Goal: Task Accomplishment & Management: Manage account settings

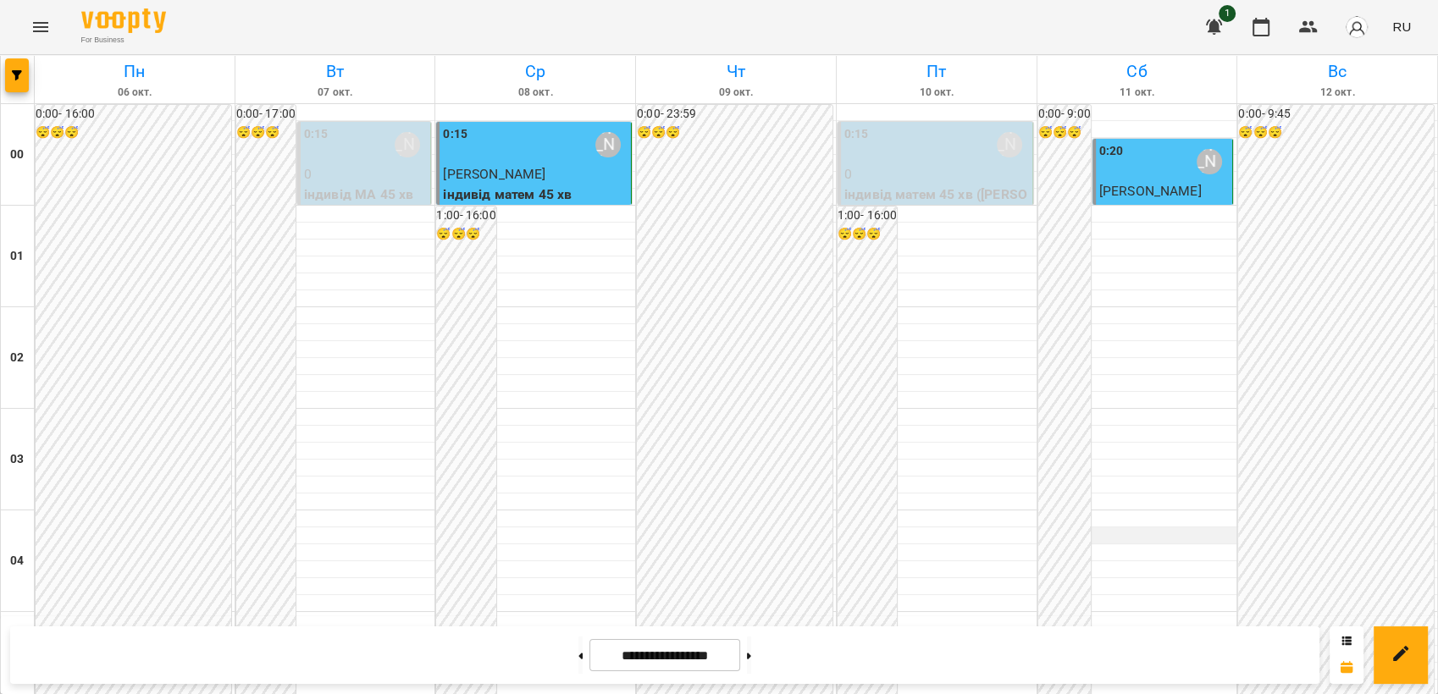
scroll to position [941, 0]
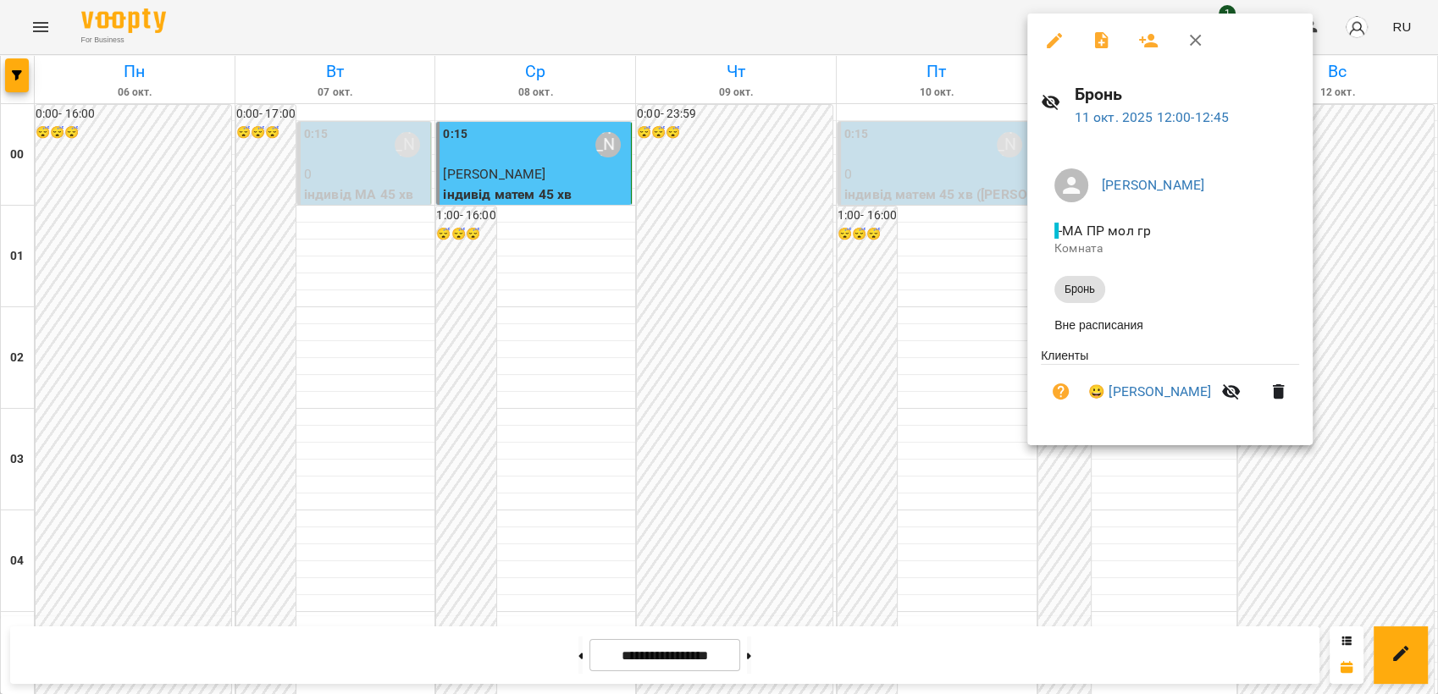
click at [1051, 37] on icon "button" at bounding box center [1054, 40] width 20 height 20
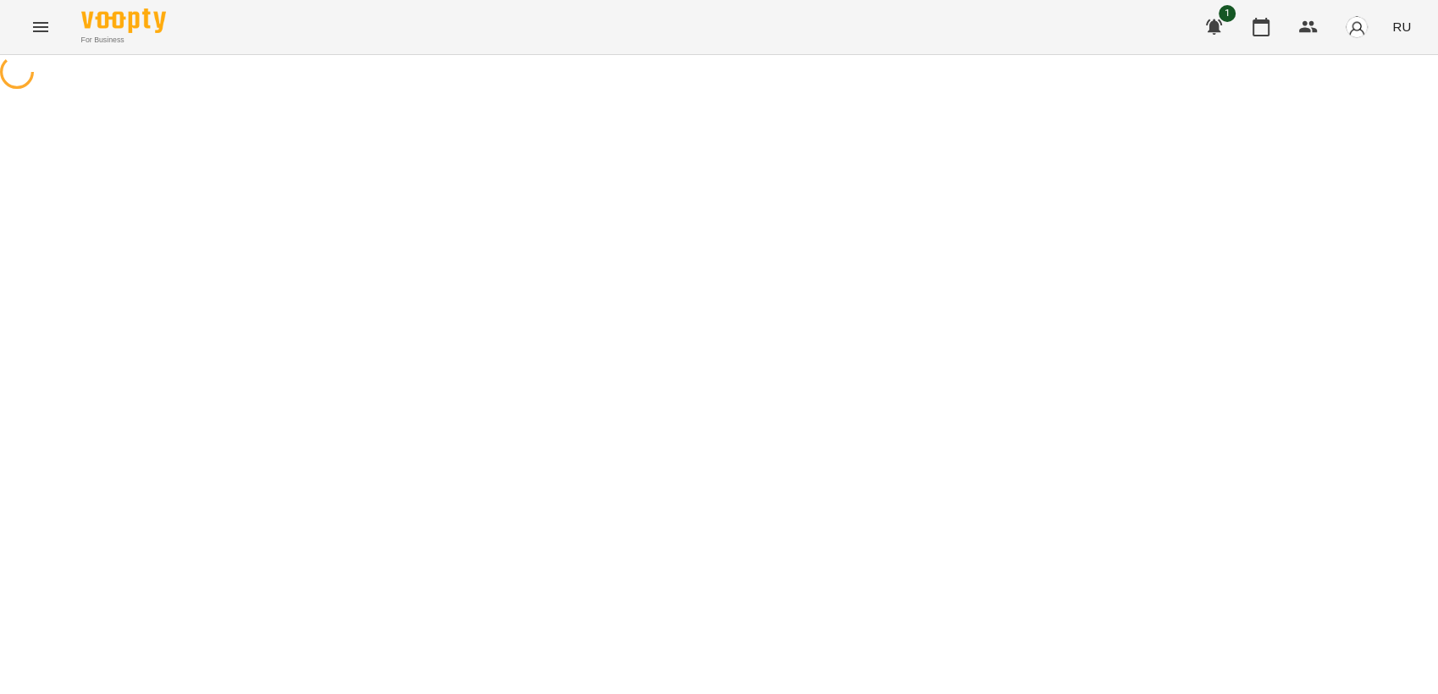
select select "*****"
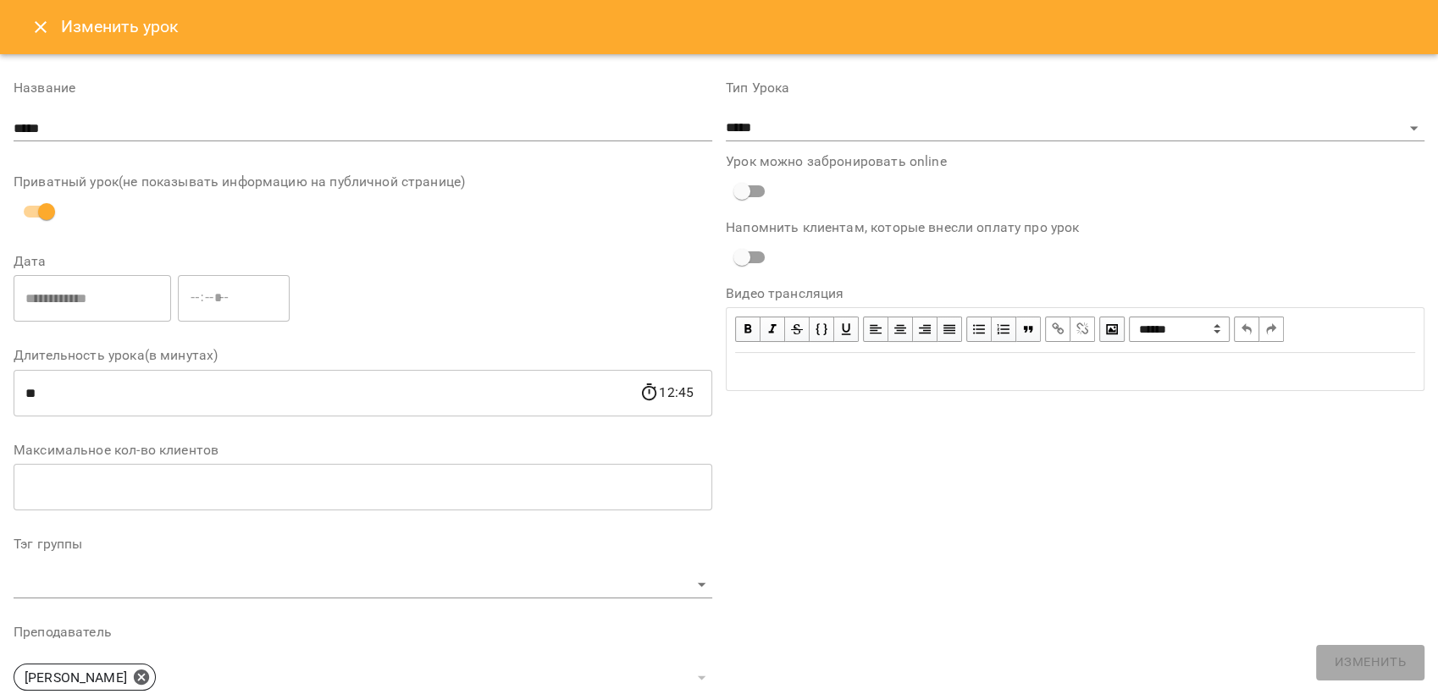
click at [43, 20] on icon "Close" at bounding box center [40, 27] width 20 height 20
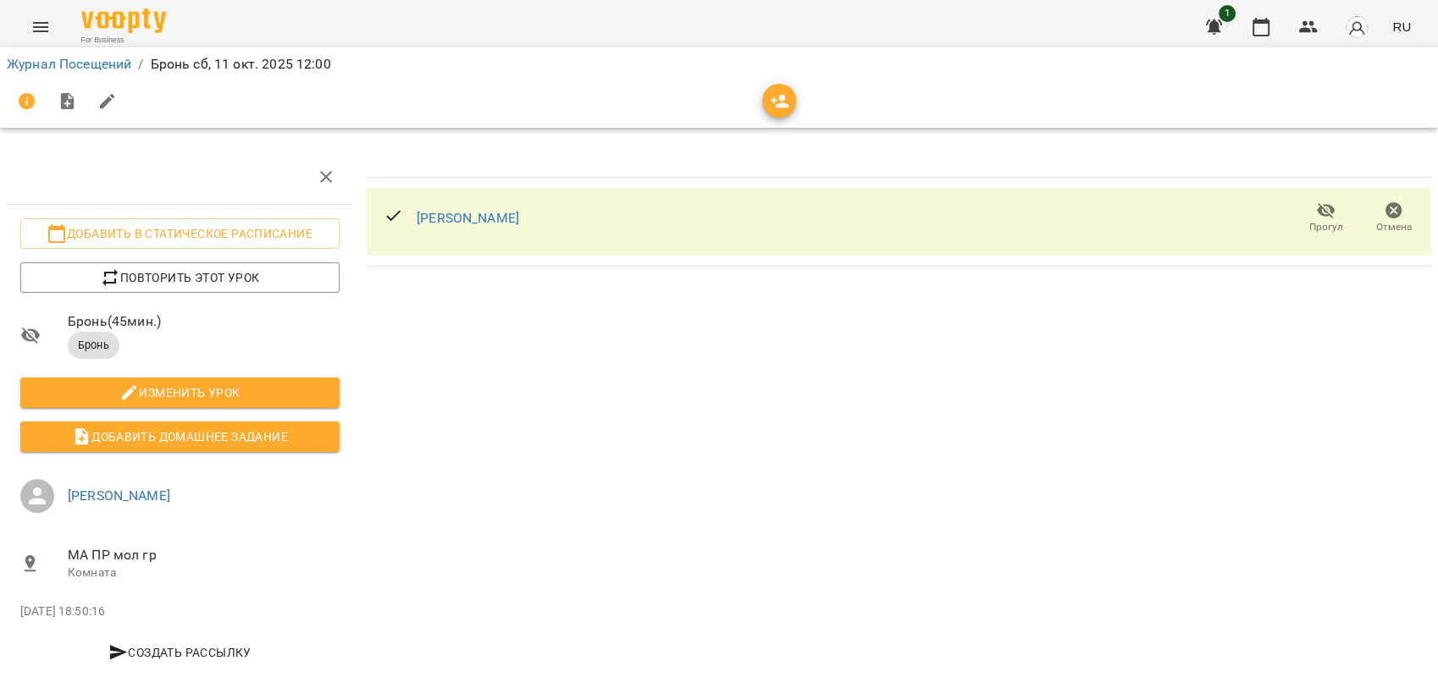
click at [590, 220] on div "[PERSON_NAME] Прогул Отмена" at bounding box center [899, 222] width 1065 height 68
click at [113, 107] on icon "button" at bounding box center [107, 101] width 20 height 20
select select "*****"
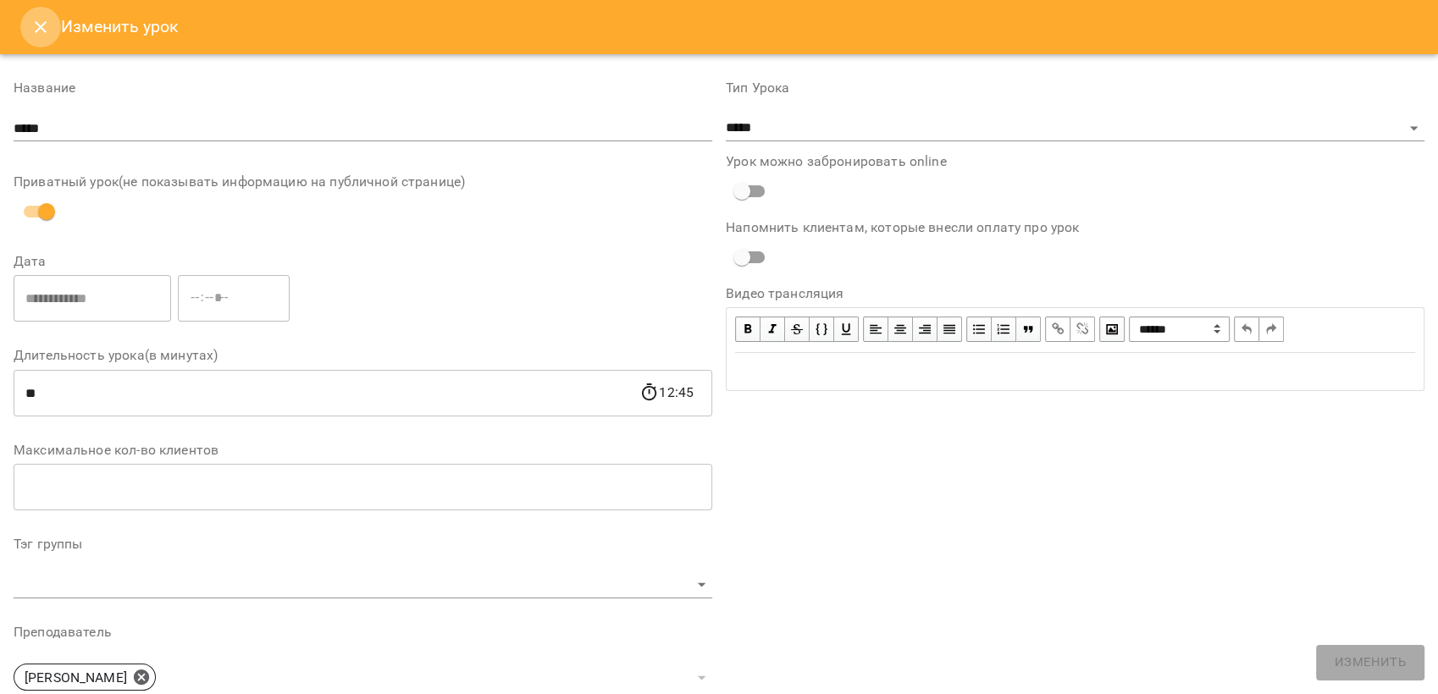
click at [40, 21] on icon "Close" at bounding box center [40, 27] width 20 height 20
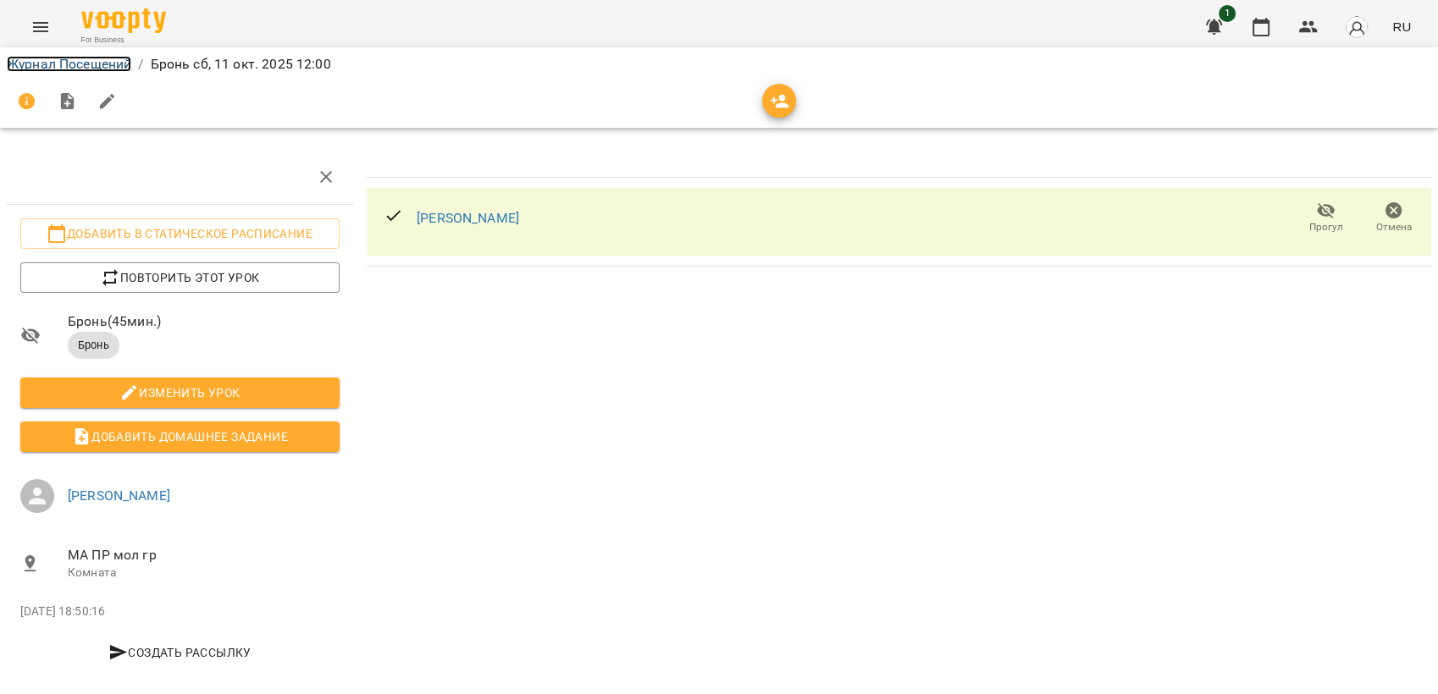
click at [56, 64] on link "Журнал Посещений" at bounding box center [69, 64] width 124 height 16
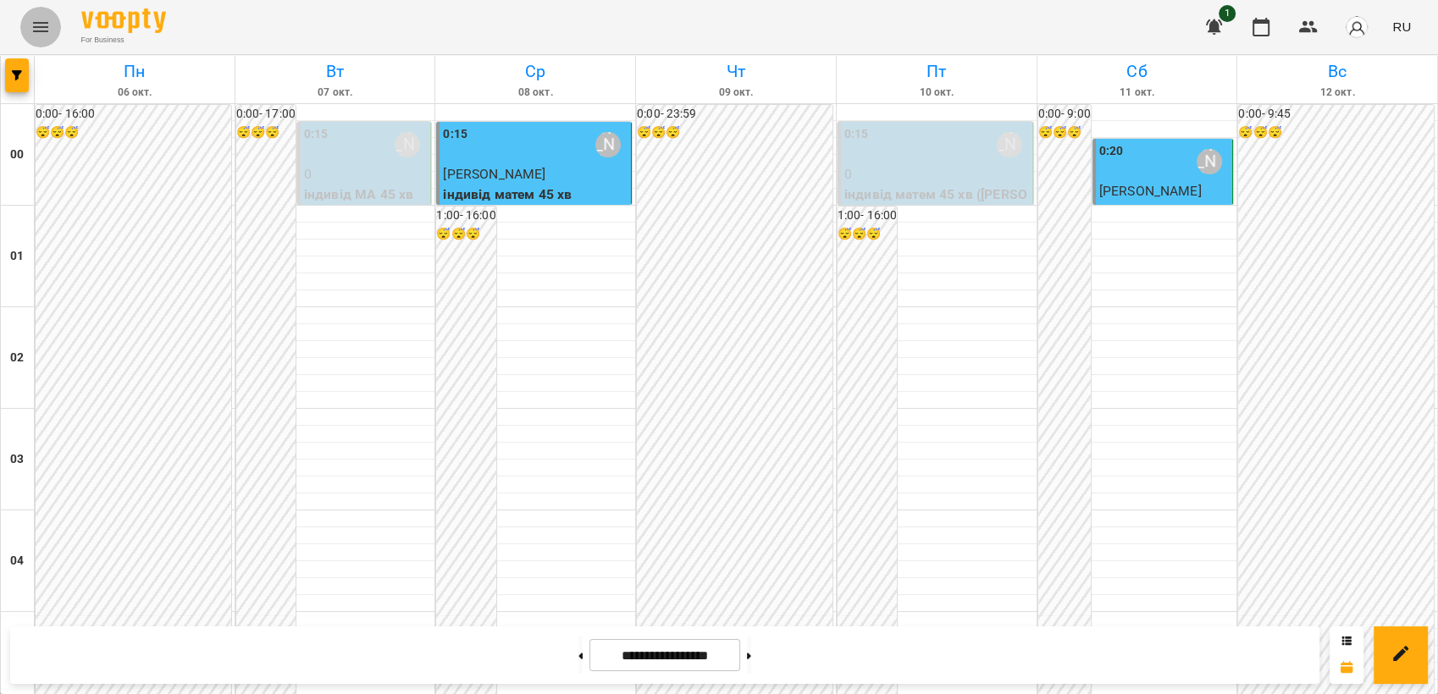
click at [36, 24] on icon "Menu" at bounding box center [40, 27] width 20 height 20
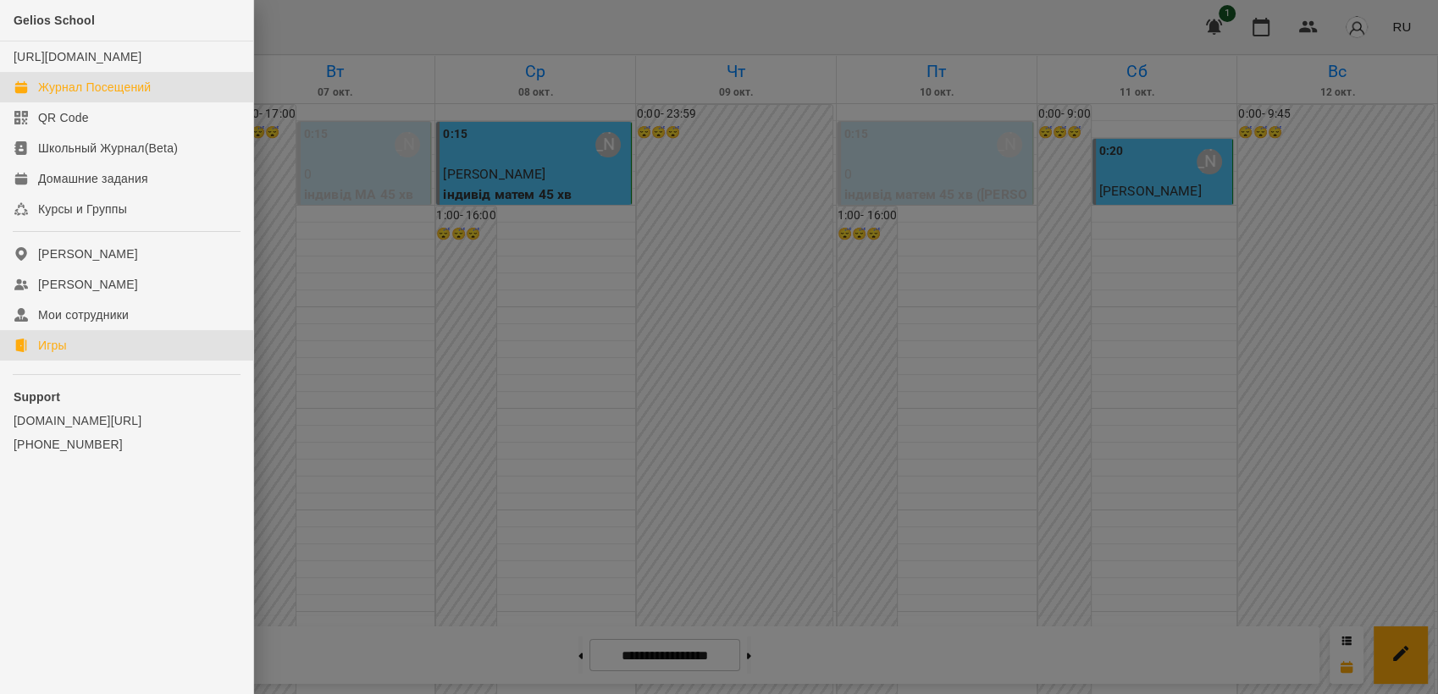
click at [75, 359] on link "Игры" at bounding box center [126, 345] width 253 height 30
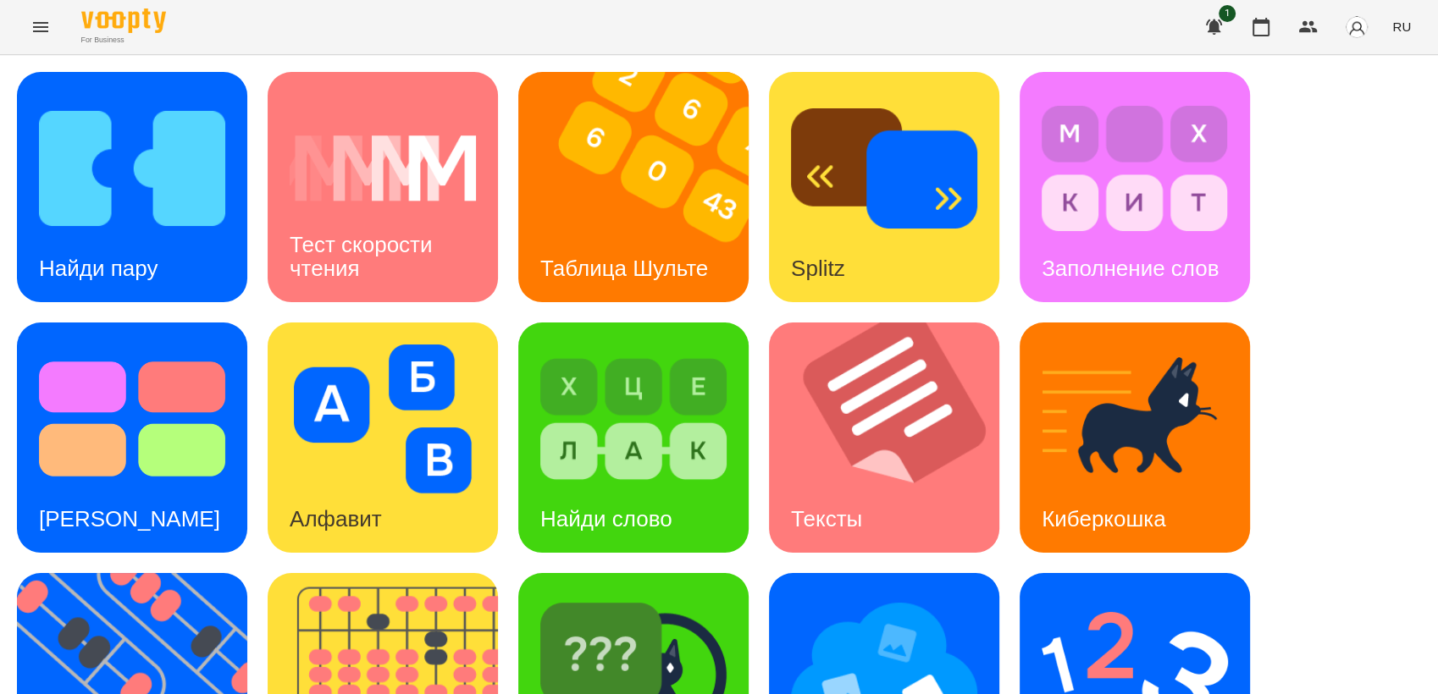
scroll to position [376, 0]
click at [91, 573] on img at bounding box center [143, 688] width 252 height 230
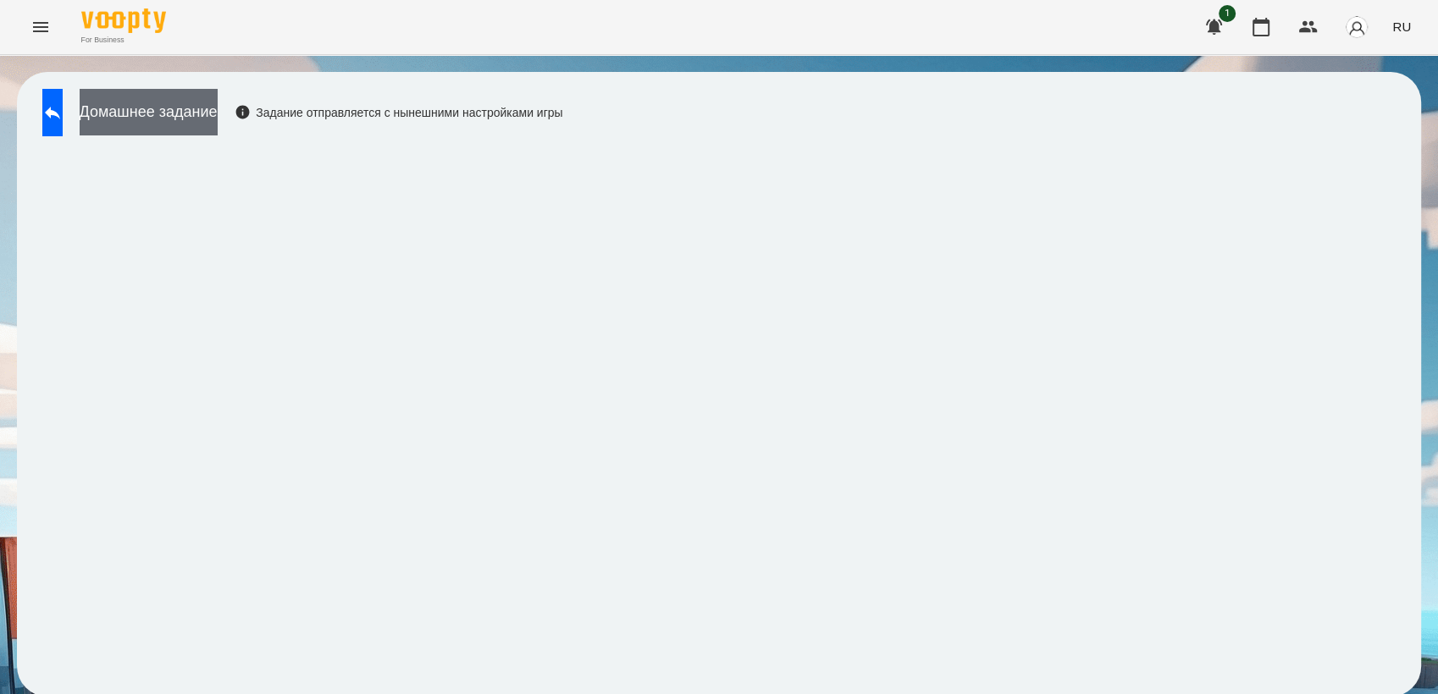
click at [218, 102] on button "Домашнее задание" at bounding box center [149, 112] width 138 height 47
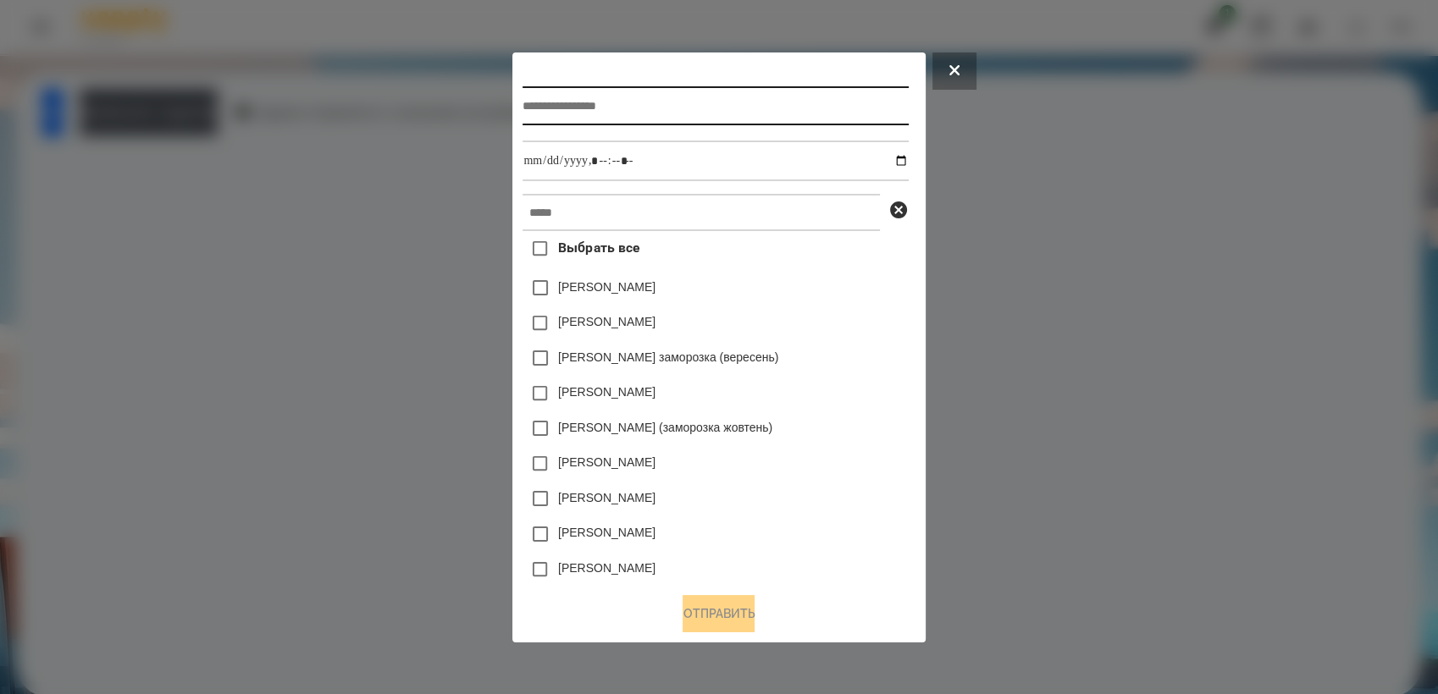
click at [536, 102] on input "text" at bounding box center [714, 105] width 385 height 39
type input "**********"
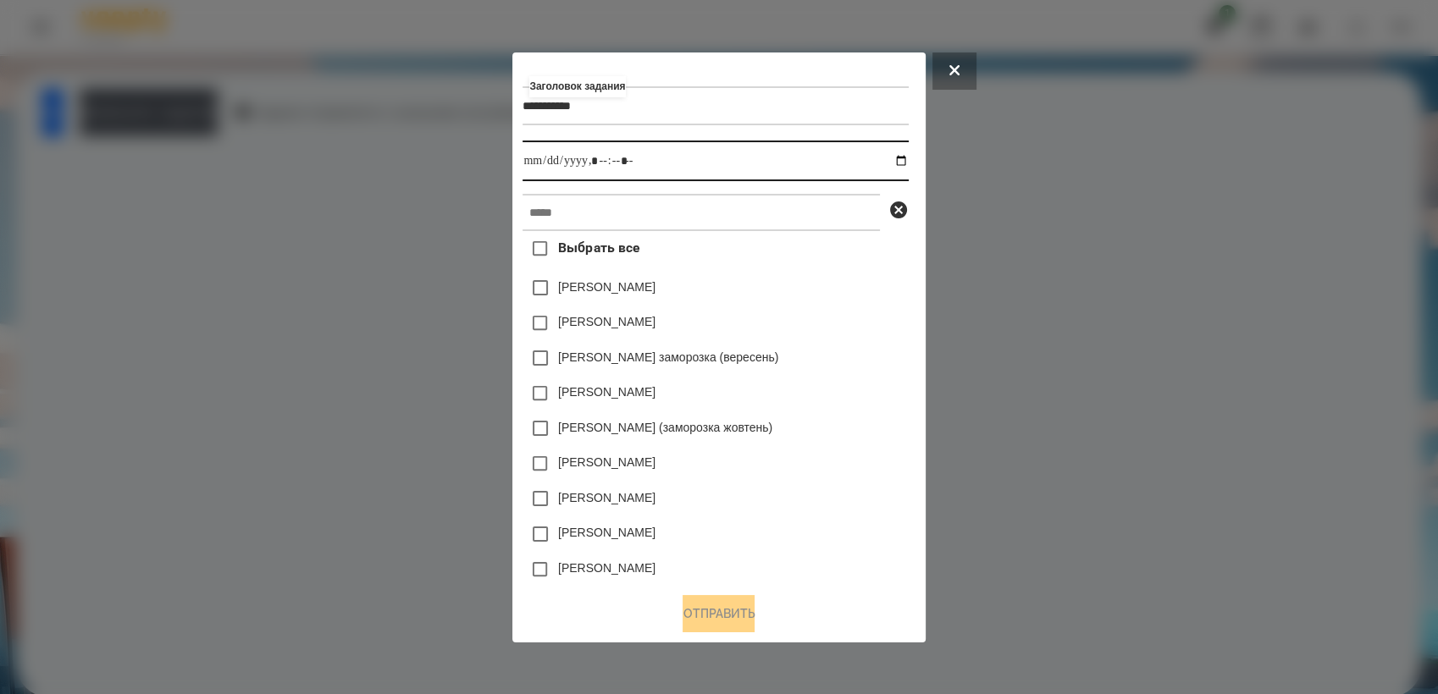
click at [906, 154] on input "datetime-local" at bounding box center [714, 161] width 385 height 41
type input "**********"
drag, startPoint x: 834, startPoint y: 408, endPoint x: 713, endPoint y: 262, distance: 190.1
click at [833, 408] on div "[PERSON_NAME]" at bounding box center [714, 394] width 385 height 36
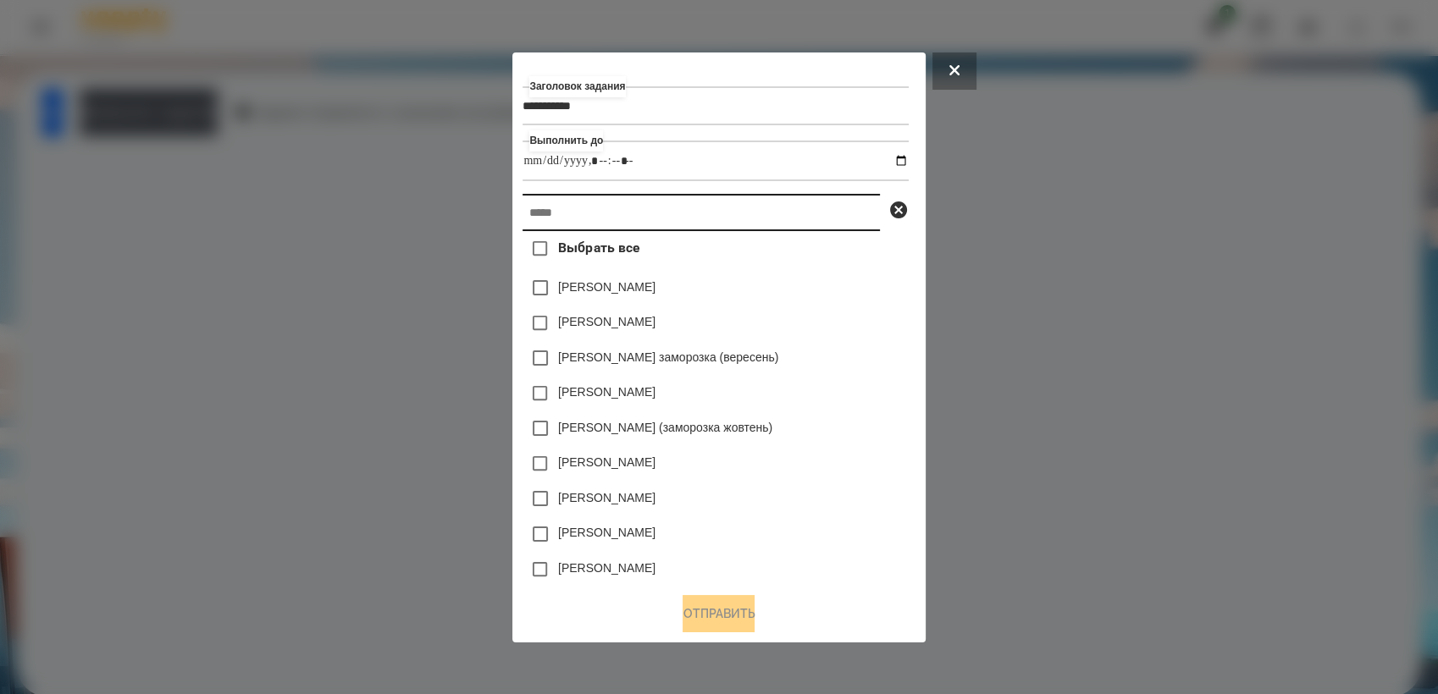
click at [677, 231] on input "text" at bounding box center [700, 212] width 357 height 37
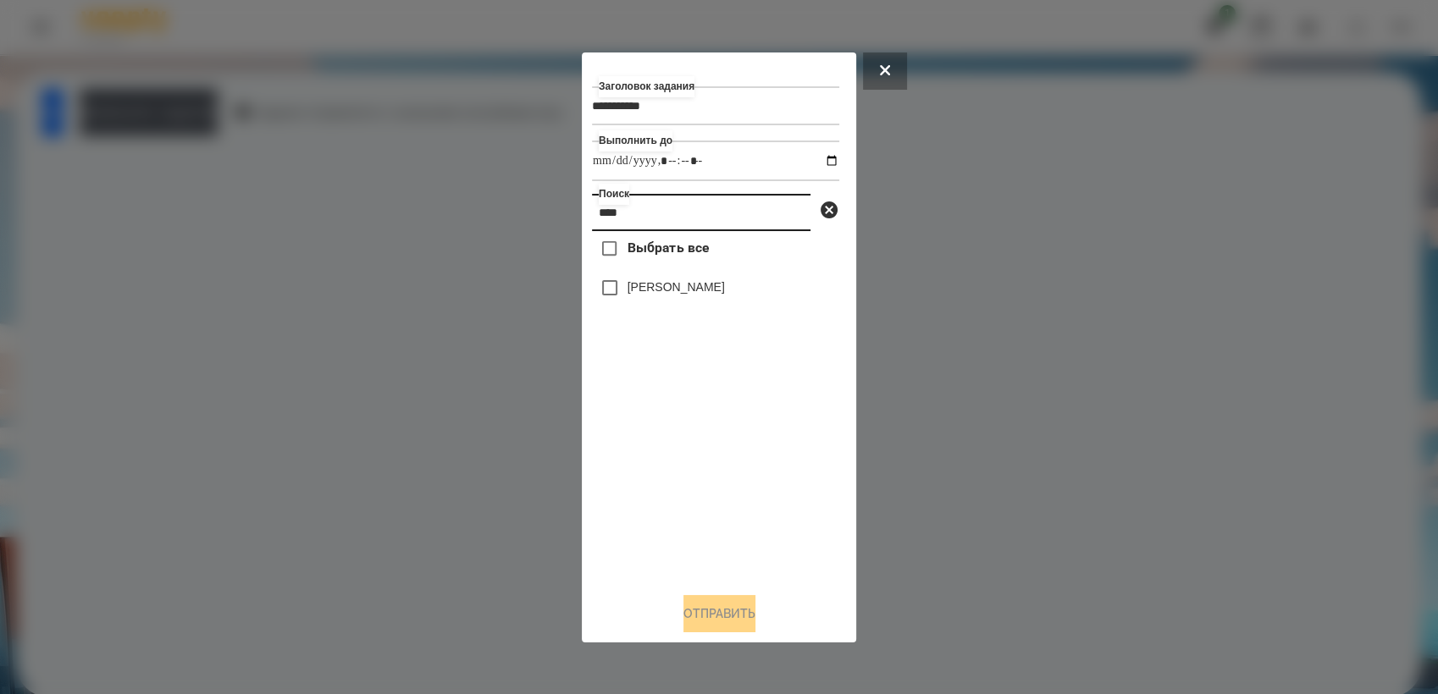
type input "****"
click at [725, 622] on button "Отправить" at bounding box center [719, 613] width 72 height 37
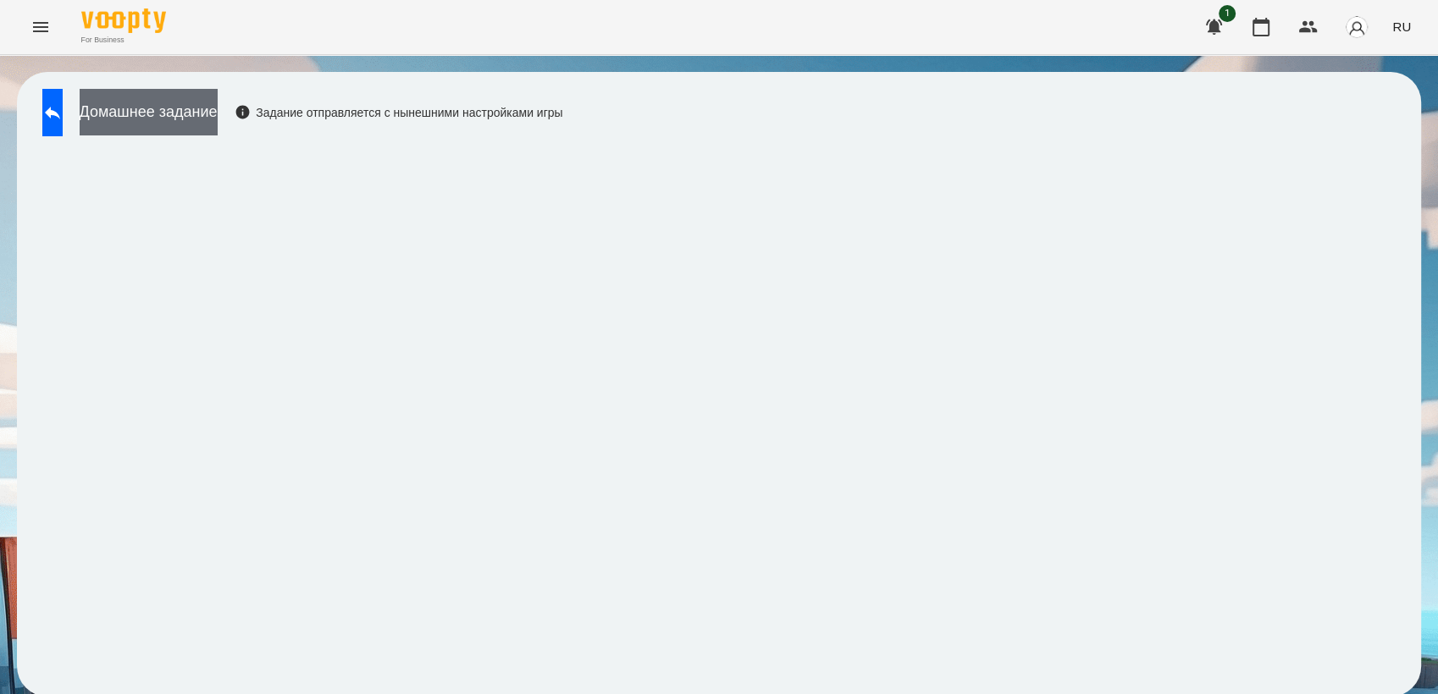
click at [218, 105] on button "Домашнее задание" at bounding box center [149, 112] width 138 height 47
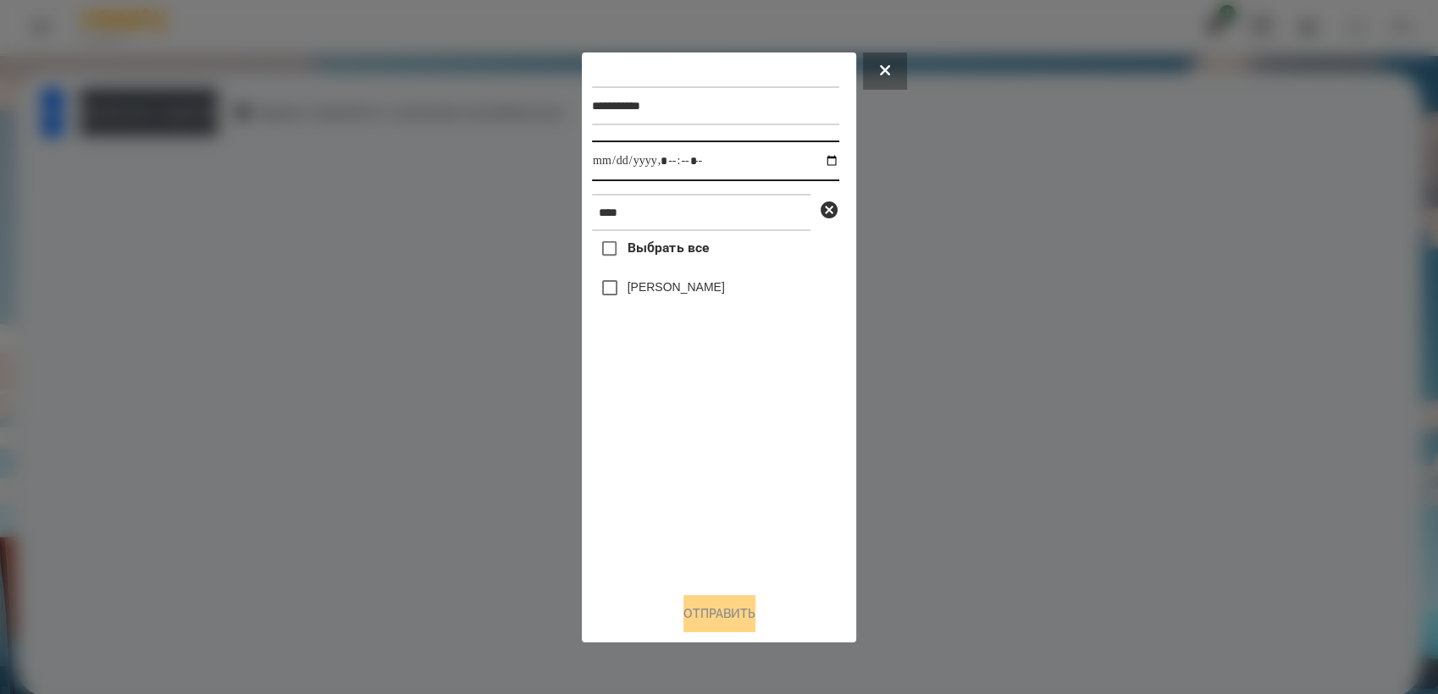
click at [821, 164] on input "datetime-local" at bounding box center [715, 161] width 247 height 41
type input "**********"
drag, startPoint x: 663, startPoint y: 464, endPoint x: 644, endPoint y: 414, distance: 53.3
click at [663, 461] on div "Выбрать все [PERSON_NAME]" at bounding box center [715, 404] width 247 height 347
click at [558, 252] on div at bounding box center [719, 347] width 1438 height 694
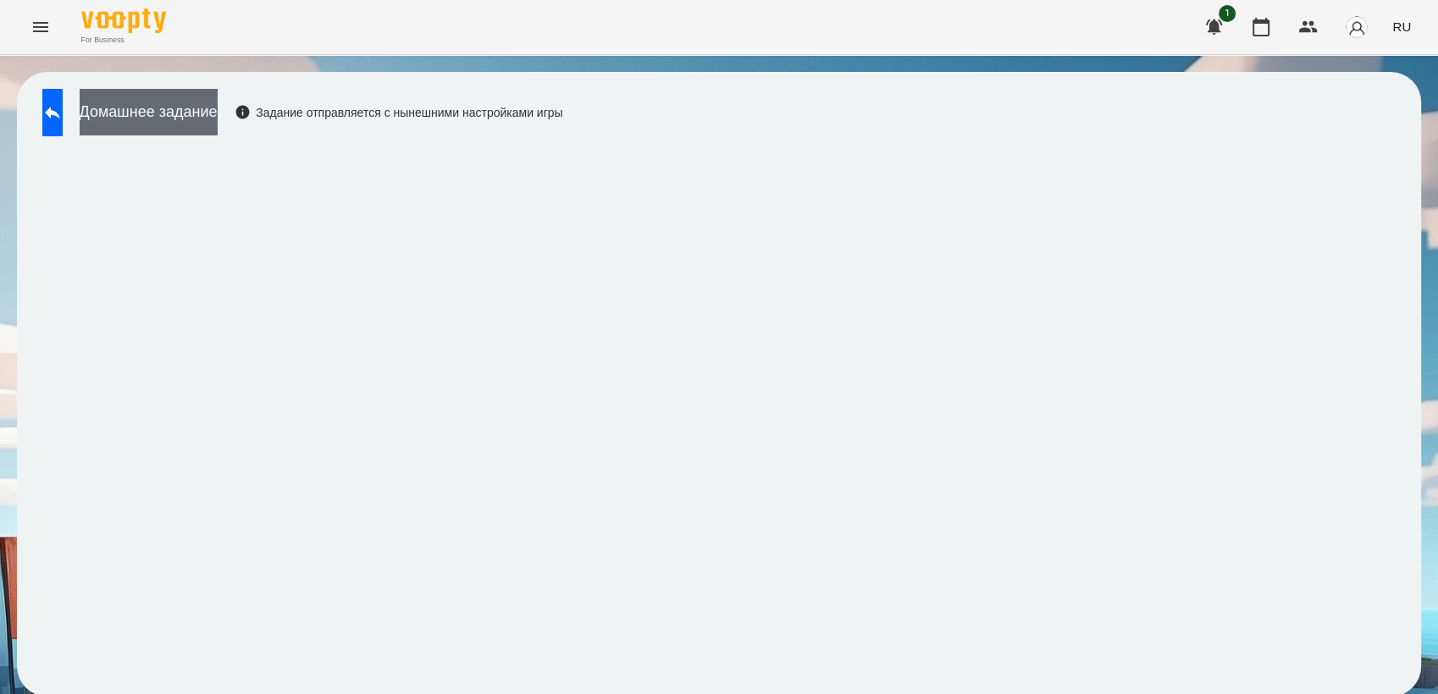
click at [218, 125] on button "Домашнее задание" at bounding box center [149, 112] width 138 height 47
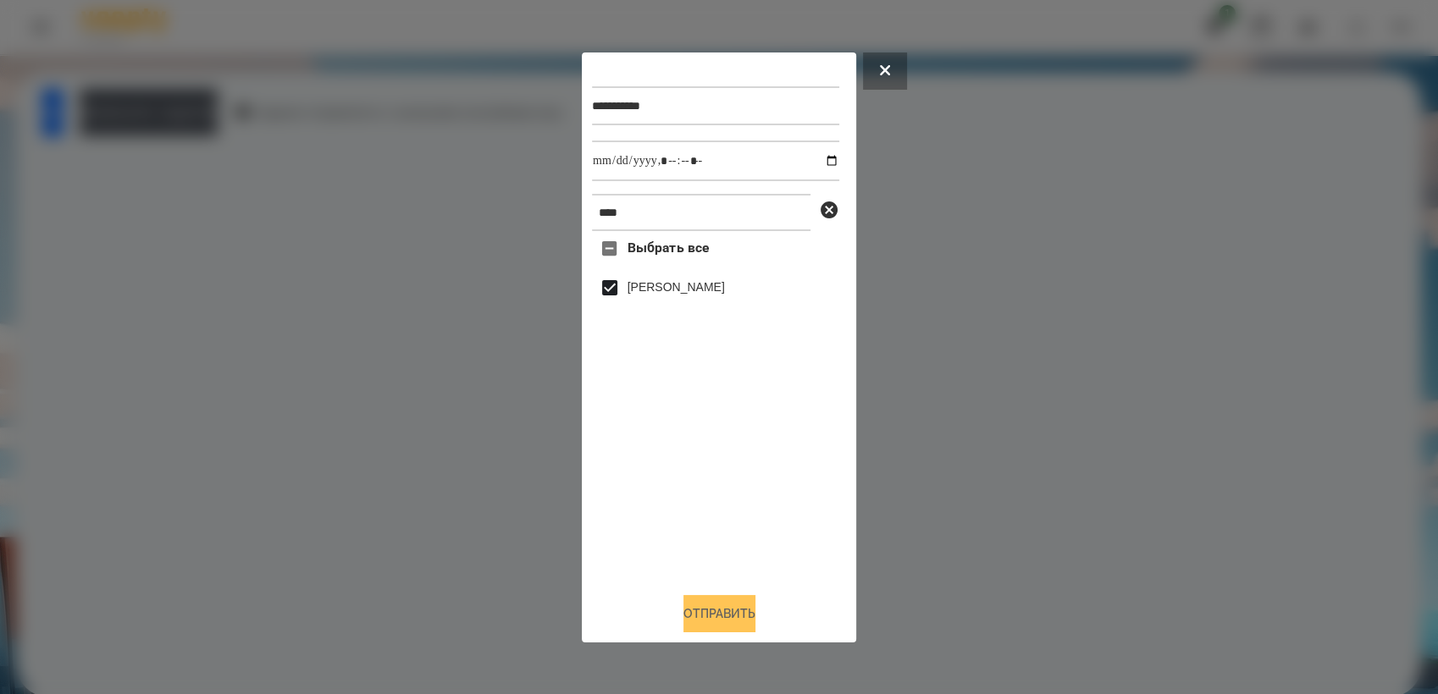
click at [733, 619] on button "Отправить" at bounding box center [719, 613] width 72 height 37
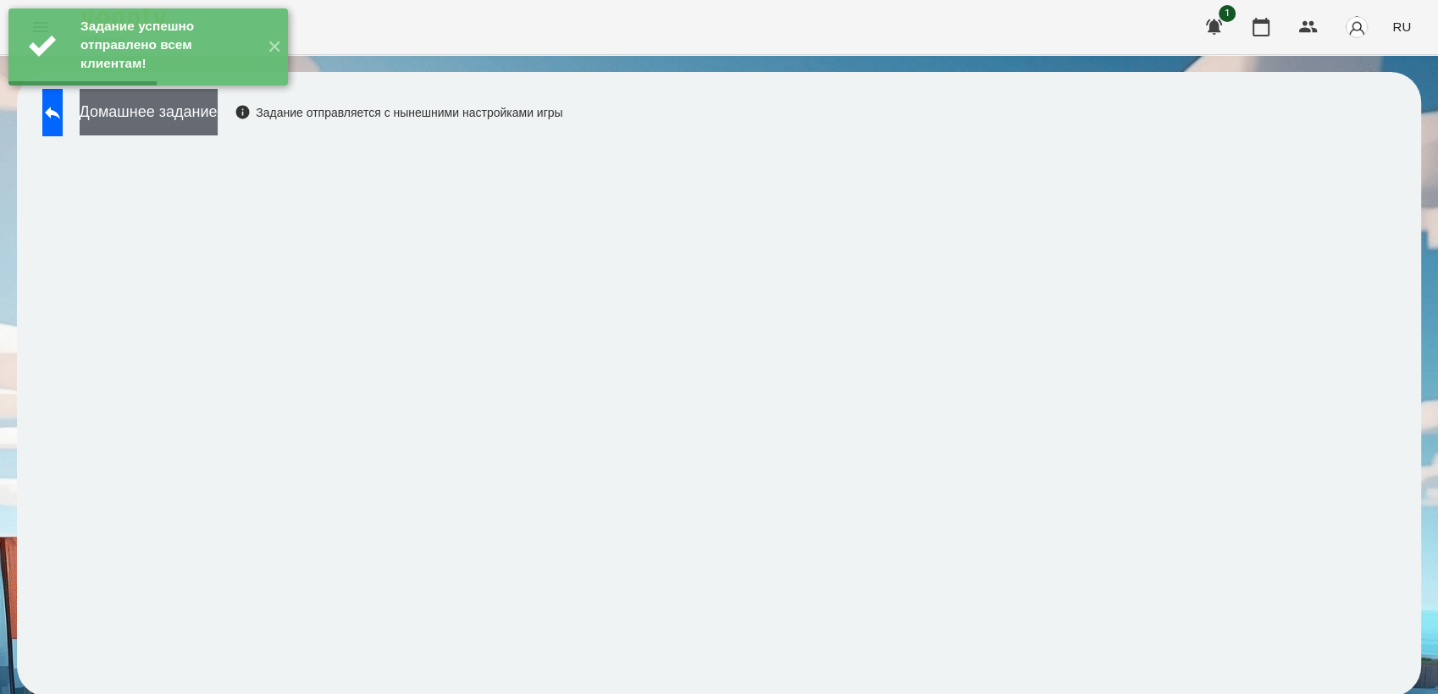
drag, startPoint x: 260, startPoint y: 120, endPoint x: 271, endPoint y: 119, distance: 11.1
click at [218, 119] on button "Домашнее задание" at bounding box center [149, 112] width 138 height 47
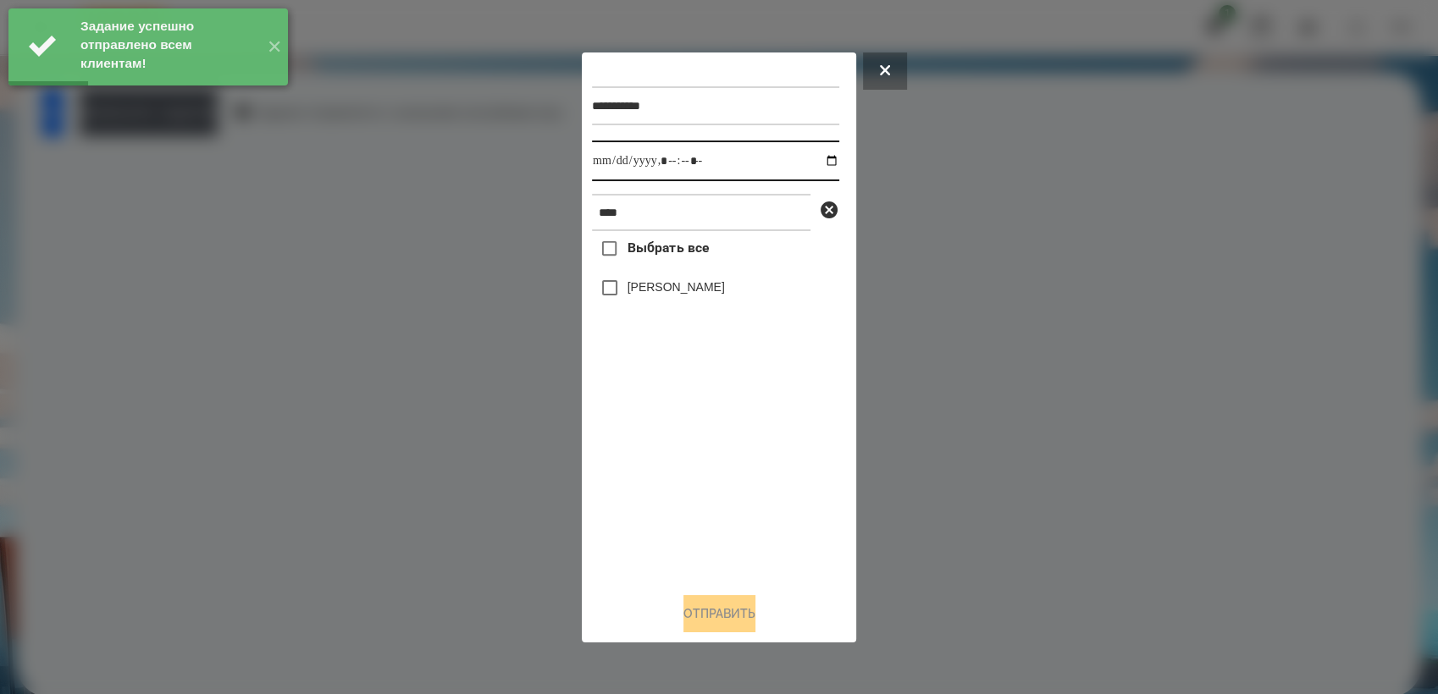
click at [818, 153] on input "datetime-local" at bounding box center [715, 161] width 247 height 41
type input "**********"
click at [705, 524] on div "Выбрать все [PERSON_NAME]" at bounding box center [715, 404] width 247 height 347
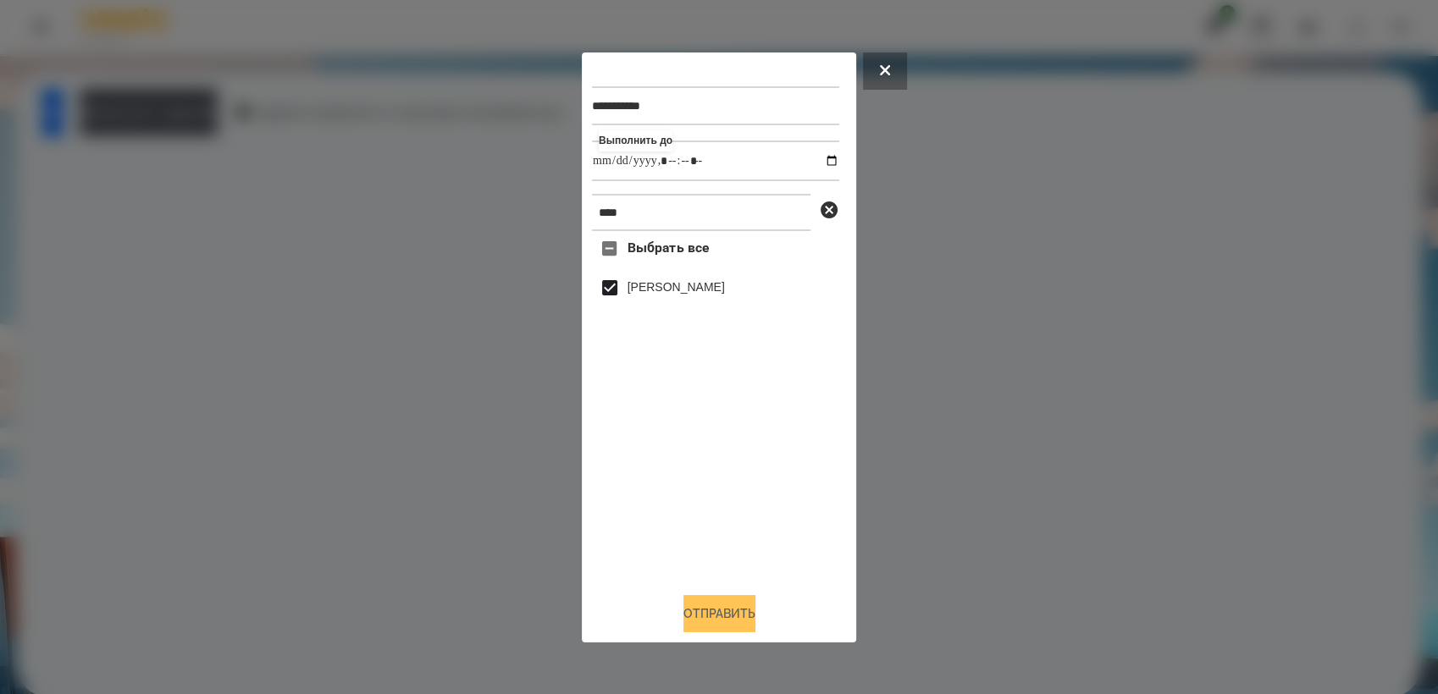
click at [720, 616] on button "Отправить" at bounding box center [719, 613] width 72 height 37
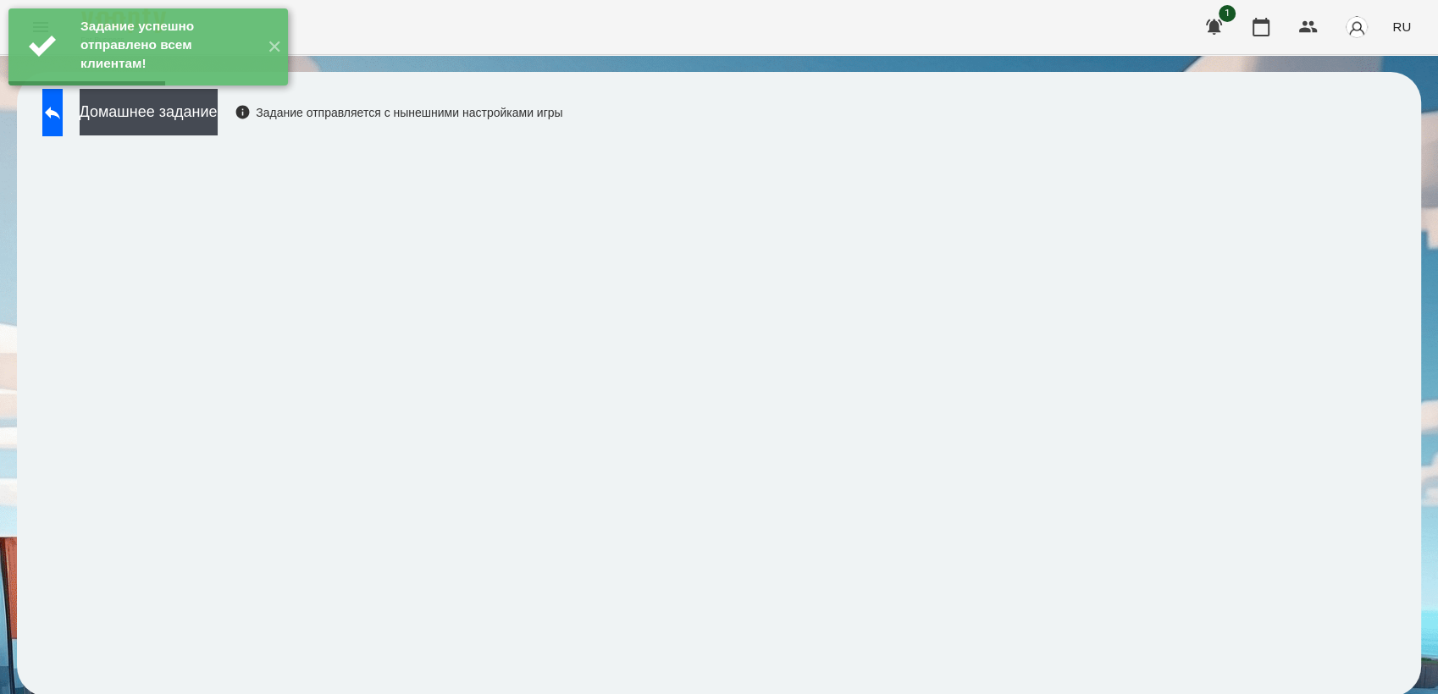
drag, startPoint x: 244, startPoint y: 114, endPoint x: 294, endPoint y: 94, distance: 53.9
click at [218, 108] on button "Домашнее задание" at bounding box center [149, 112] width 138 height 47
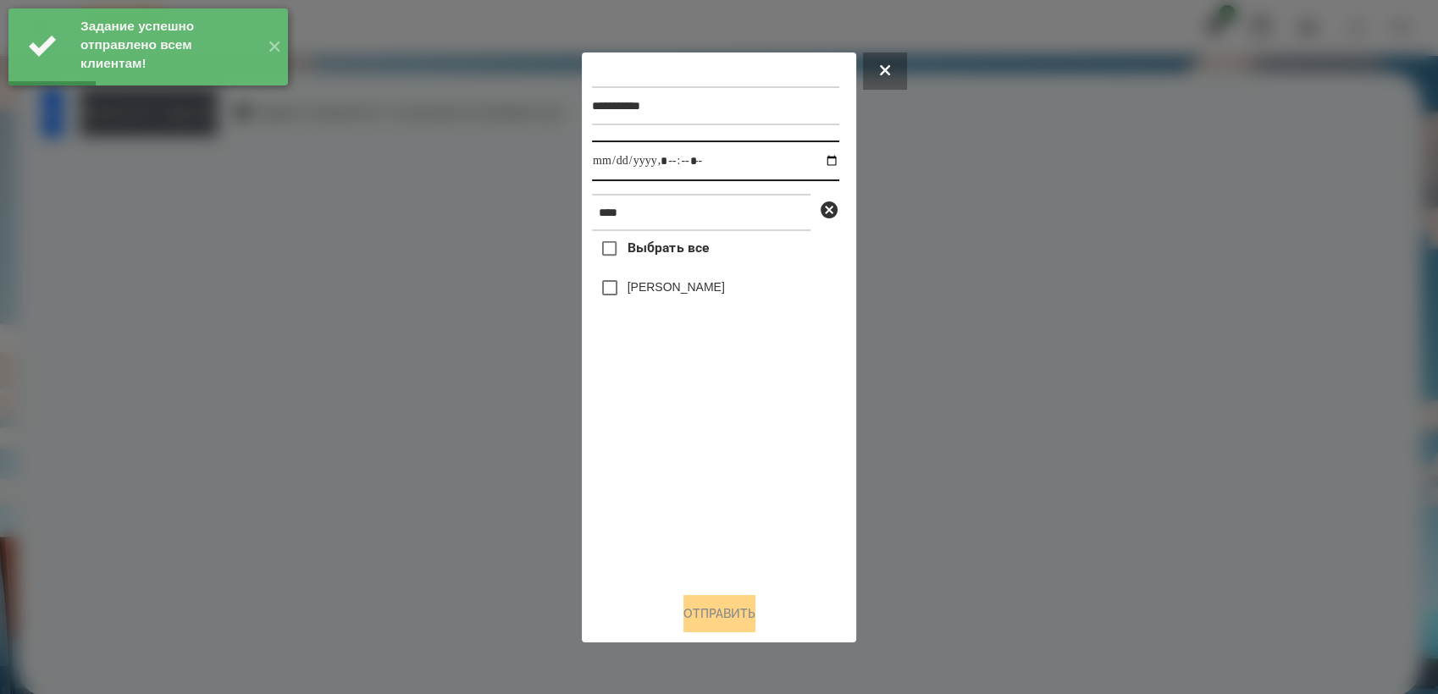
click at [815, 152] on input "datetime-local" at bounding box center [715, 161] width 247 height 41
type input "**********"
click at [710, 460] on div "Выбрать все [PERSON_NAME]" at bounding box center [715, 404] width 247 height 347
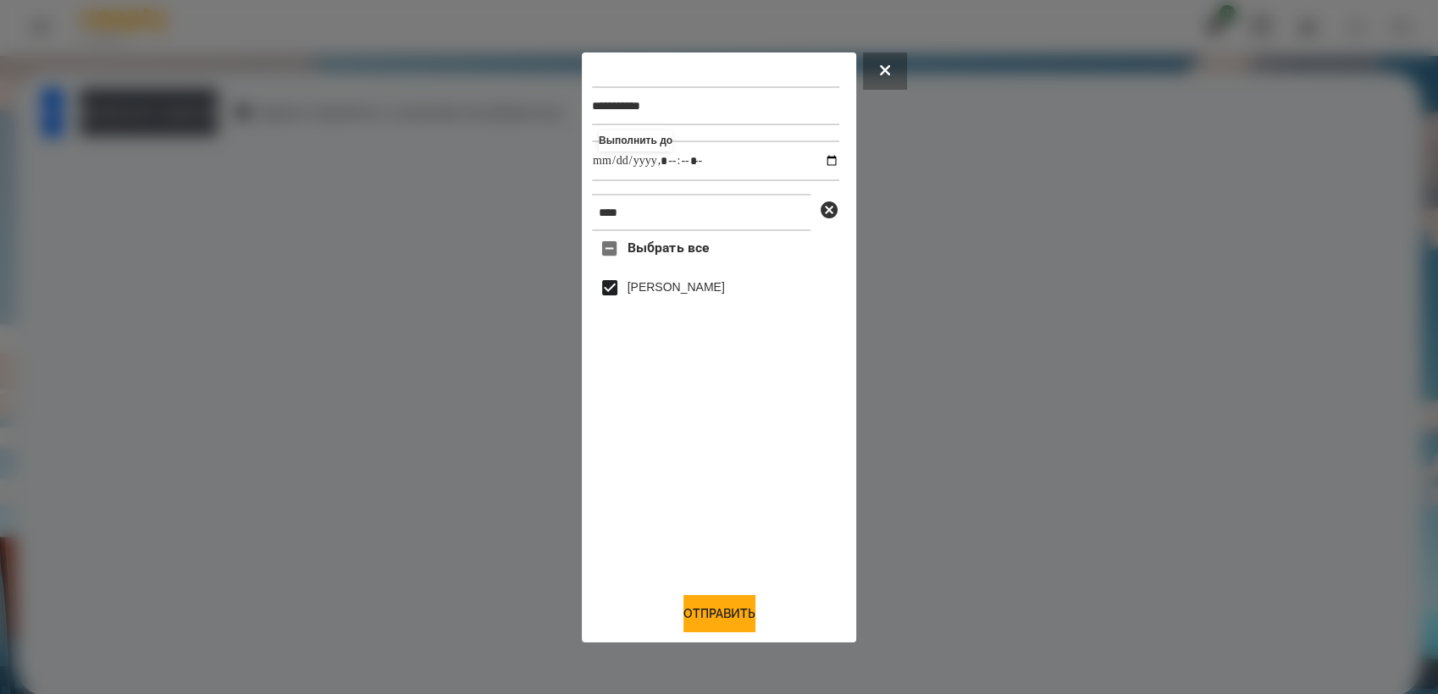
drag, startPoint x: 704, startPoint y: 607, endPoint x: 745, endPoint y: 526, distance: 91.3
click at [707, 600] on button "Отправить" at bounding box center [719, 613] width 72 height 37
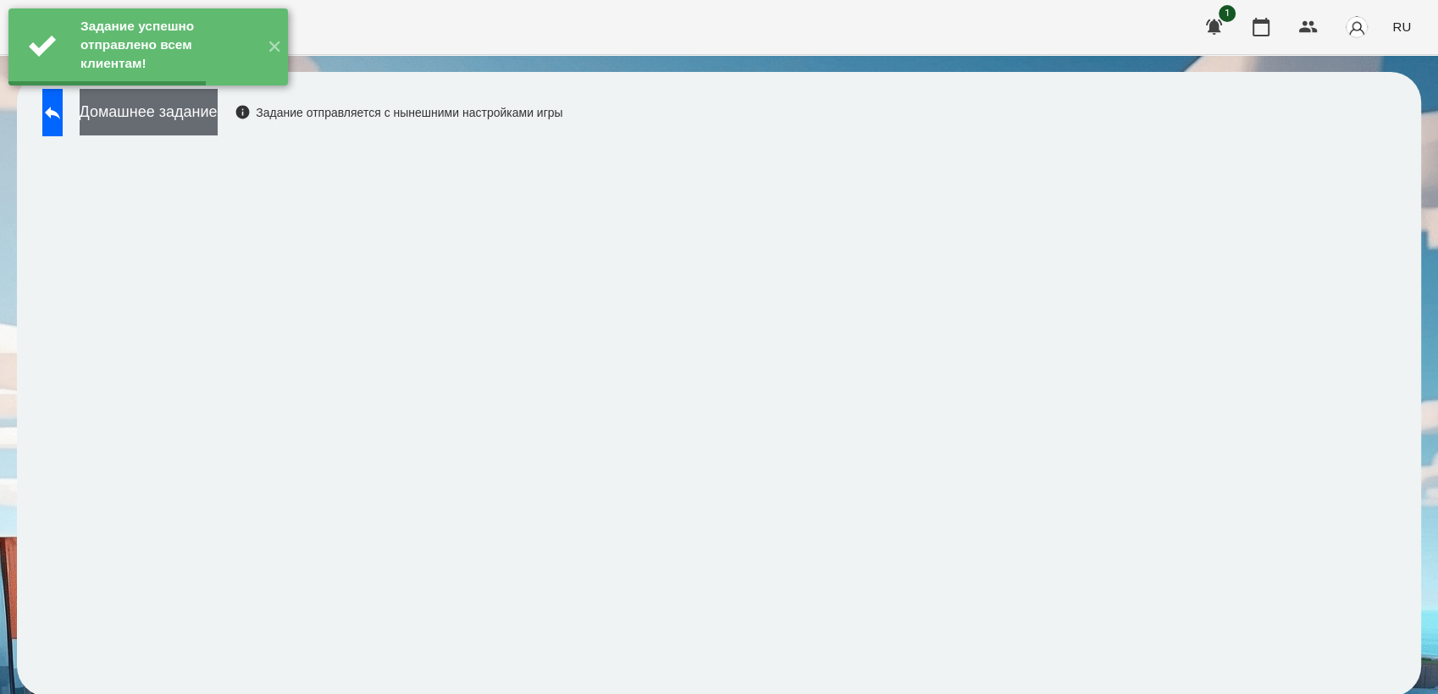
click at [202, 133] on button "Домашнее задание" at bounding box center [149, 112] width 138 height 47
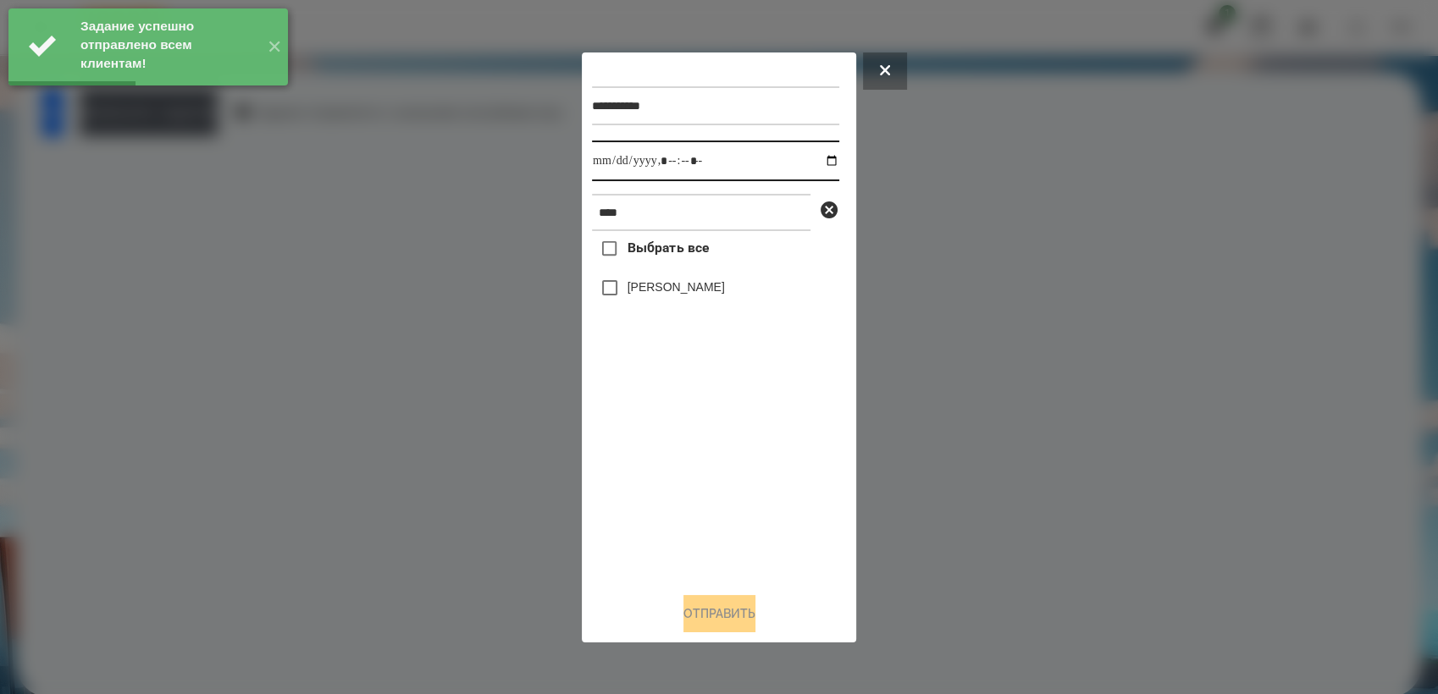
click at [825, 158] on input "datetime-local" at bounding box center [715, 161] width 247 height 41
type input "**********"
click at [716, 466] on div "Выбрать все [PERSON_NAME]" at bounding box center [715, 404] width 247 height 347
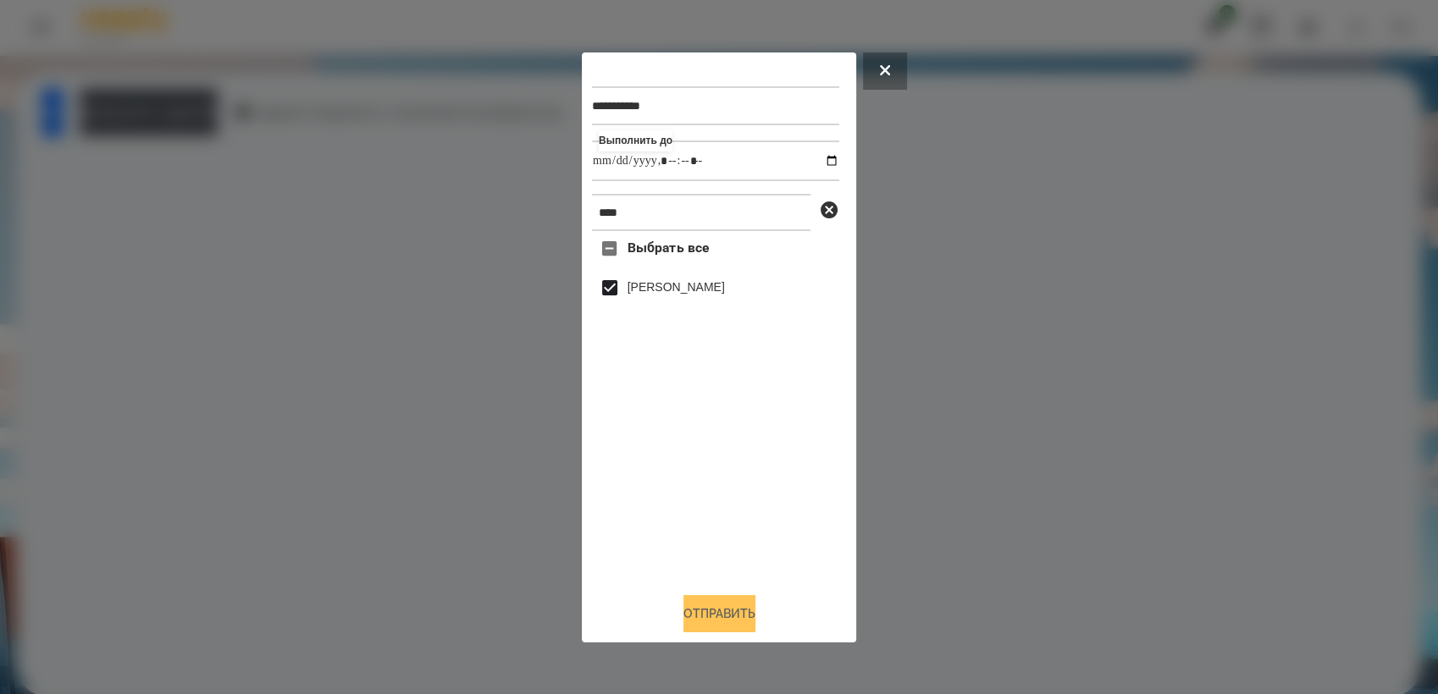
click at [738, 617] on button "Отправить" at bounding box center [719, 613] width 72 height 37
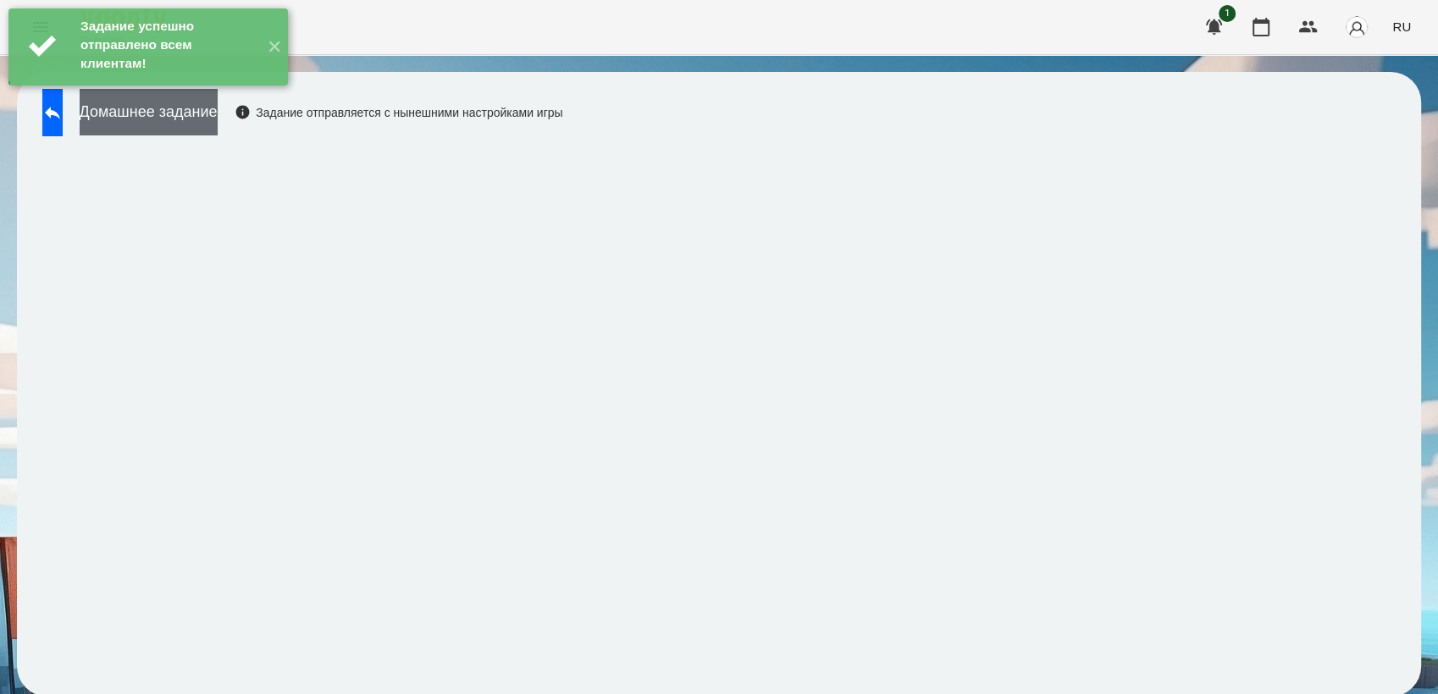
click at [218, 125] on button "Домашнее задание" at bounding box center [149, 112] width 138 height 47
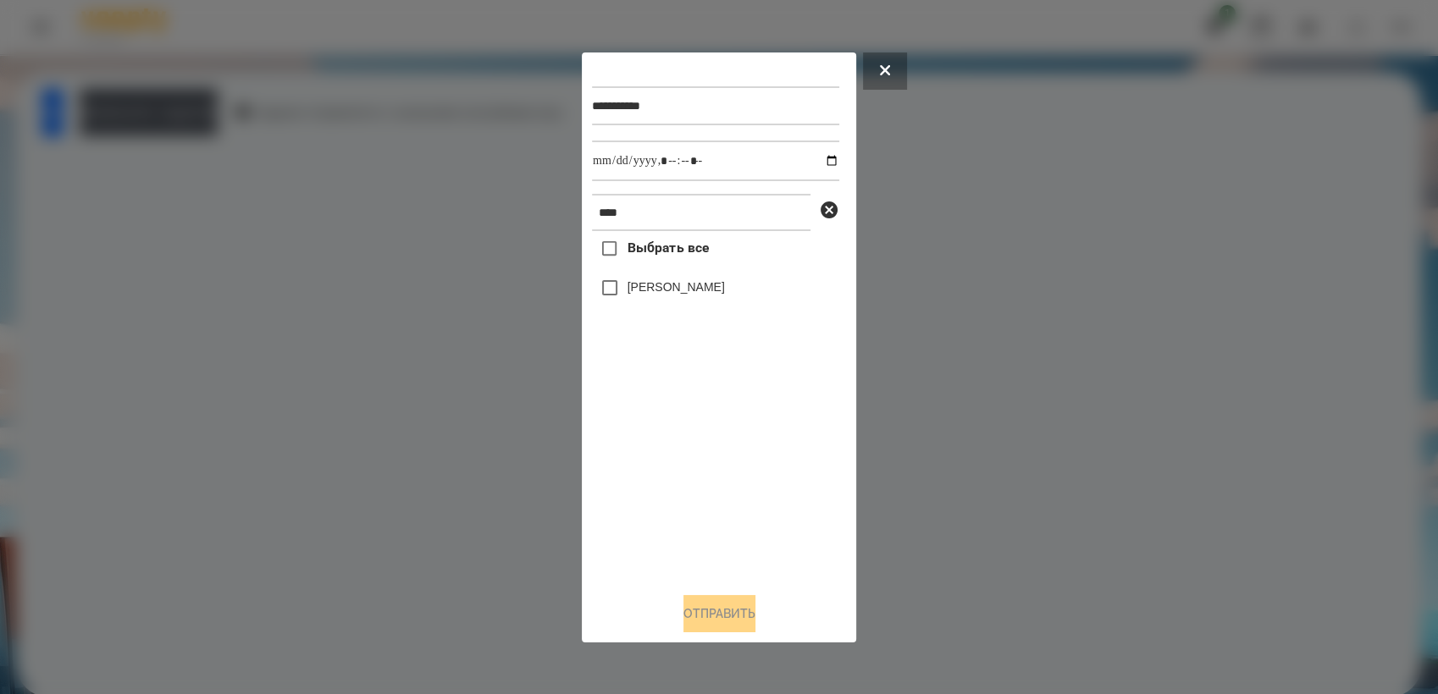
click at [881, 65] on icon at bounding box center [885, 70] width 10 height 10
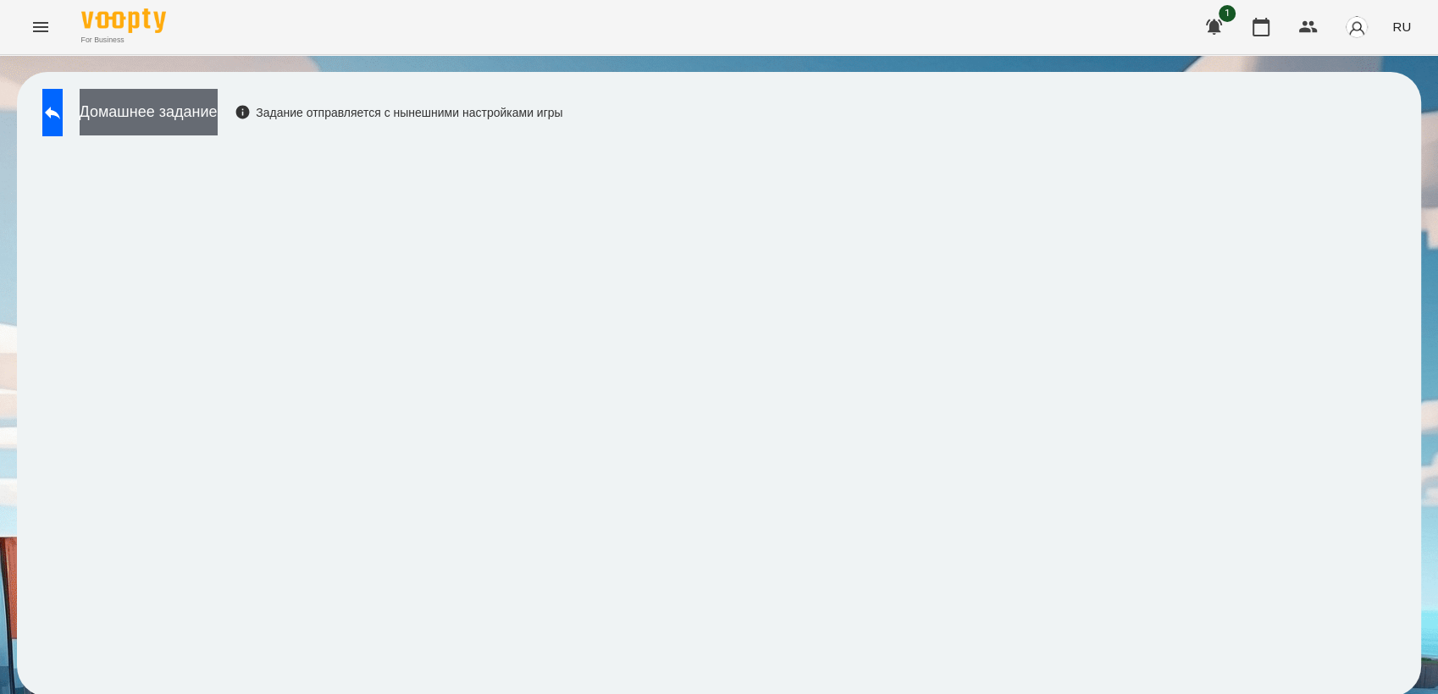
click at [179, 125] on button "Домашнее задание" at bounding box center [149, 112] width 138 height 47
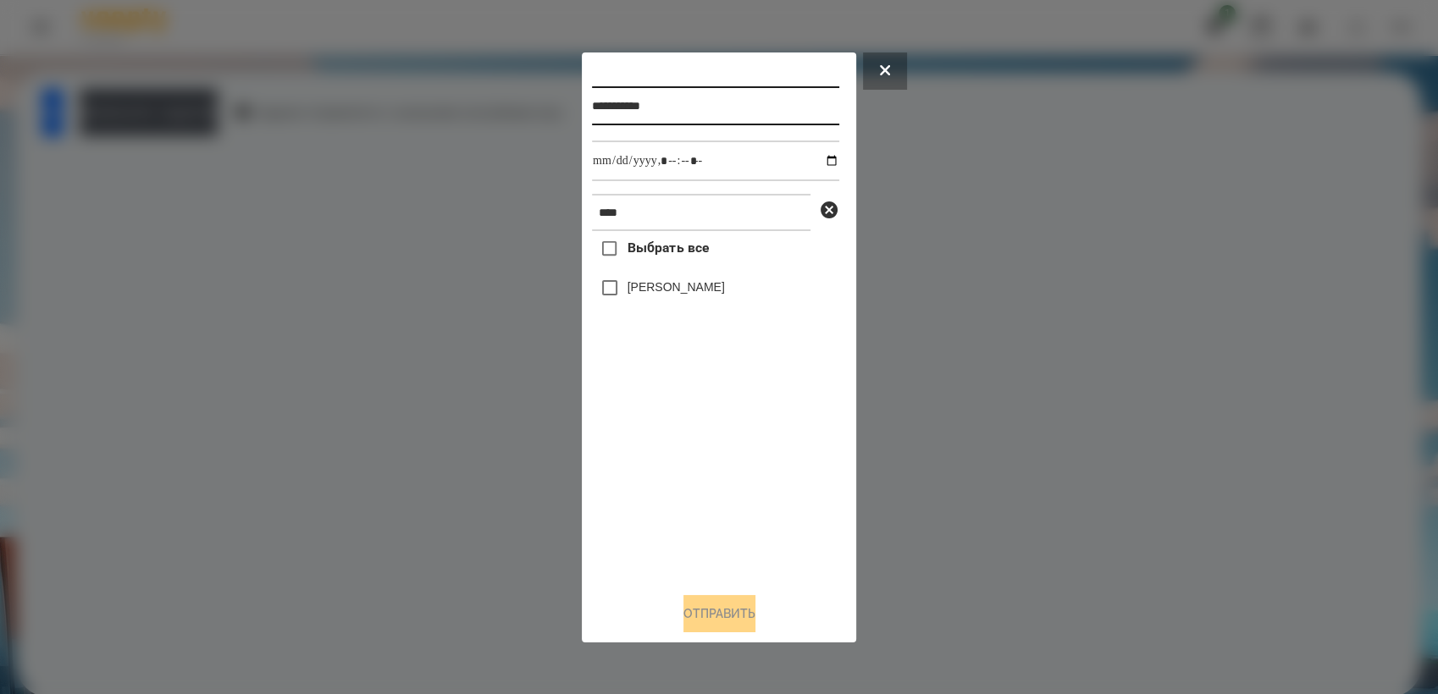
click at [717, 102] on input "**********" at bounding box center [715, 105] width 247 height 39
type input "**********"
click at [813, 158] on input "datetime-local" at bounding box center [715, 161] width 247 height 41
type input "**********"
click at [799, 519] on div "Выбрать все [PERSON_NAME]" at bounding box center [715, 404] width 247 height 347
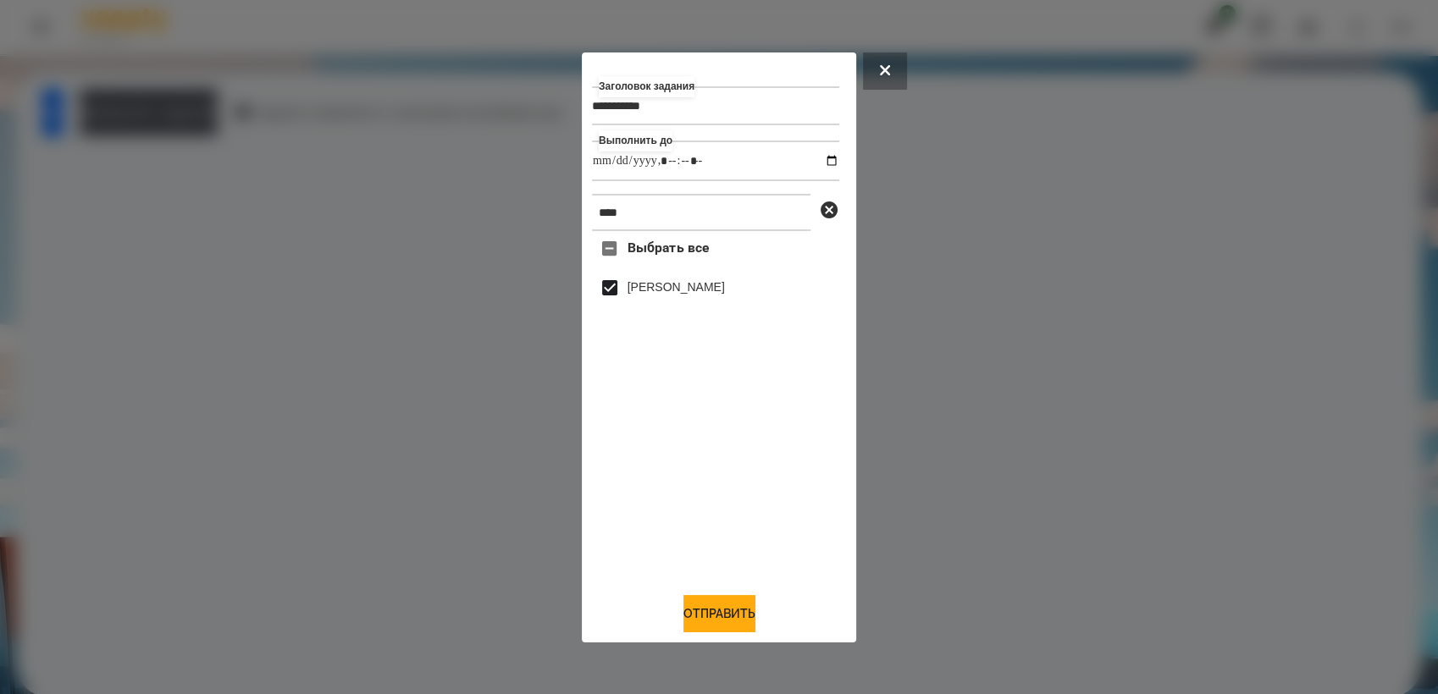
click at [707, 597] on div "**********" at bounding box center [719, 348] width 254 height 570
click at [716, 620] on button "Отправить" at bounding box center [719, 613] width 72 height 37
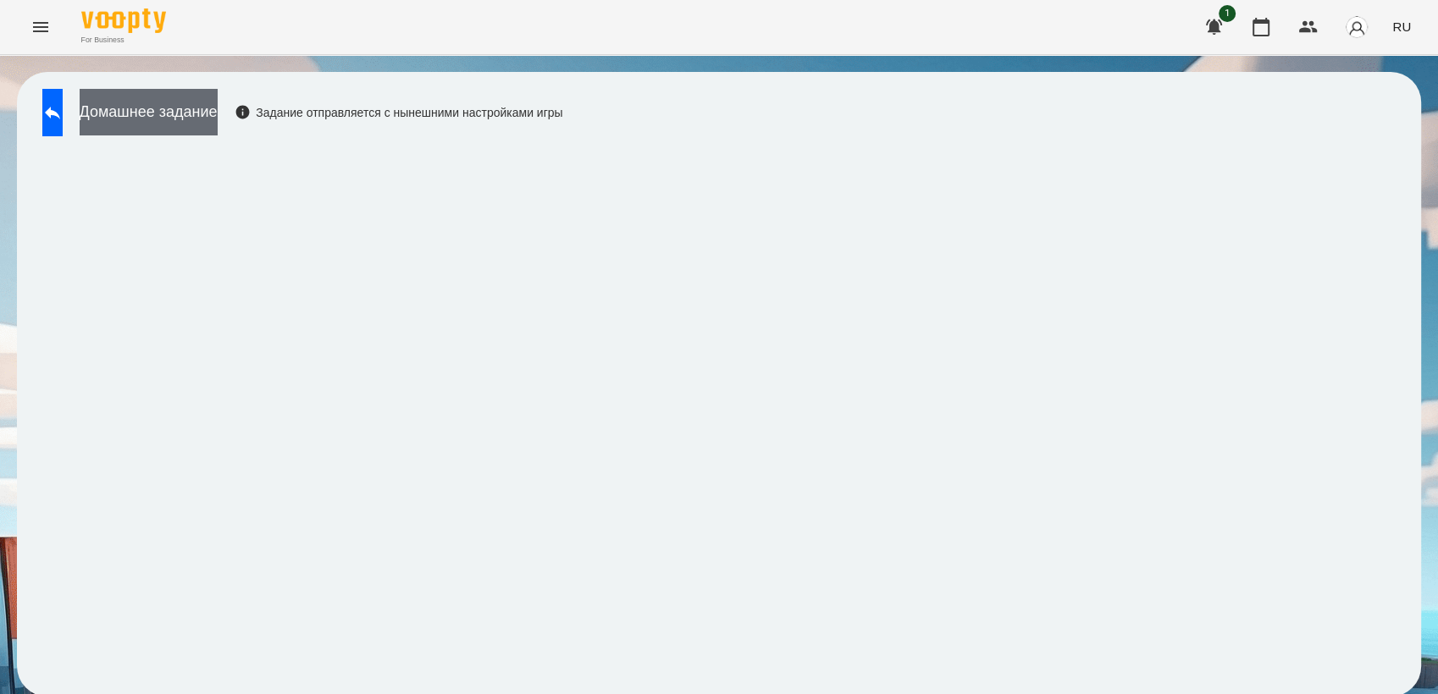
click at [181, 110] on button "Домашнее задание" at bounding box center [149, 112] width 138 height 47
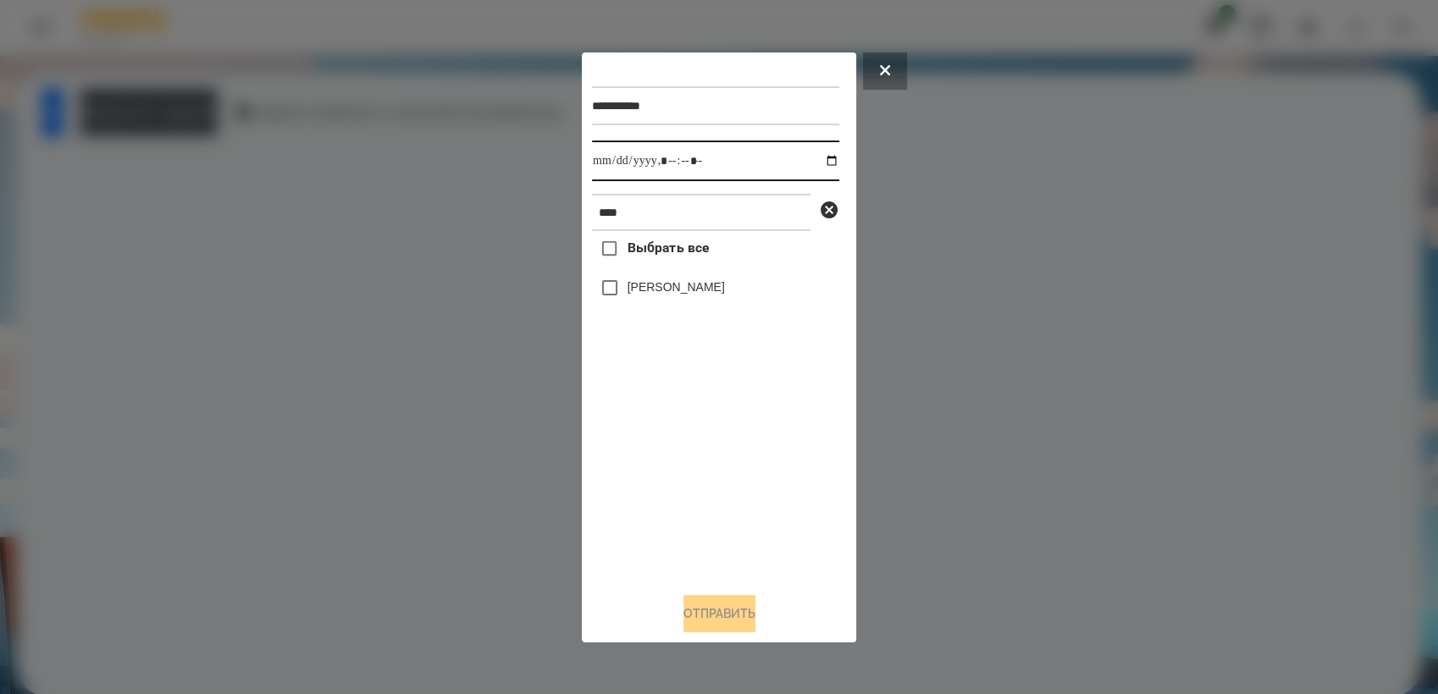
click at [827, 158] on input "datetime-local" at bounding box center [715, 161] width 247 height 41
type input "**********"
drag, startPoint x: 681, startPoint y: 478, endPoint x: 640, endPoint y: 389, distance: 97.8
click at [681, 478] on div "Выбрать все [PERSON_NAME]" at bounding box center [715, 404] width 247 height 347
click at [695, 622] on button "Отправить" at bounding box center [719, 613] width 72 height 37
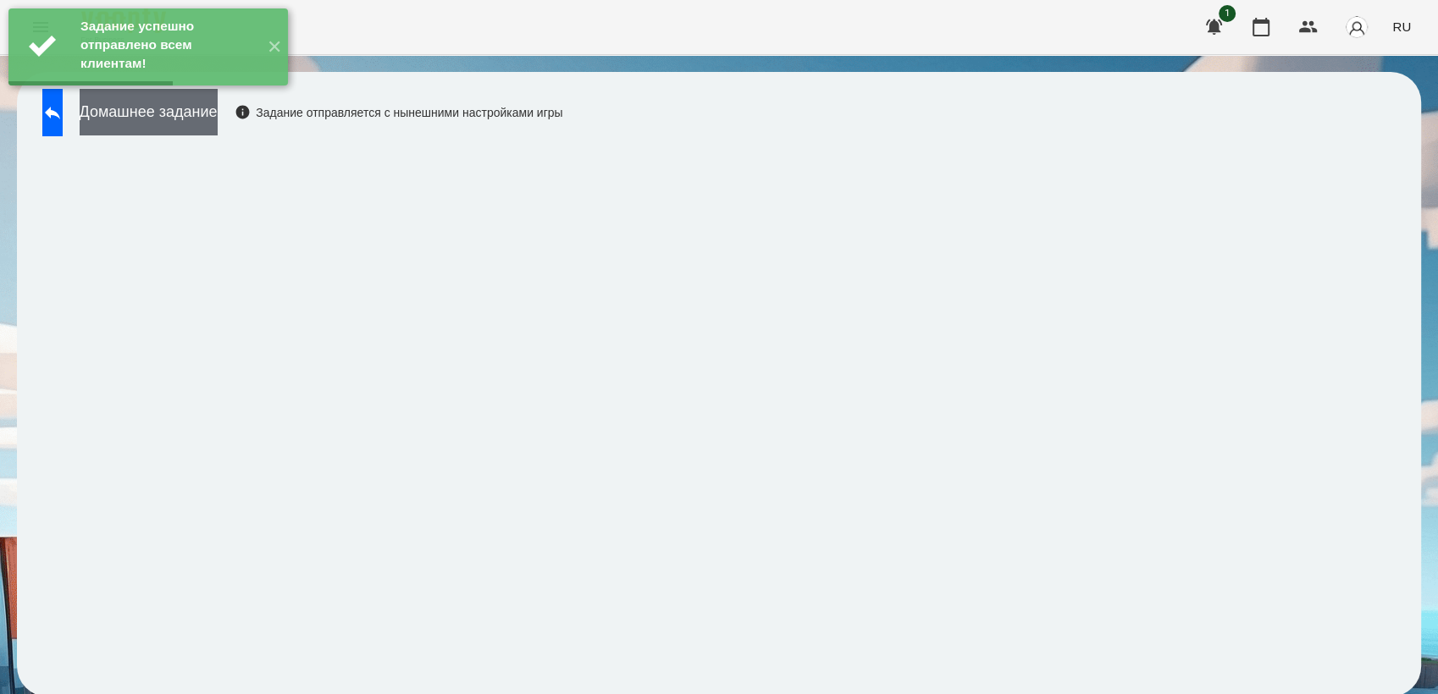
click at [185, 110] on button "Домашнее задание" at bounding box center [149, 112] width 138 height 47
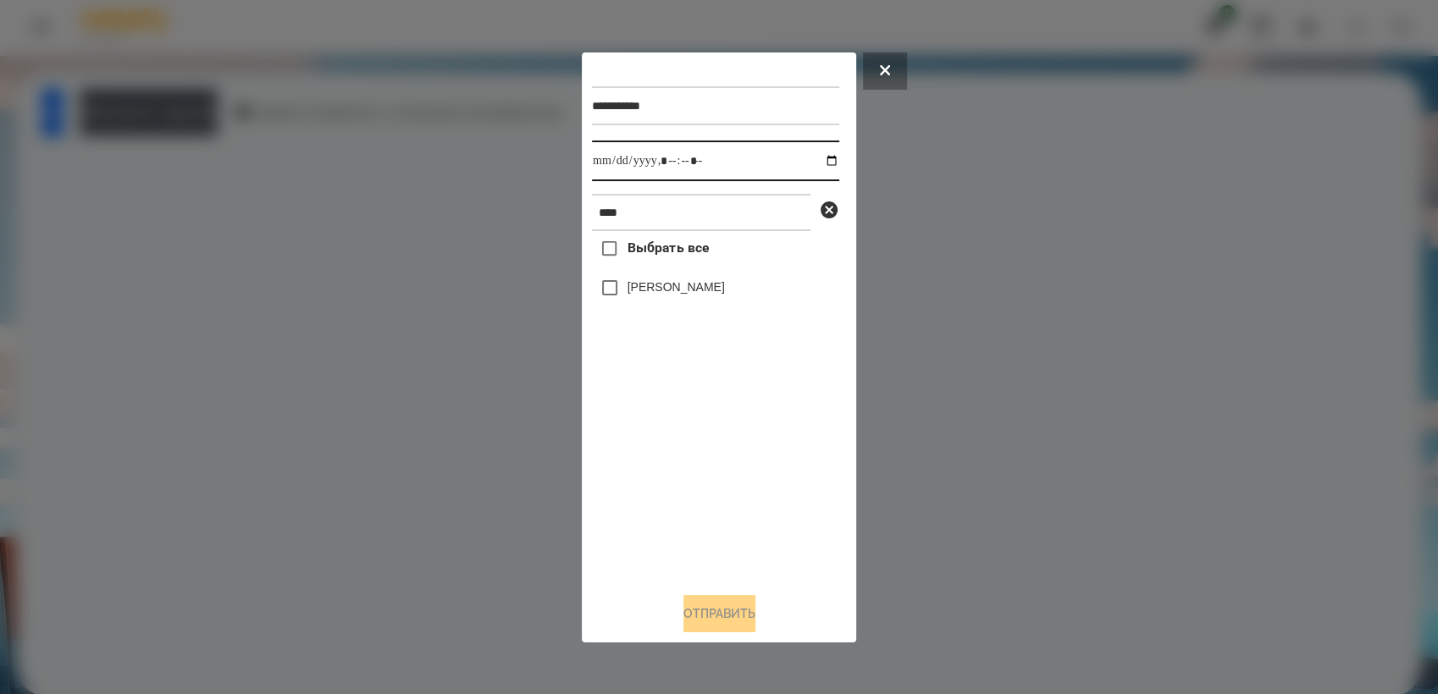
click at [818, 158] on input "datetime-local" at bounding box center [715, 161] width 247 height 41
type input "**********"
click at [695, 453] on div "Выбрать все [PERSON_NAME]" at bounding box center [715, 404] width 247 height 347
click at [739, 608] on button "Отправить" at bounding box center [719, 613] width 72 height 37
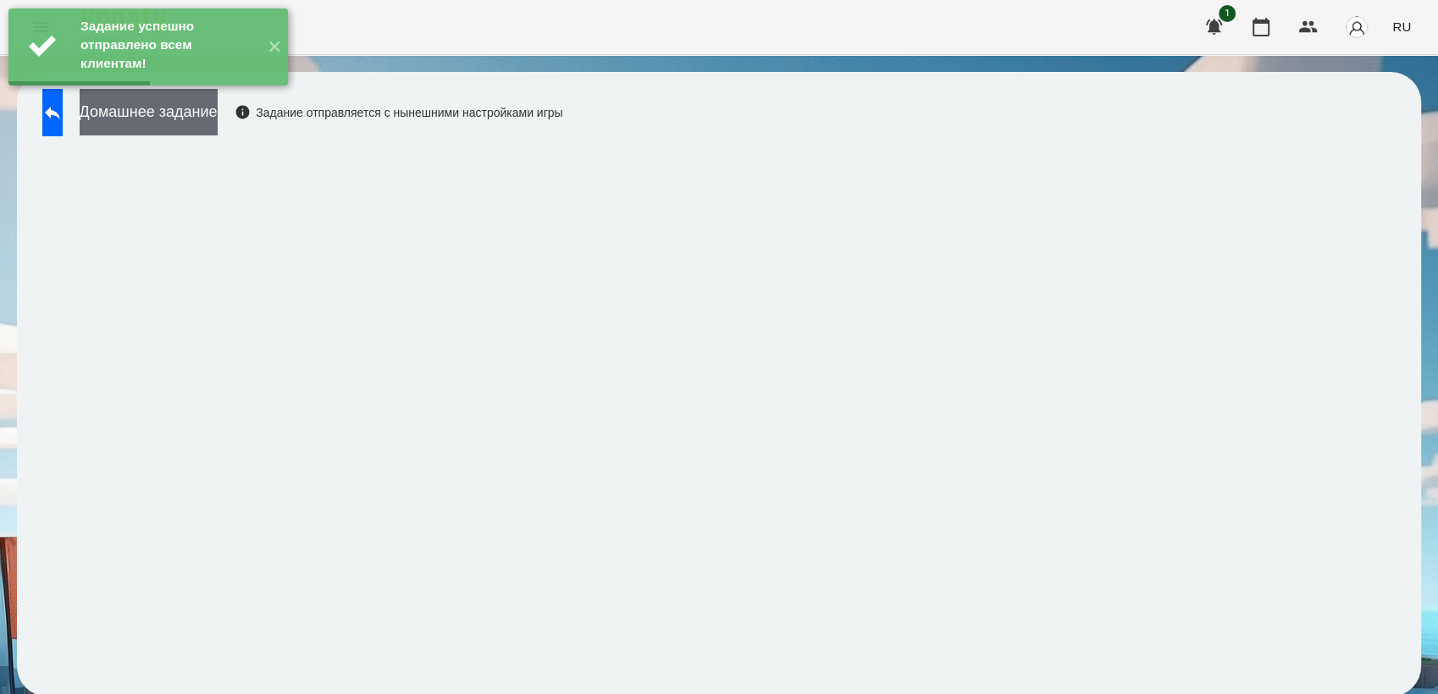
click at [166, 128] on button "Домашнее задание" at bounding box center [149, 112] width 138 height 47
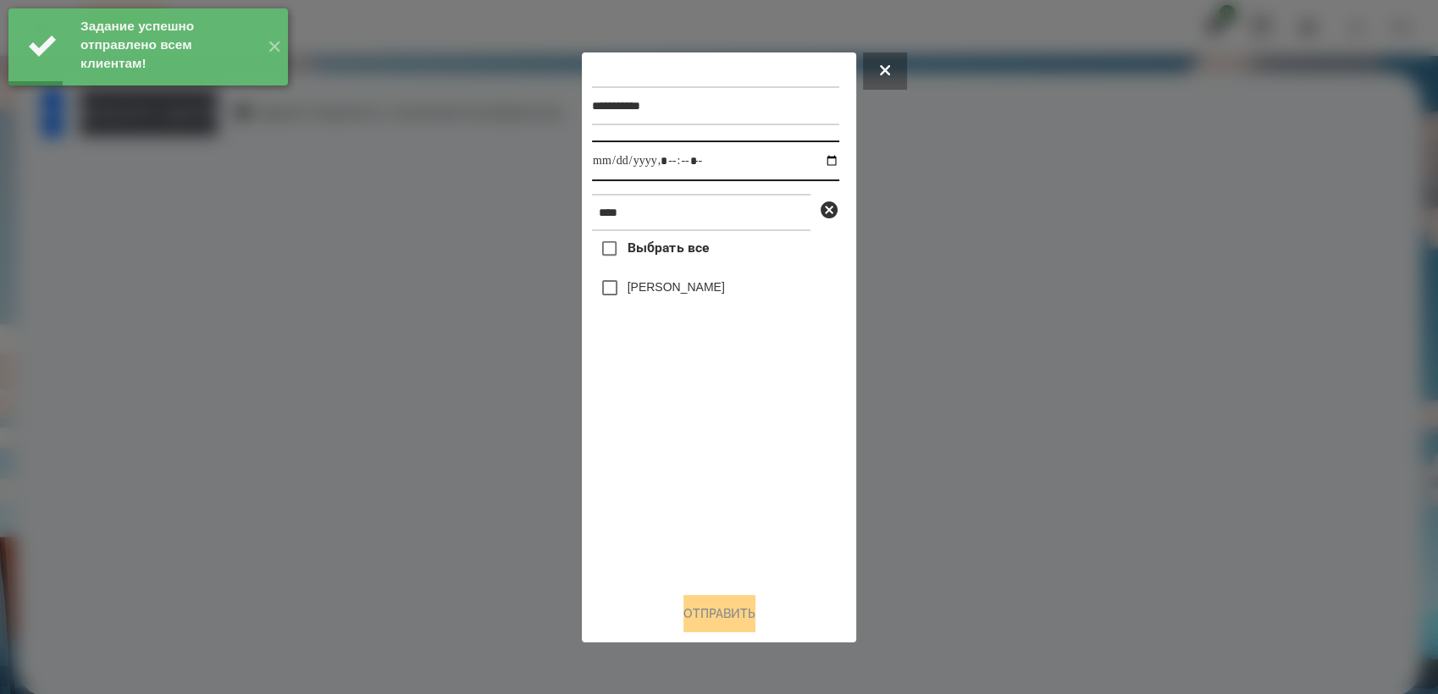
click at [814, 157] on input "datetime-local" at bounding box center [715, 161] width 247 height 41
type input "**********"
click at [690, 464] on div "Выбрать все [PERSON_NAME]" at bounding box center [715, 404] width 247 height 347
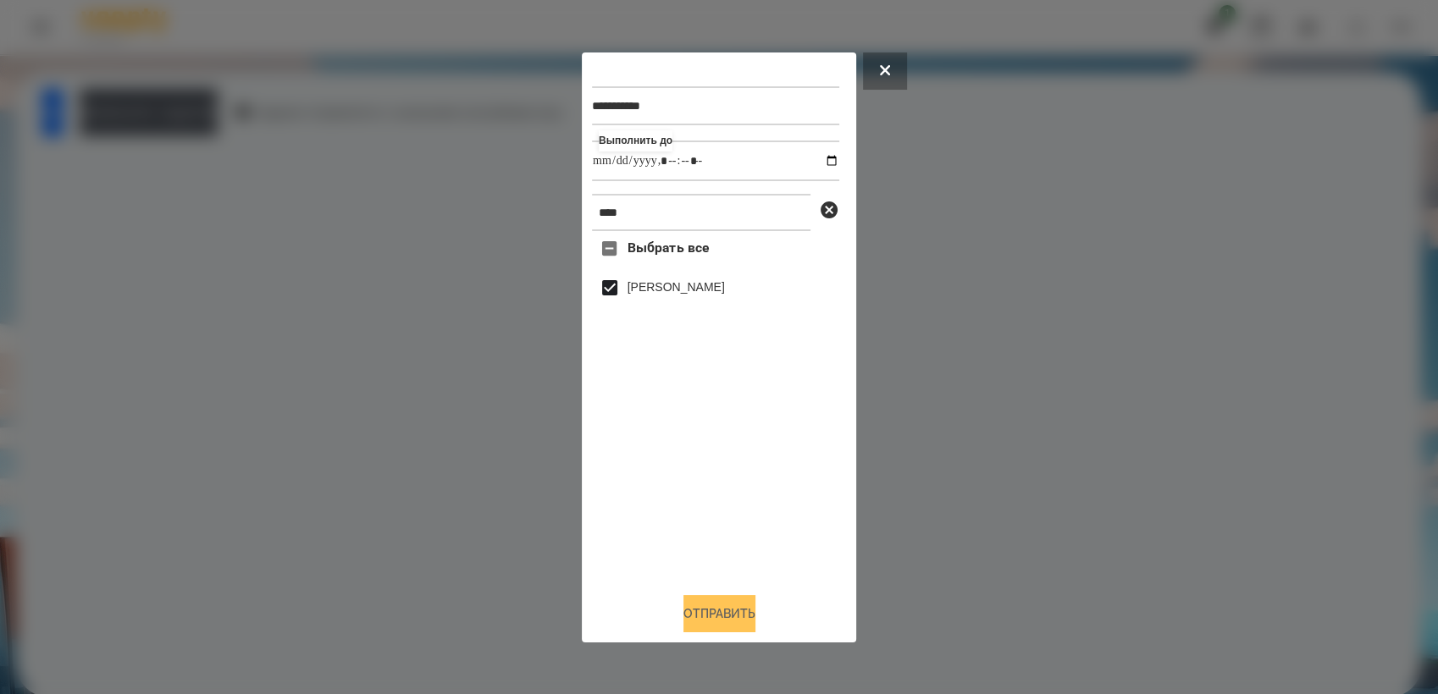
click at [741, 611] on button "Отправить" at bounding box center [719, 613] width 72 height 37
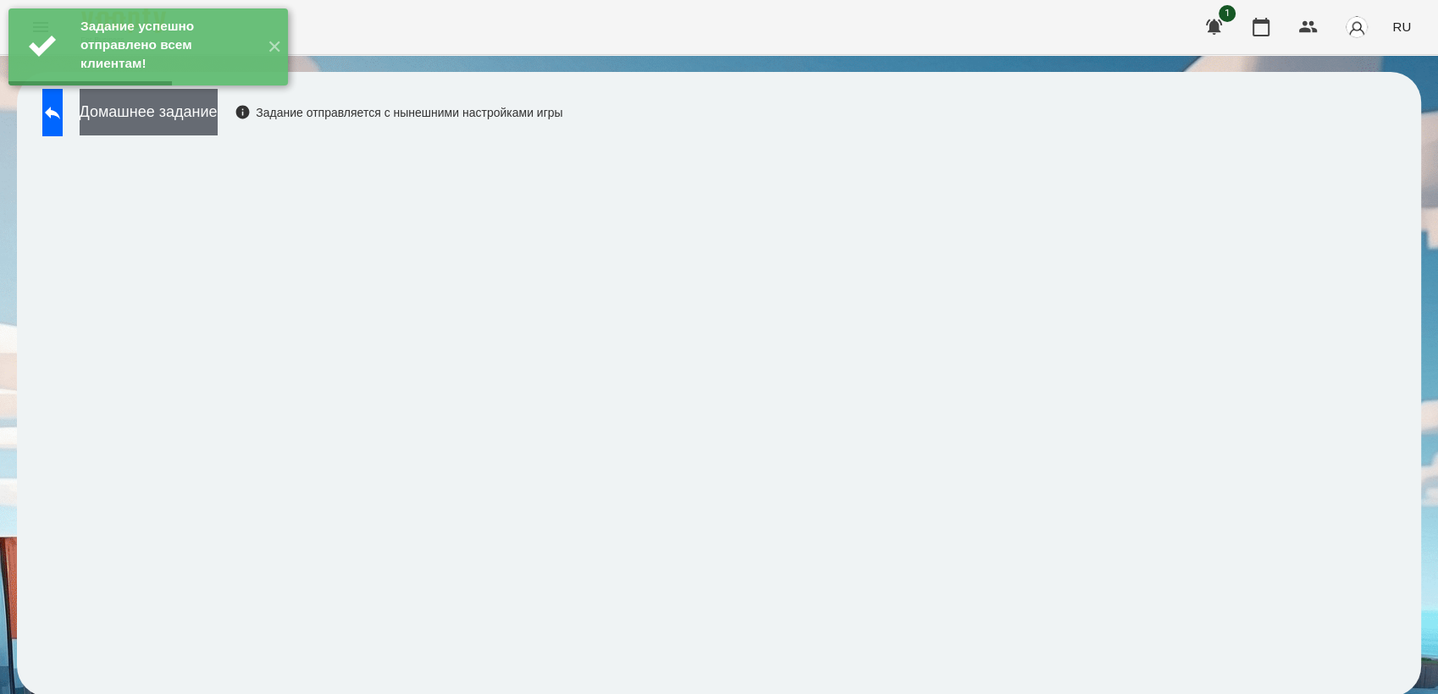
click at [218, 115] on button "Домашнее задание" at bounding box center [149, 112] width 138 height 47
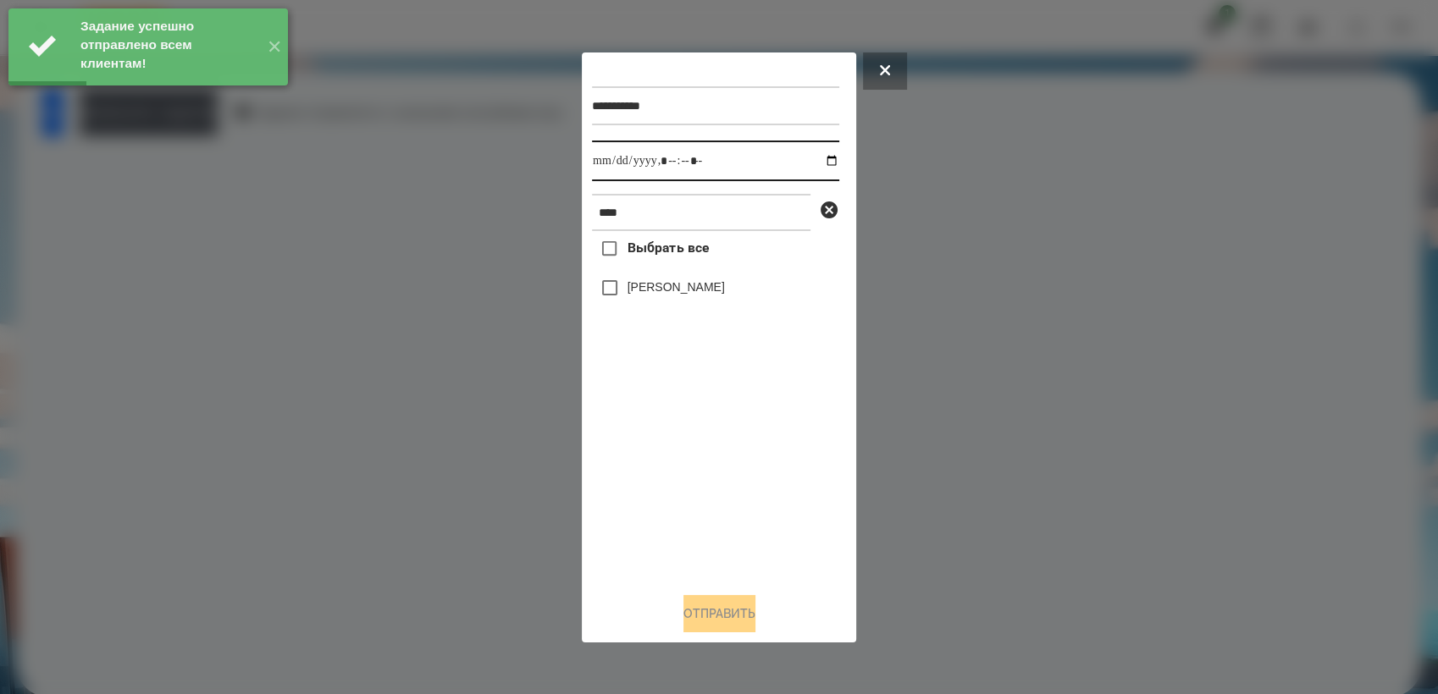
click at [815, 158] on input "datetime-local" at bounding box center [715, 161] width 247 height 41
type input "**********"
drag, startPoint x: 715, startPoint y: 470, endPoint x: 696, endPoint y: 425, distance: 48.6
click at [715, 469] on div "Выбрать все [PERSON_NAME]" at bounding box center [715, 404] width 247 height 347
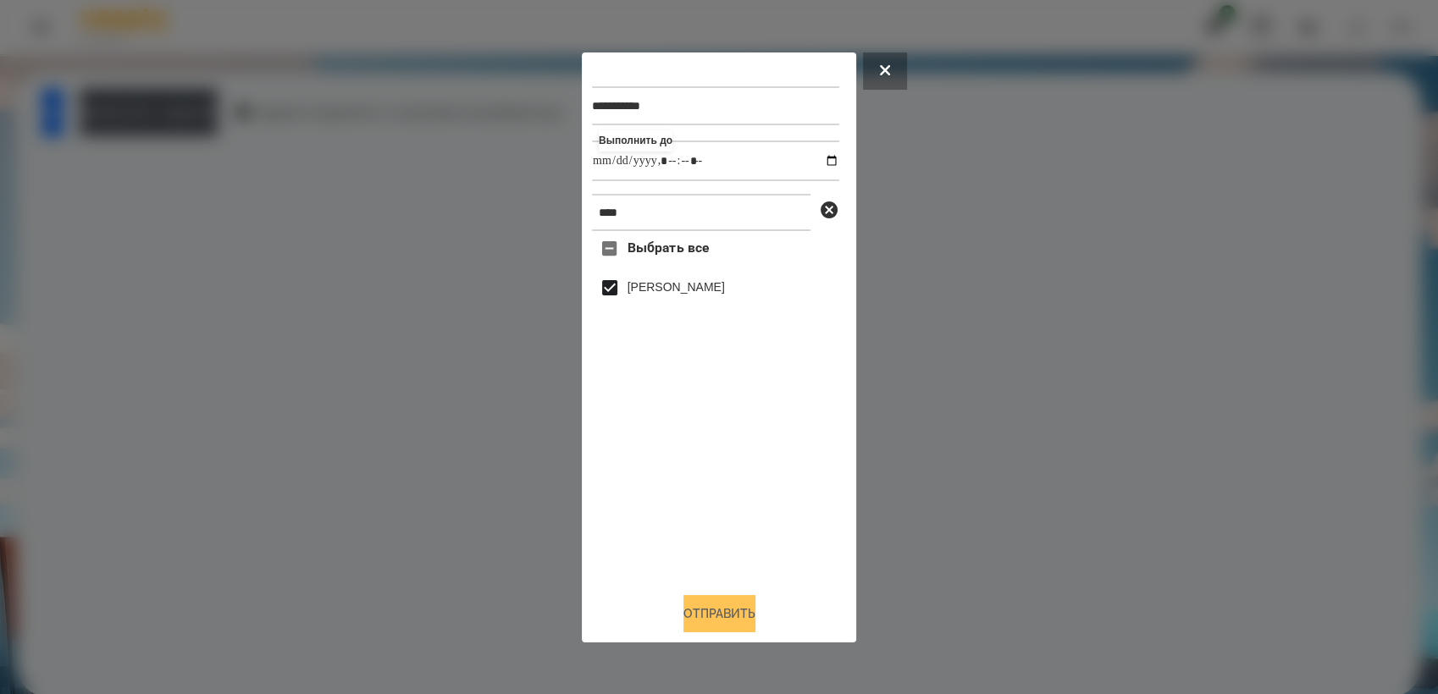
click at [752, 616] on button "Отправить" at bounding box center [719, 613] width 72 height 37
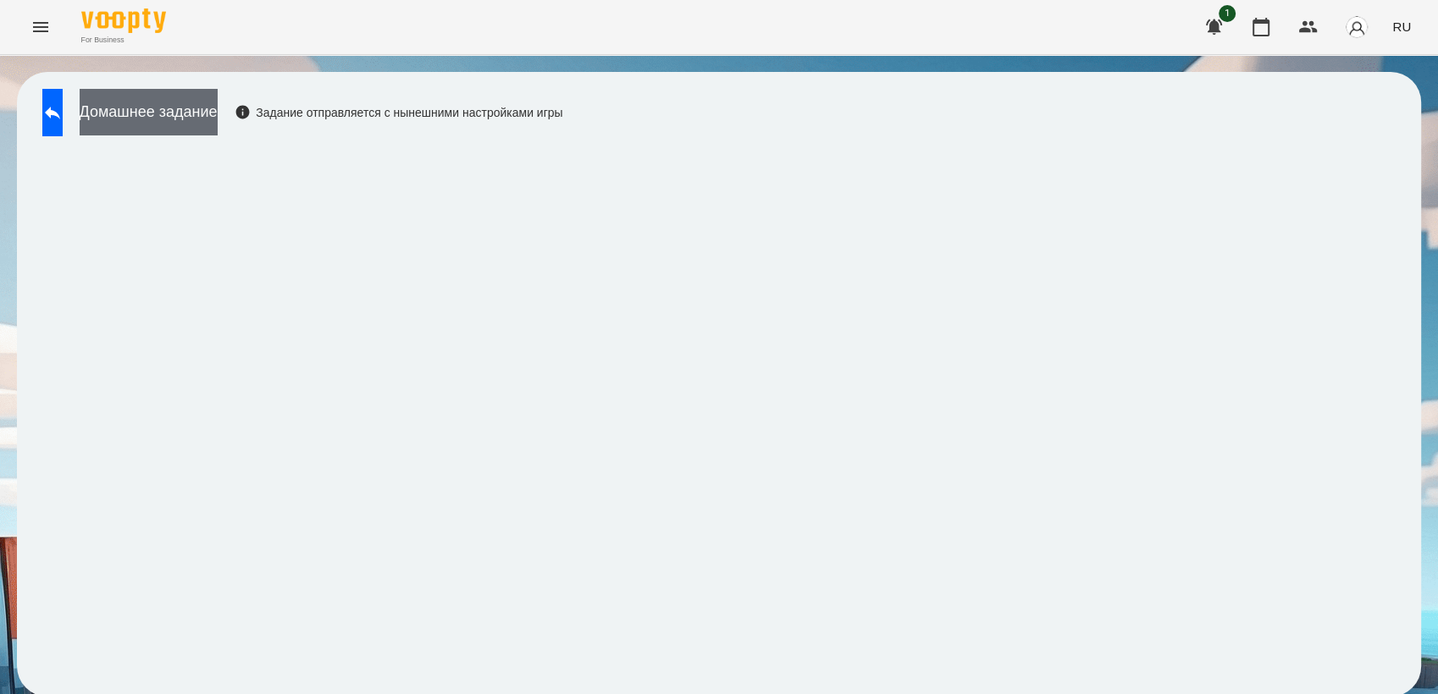
click at [207, 110] on button "Домашнее задание" at bounding box center [149, 112] width 138 height 47
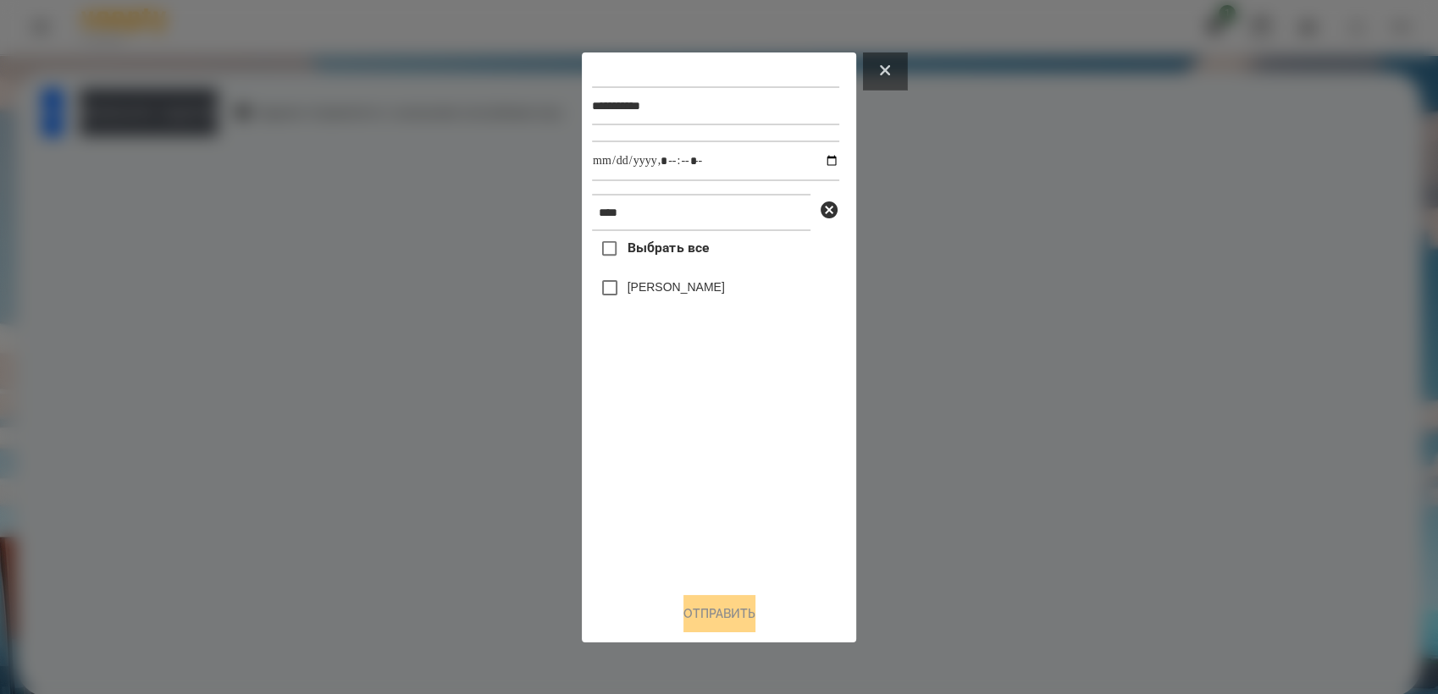
click at [889, 58] on button at bounding box center [885, 71] width 44 height 37
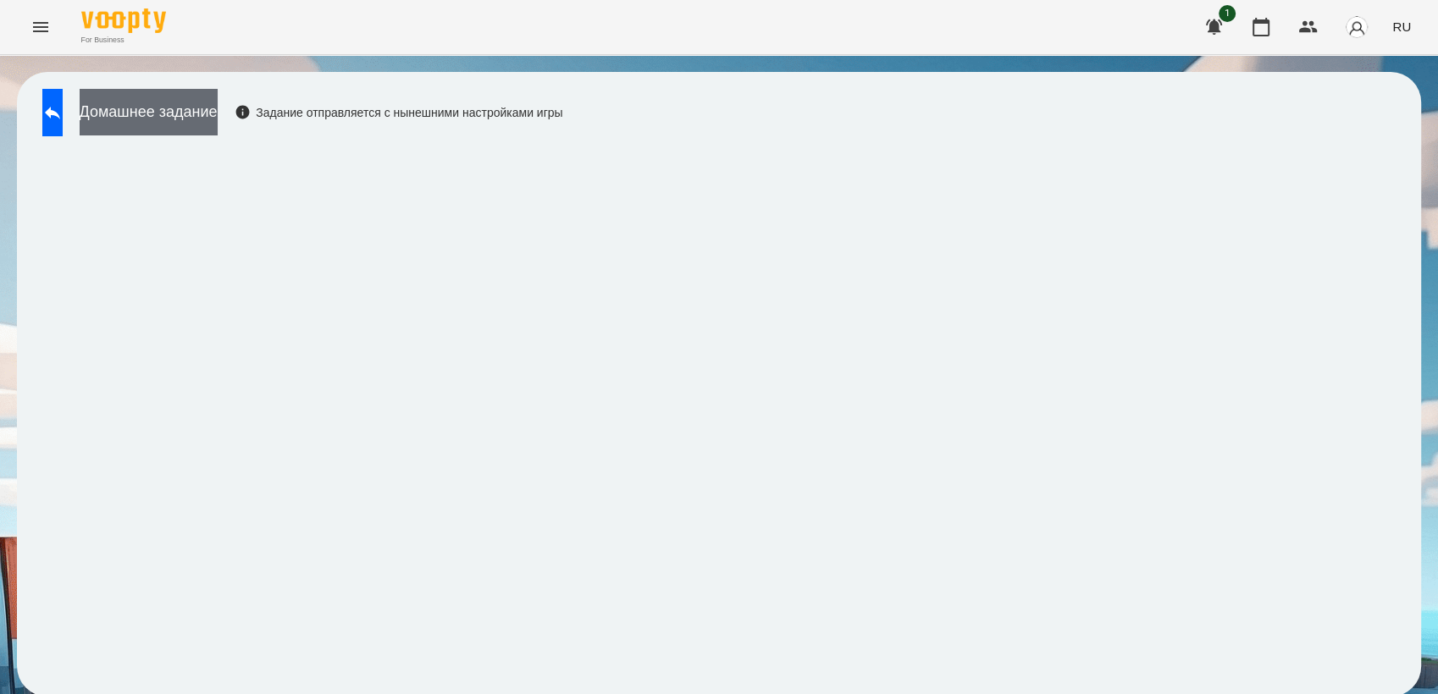
click at [177, 113] on button "Домашнее задание" at bounding box center [149, 112] width 138 height 47
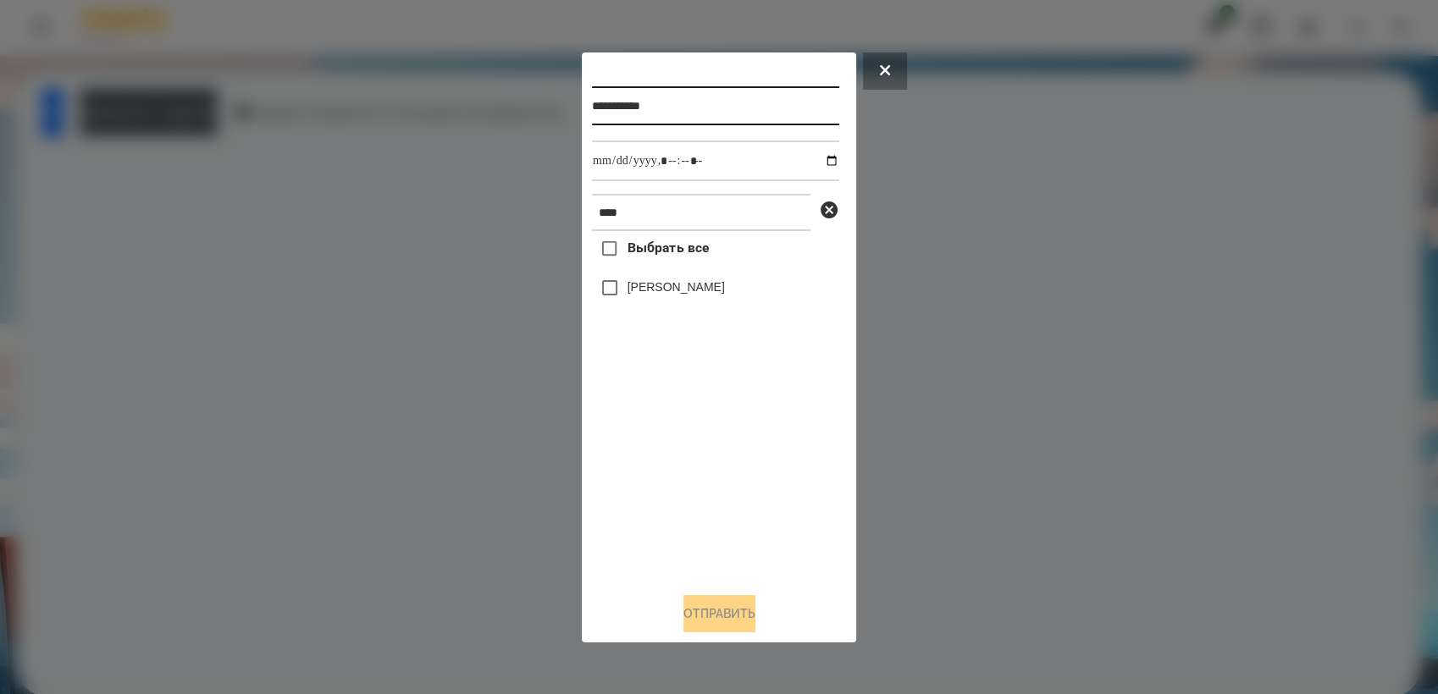
click at [716, 119] on input "**********" at bounding box center [715, 105] width 247 height 39
type input "**********"
click at [816, 160] on input "datetime-local" at bounding box center [715, 161] width 247 height 41
type input "**********"
click at [772, 433] on div "Выбрать все [PERSON_NAME]" at bounding box center [715, 404] width 247 height 347
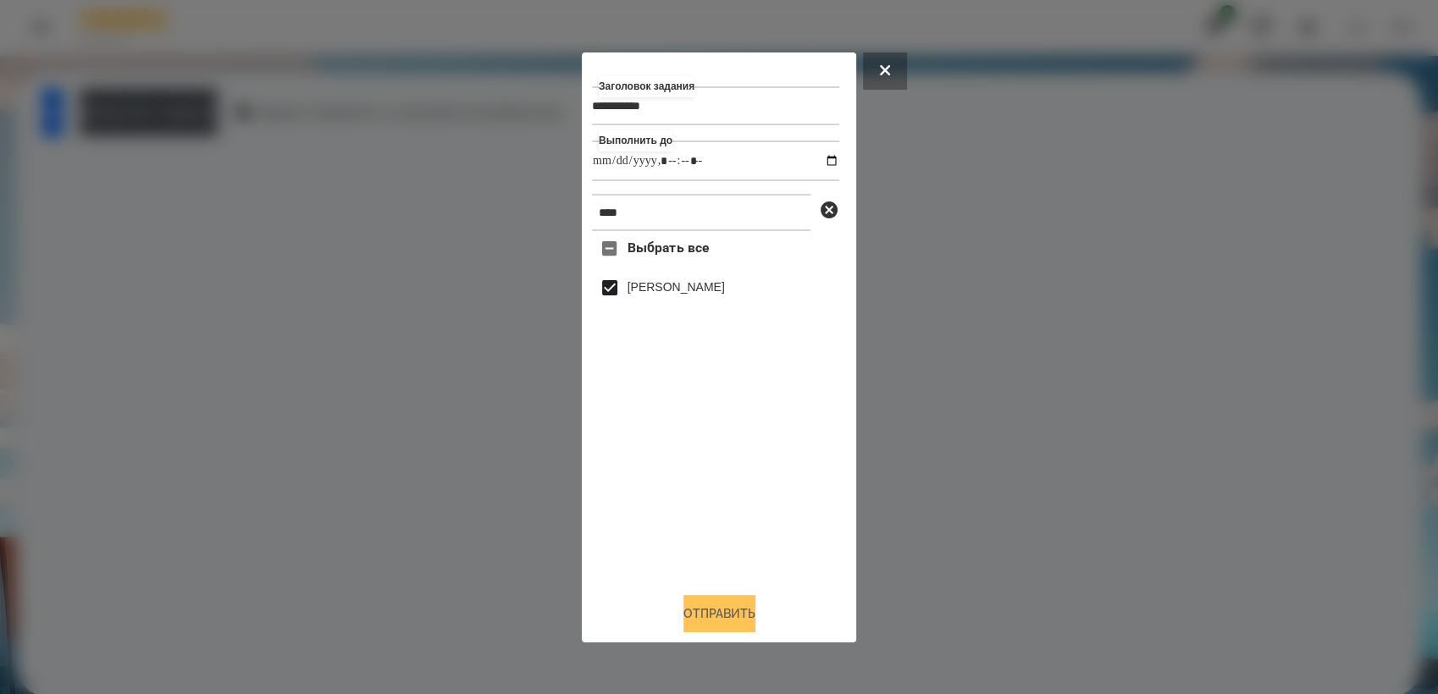
click at [724, 625] on button "Отправить" at bounding box center [719, 613] width 72 height 37
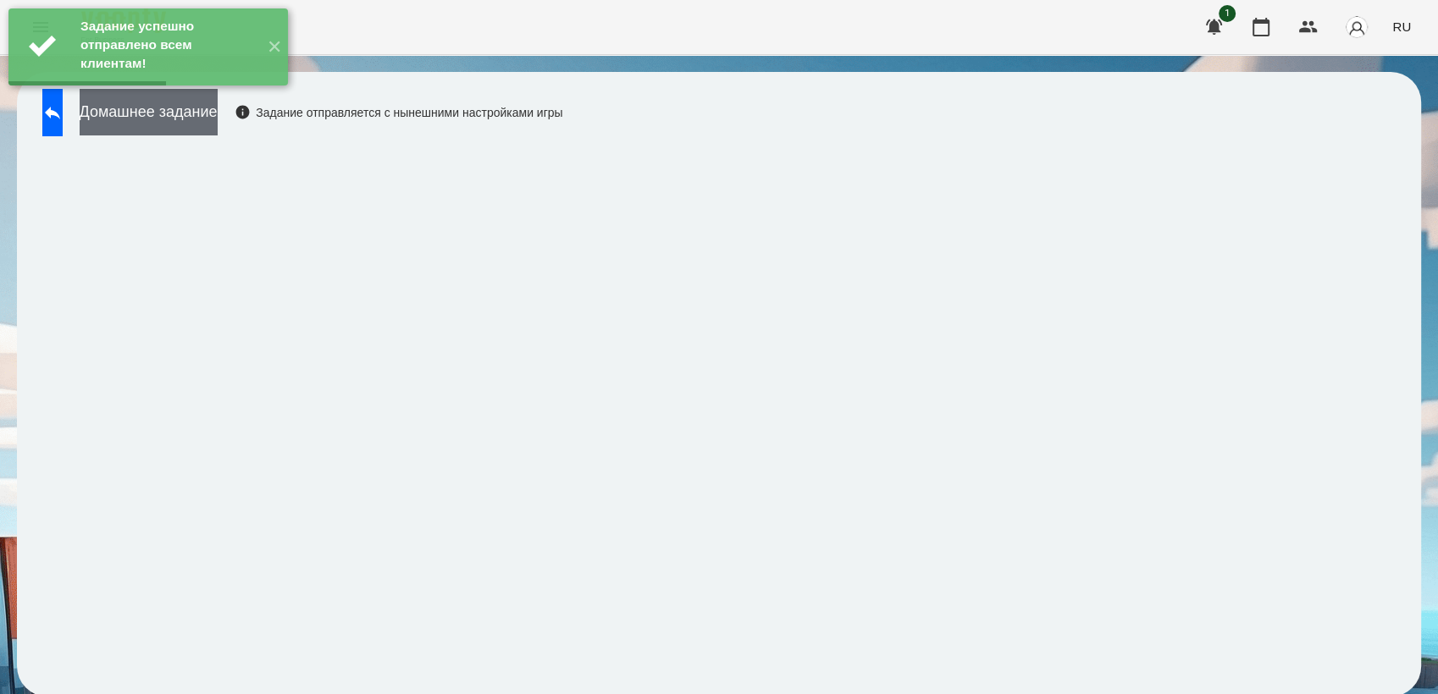
click at [174, 119] on button "Домашнее задание" at bounding box center [149, 112] width 138 height 47
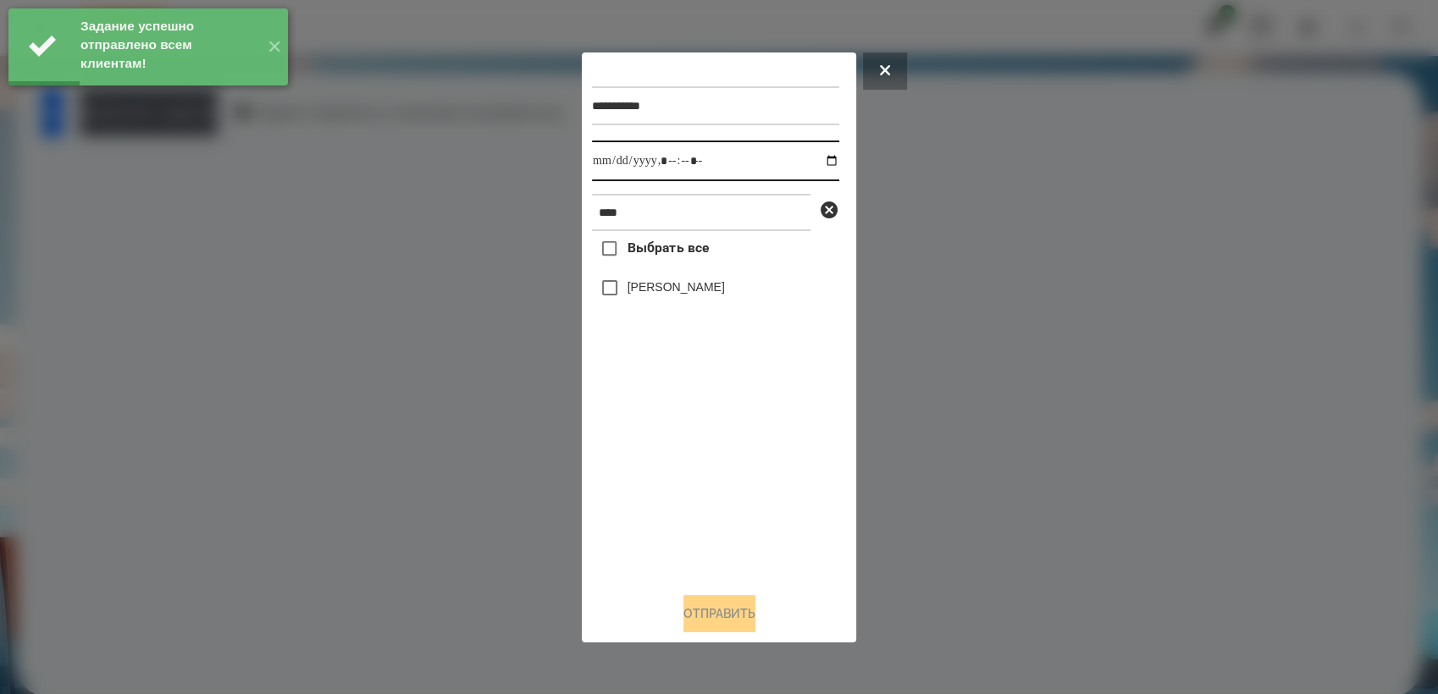
click at [814, 158] on input "datetime-local" at bounding box center [715, 161] width 247 height 41
type input "**********"
drag, startPoint x: 692, startPoint y: 452, endPoint x: 683, endPoint y: 435, distance: 19.3
click at [692, 452] on div "Выбрать все [PERSON_NAME]" at bounding box center [715, 404] width 247 height 347
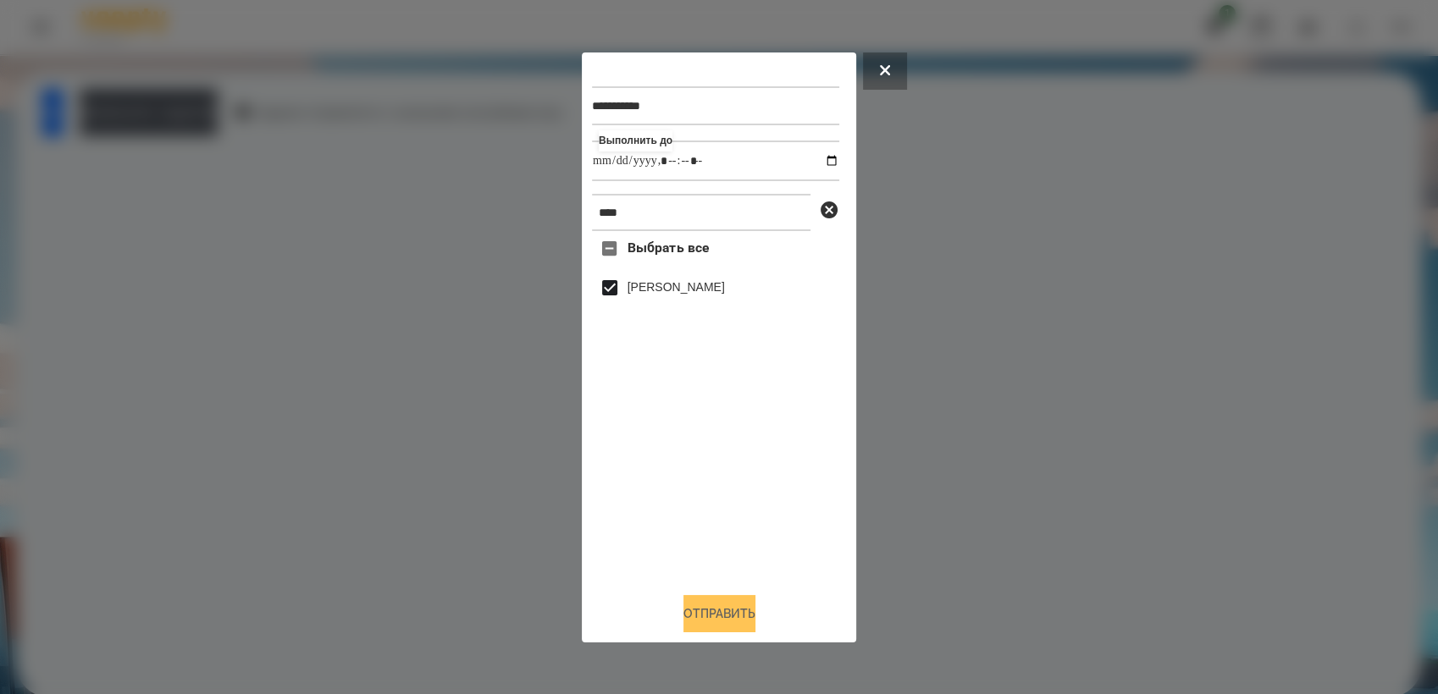
click at [743, 620] on button "Отправить" at bounding box center [719, 613] width 72 height 37
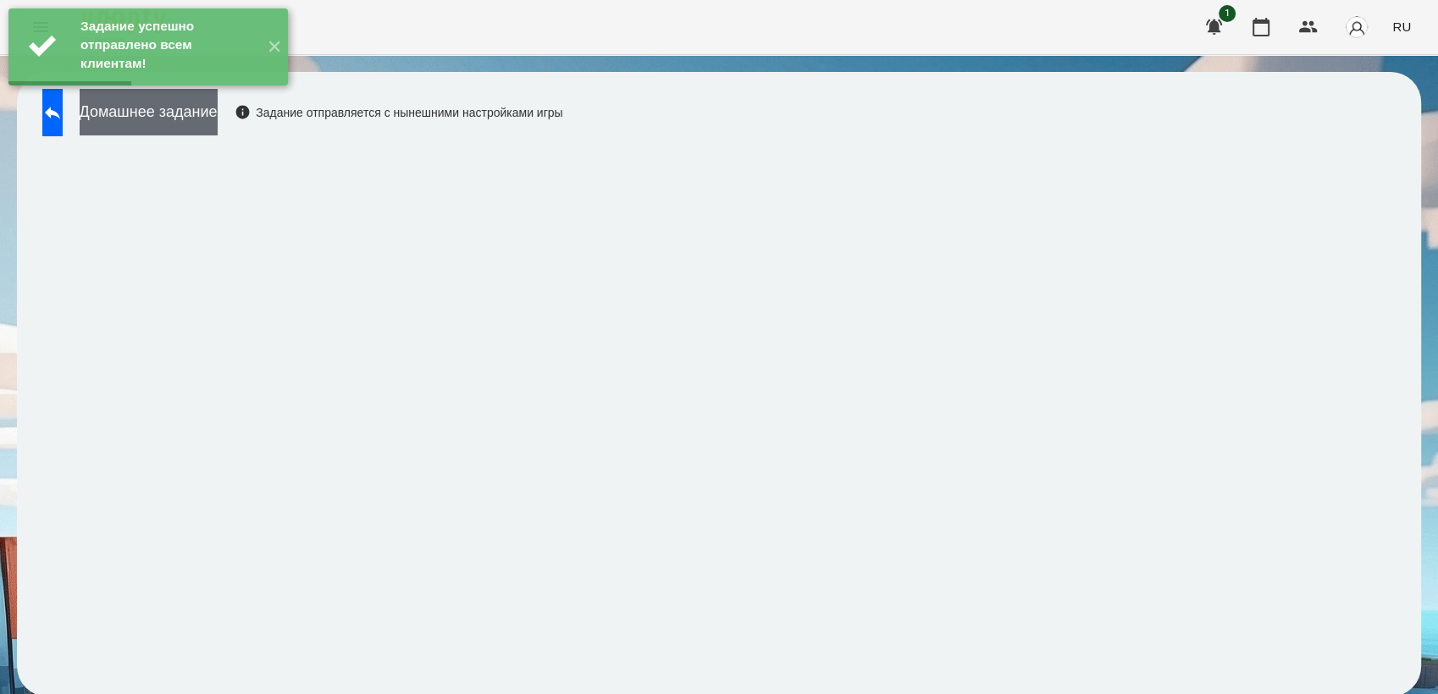
click at [173, 125] on button "Домашнее задание" at bounding box center [149, 112] width 138 height 47
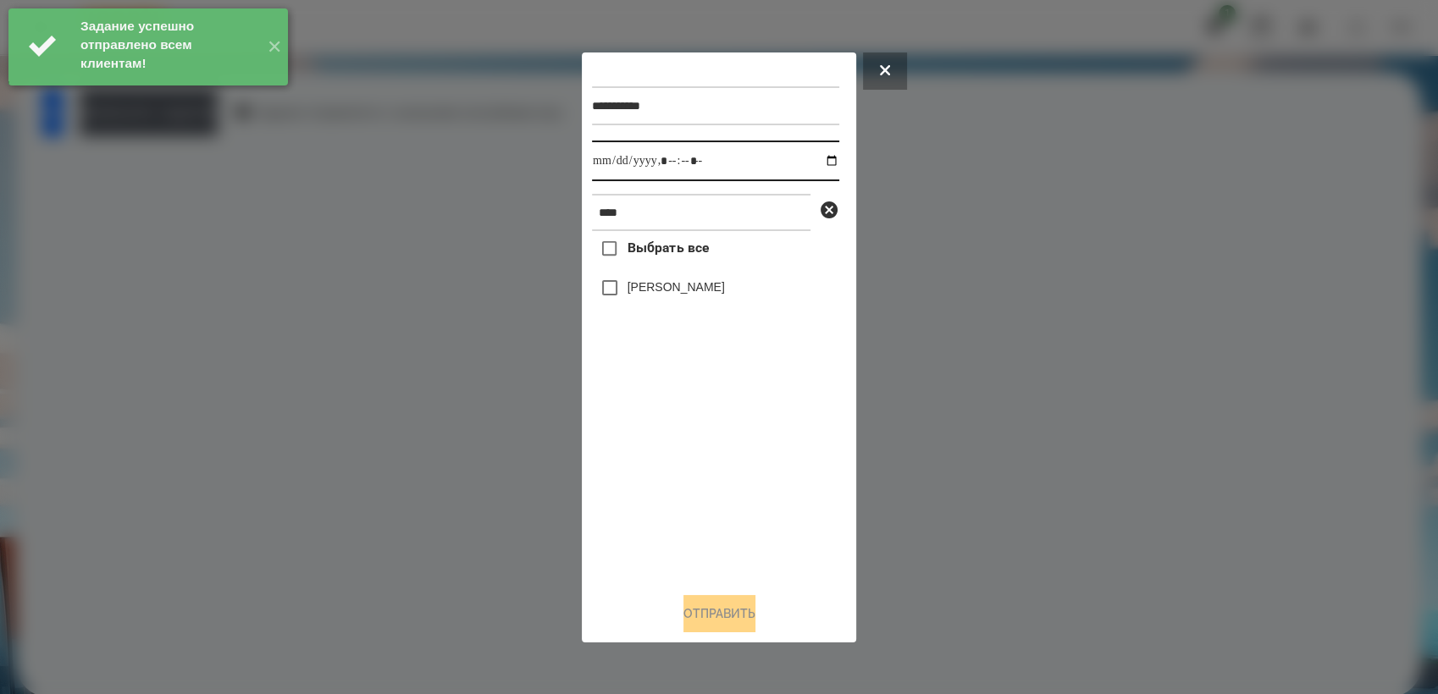
click at [823, 160] on input "datetime-local" at bounding box center [715, 161] width 247 height 41
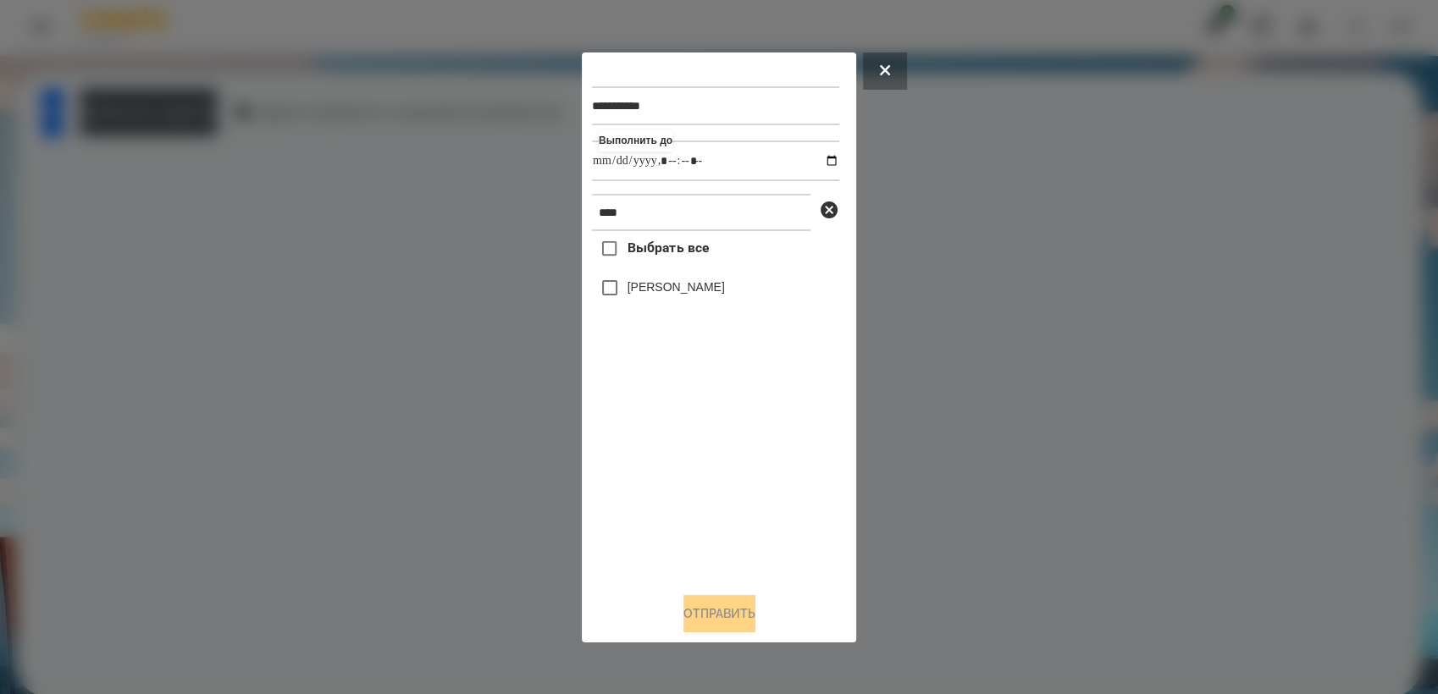
type input "**********"
drag, startPoint x: 680, startPoint y: 456, endPoint x: 674, endPoint y: 444, distance: 14.0
click at [674, 444] on div "Выбрать все [PERSON_NAME]" at bounding box center [715, 404] width 247 height 347
click at [730, 600] on button "Отправить" at bounding box center [719, 613] width 72 height 37
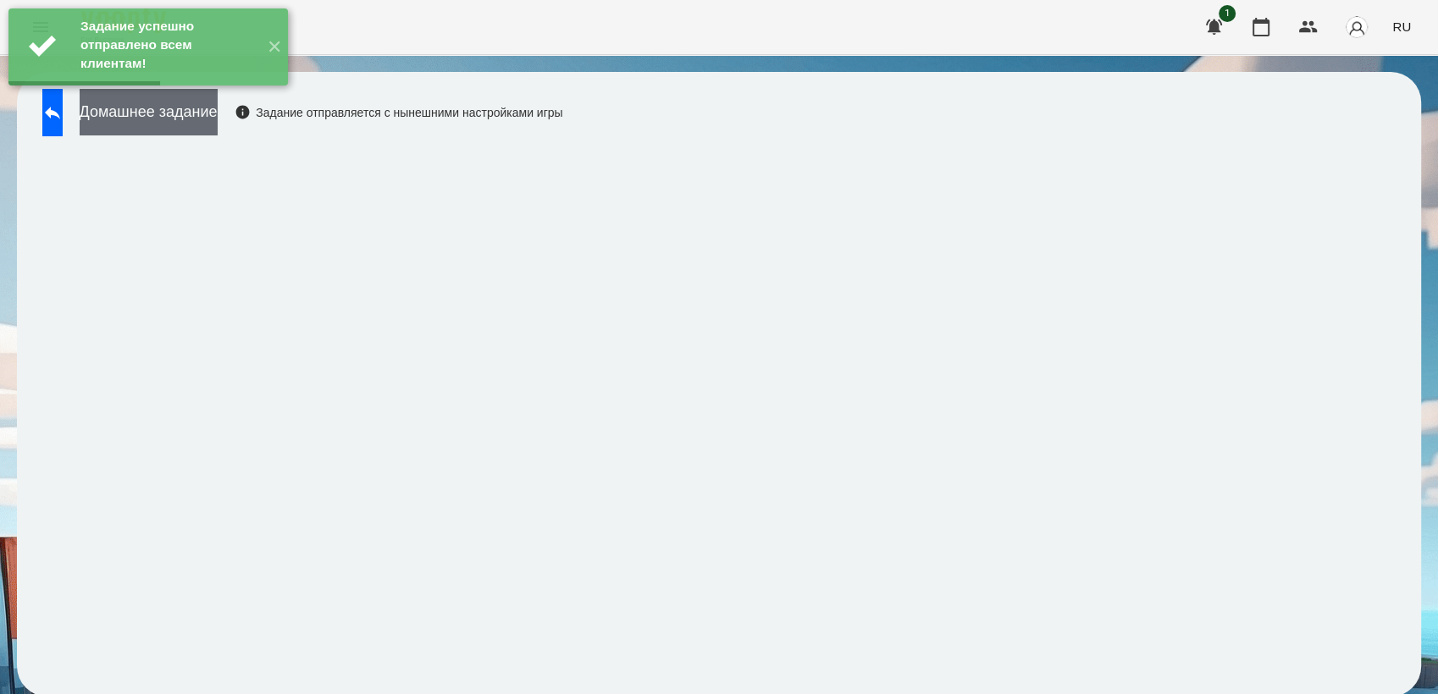
click at [218, 119] on button "Домашнее задание" at bounding box center [149, 112] width 138 height 47
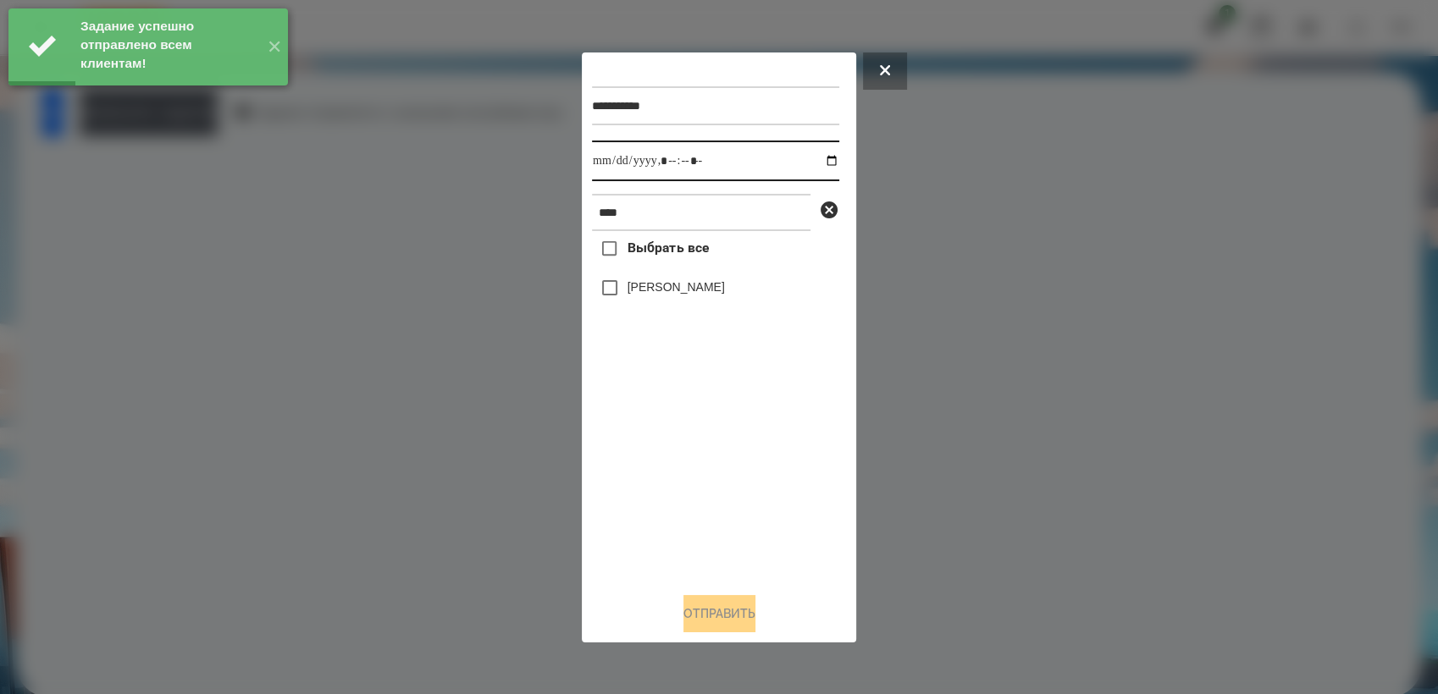
click at [815, 153] on input "datetime-local" at bounding box center [715, 161] width 247 height 41
type input "**********"
click at [677, 480] on div "Выбрать все [PERSON_NAME]" at bounding box center [715, 404] width 247 height 347
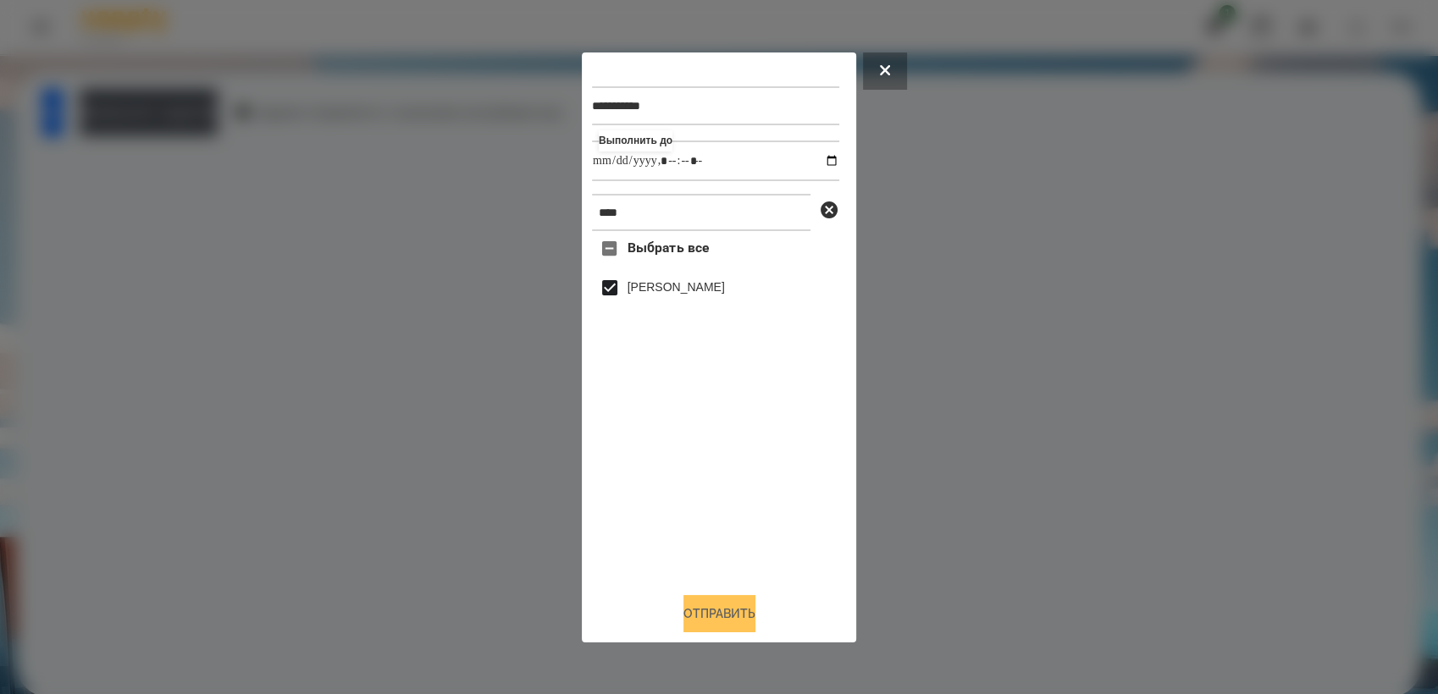
click at [748, 613] on button "Отправить" at bounding box center [719, 613] width 72 height 37
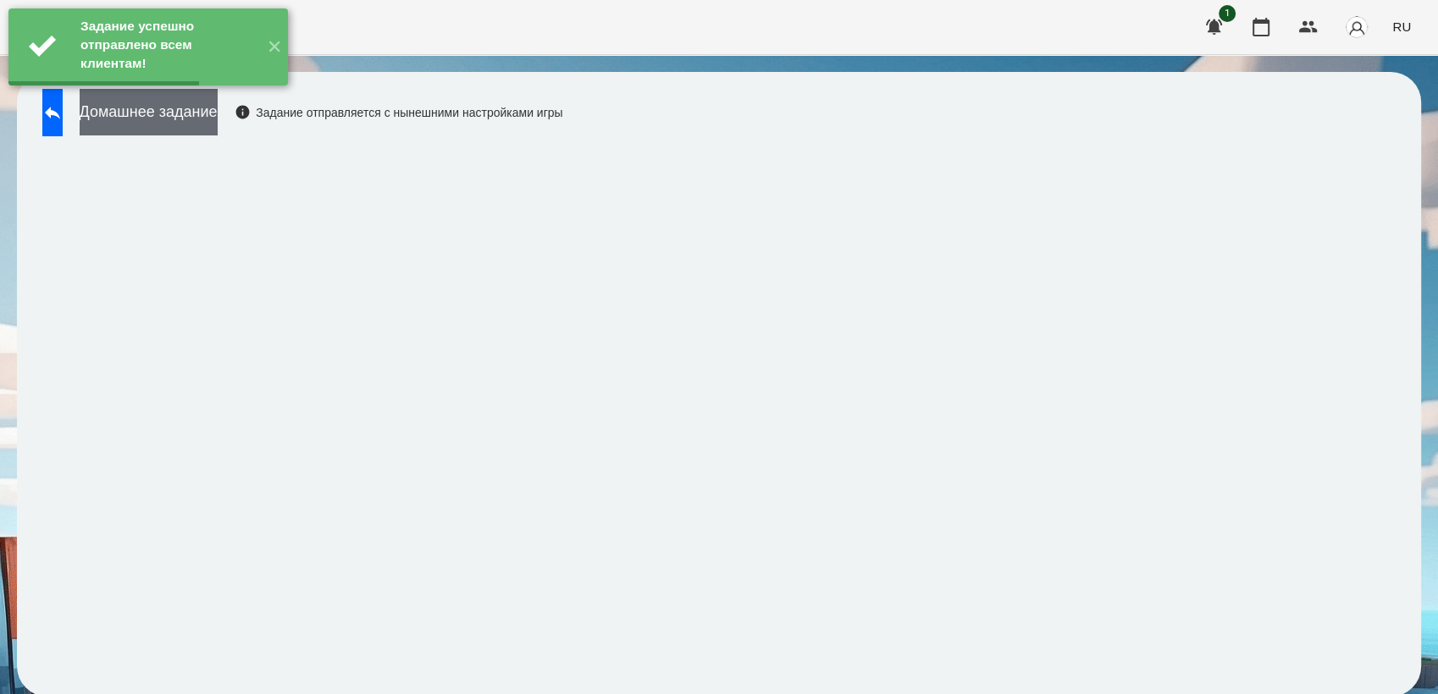
click at [218, 129] on button "Домашнее задание" at bounding box center [149, 112] width 138 height 47
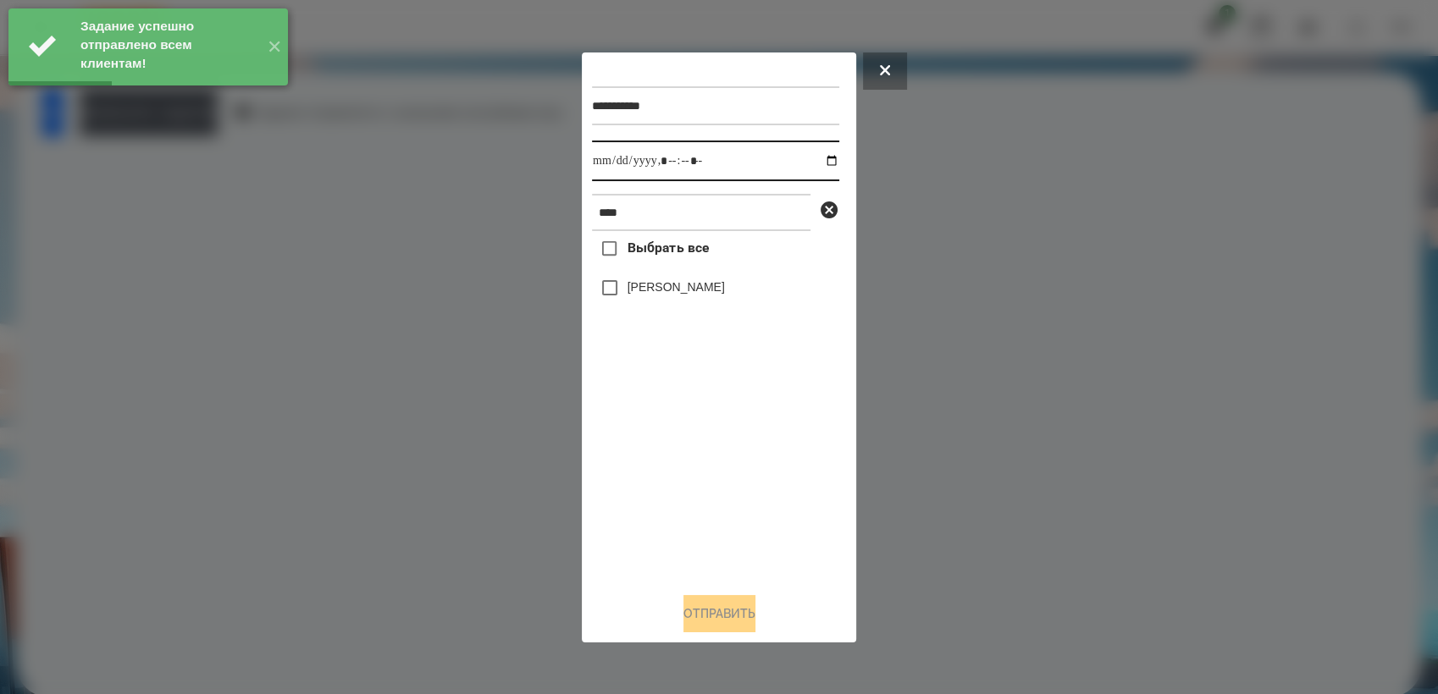
drag, startPoint x: 817, startPoint y: 155, endPoint x: 827, endPoint y: 175, distance: 22.4
click at [818, 155] on input "datetime-local" at bounding box center [715, 161] width 247 height 41
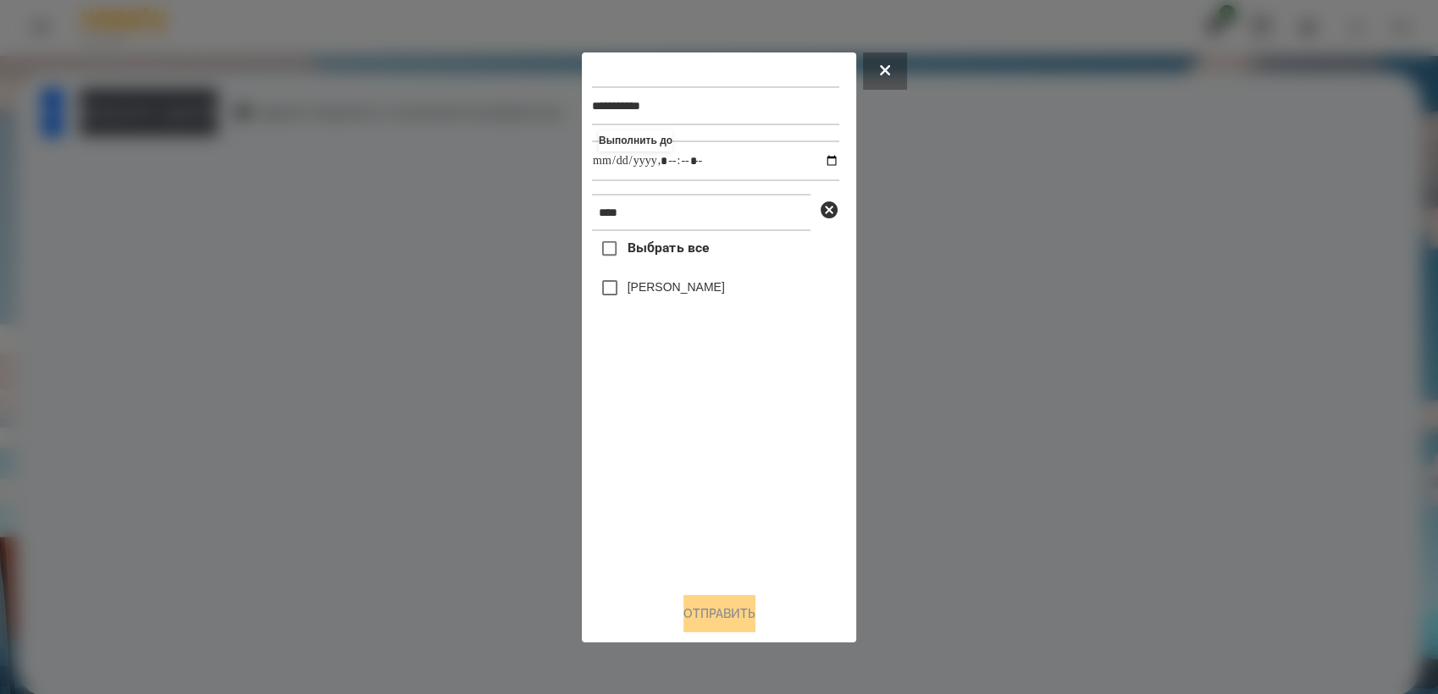
type input "**********"
click at [732, 439] on div "Выбрать все [PERSON_NAME]" at bounding box center [715, 404] width 247 height 347
click at [742, 622] on button "Отправить" at bounding box center [719, 613] width 72 height 37
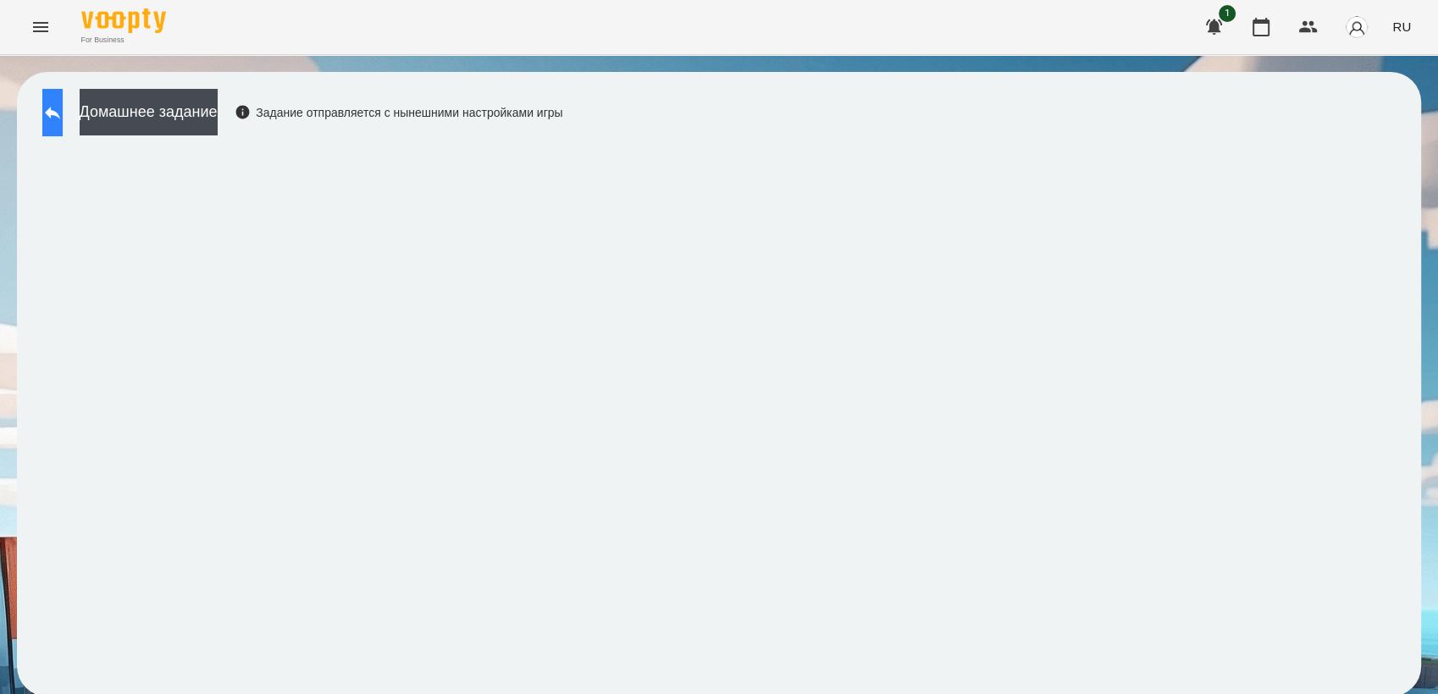
click at [63, 133] on button at bounding box center [52, 112] width 20 height 47
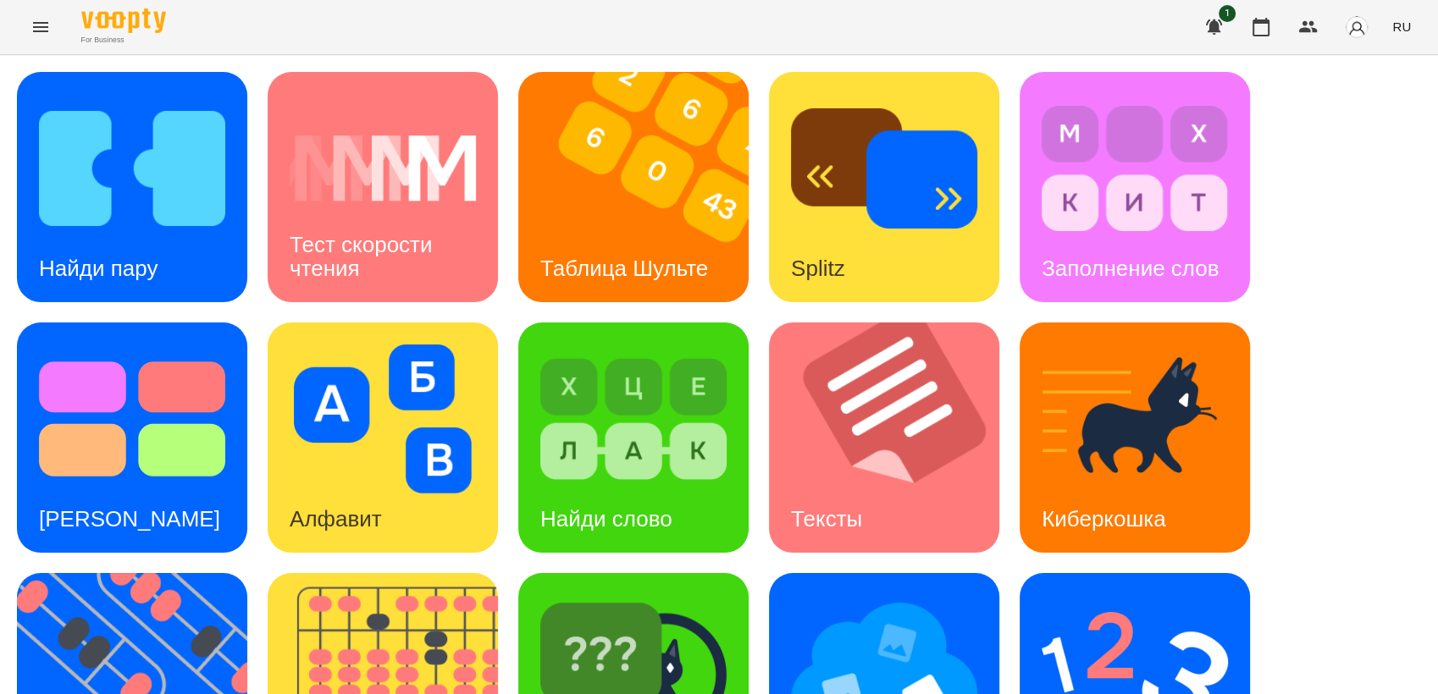
scroll to position [376, 0]
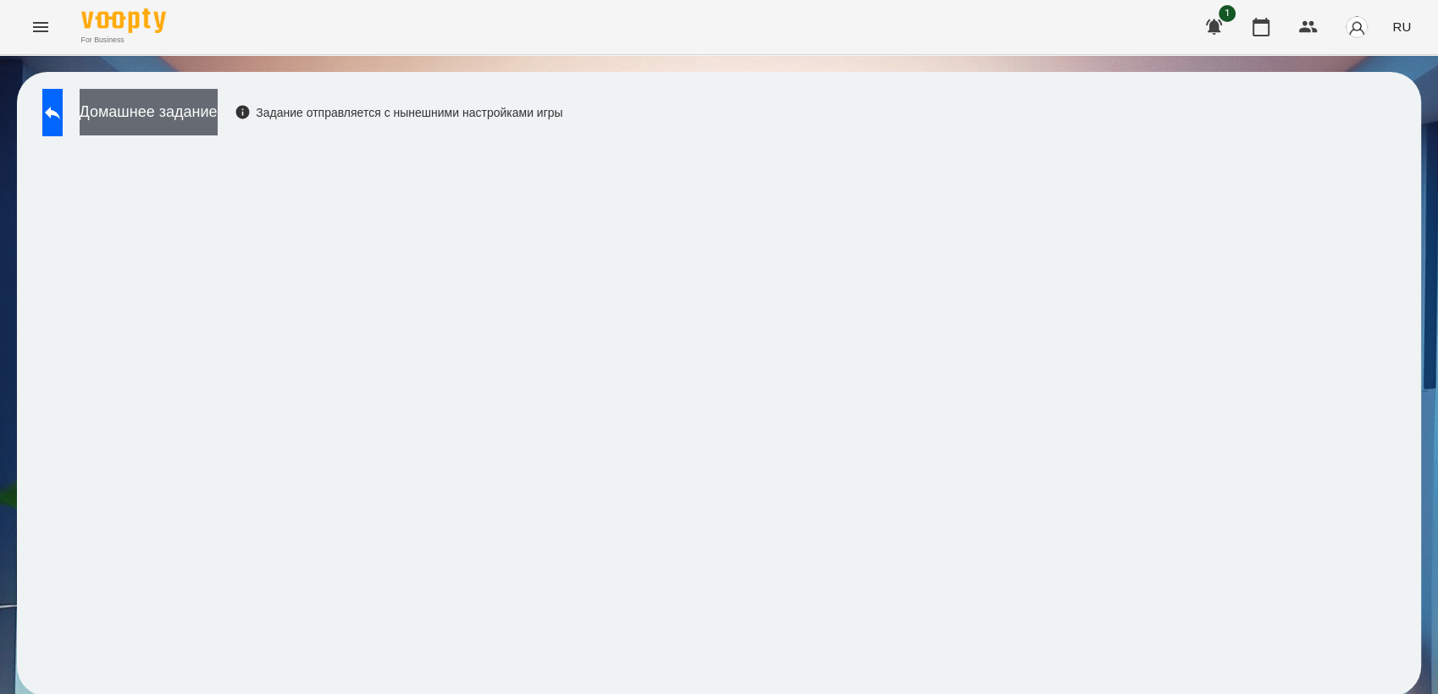
click at [150, 102] on button "Домашнее задание" at bounding box center [149, 112] width 138 height 47
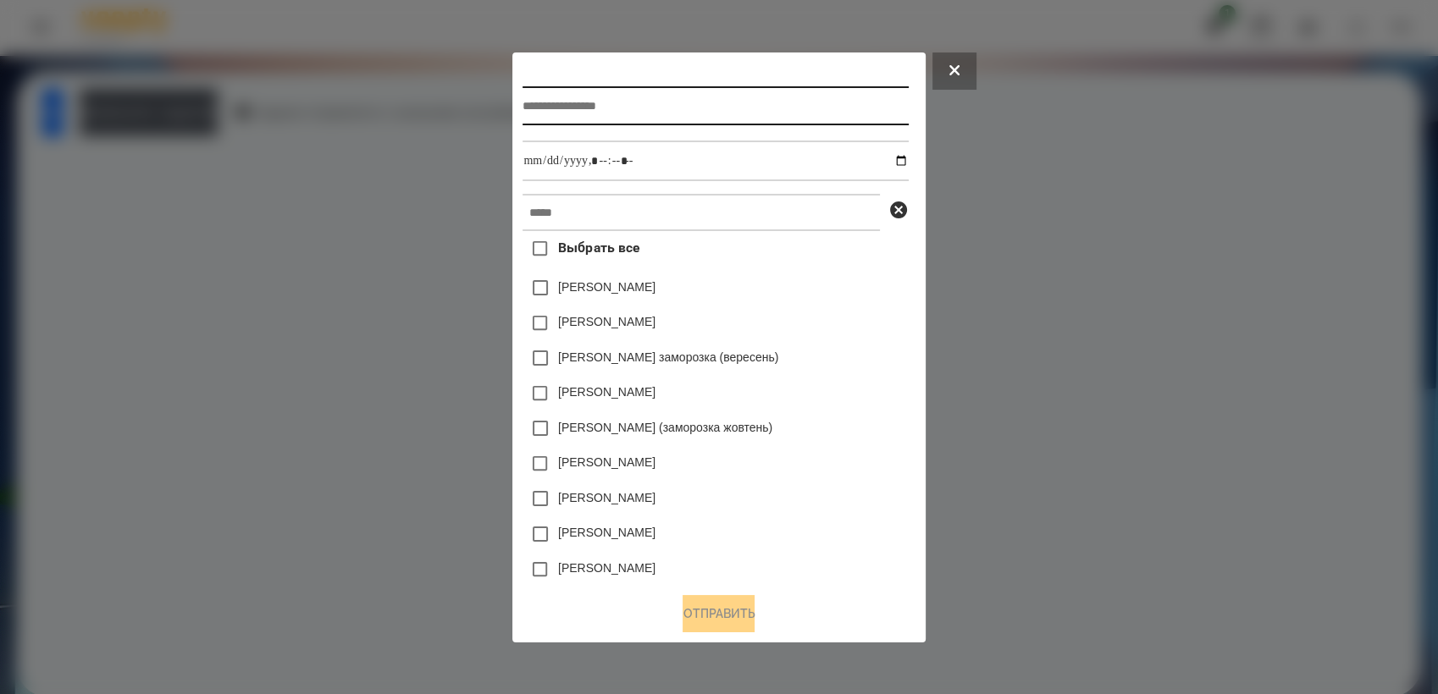
click at [562, 115] on input "text" at bounding box center [714, 105] width 385 height 39
type input "******"
click at [955, 71] on button at bounding box center [954, 71] width 44 height 37
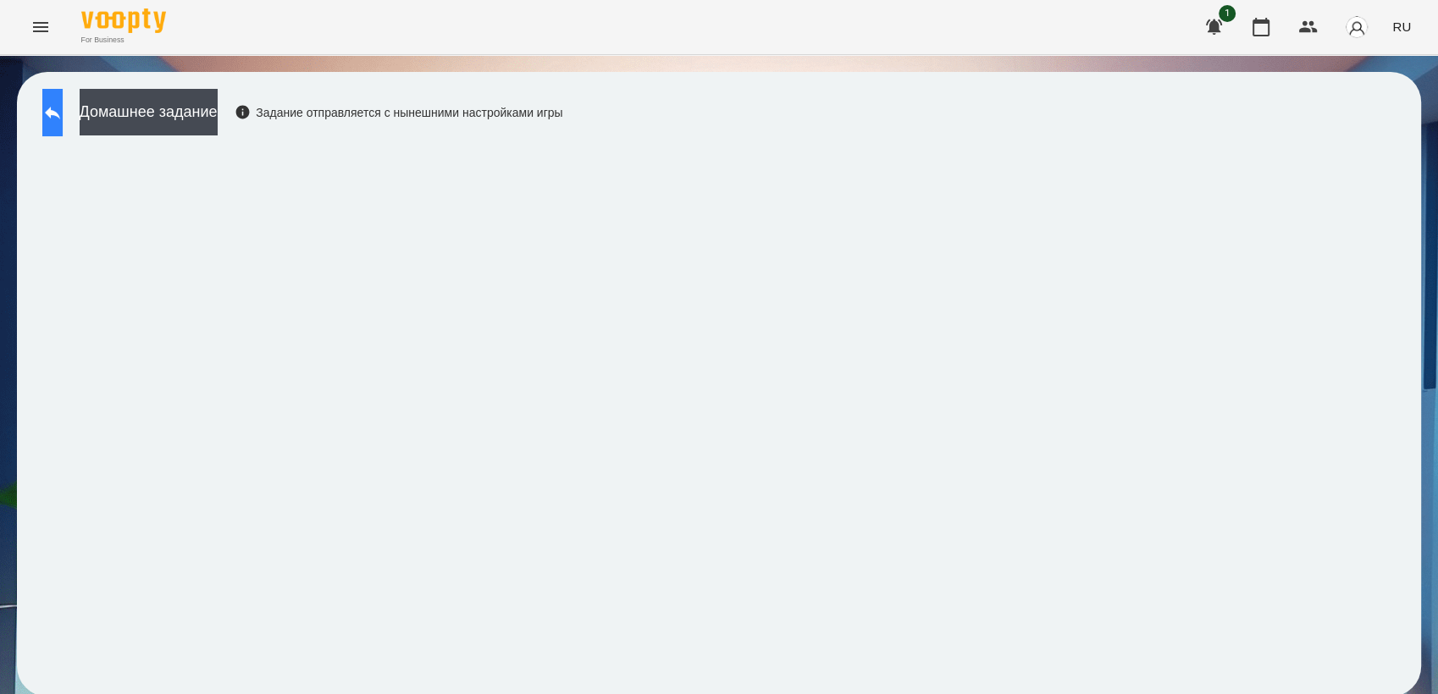
click at [63, 103] on icon at bounding box center [52, 112] width 20 height 20
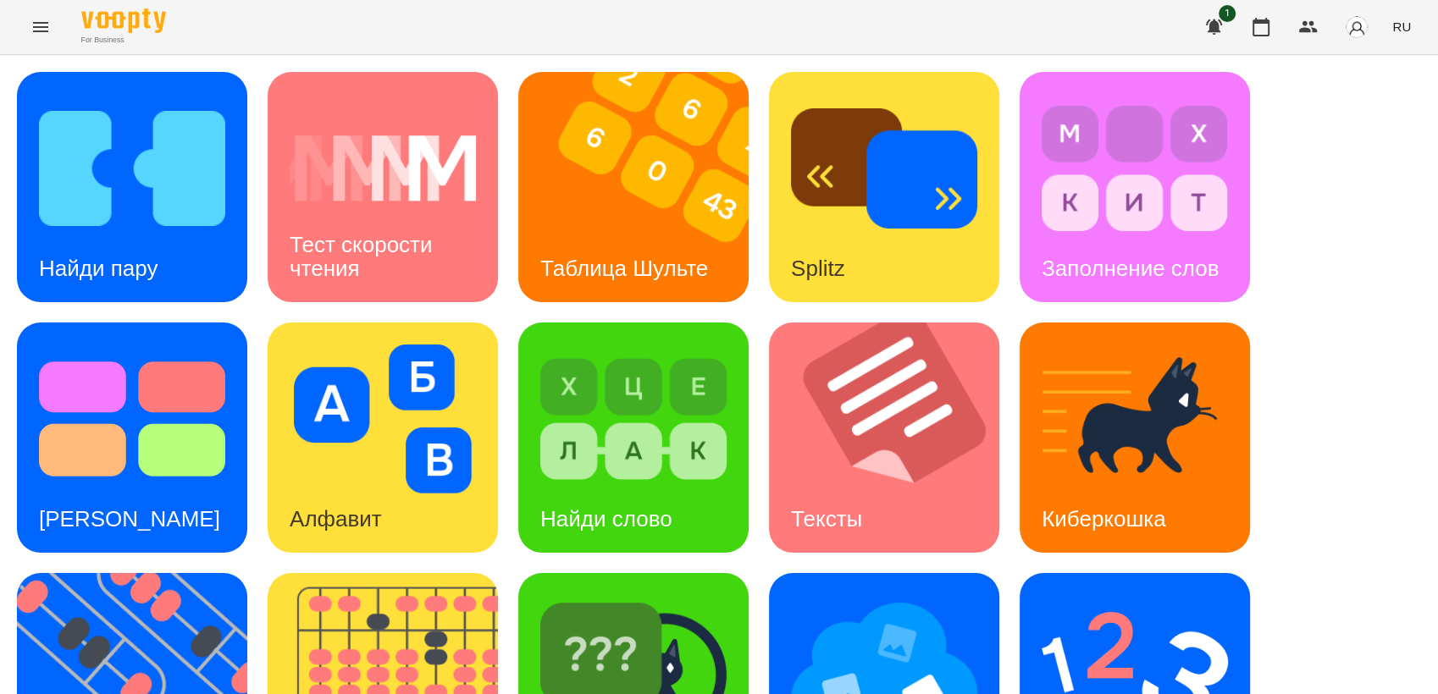
scroll to position [282, 0]
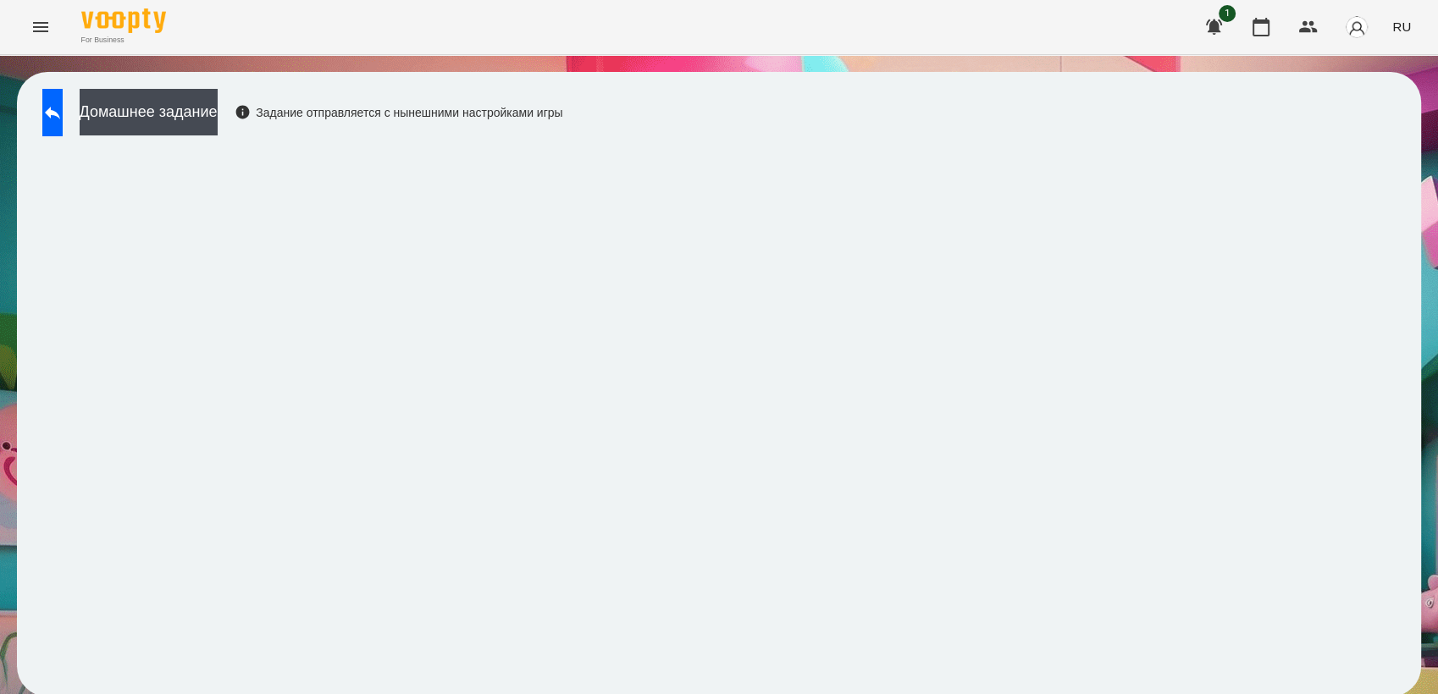
scroll to position [2, 0]
click at [58, 119] on icon at bounding box center [52, 112] width 20 height 20
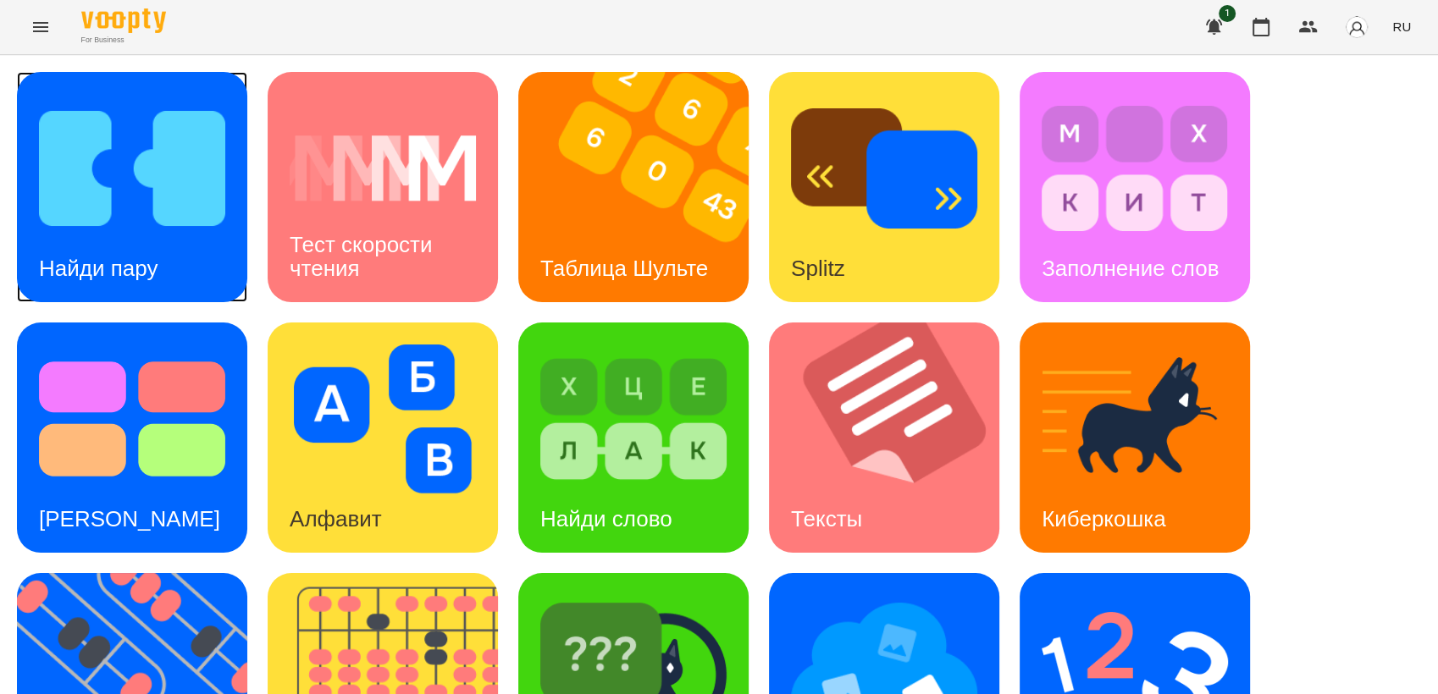
click at [127, 235] on div "Найди пару" at bounding box center [98, 268] width 163 height 67
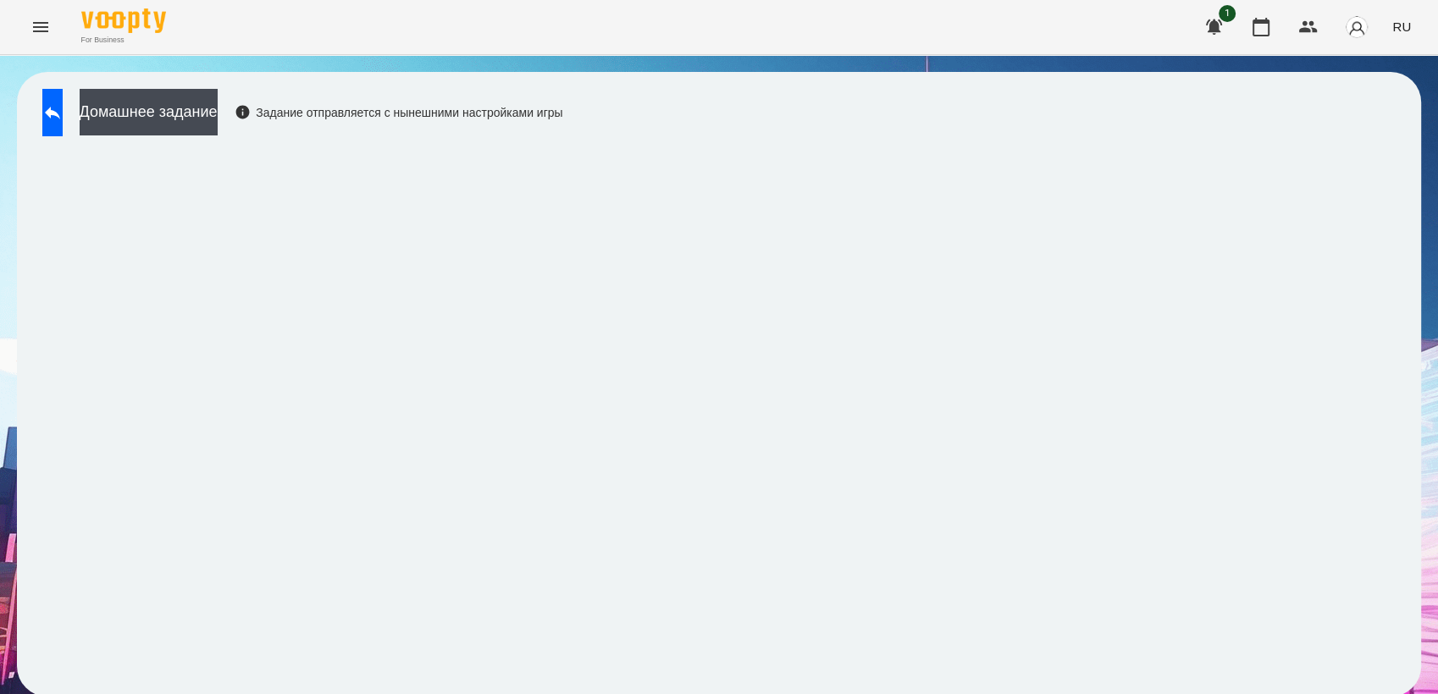
scroll to position [2, 0]
click at [63, 108] on icon at bounding box center [52, 112] width 20 height 20
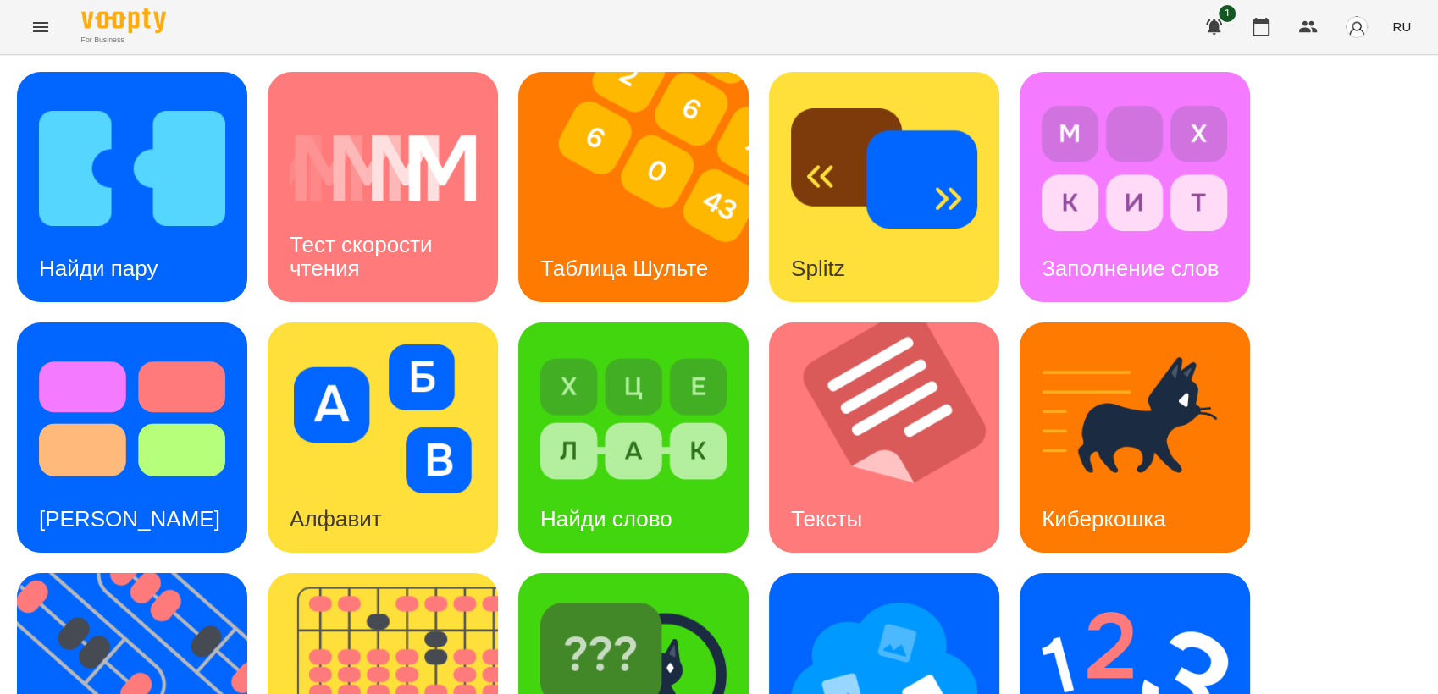
scroll to position [376, 0]
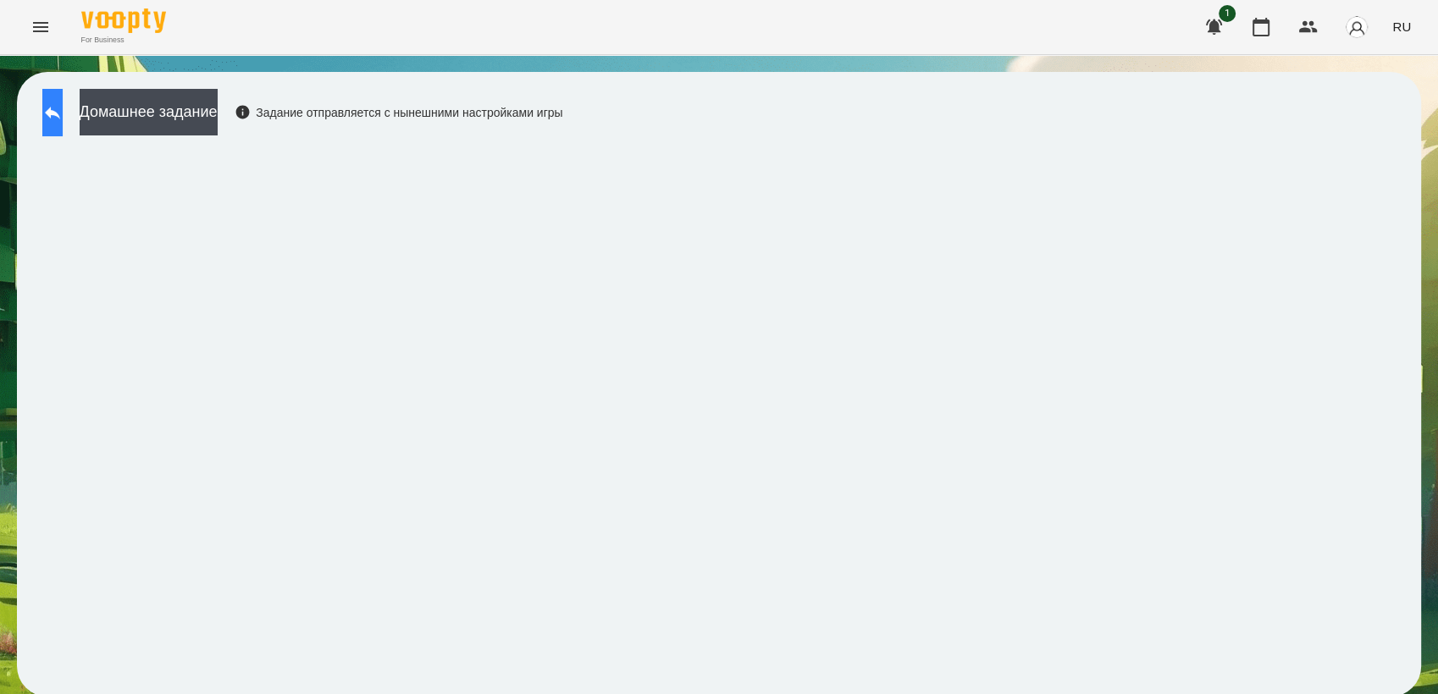
click at [47, 113] on button at bounding box center [52, 112] width 20 height 47
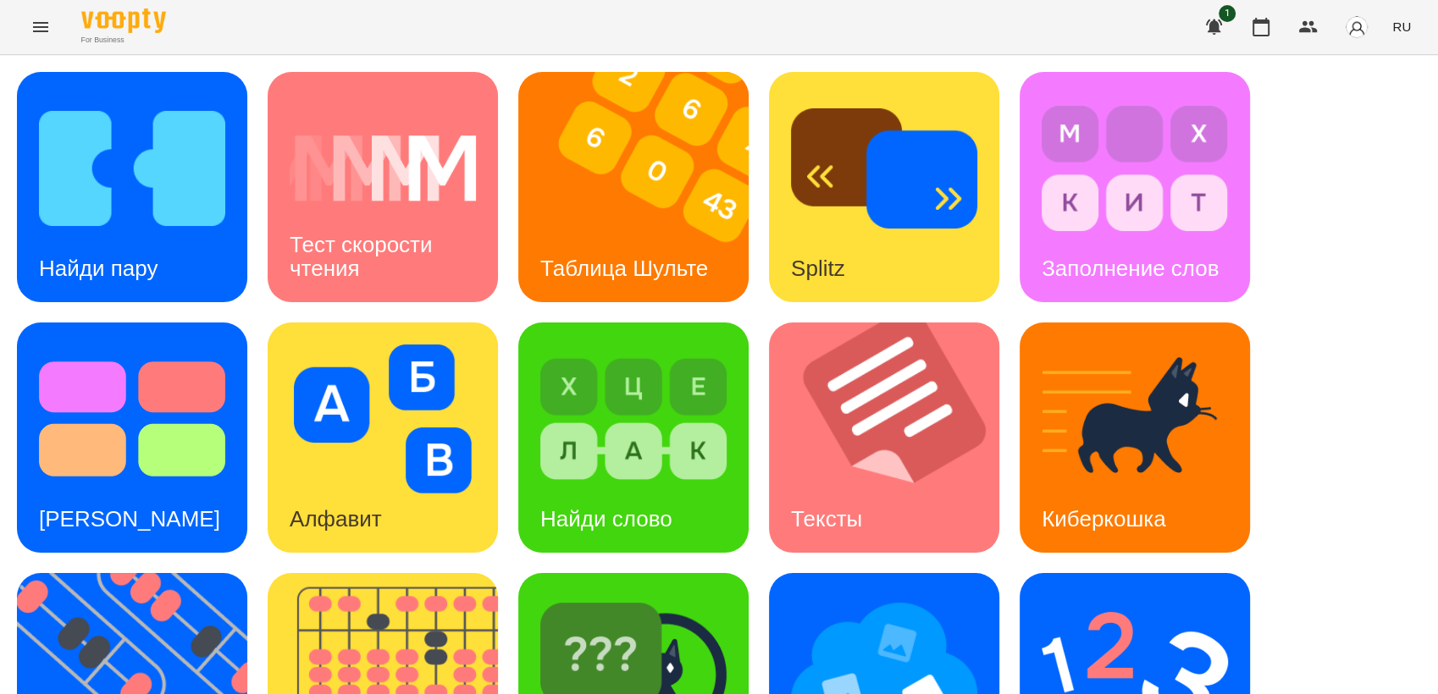
scroll to position [376, 0]
click at [1124, 595] on img at bounding box center [1135, 669] width 186 height 149
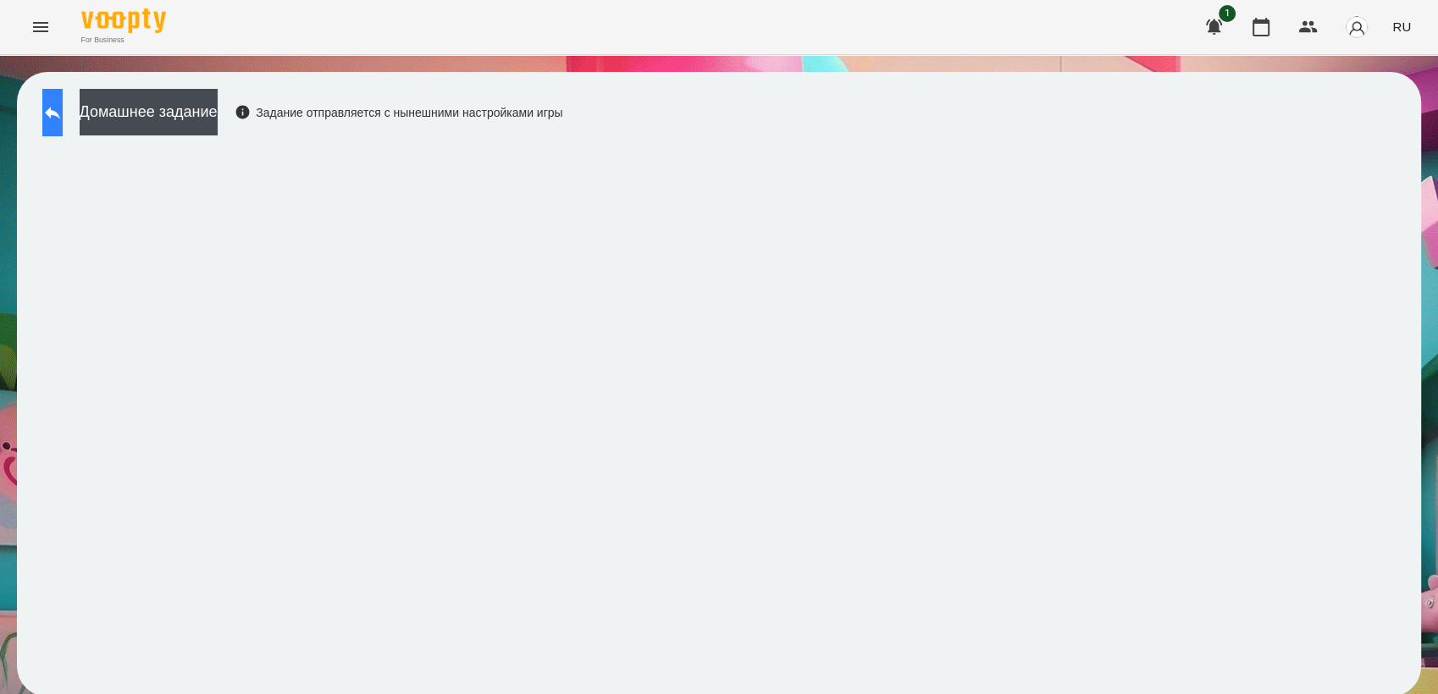
click at [63, 100] on button at bounding box center [52, 112] width 20 height 47
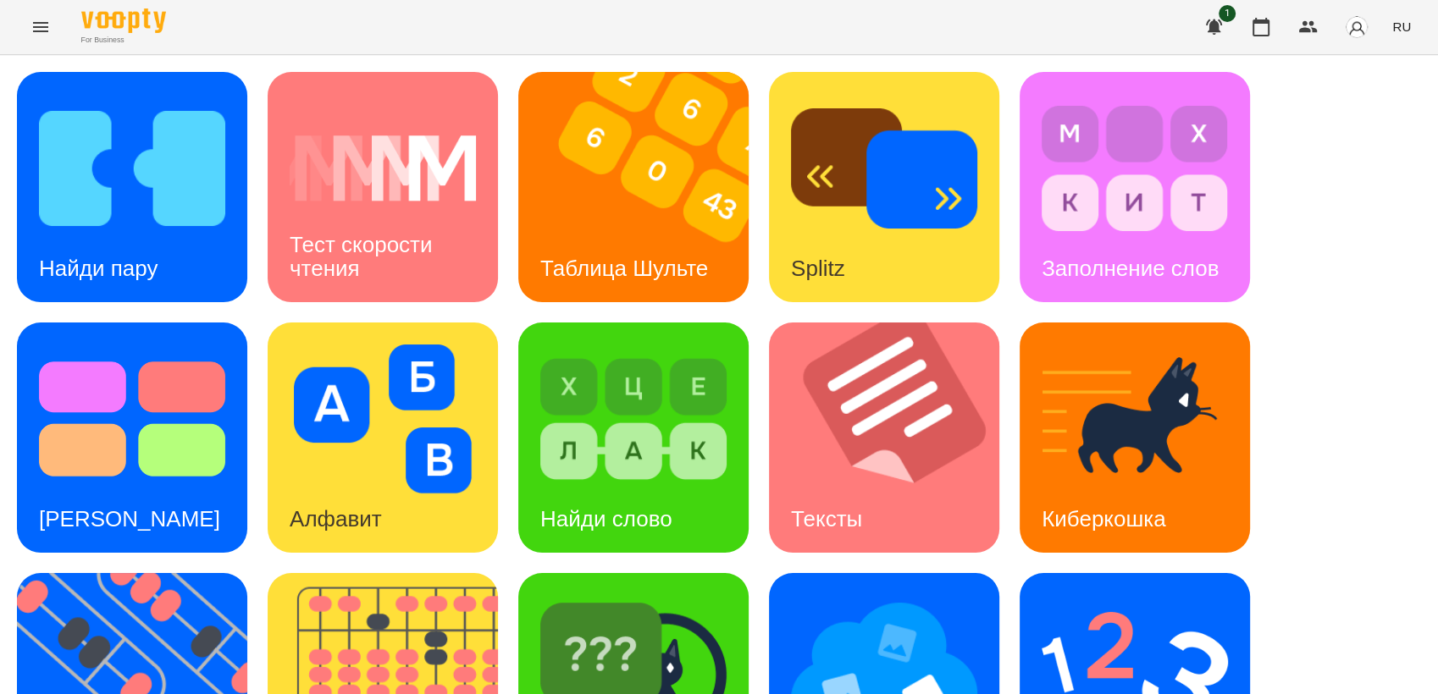
scroll to position [376, 0]
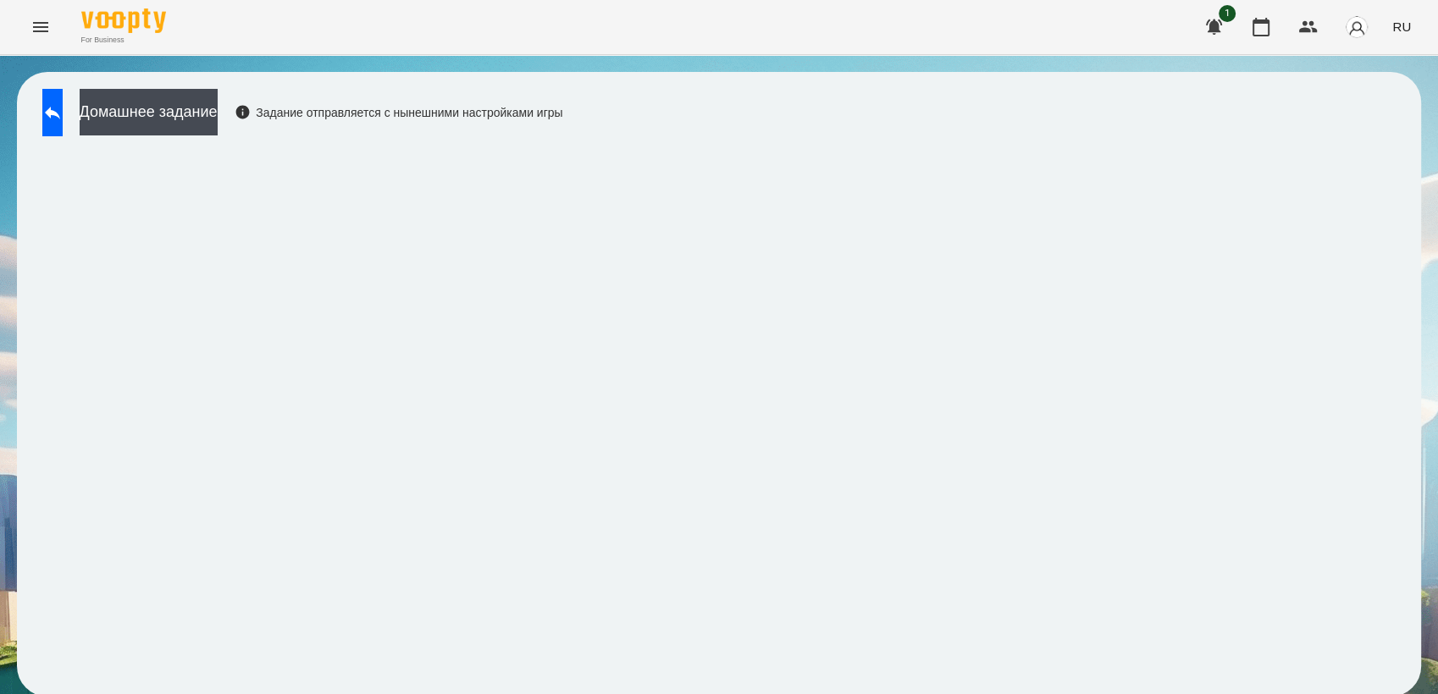
scroll to position [2, 0]
click at [63, 115] on icon at bounding box center [52, 112] width 20 height 20
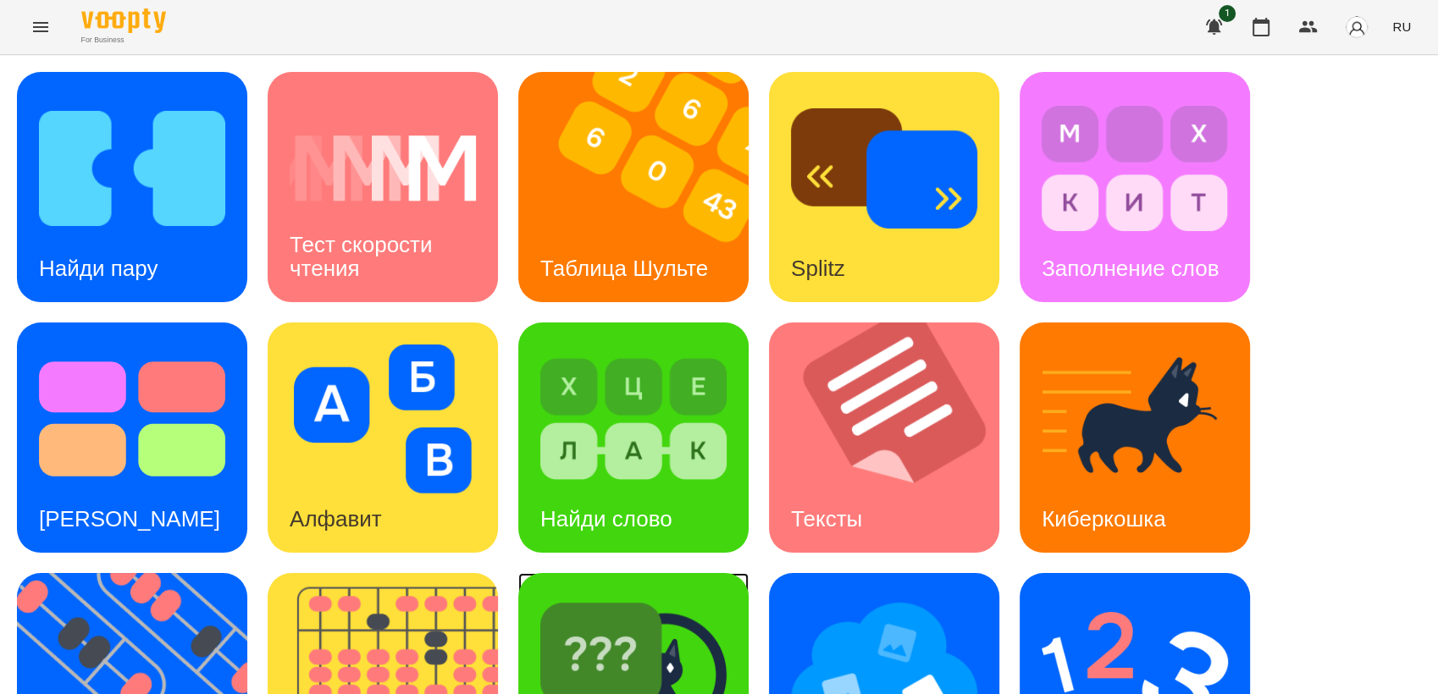
click at [572, 640] on img at bounding box center [633, 669] width 186 height 149
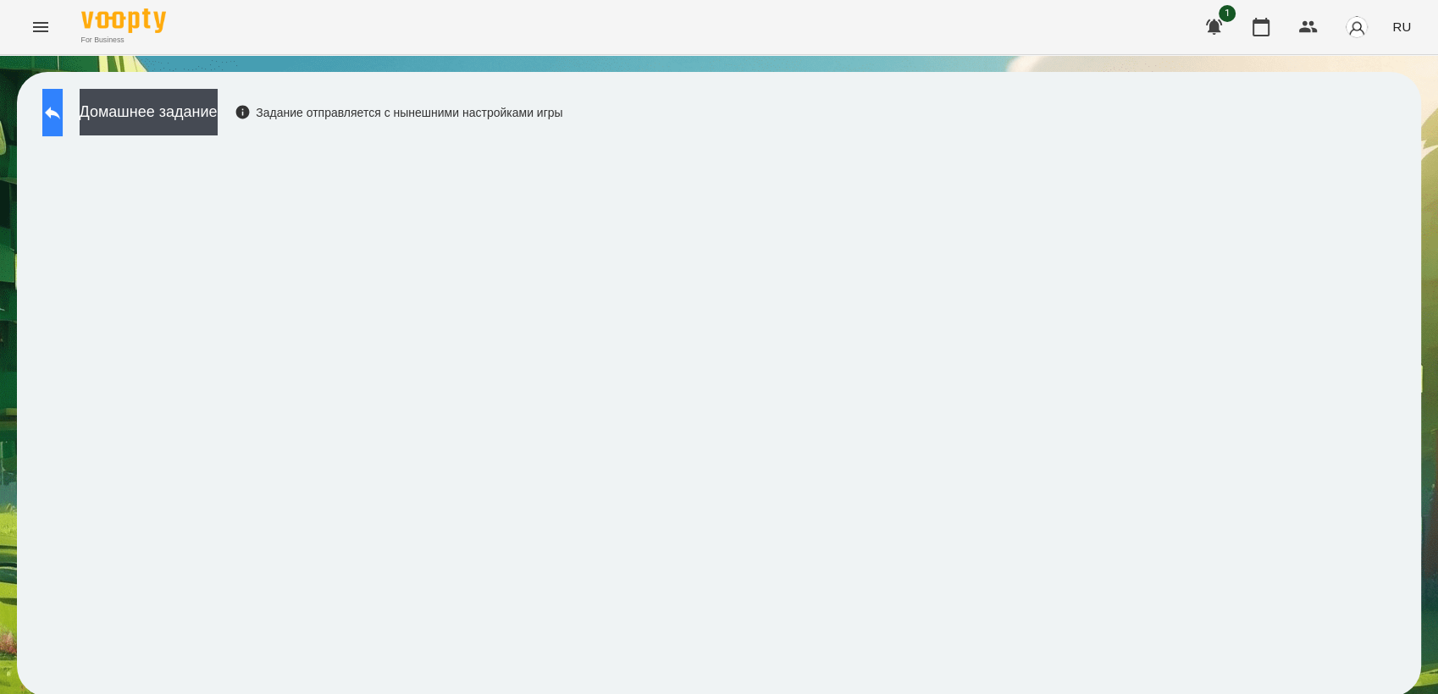
click at [60, 124] on button at bounding box center [52, 112] width 20 height 47
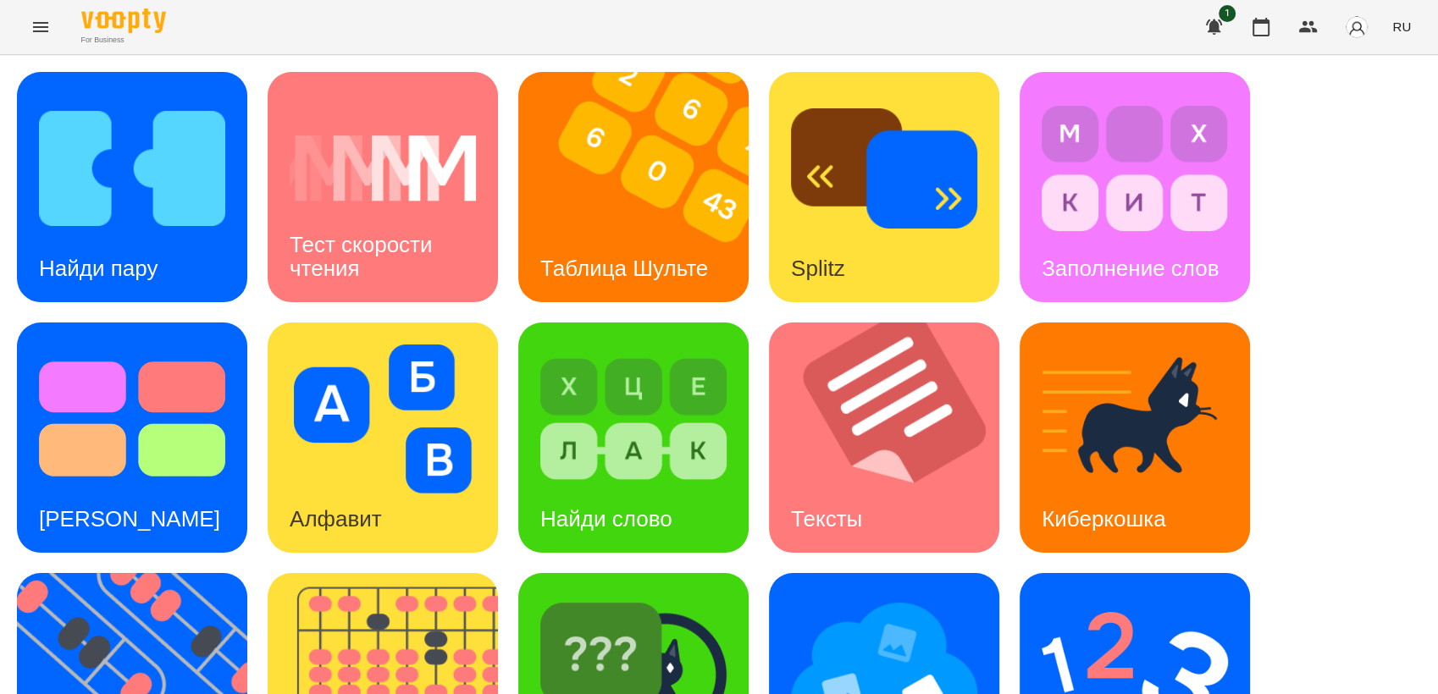
scroll to position [376, 0]
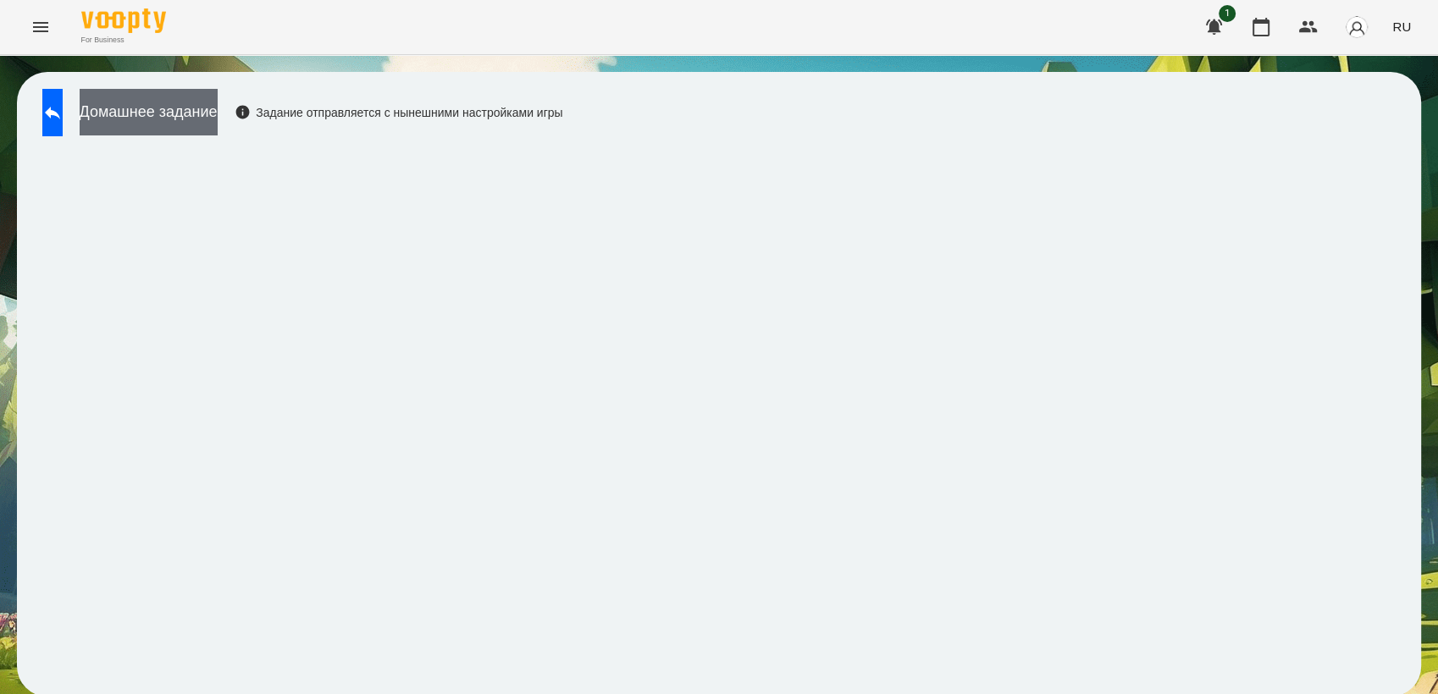
click at [213, 119] on button "Домашнее задание" at bounding box center [149, 112] width 138 height 47
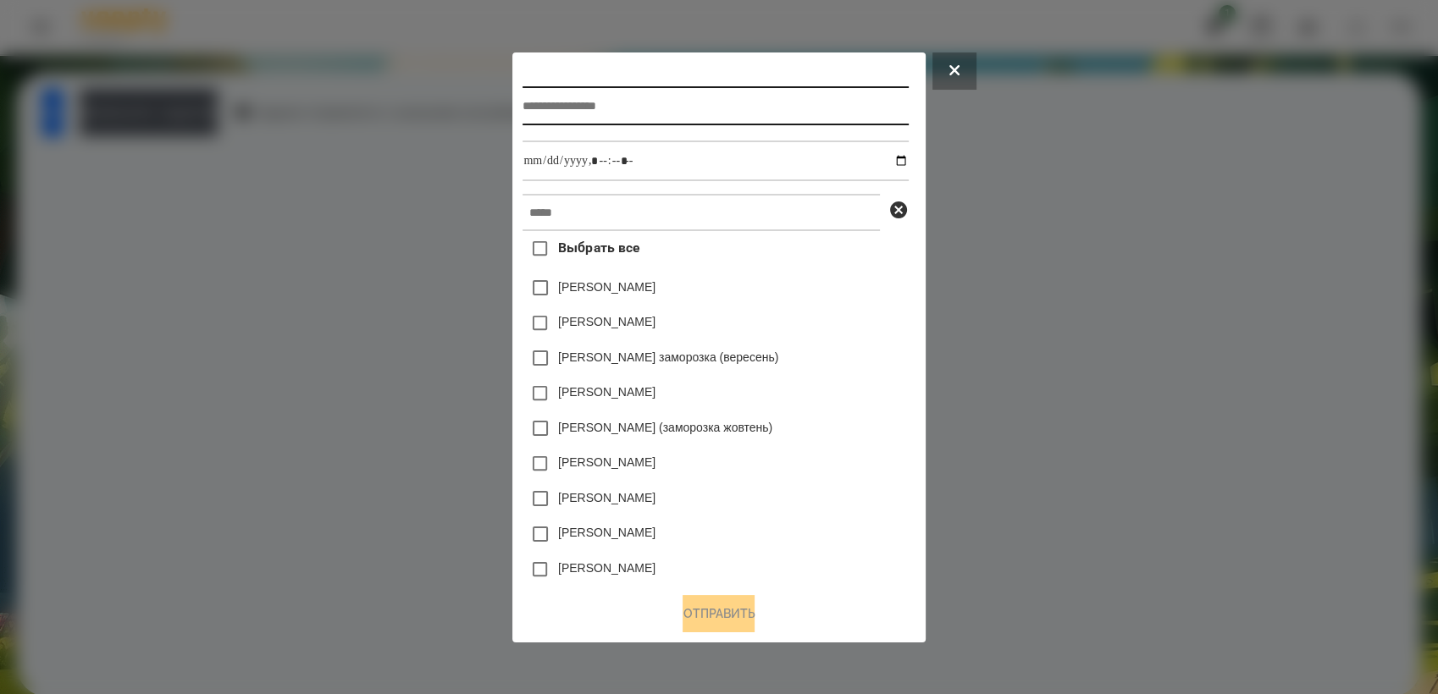
click at [626, 102] on input "text" at bounding box center [714, 105] width 385 height 39
type input "******"
drag, startPoint x: 1155, startPoint y: 545, endPoint x: 1179, endPoint y: 572, distance: 35.4
click at [1172, 565] on div at bounding box center [719, 347] width 1438 height 694
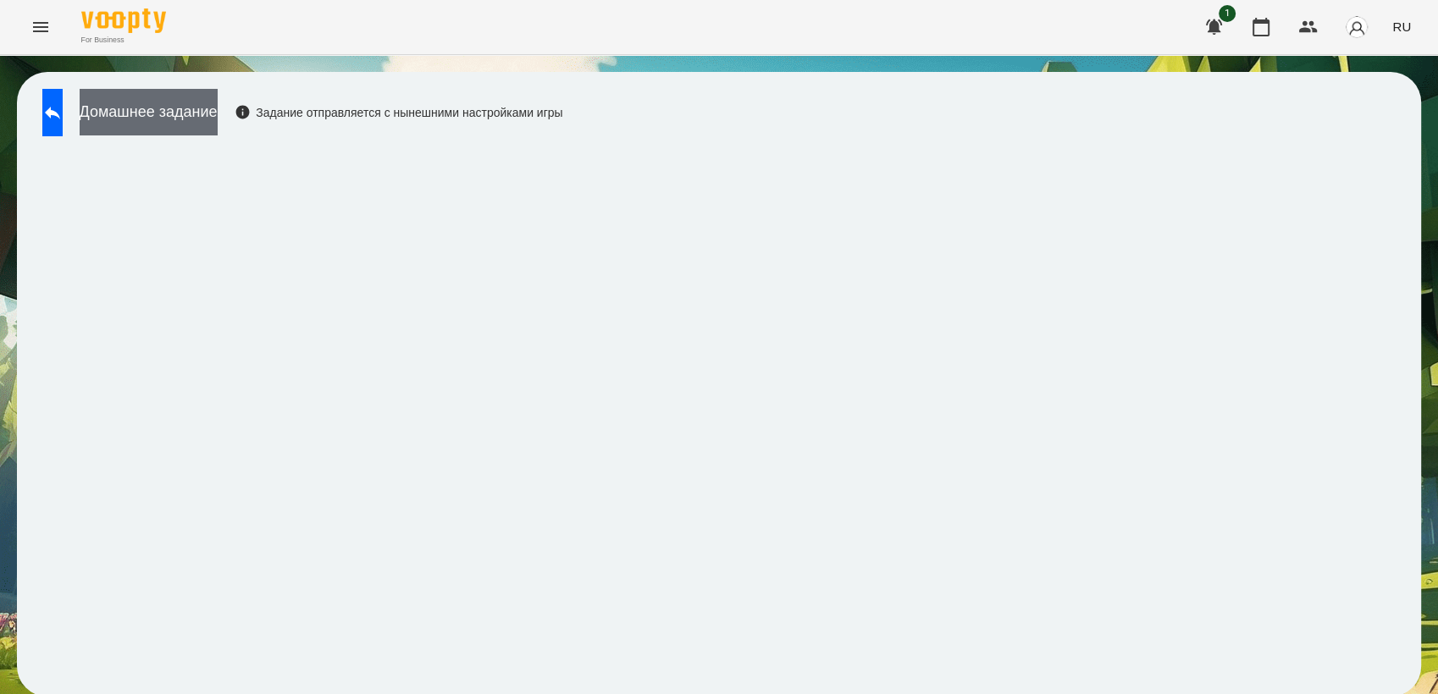
click at [157, 127] on button "Домашнее задание" at bounding box center [149, 112] width 138 height 47
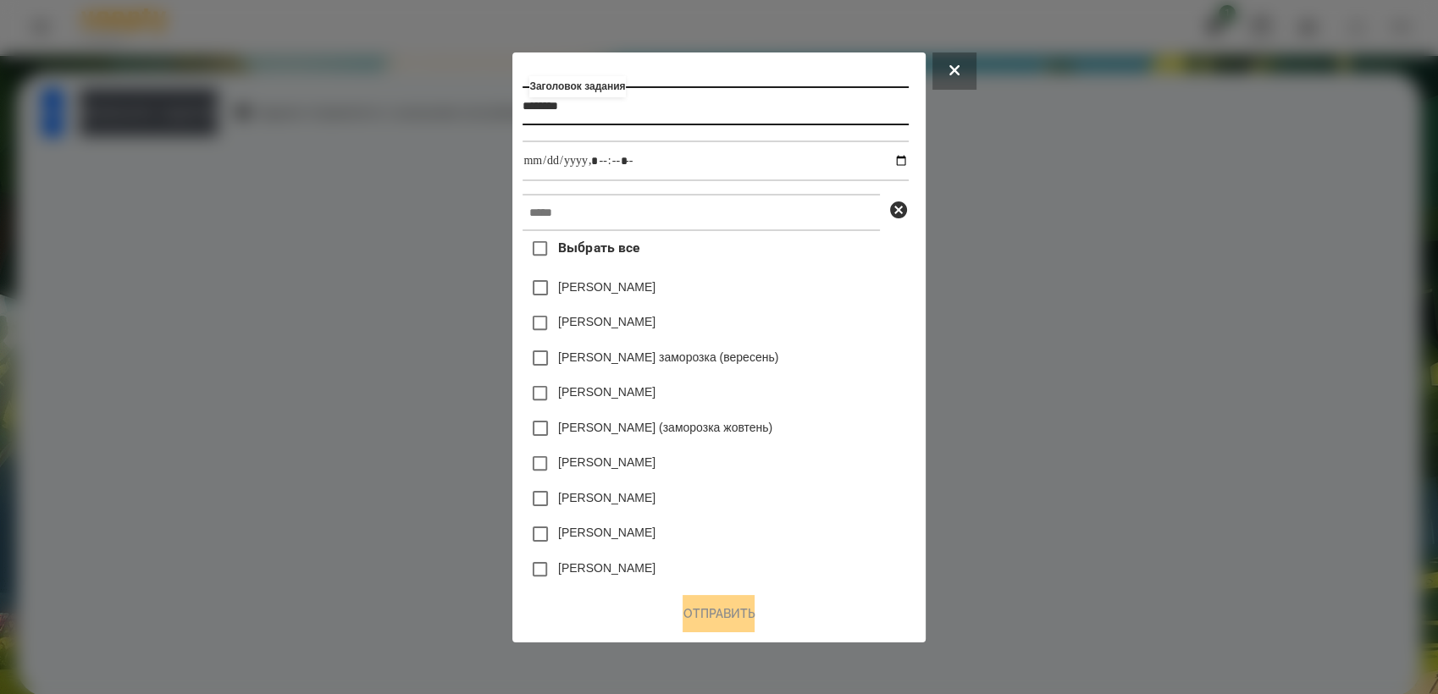
type input "********"
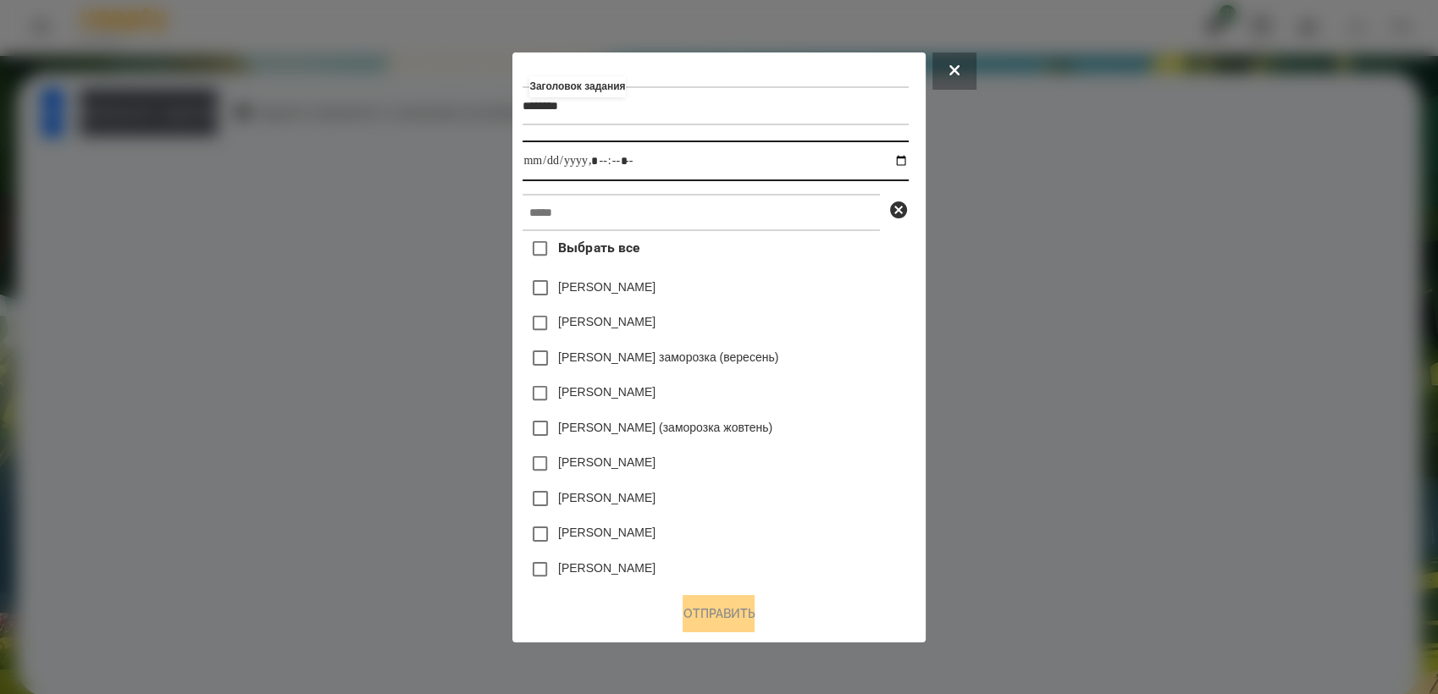
click at [630, 163] on input "datetime-local" at bounding box center [714, 161] width 385 height 41
click at [899, 156] on input "datetime-local" at bounding box center [714, 161] width 385 height 41
type input "**********"
click at [857, 438] on div "[PERSON_NAME] (заморозка жовтень)" at bounding box center [714, 429] width 385 height 36
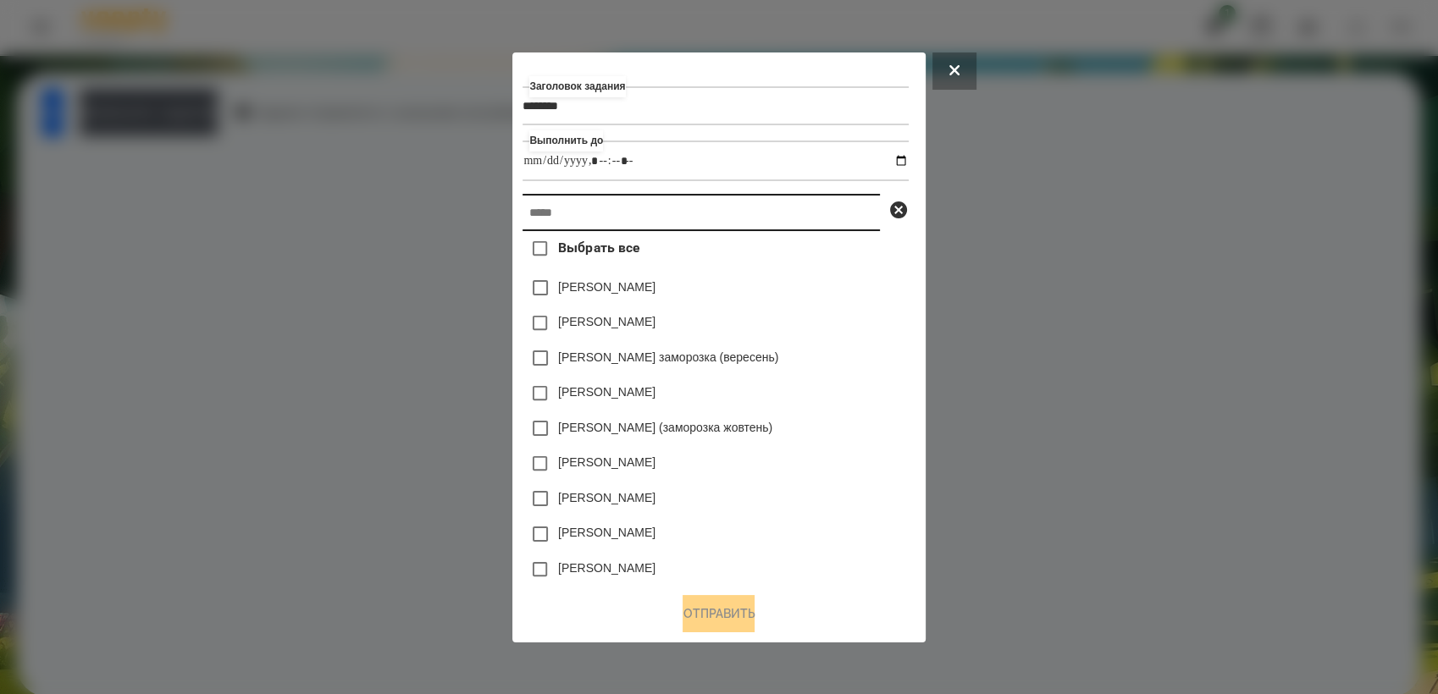
click at [668, 216] on input "text" at bounding box center [700, 212] width 357 height 37
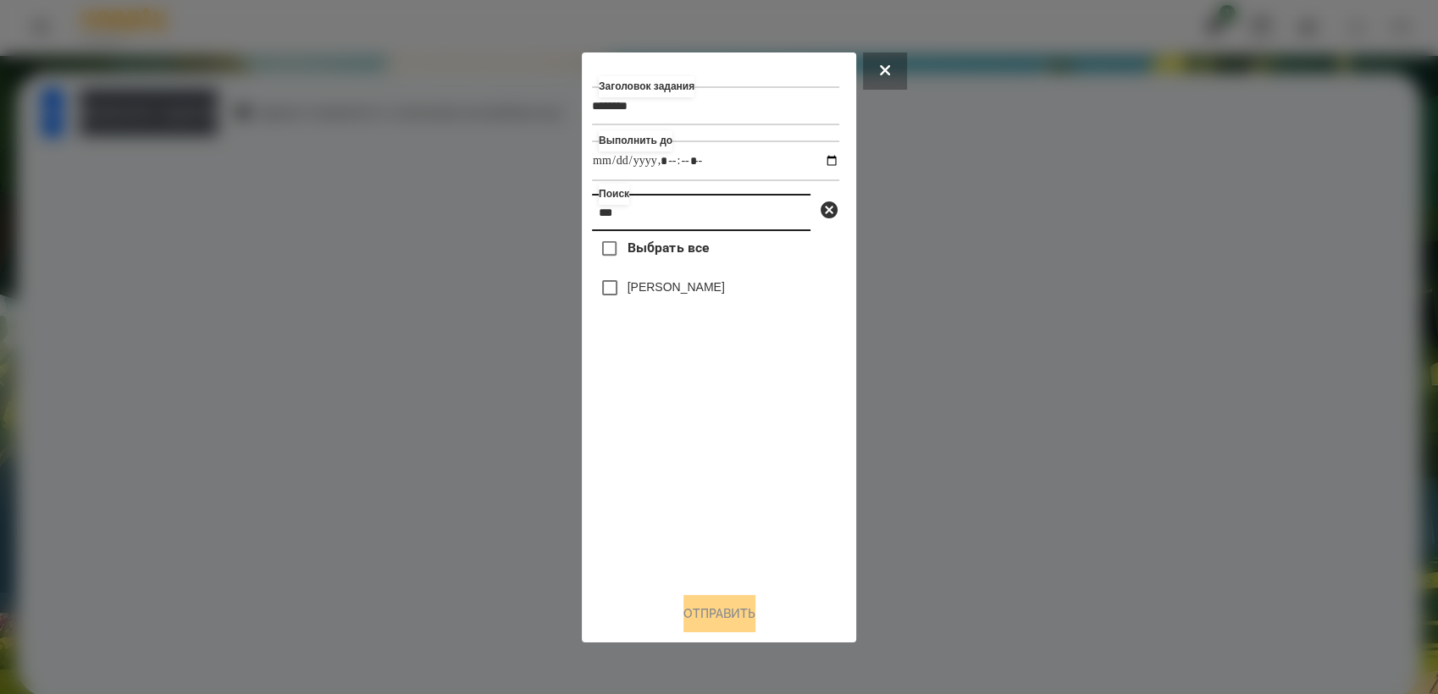
type input "***"
click at [738, 618] on button "Отправить" at bounding box center [719, 613] width 72 height 37
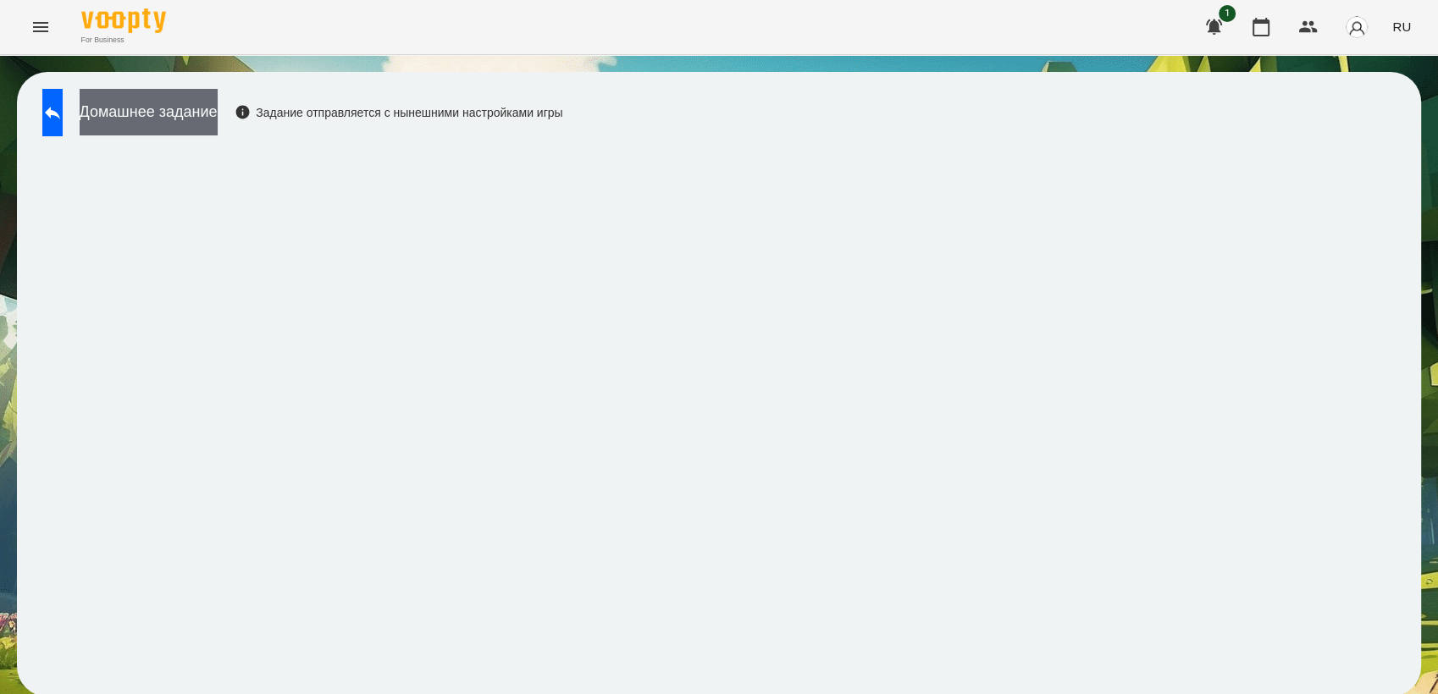
click at [167, 108] on button "Домашнее задание" at bounding box center [149, 112] width 138 height 47
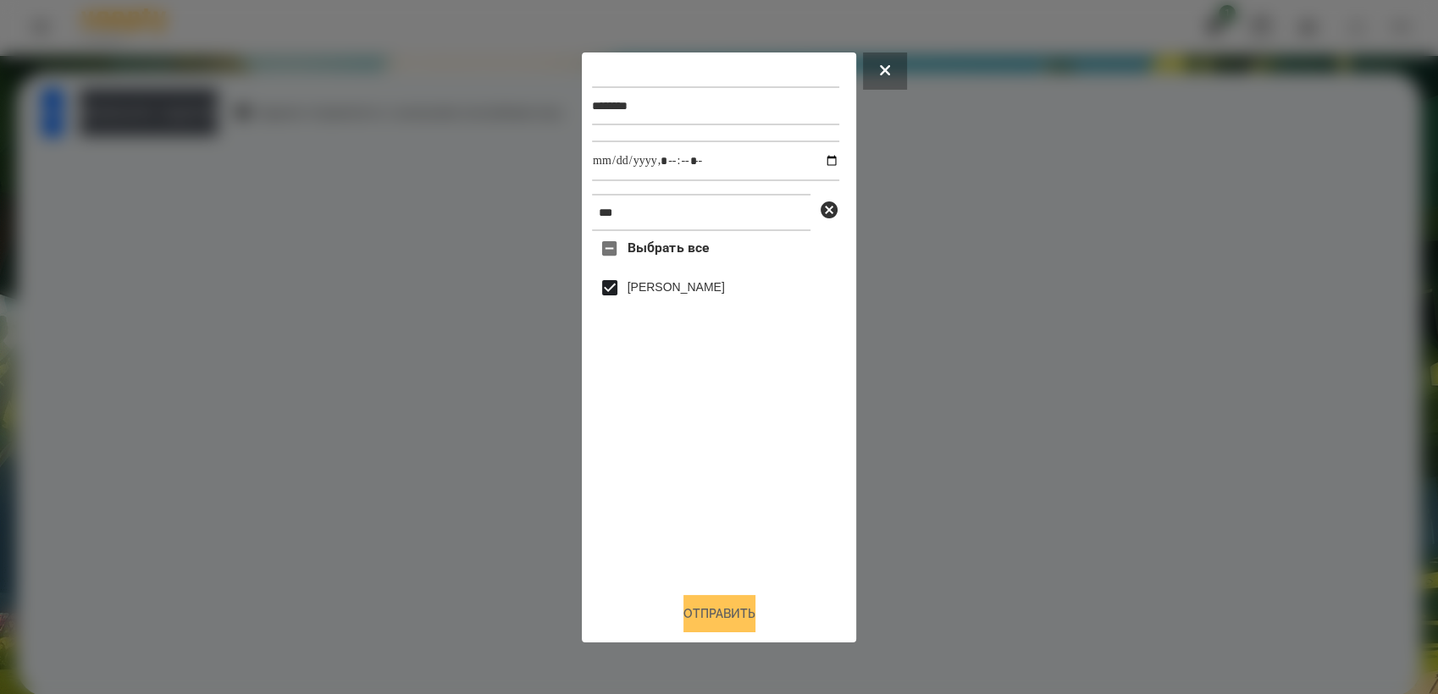
drag, startPoint x: 741, startPoint y: 616, endPoint x: 760, endPoint y: 624, distance: 20.5
click at [742, 616] on button "Отправить" at bounding box center [719, 613] width 72 height 37
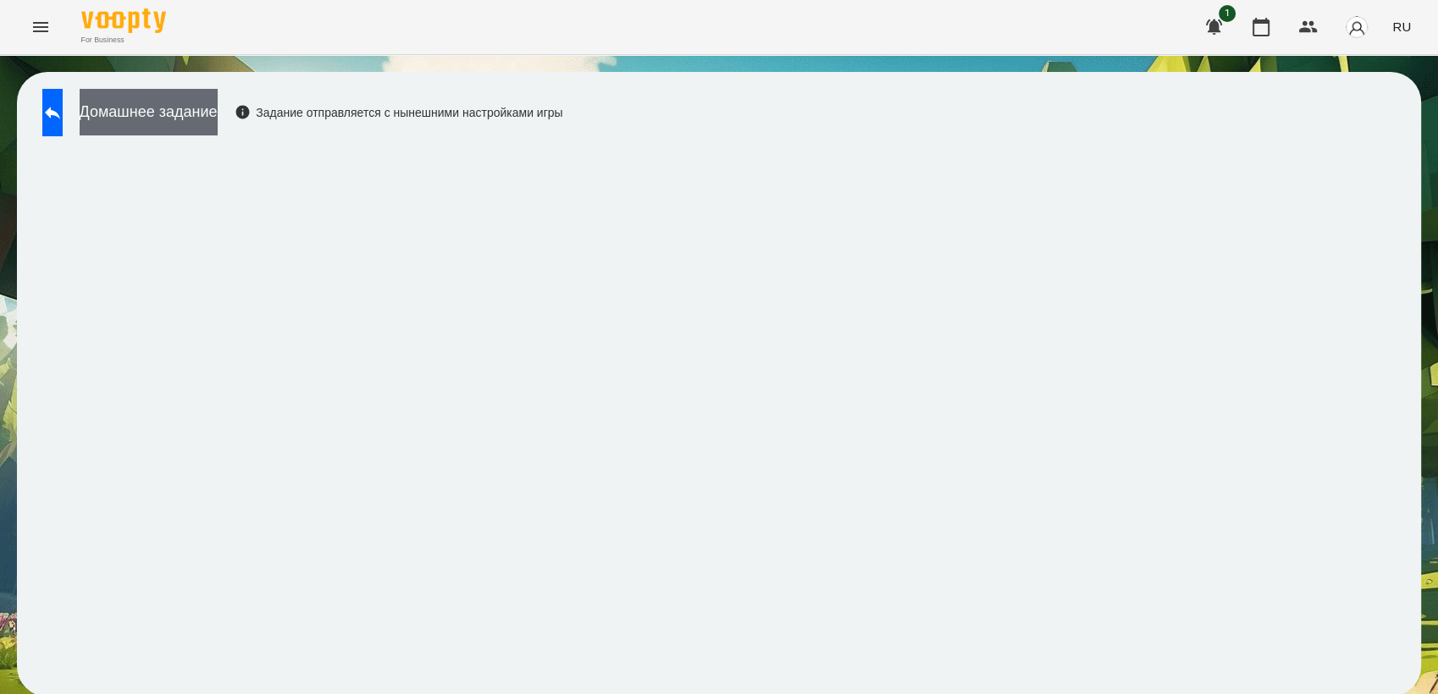
click at [204, 105] on button "Домашнее задание" at bounding box center [149, 112] width 138 height 47
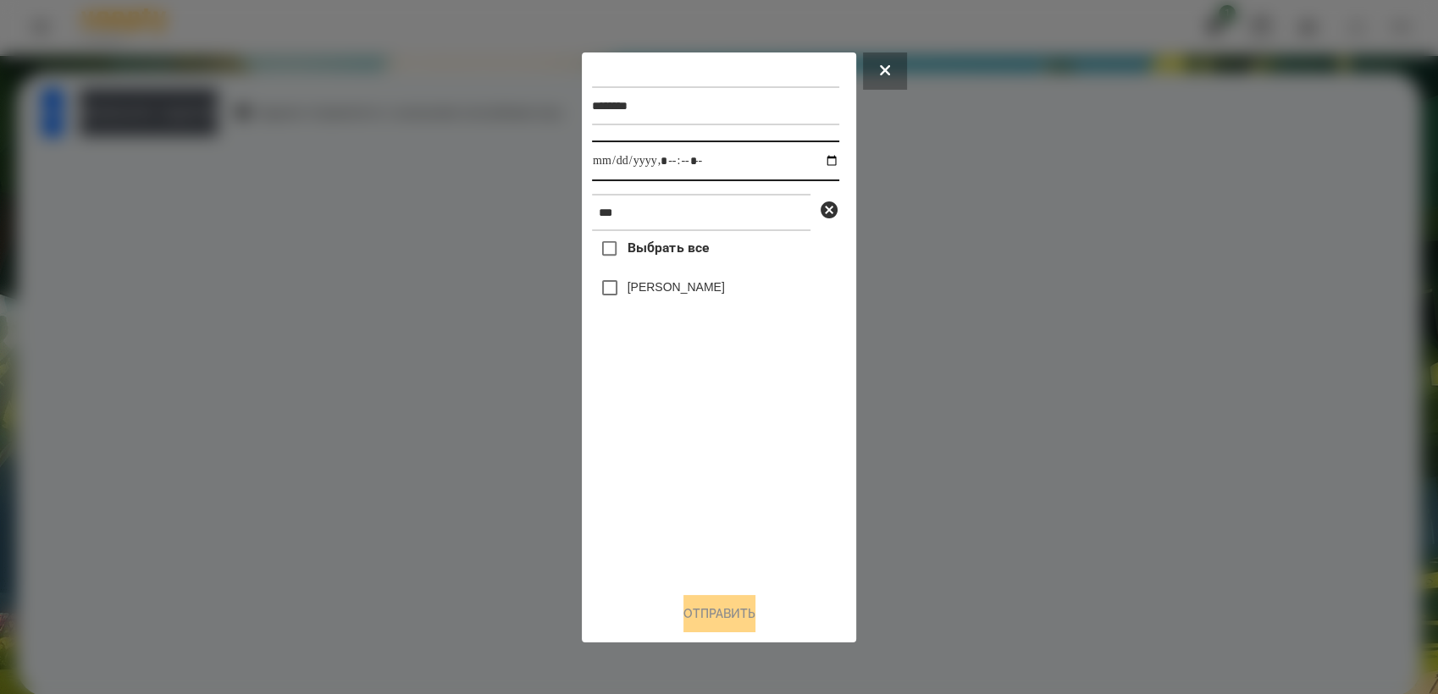
click at [820, 159] on input "datetime-local" at bounding box center [715, 161] width 247 height 41
type input "**********"
drag, startPoint x: 691, startPoint y: 448, endPoint x: 685, endPoint y: 437, distance: 12.5
click at [685, 437] on div "Выбрать все [PERSON_NAME]" at bounding box center [715, 404] width 247 height 347
click at [745, 626] on button "Отправить" at bounding box center [719, 613] width 72 height 37
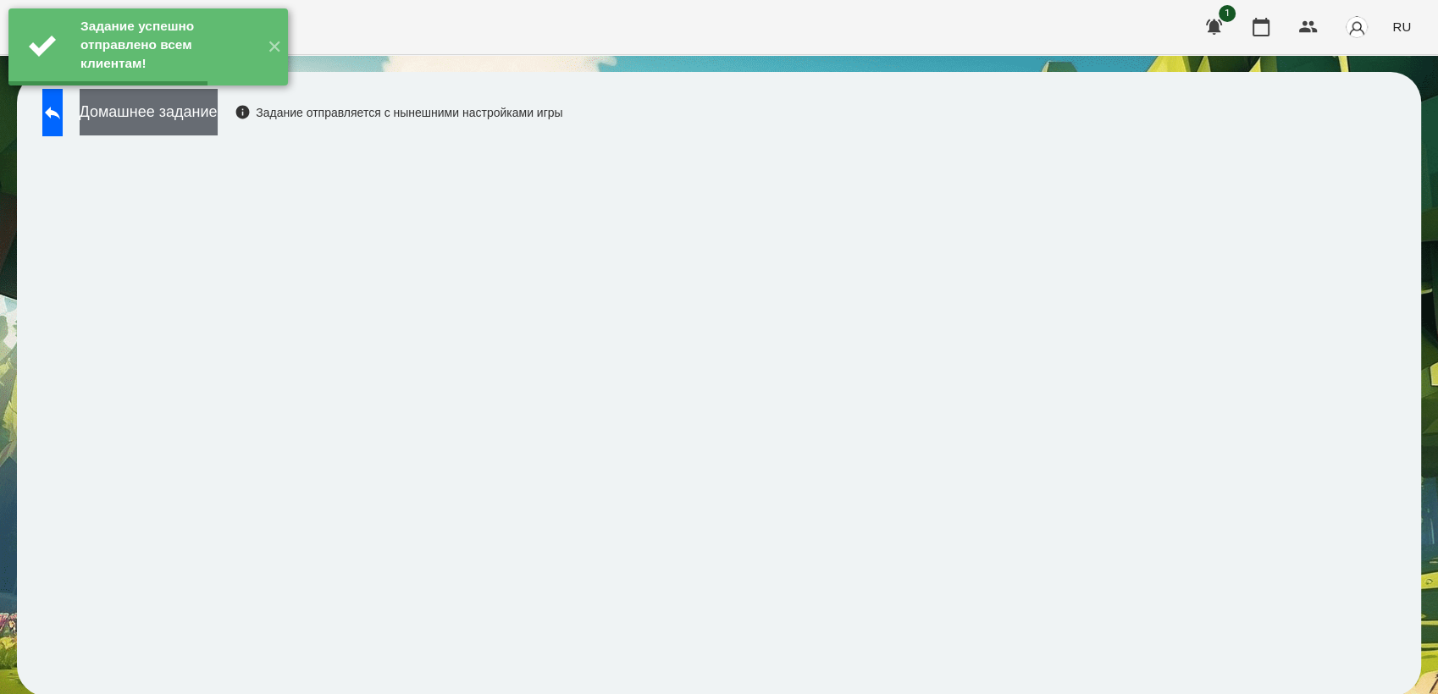
click at [218, 113] on button "Домашнее задание" at bounding box center [149, 112] width 138 height 47
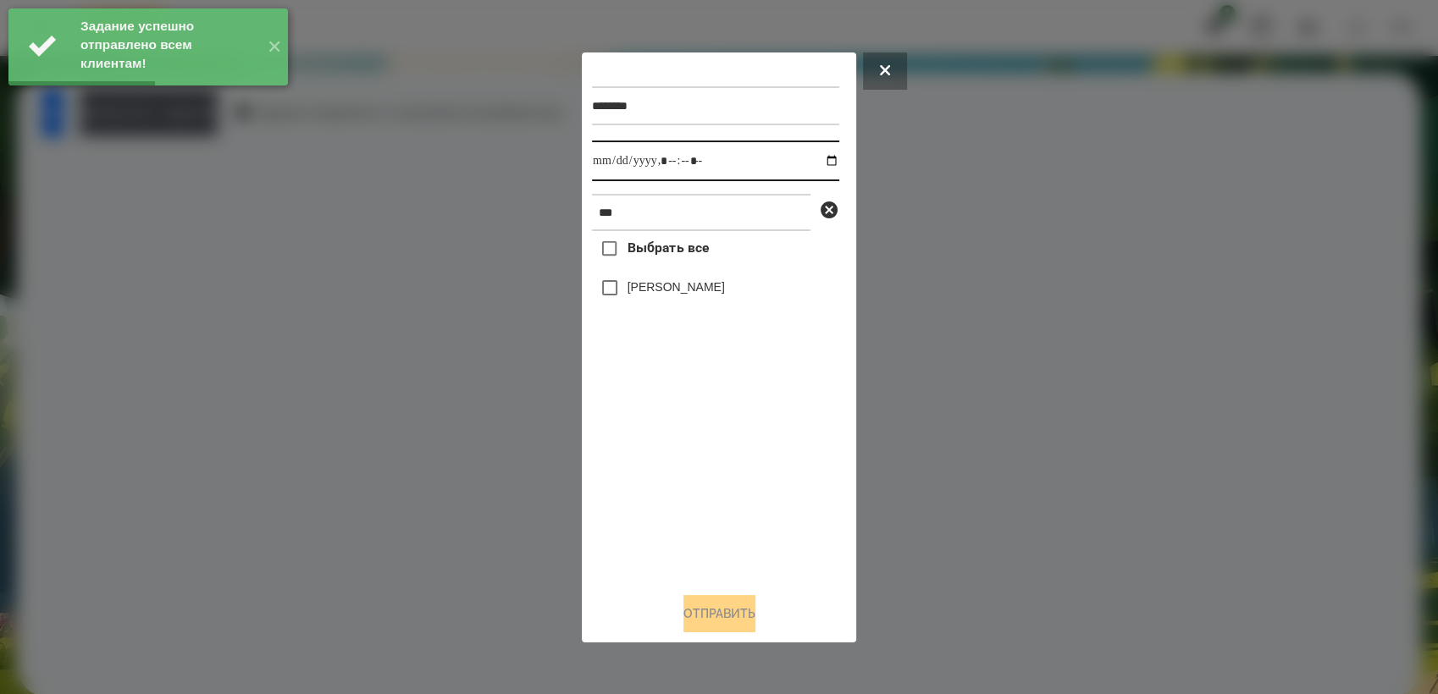
click at [825, 160] on input "datetime-local" at bounding box center [715, 161] width 247 height 41
type input "**********"
click at [702, 483] on div "Выбрать все [PERSON_NAME]" at bounding box center [715, 404] width 247 height 347
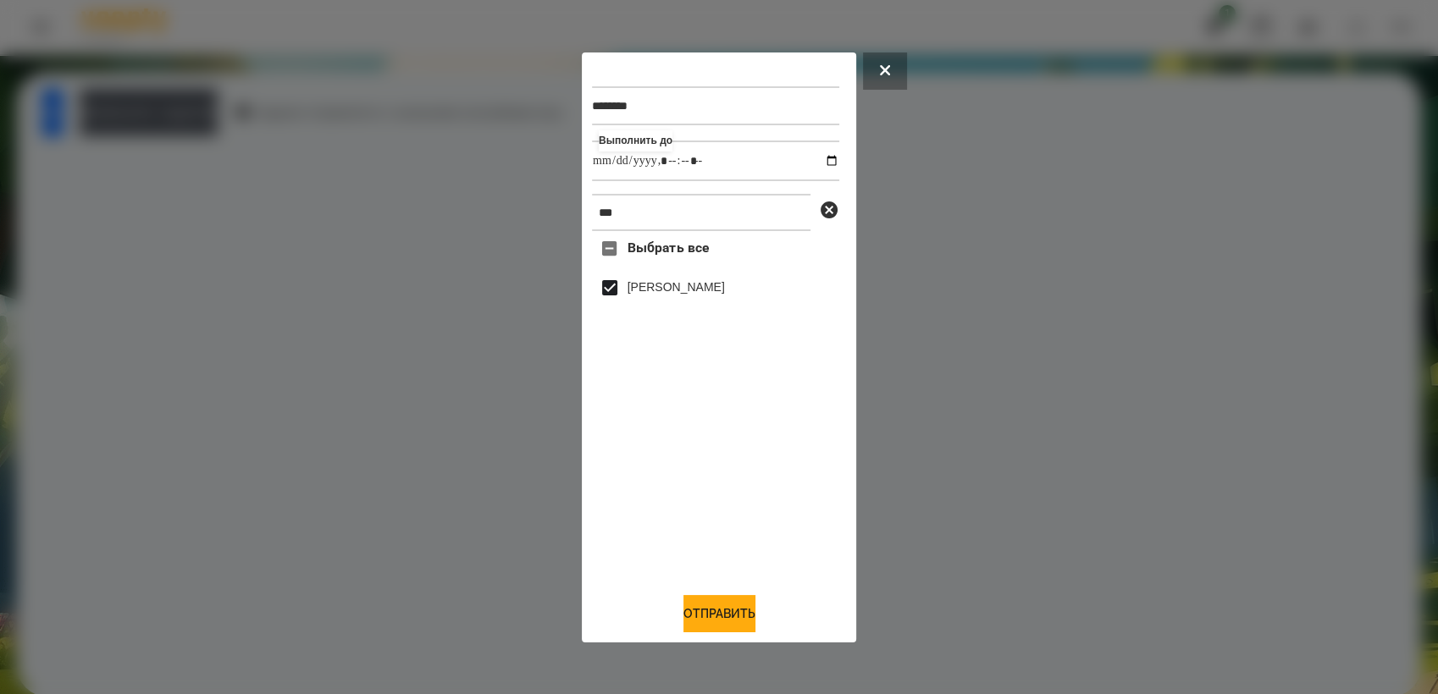
drag, startPoint x: 733, startPoint y: 617, endPoint x: 756, endPoint y: 530, distance: 90.4
click at [733, 617] on button "Отправить" at bounding box center [719, 613] width 72 height 37
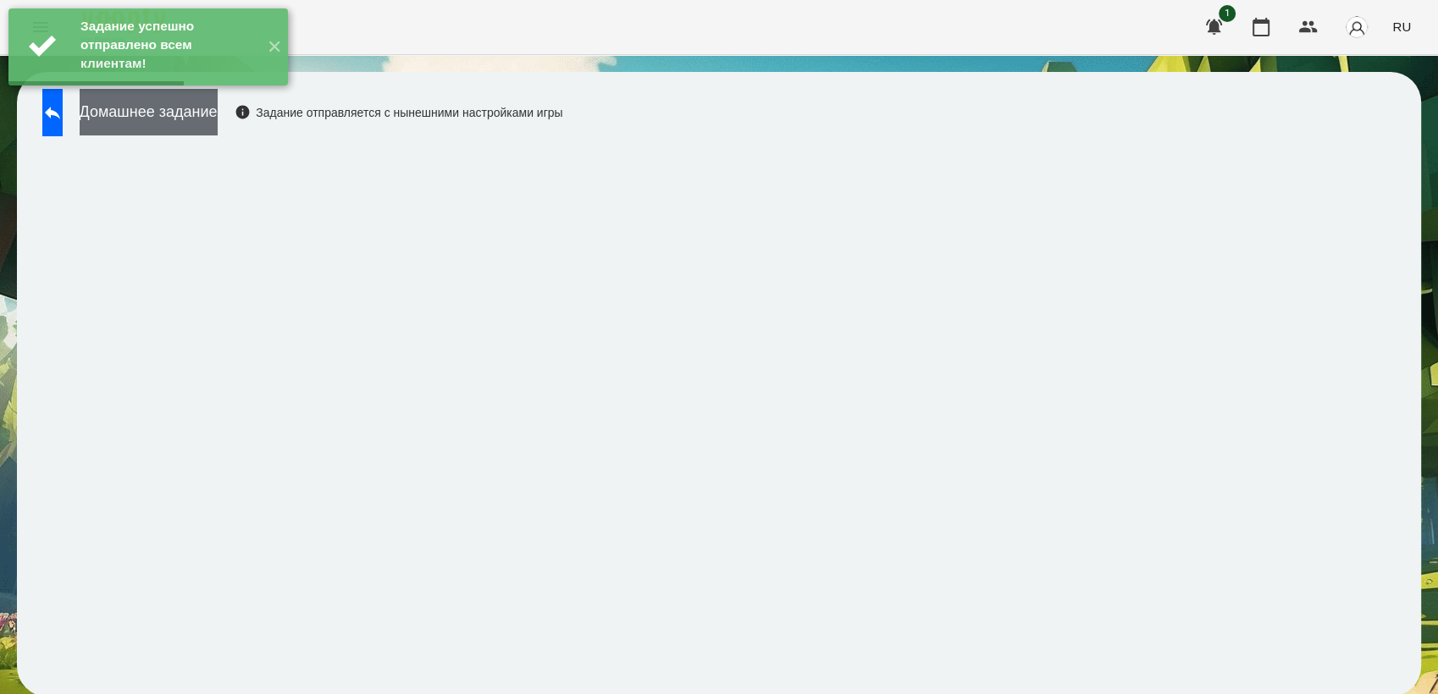
click at [218, 120] on button "Домашнее задание" at bounding box center [149, 112] width 138 height 47
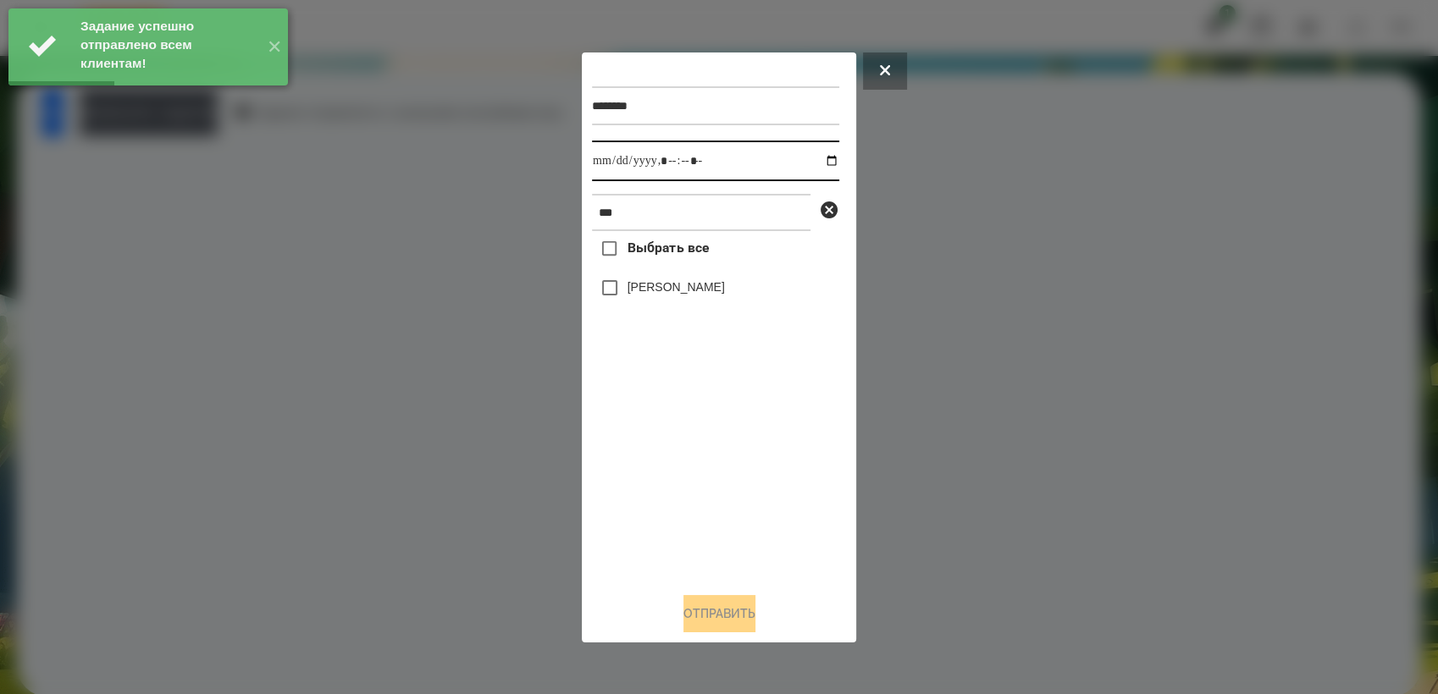
click at [823, 157] on input "datetime-local" at bounding box center [715, 161] width 247 height 41
type input "**********"
drag, startPoint x: 670, startPoint y: 473, endPoint x: 652, endPoint y: 413, distance: 62.7
click at [668, 467] on div "Выбрать все [PERSON_NAME]" at bounding box center [715, 404] width 247 height 347
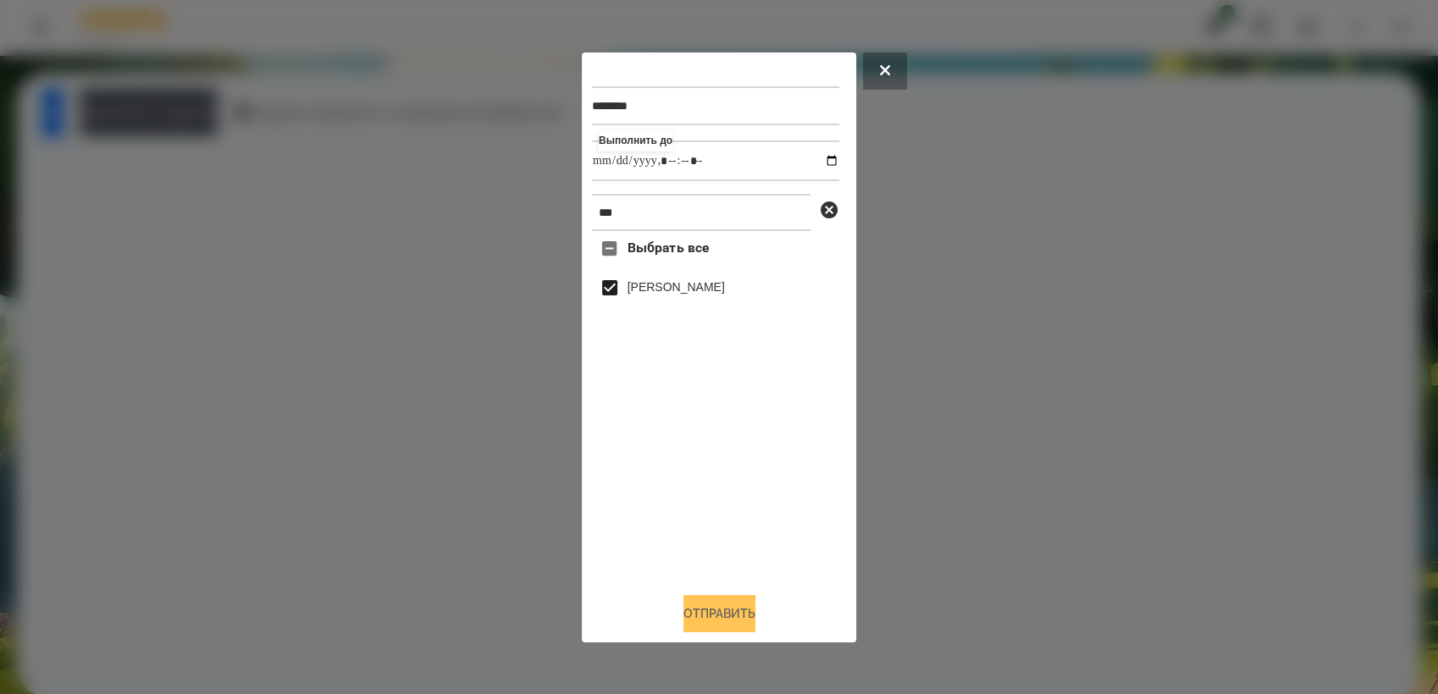
click at [716, 617] on button "Отправить" at bounding box center [719, 613] width 72 height 37
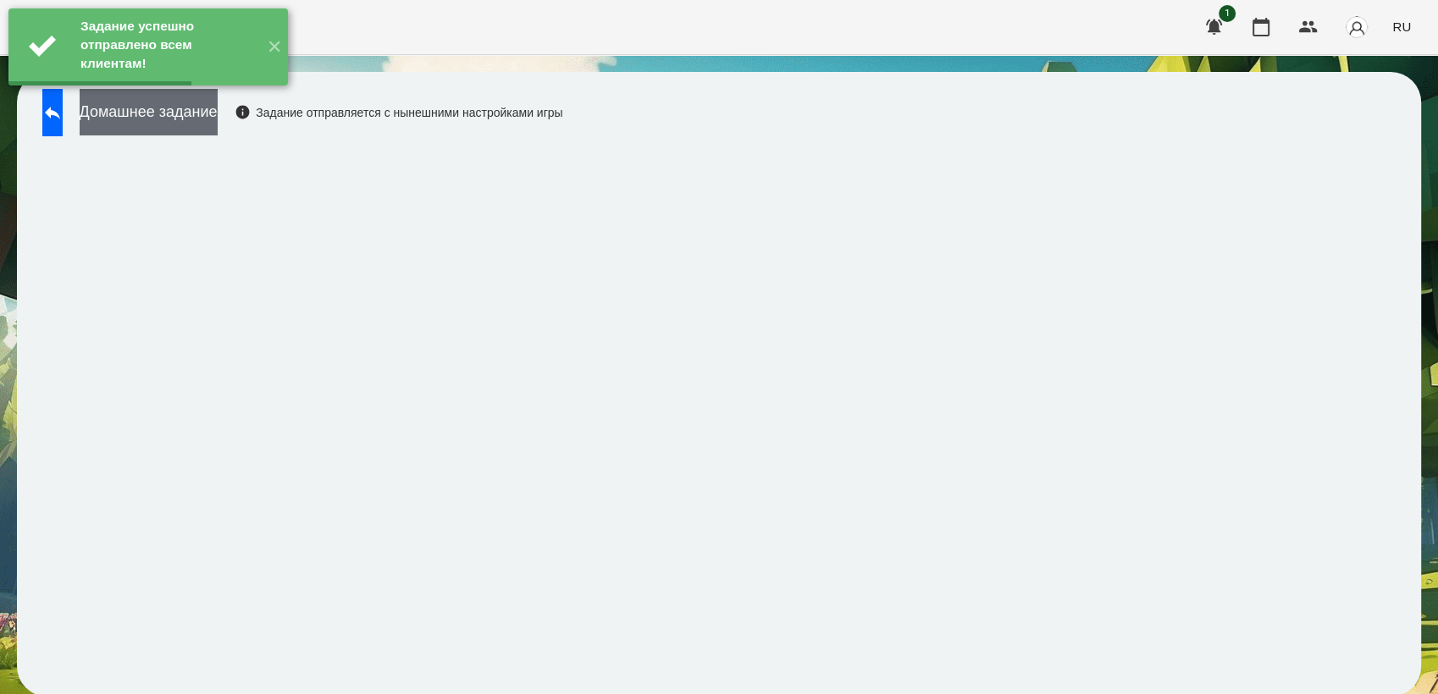
click at [218, 115] on button "Домашнее задание" at bounding box center [149, 112] width 138 height 47
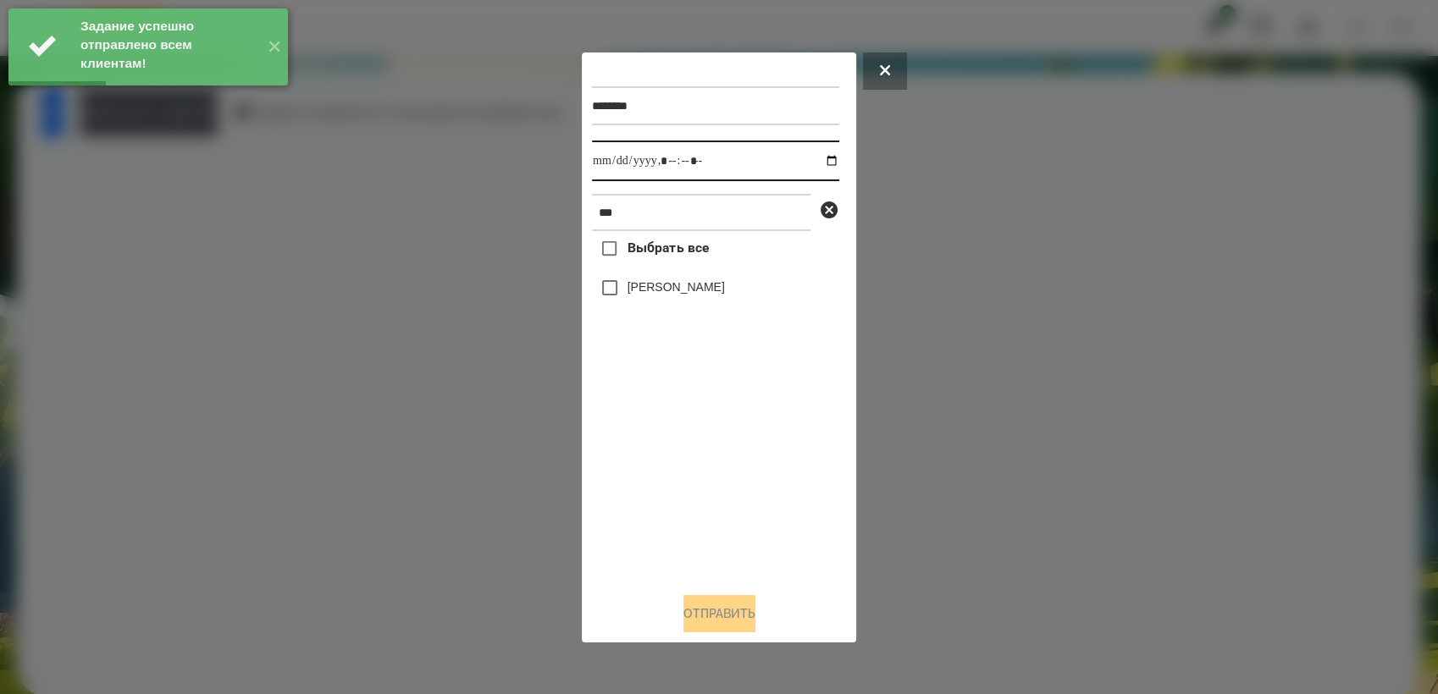
click at [815, 158] on input "datetime-local" at bounding box center [715, 161] width 247 height 41
type input "**********"
click at [705, 484] on div "Выбрать все [PERSON_NAME]" at bounding box center [715, 404] width 247 height 347
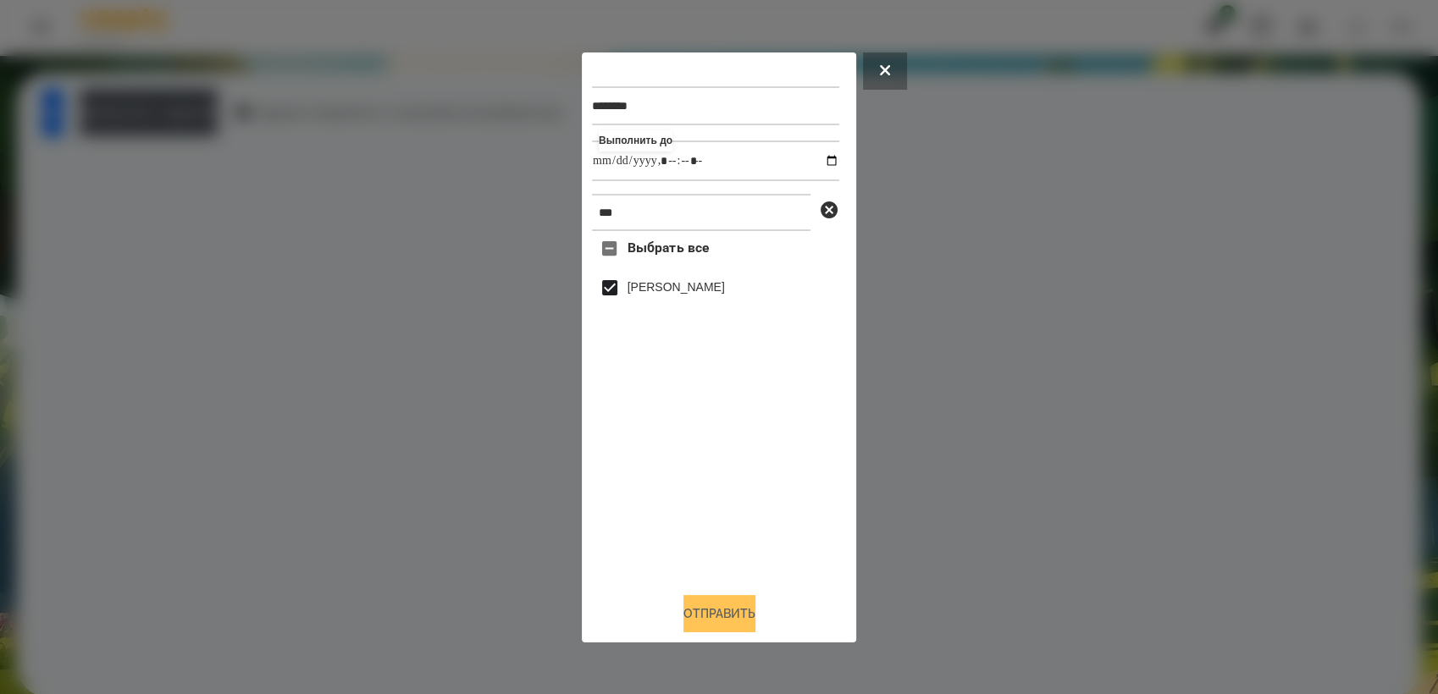
click at [719, 631] on button "Отправить" at bounding box center [719, 613] width 72 height 37
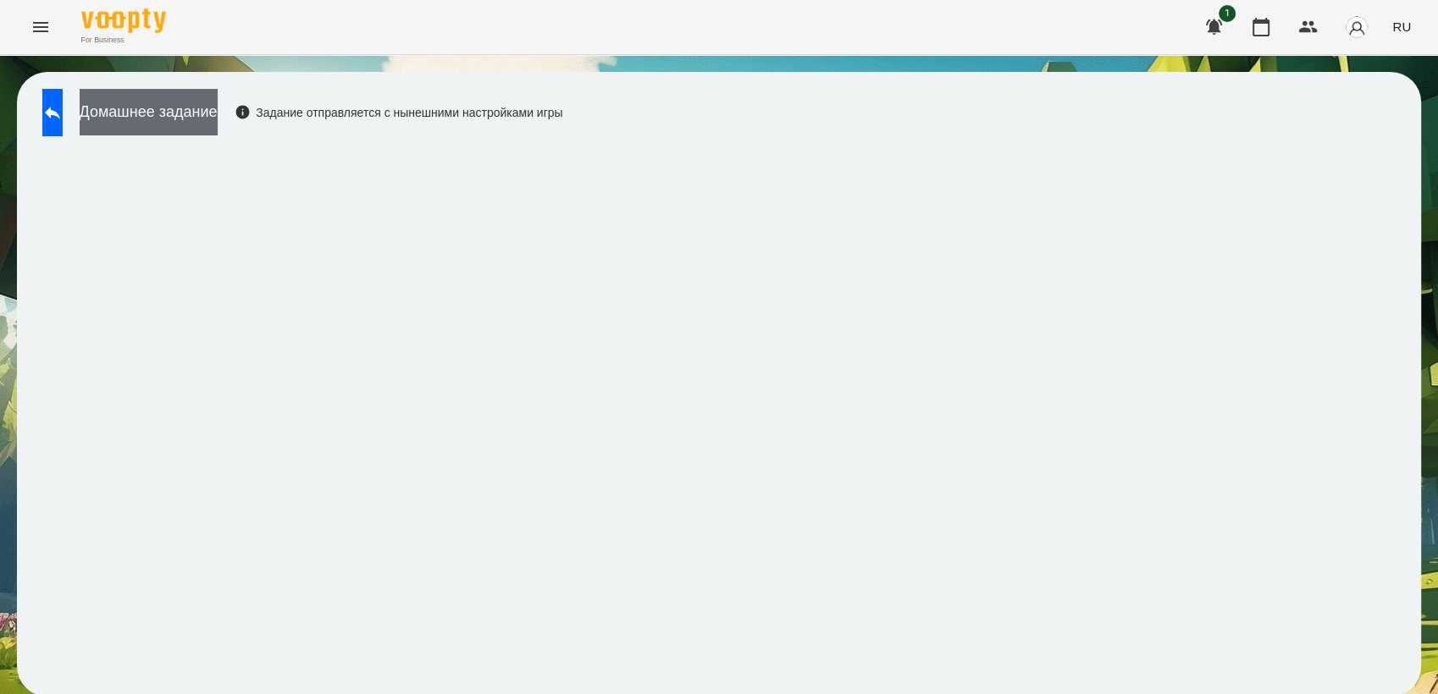
click at [170, 109] on button "Домашнее задание" at bounding box center [149, 112] width 138 height 47
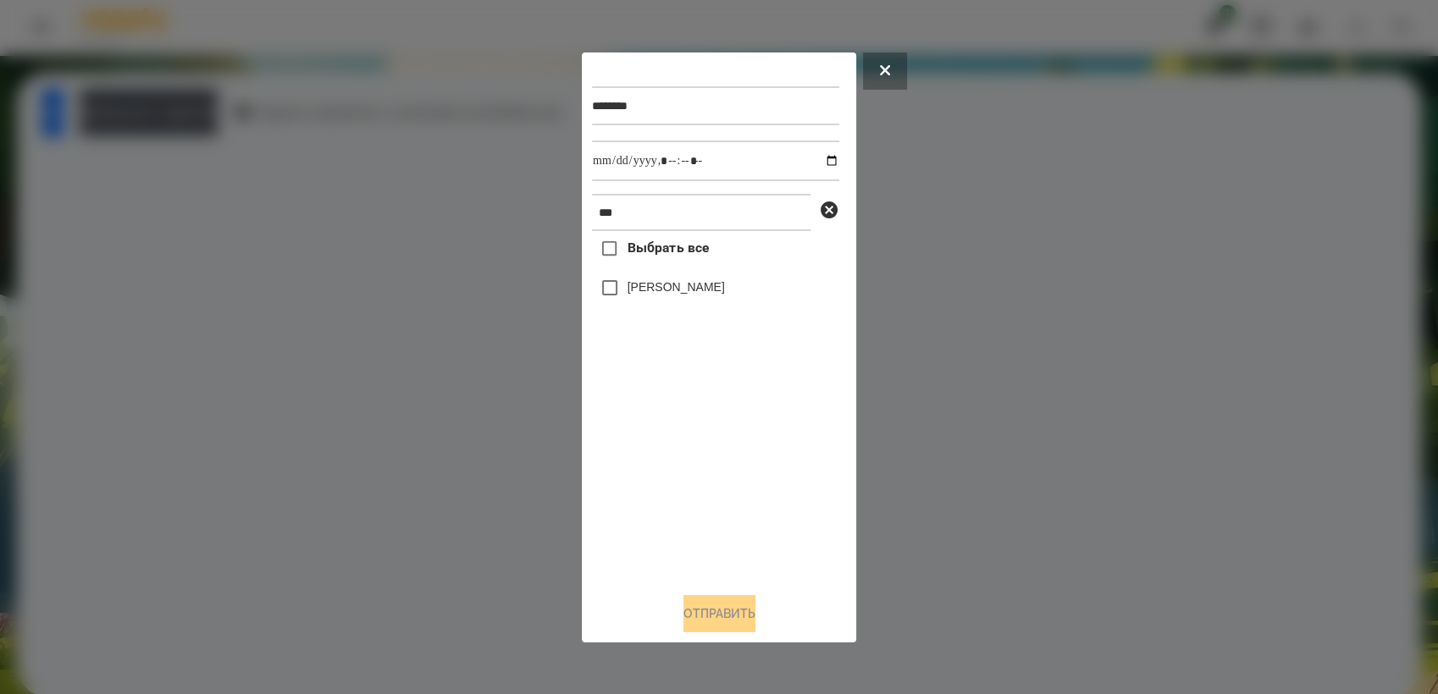
click at [874, 54] on button at bounding box center [885, 71] width 44 height 37
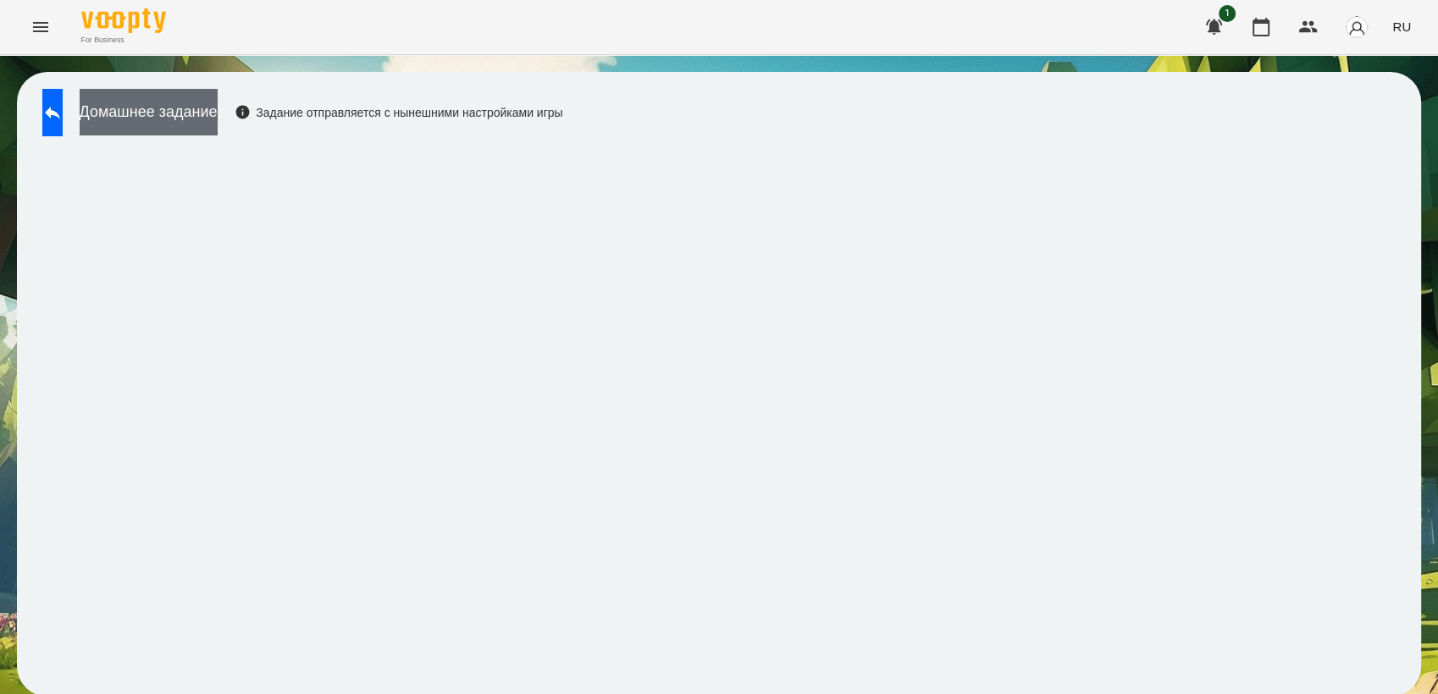
click at [218, 119] on button "Домашнее задание" at bounding box center [149, 112] width 138 height 47
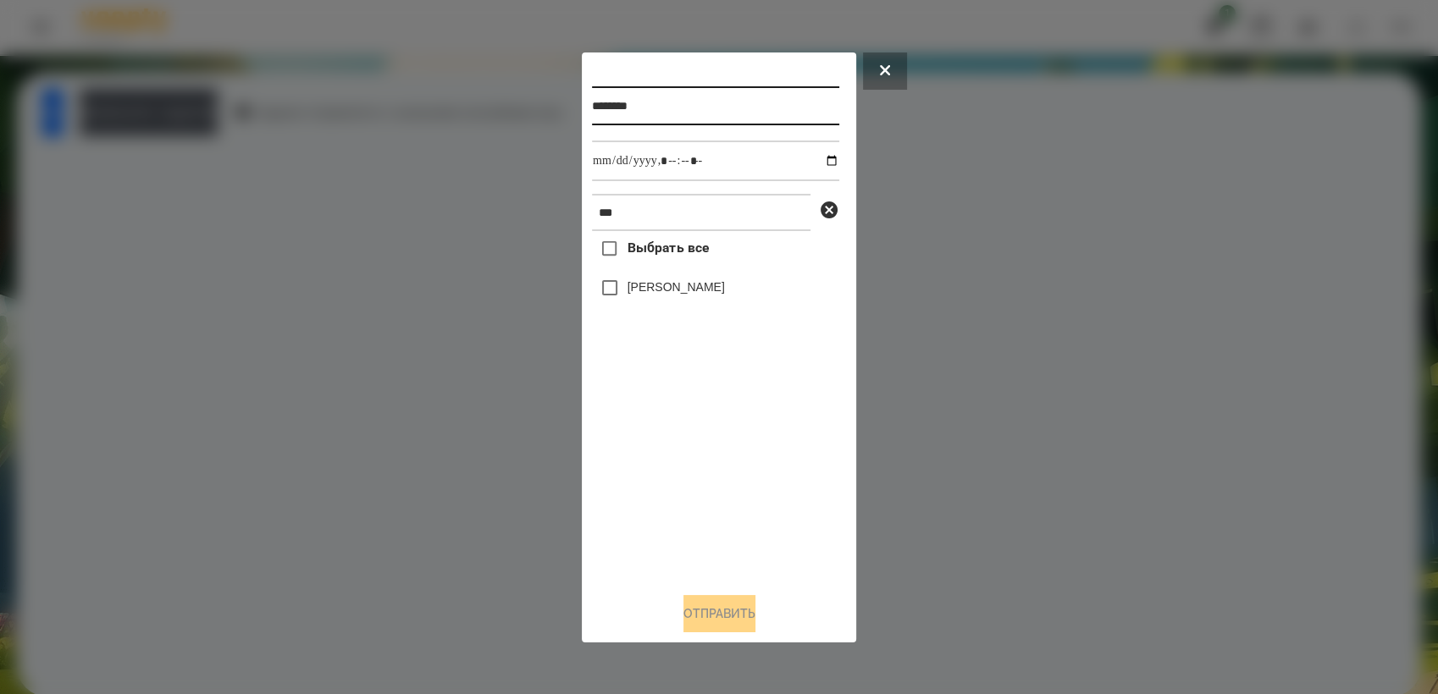
click at [685, 102] on input "********" at bounding box center [715, 105] width 247 height 39
type input "********"
click at [816, 158] on input "datetime-local" at bounding box center [715, 161] width 247 height 41
type input "**********"
drag, startPoint x: 792, startPoint y: 467, endPoint x: 759, endPoint y: 388, distance: 85.4
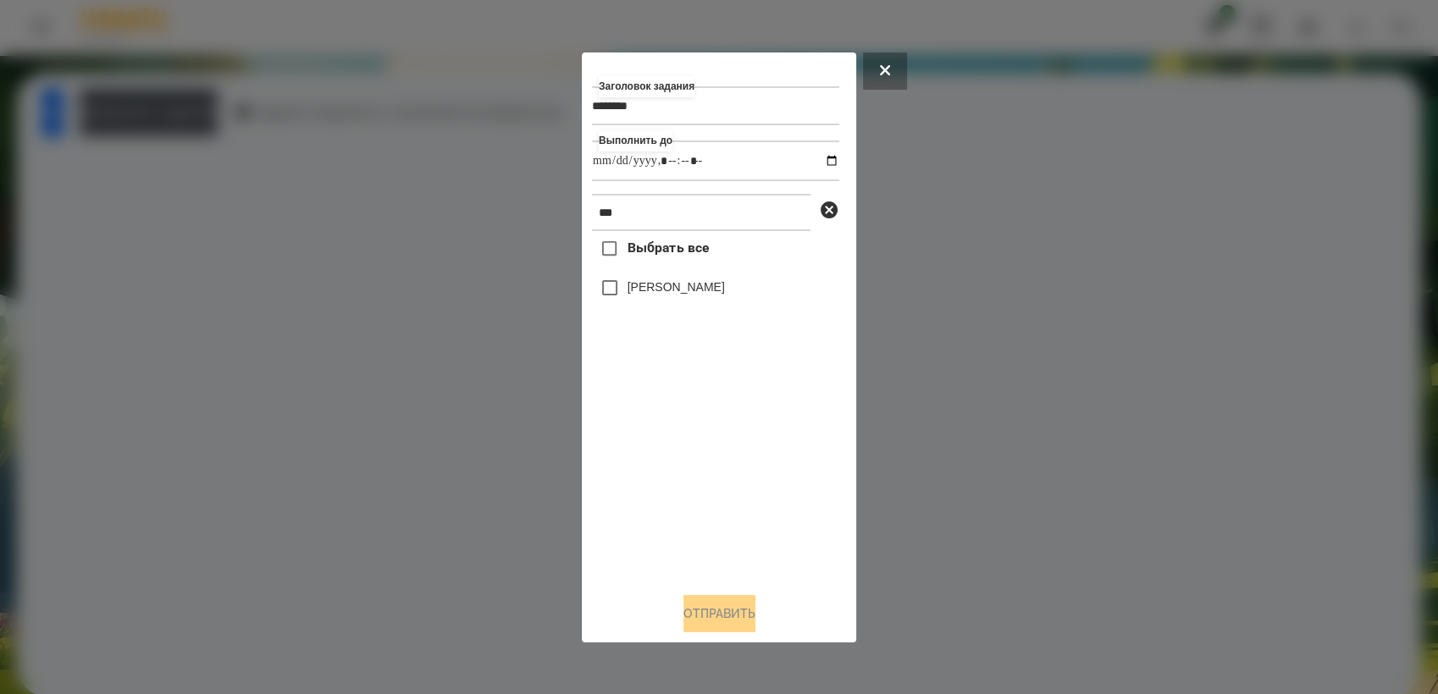
click at [792, 462] on div "Выбрать все [PERSON_NAME]" at bounding box center [715, 404] width 247 height 347
click at [726, 628] on button "Отправить" at bounding box center [719, 613] width 72 height 37
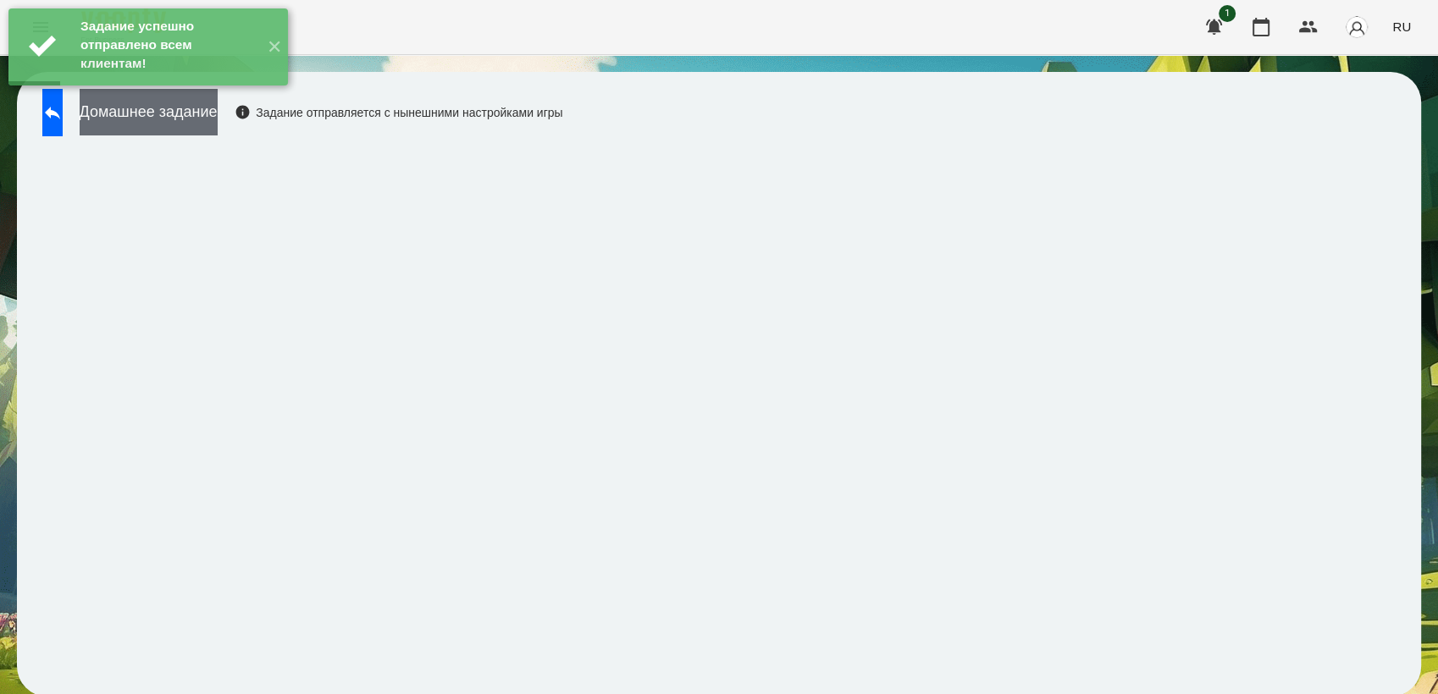
click at [218, 115] on button "Домашнее задание" at bounding box center [149, 112] width 138 height 47
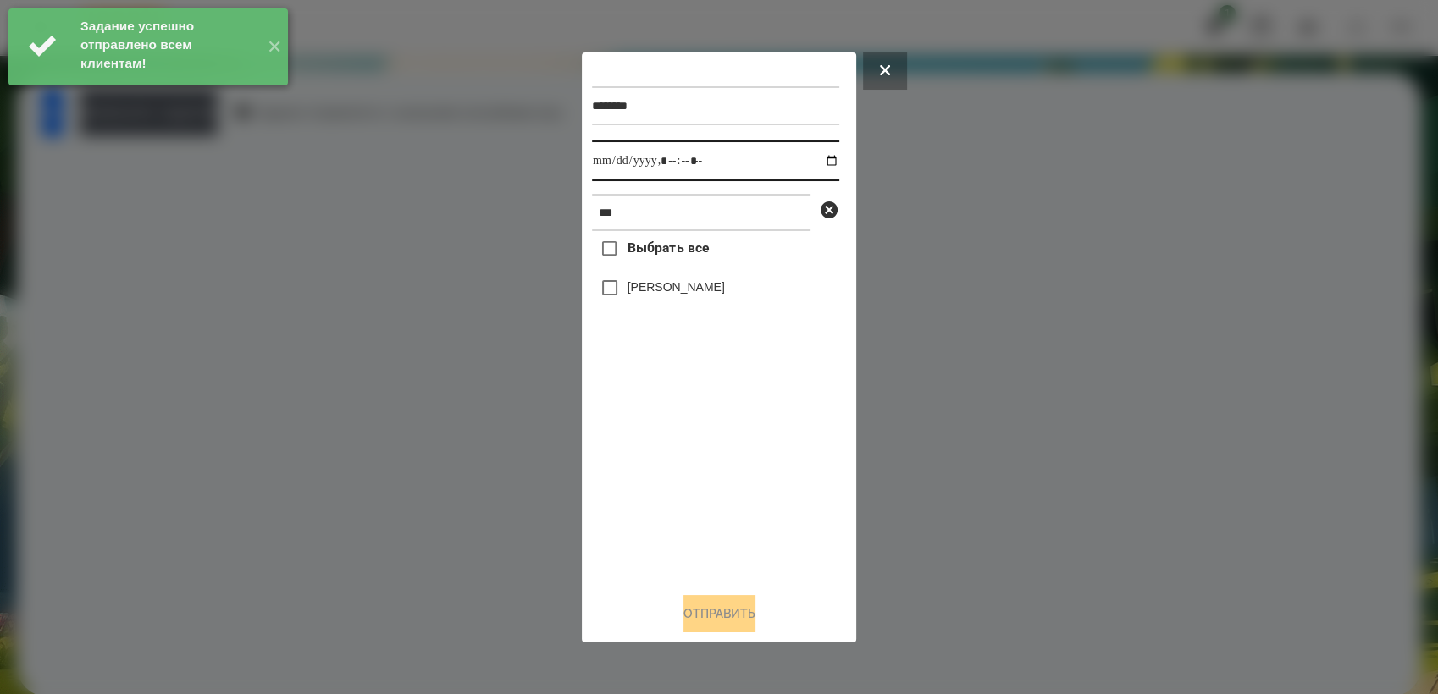
click at [815, 156] on input "datetime-local" at bounding box center [715, 161] width 247 height 41
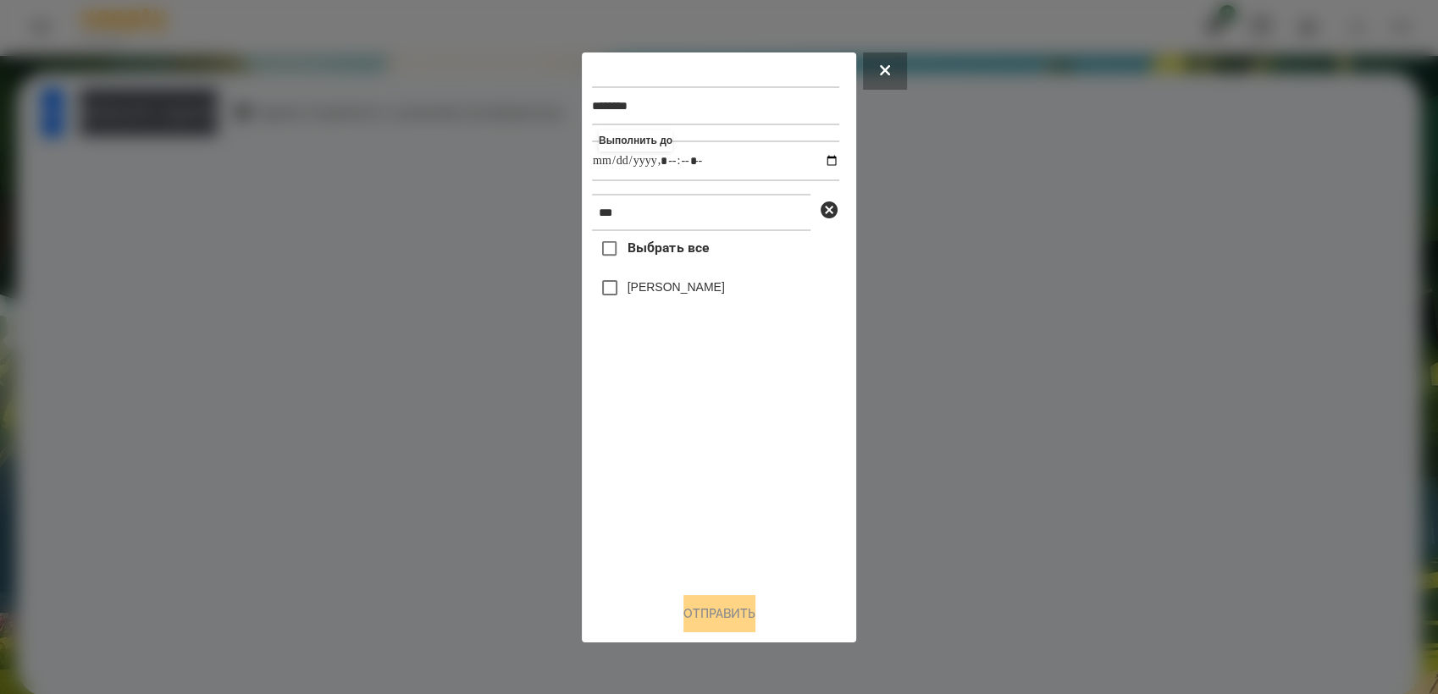
type input "**********"
click at [644, 473] on div "Выбрать все [PERSON_NAME]" at bounding box center [715, 404] width 247 height 347
click at [697, 606] on button "Отправить" at bounding box center [719, 613] width 72 height 37
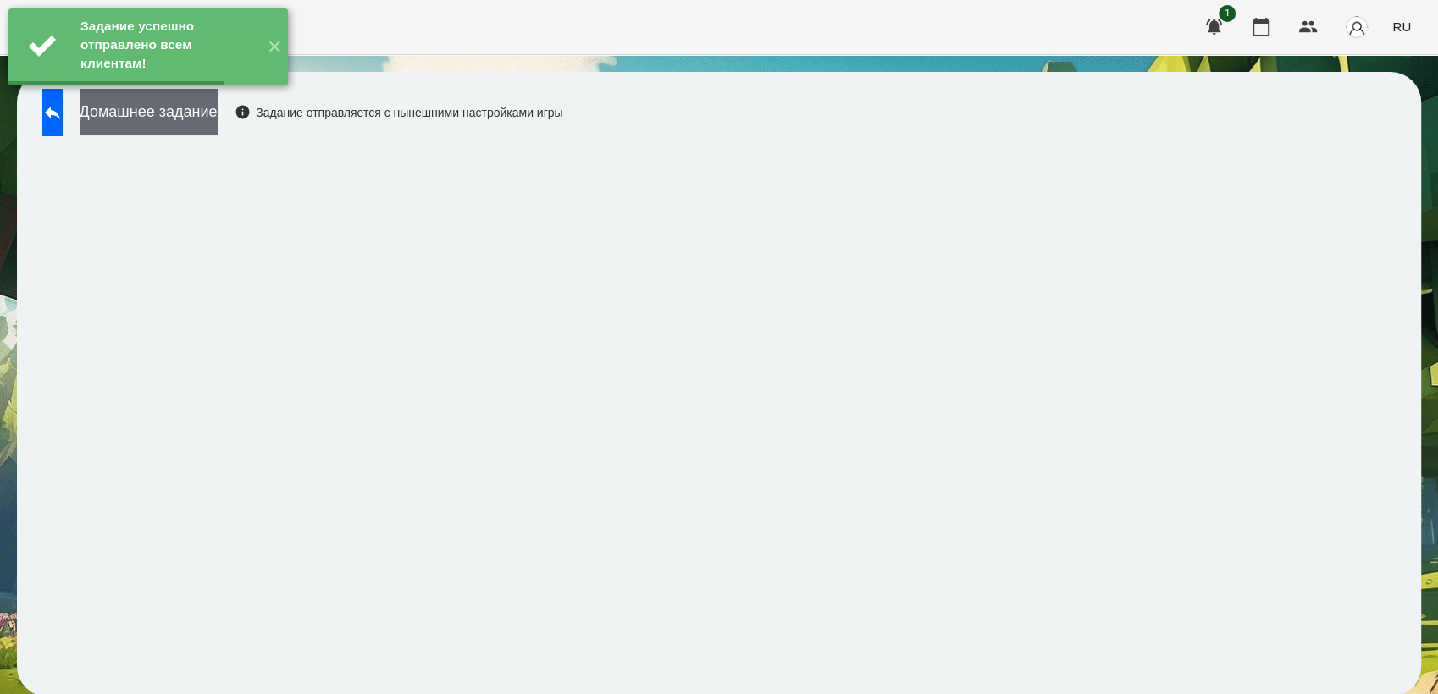
click at [218, 122] on button "Домашнее задание" at bounding box center [149, 112] width 138 height 47
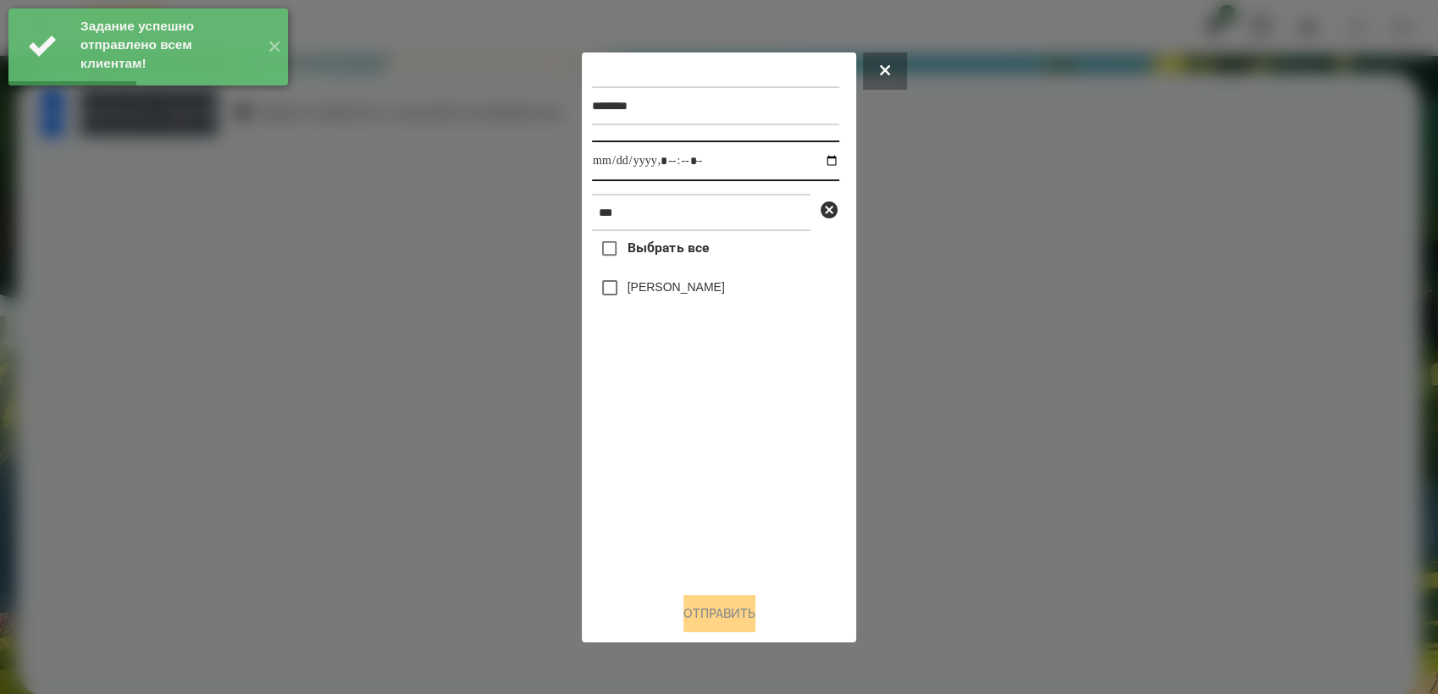
drag, startPoint x: 817, startPoint y: 160, endPoint x: 823, endPoint y: 175, distance: 16.4
click at [821, 160] on input "datetime-local" at bounding box center [715, 161] width 247 height 41
type input "**********"
click at [664, 432] on div "Выбрать все [PERSON_NAME]" at bounding box center [715, 404] width 247 height 347
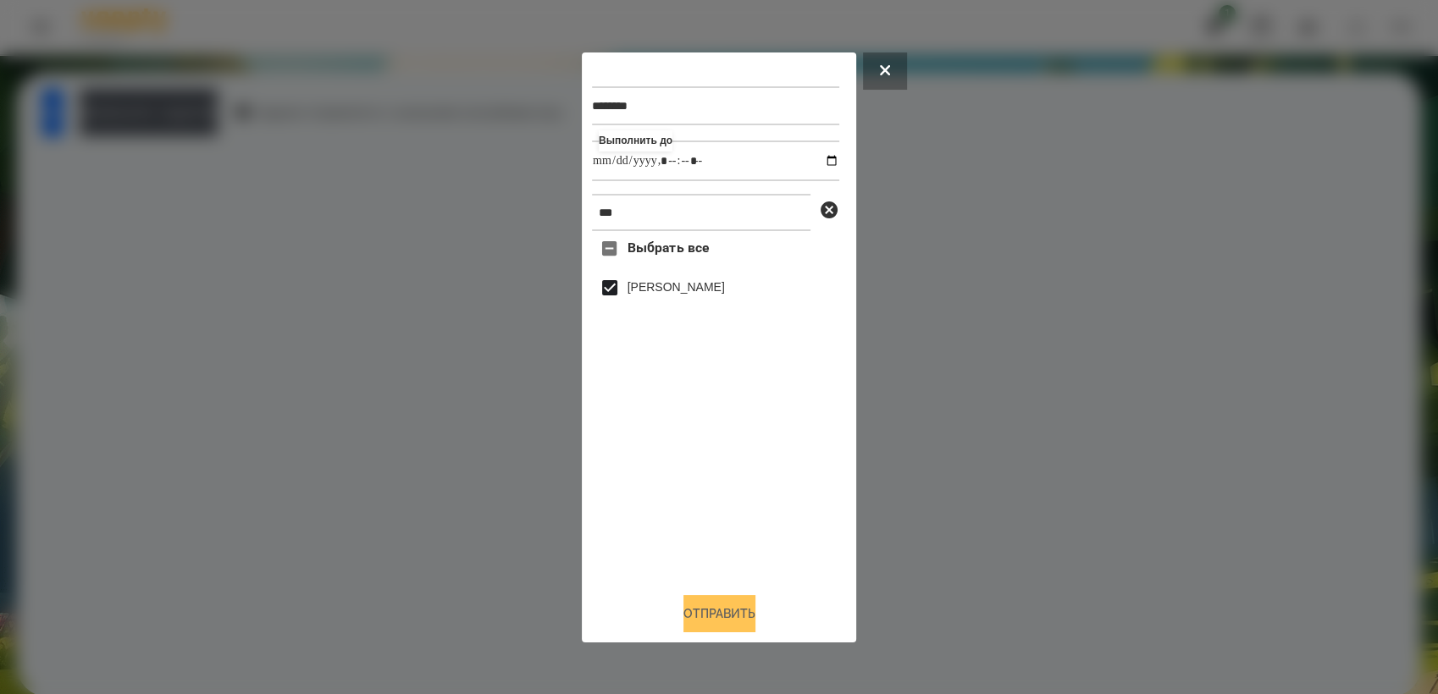
click at [725, 610] on button "Отправить" at bounding box center [719, 613] width 72 height 37
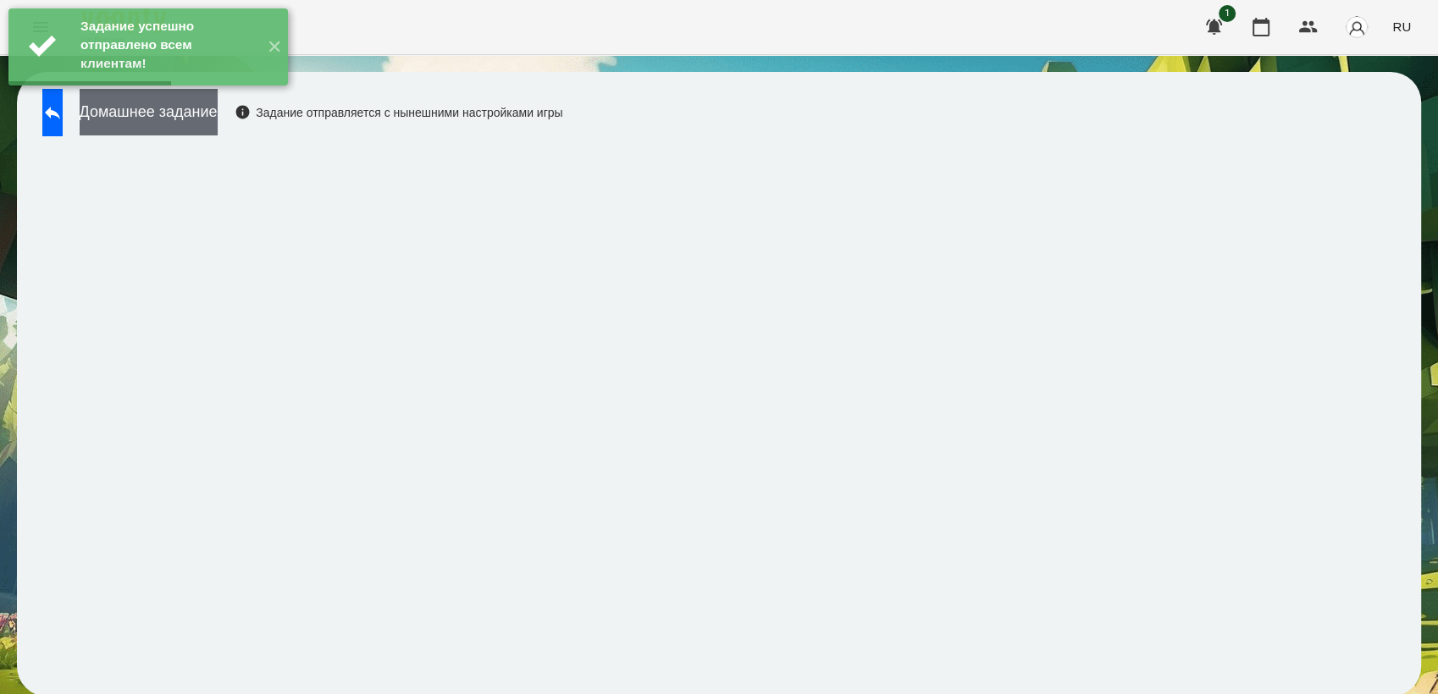
click at [218, 119] on button "Домашнее задание" at bounding box center [149, 112] width 138 height 47
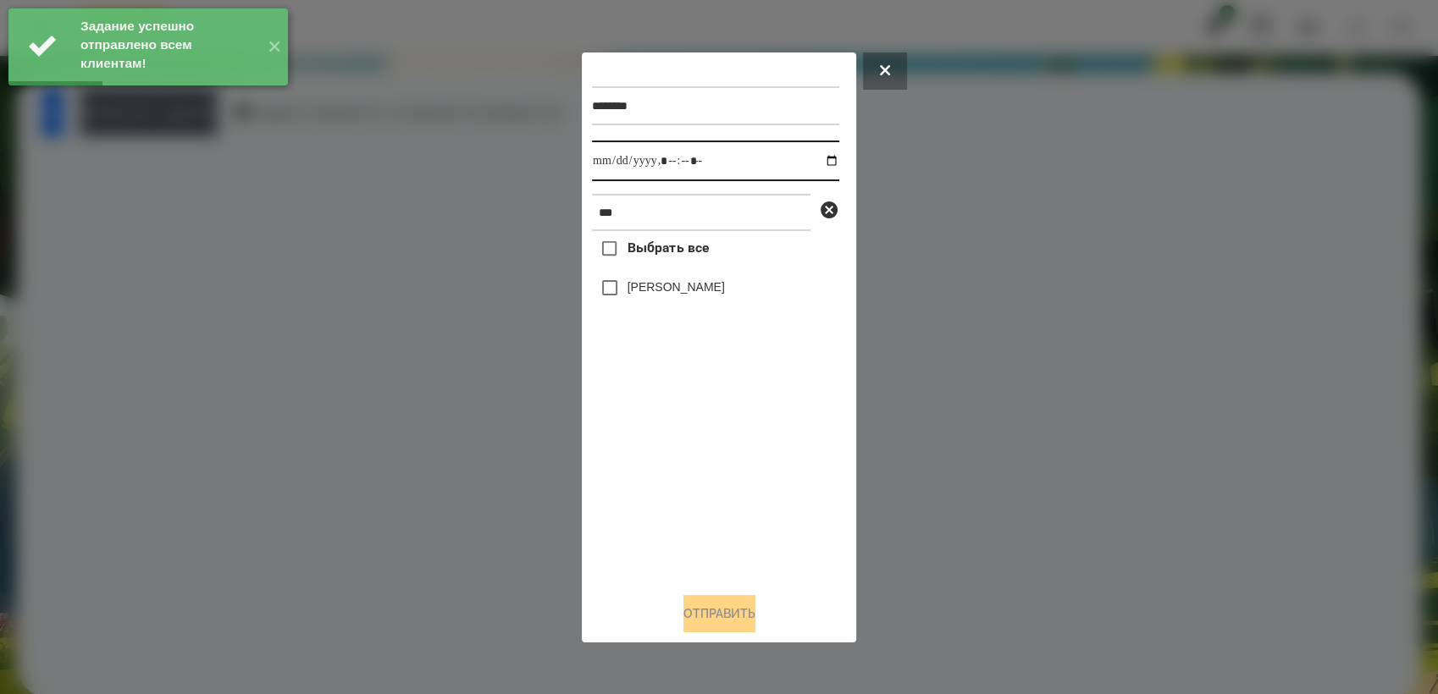
click at [810, 155] on input "datetime-local" at bounding box center [715, 161] width 247 height 41
type input "**********"
click at [696, 469] on div "Выбрать все [PERSON_NAME]" at bounding box center [715, 404] width 247 height 347
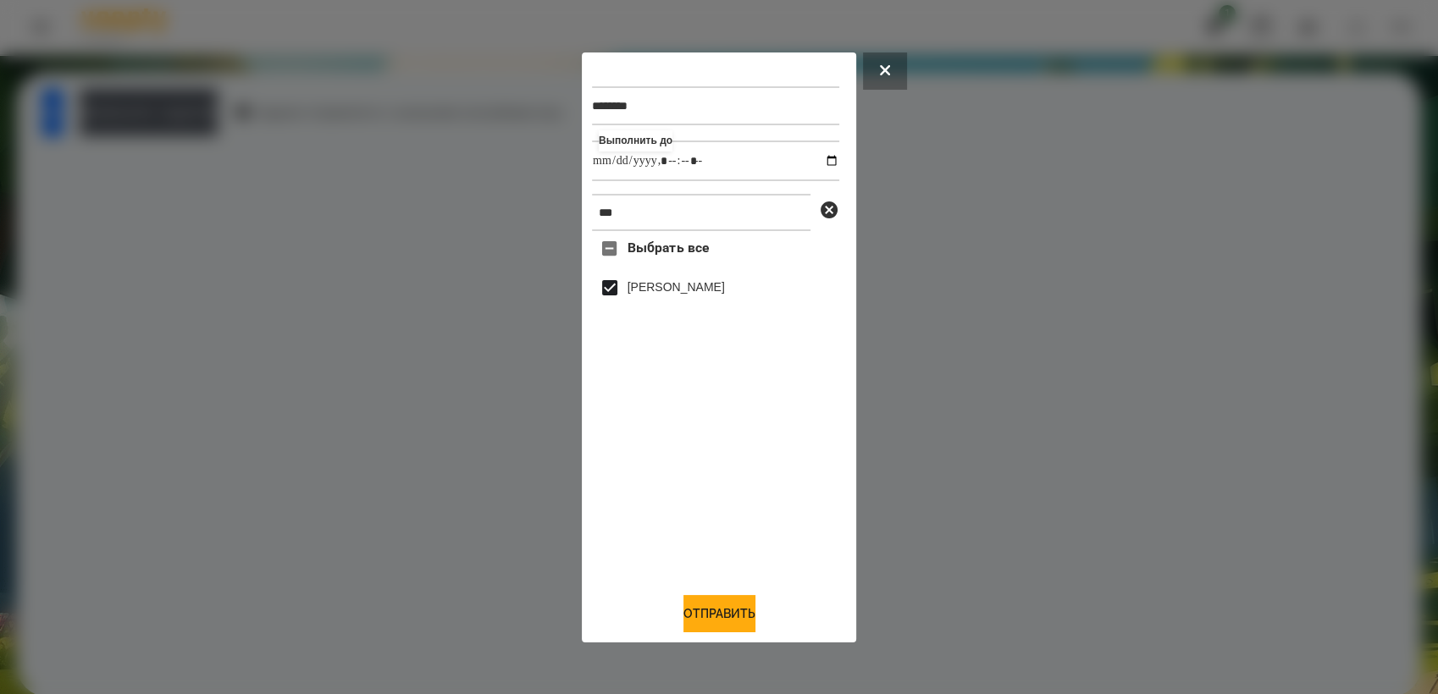
drag, startPoint x: 749, startPoint y: 616, endPoint x: 829, endPoint y: 497, distance: 143.5
click at [751, 611] on button "Отправить" at bounding box center [719, 613] width 72 height 37
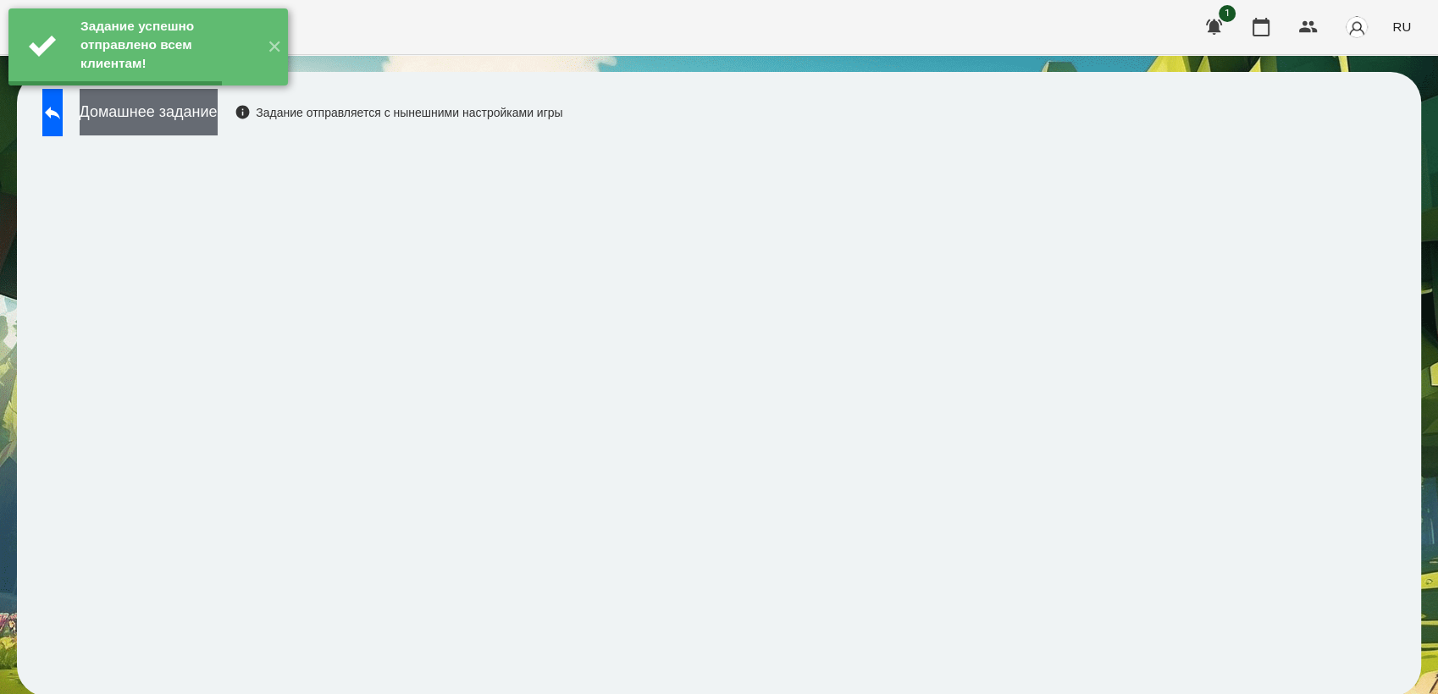
click at [218, 119] on button "Домашнее задание" at bounding box center [149, 112] width 138 height 47
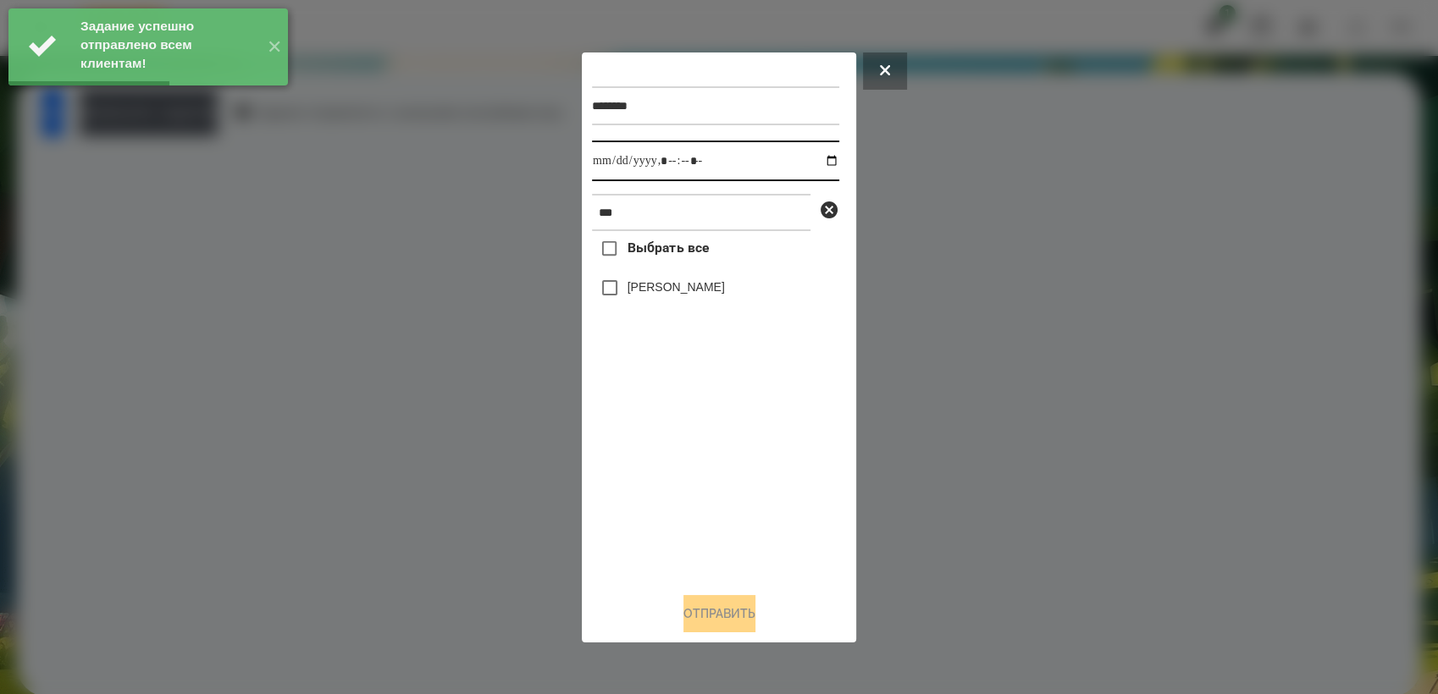
drag, startPoint x: 818, startPoint y: 158, endPoint x: 839, endPoint y: 178, distance: 29.3
click at [820, 157] on input "datetime-local" at bounding box center [715, 161] width 247 height 41
type input "**********"
drag, startPoint x: 714, startPoint y: 458, endPoint x: 711, endPoint y: 446, distance: 12.1
click at [713, 455] on div "Выбрать все [PERSON_NAME]" at bounding box center [715, 404] width 247 height 347
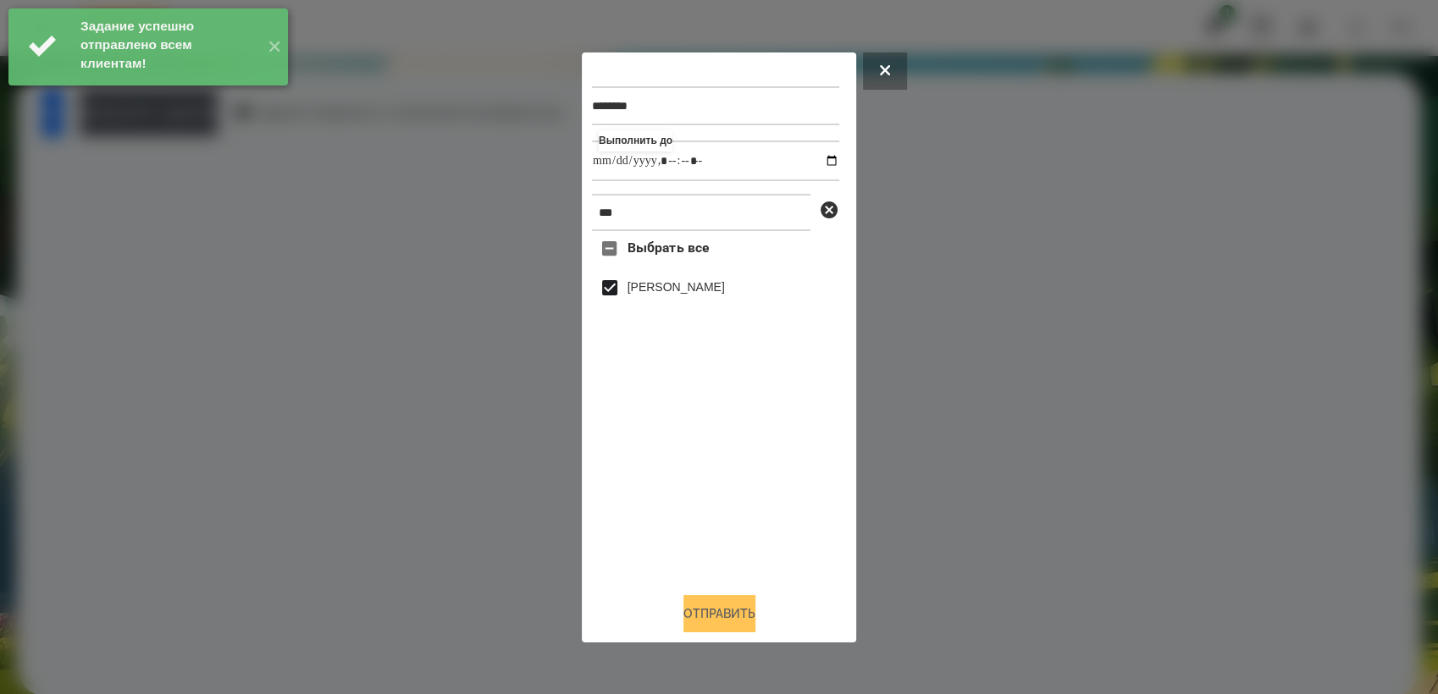
click at [732, 612] on button "Отправить" at bounding box center [719, 613] width 72 height 37
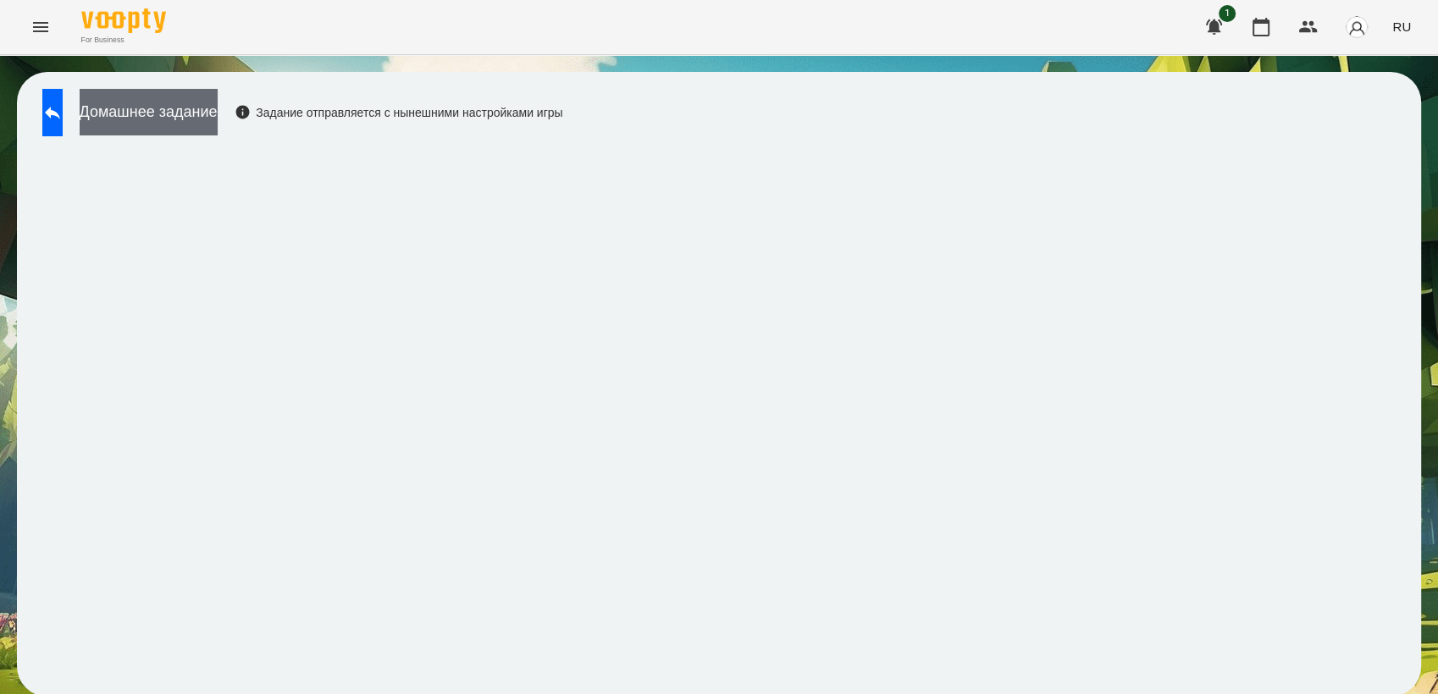
click at [176, 107] on button "Домашнее задание" at bounding box center [149, 112] width 138 height 47
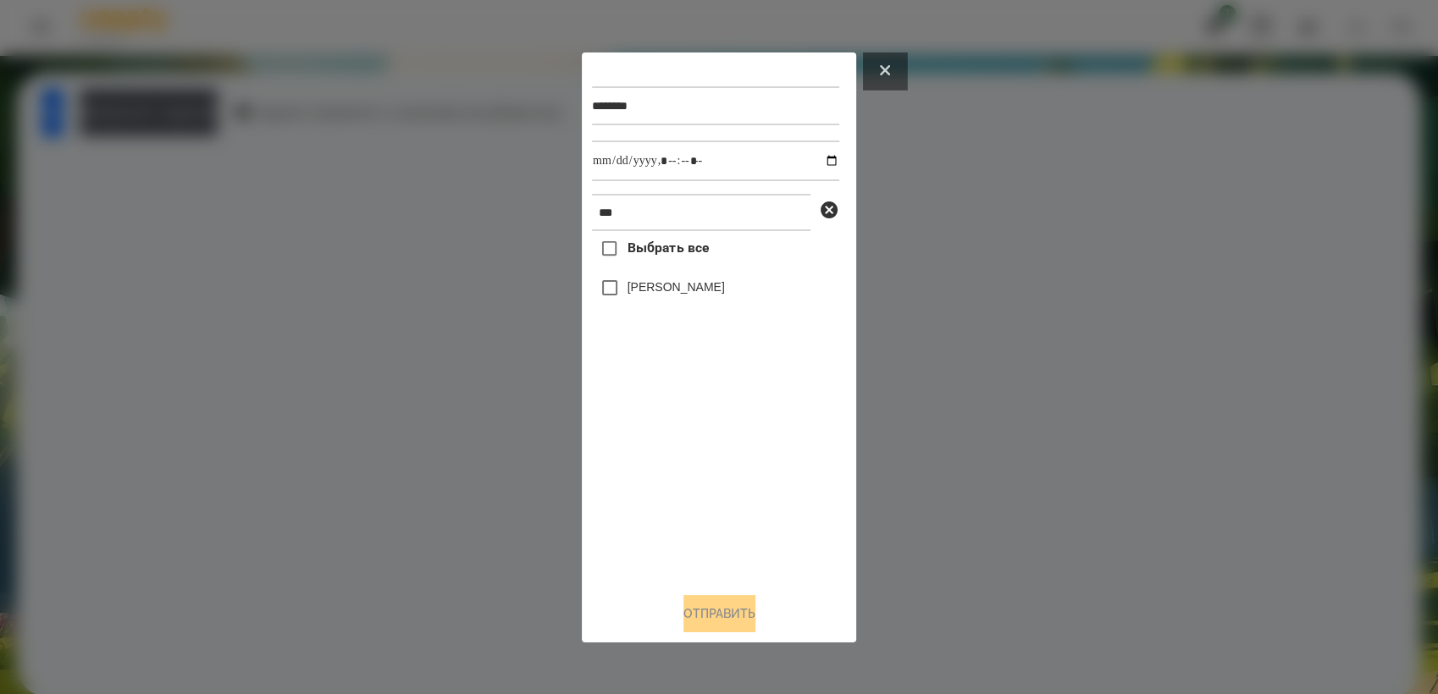
click at [894, 65] on button at bounding box center [885, 71] width 44 height 37
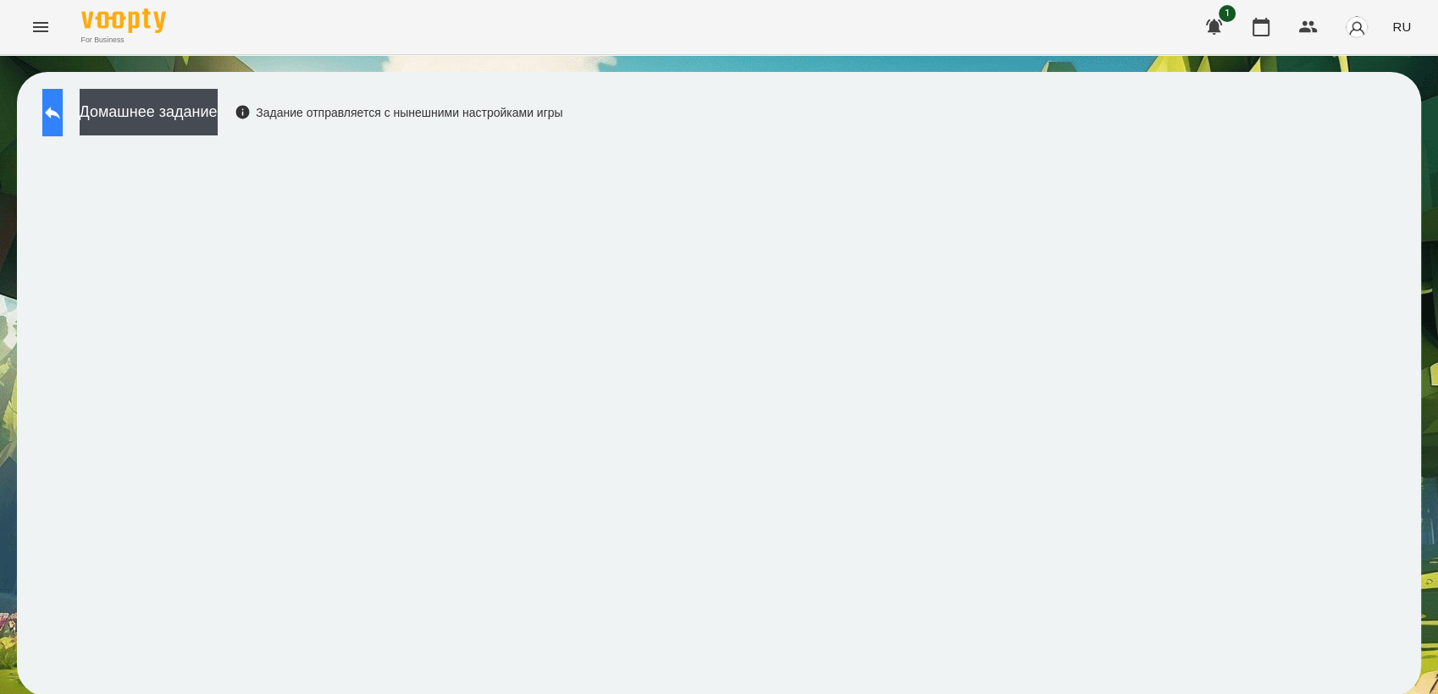
click at [63, 125] on button at bounding box center [52, 112] width 20 height 47
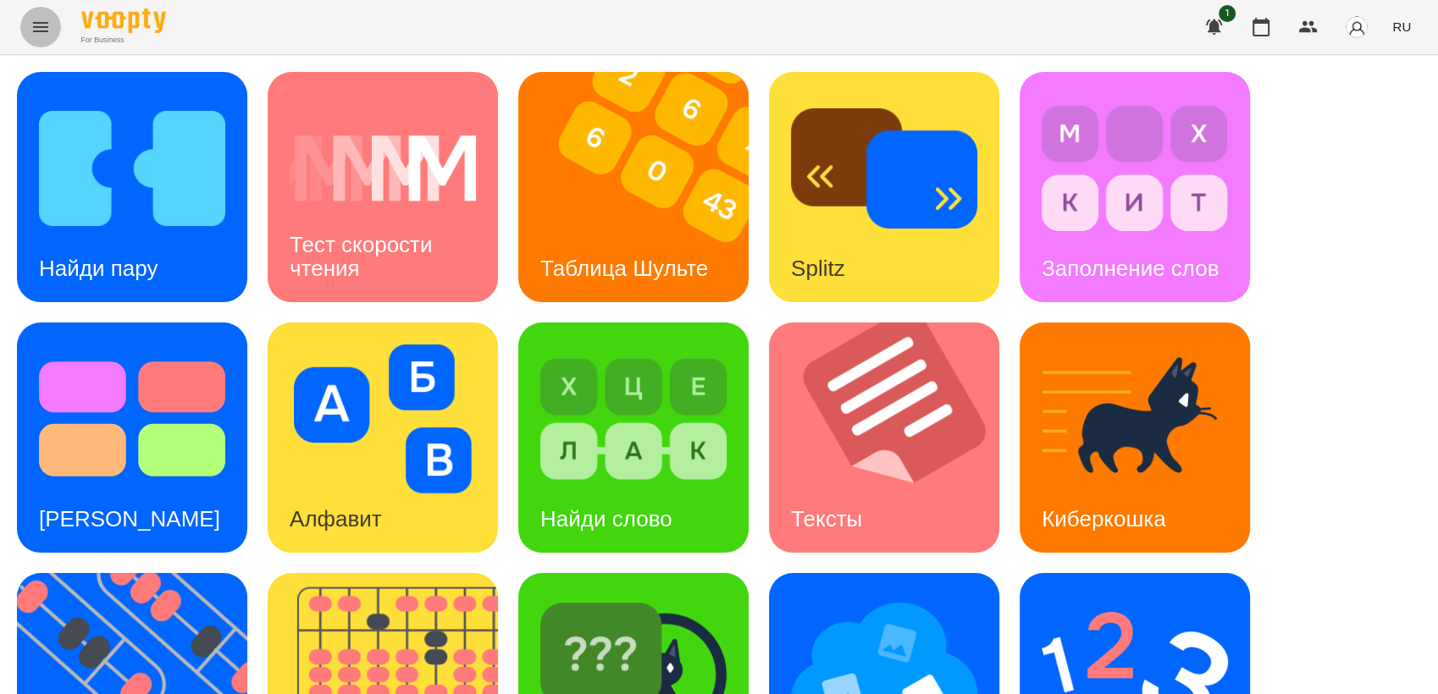
click at [41, 30] on icon "Menu" at bounding box center [40, 27] width 15 height 10
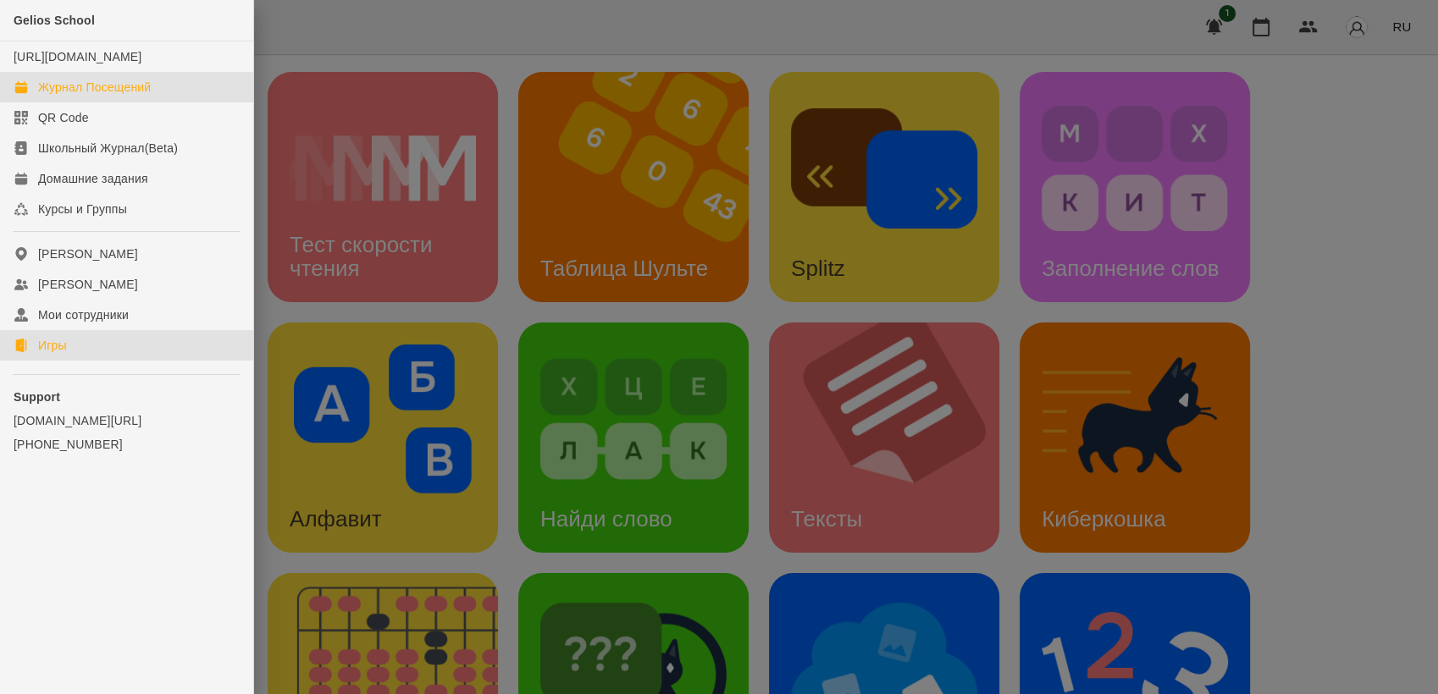
click at [83, 96] on div "Журнал Посещений" at bounding box center [94, 87] width 113 height 17
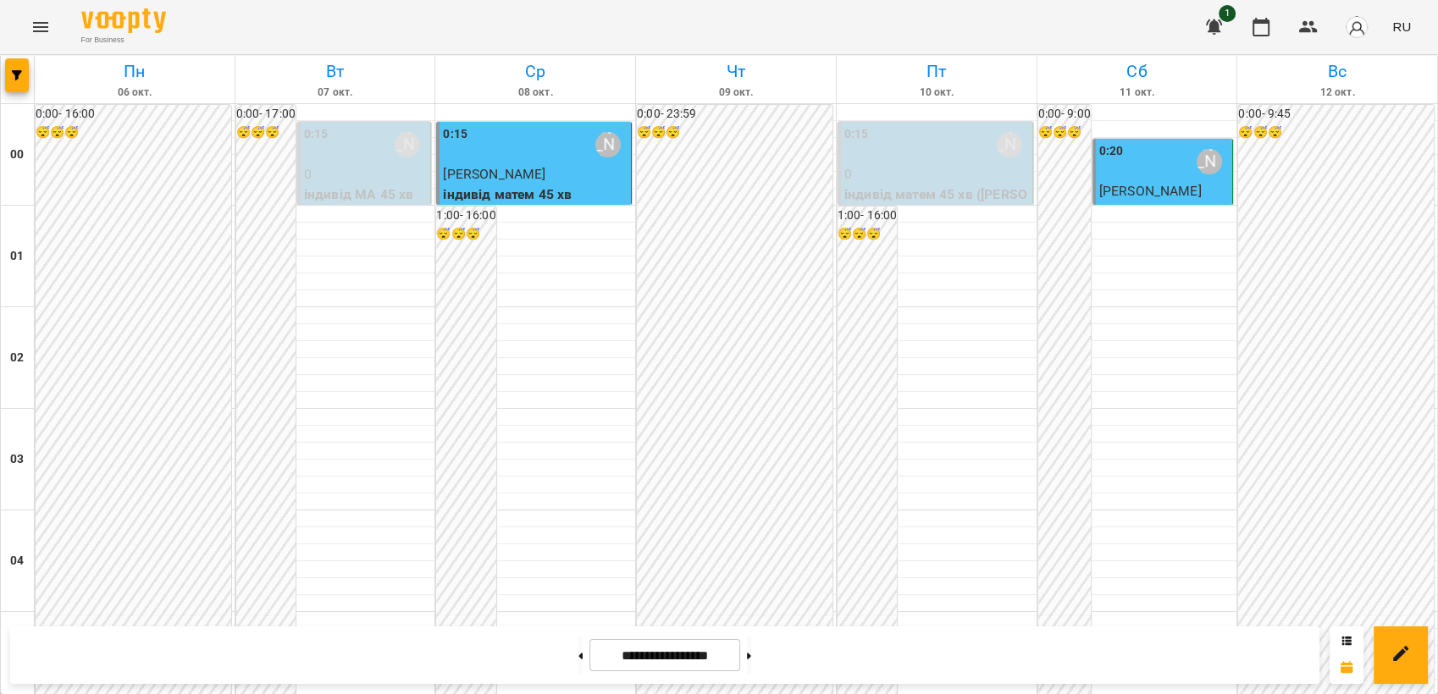
scroll to position [1035, 0]
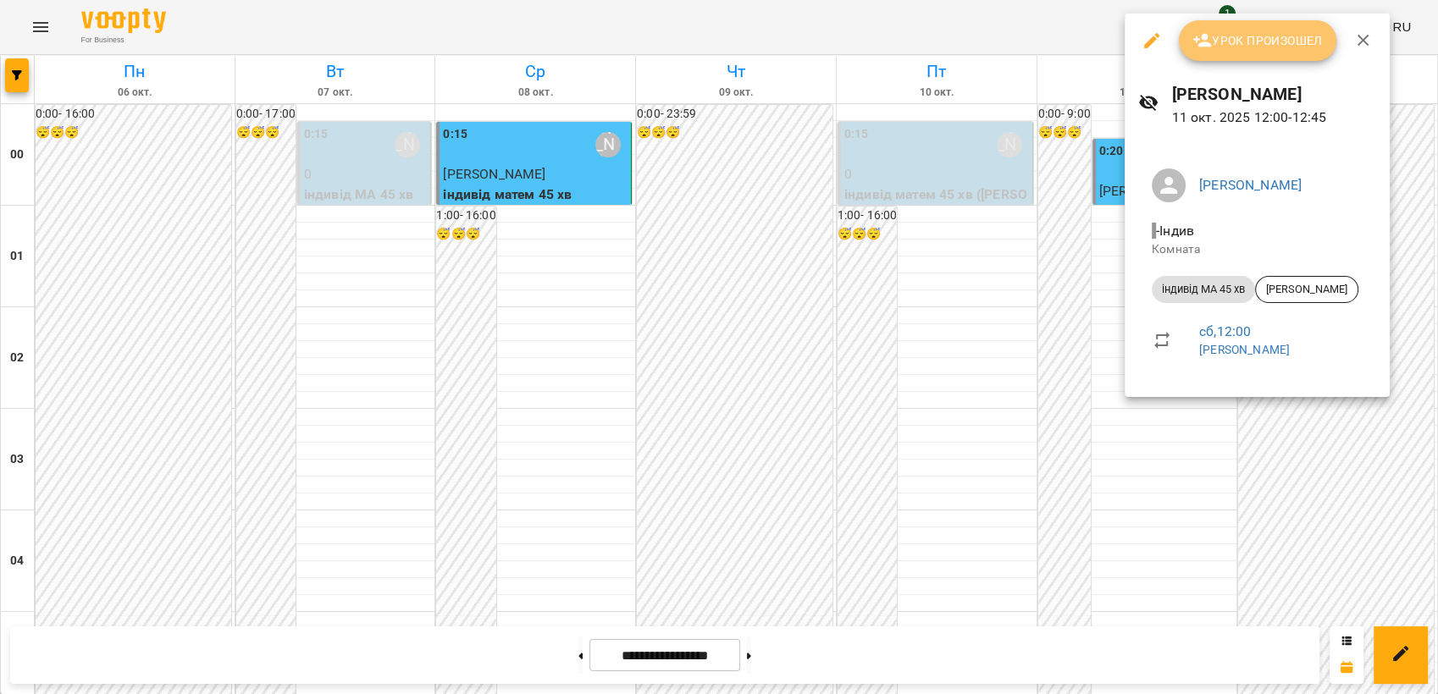
click at [1230, 47] on span "Урок произошел" at bounding box center [1257, 40] width 130 height 20
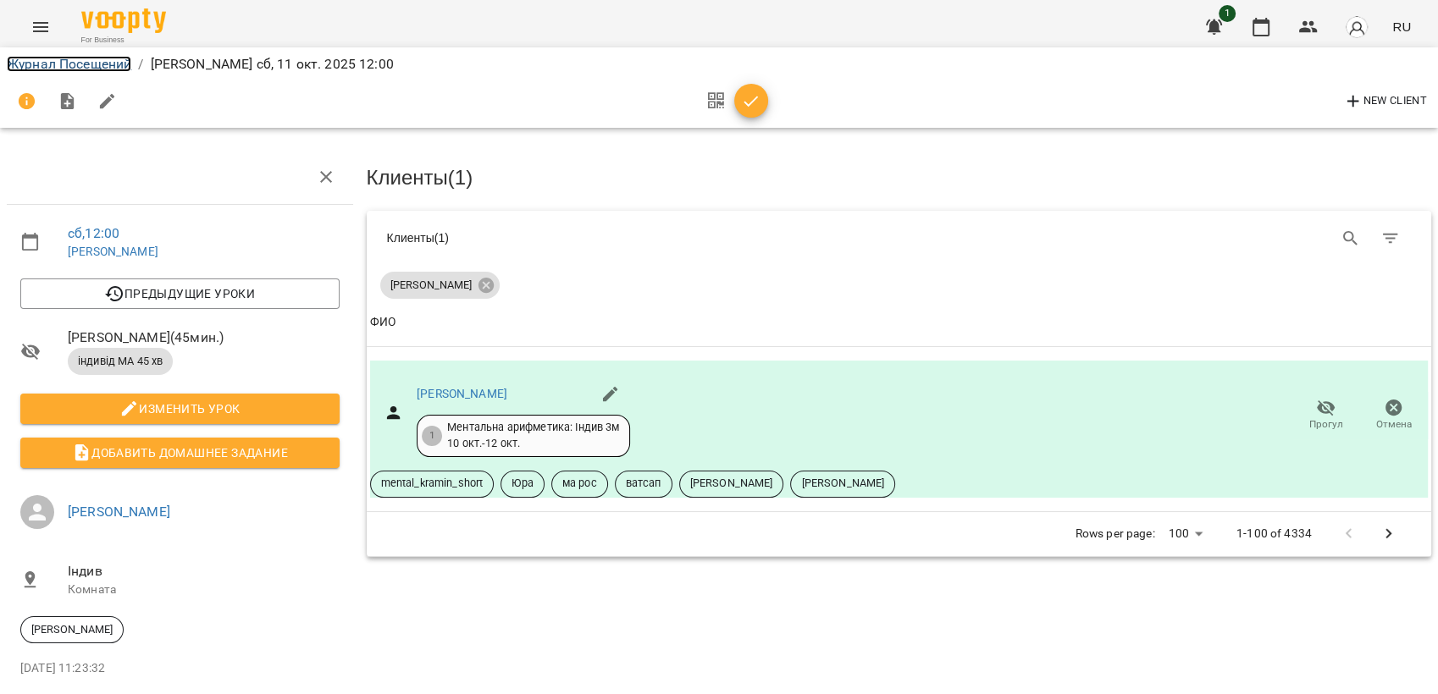
click at [75, 66] on link "Журнал Посещений" at bounding box center [69, 64] width 124 height 16
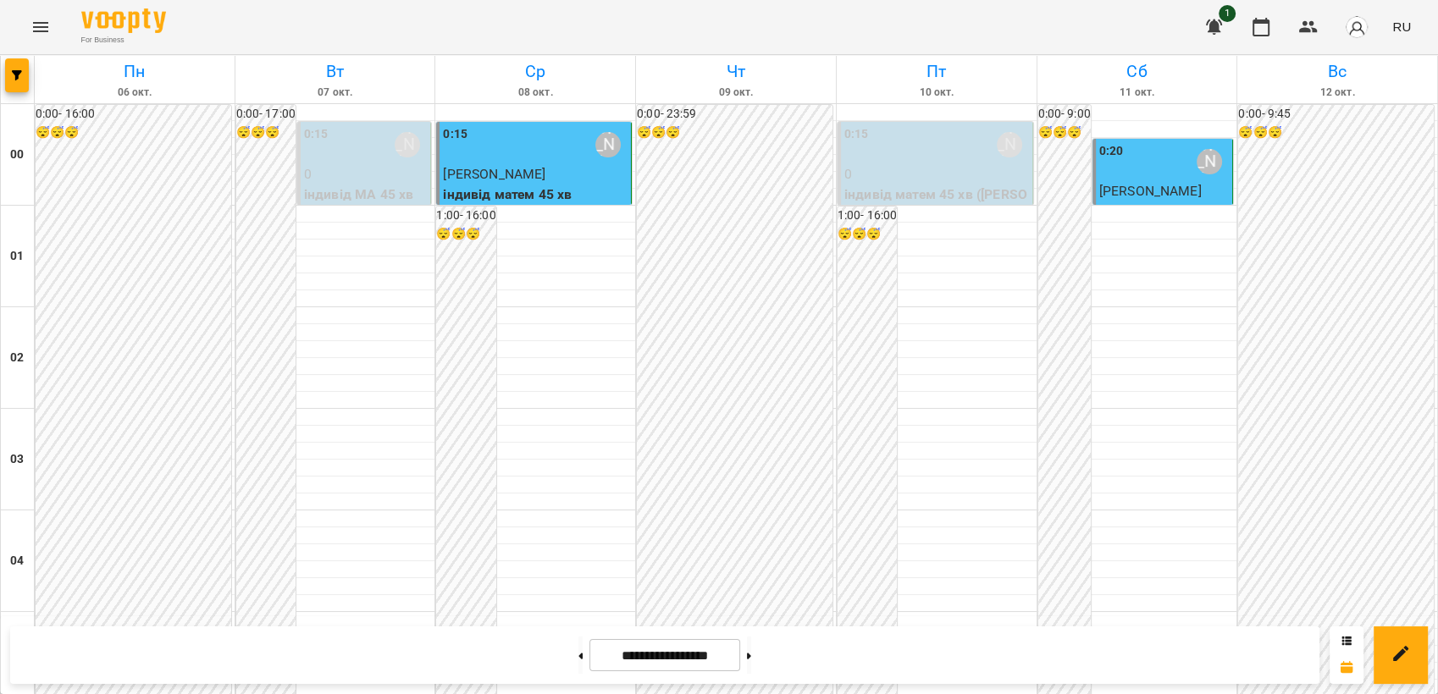
scroll to position [1129, 0]
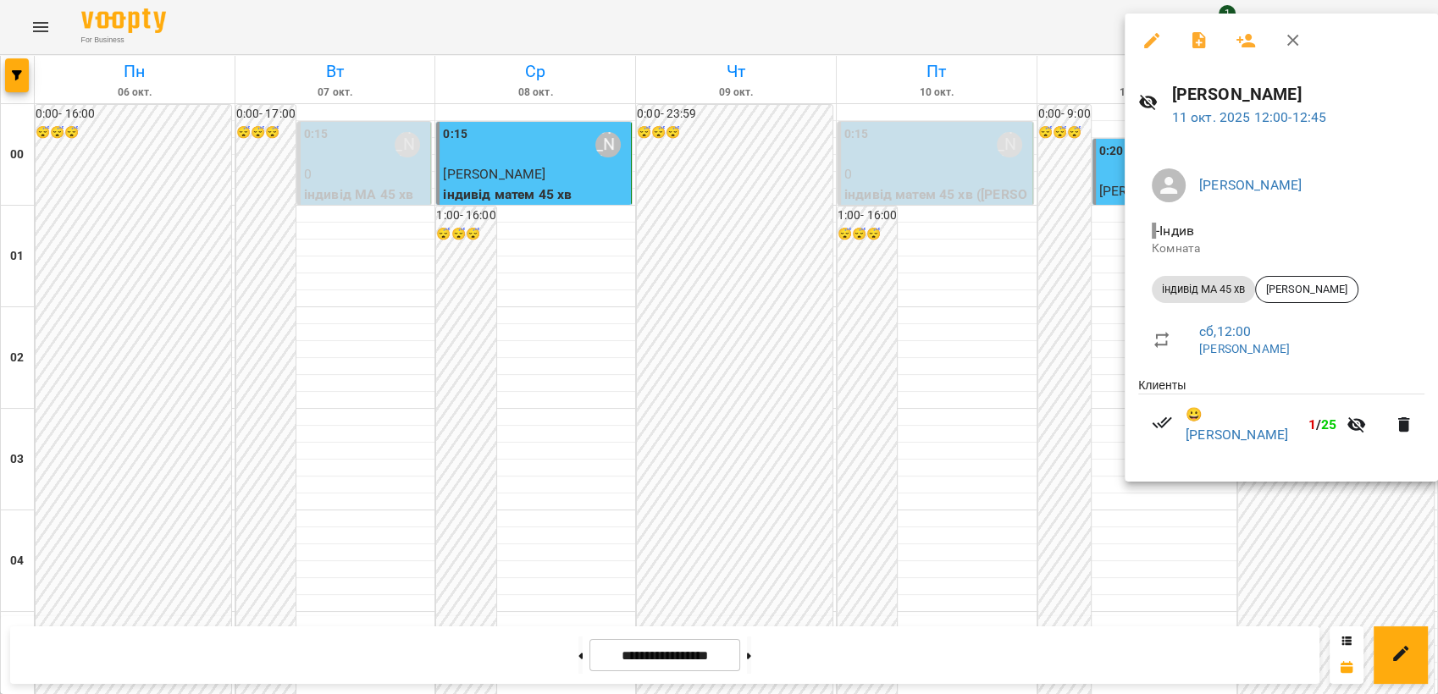
click at [1271, 539] on div at bounding box center [719, 347] width 1438 height 694
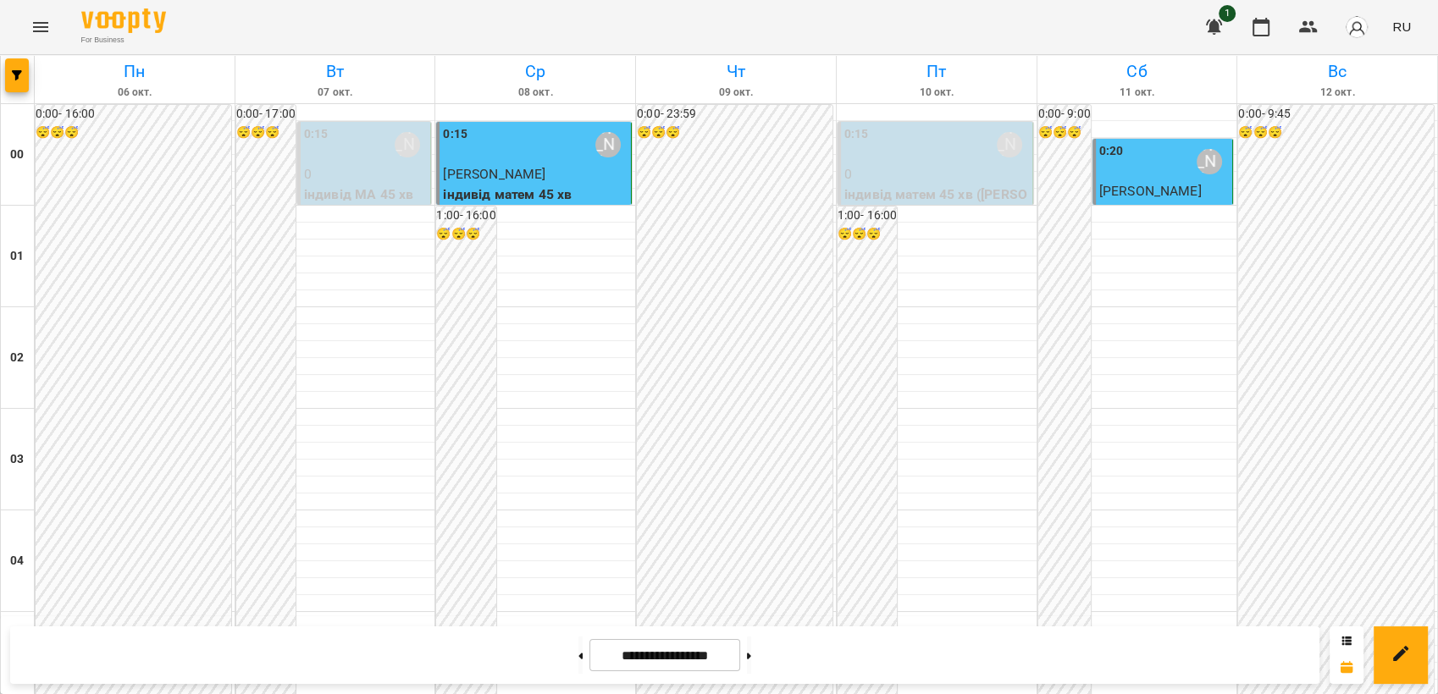
scroll to position [1924, 0]
click at [751, 656] on button at bounding box center [749, 655] width 4 height 37
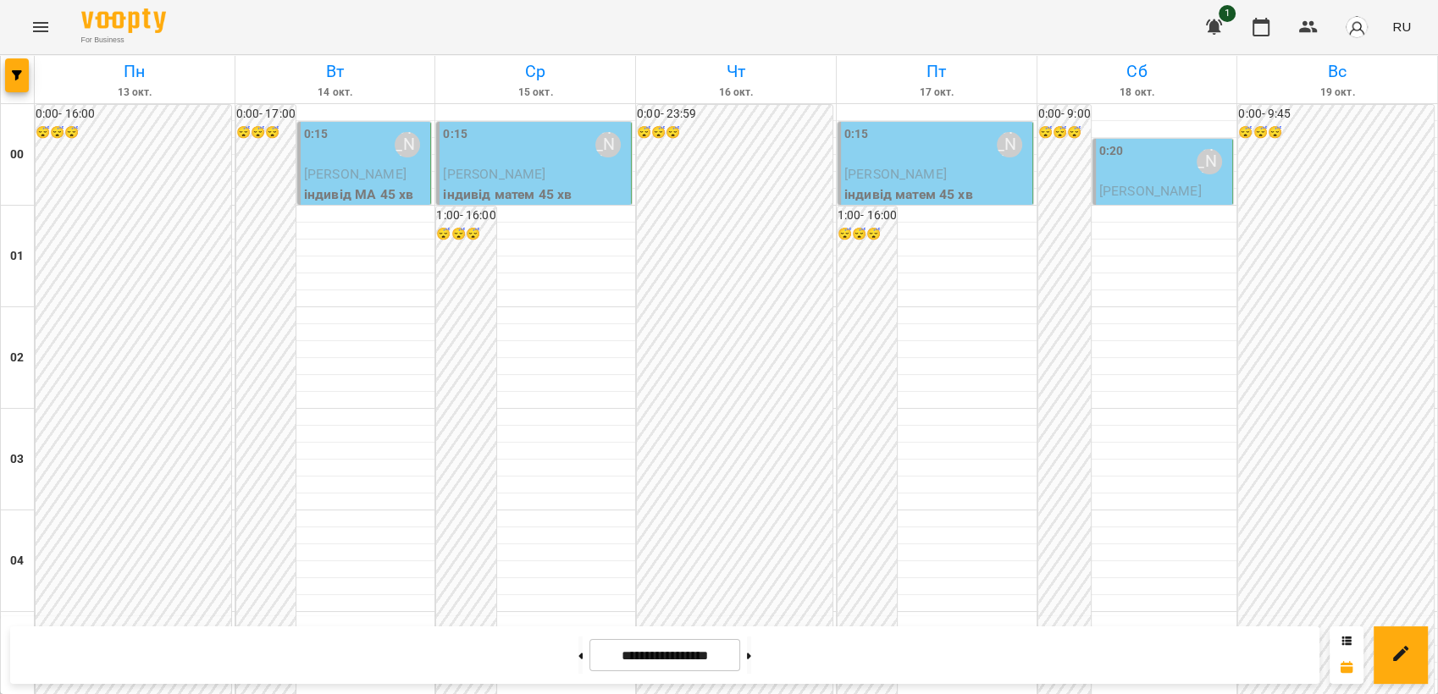
scroll to position [1642, 0]
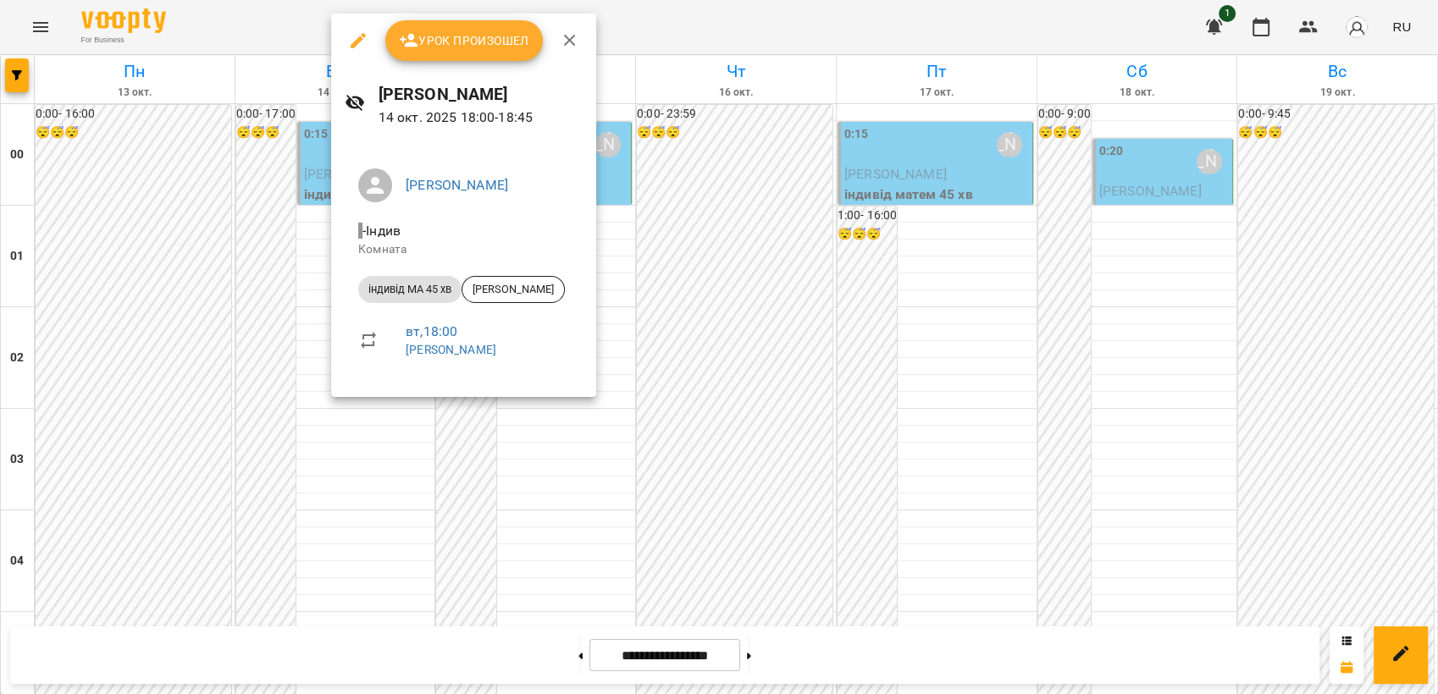
click at [707, 412] on div at bounding box center [719, 347] width 1438 height 694
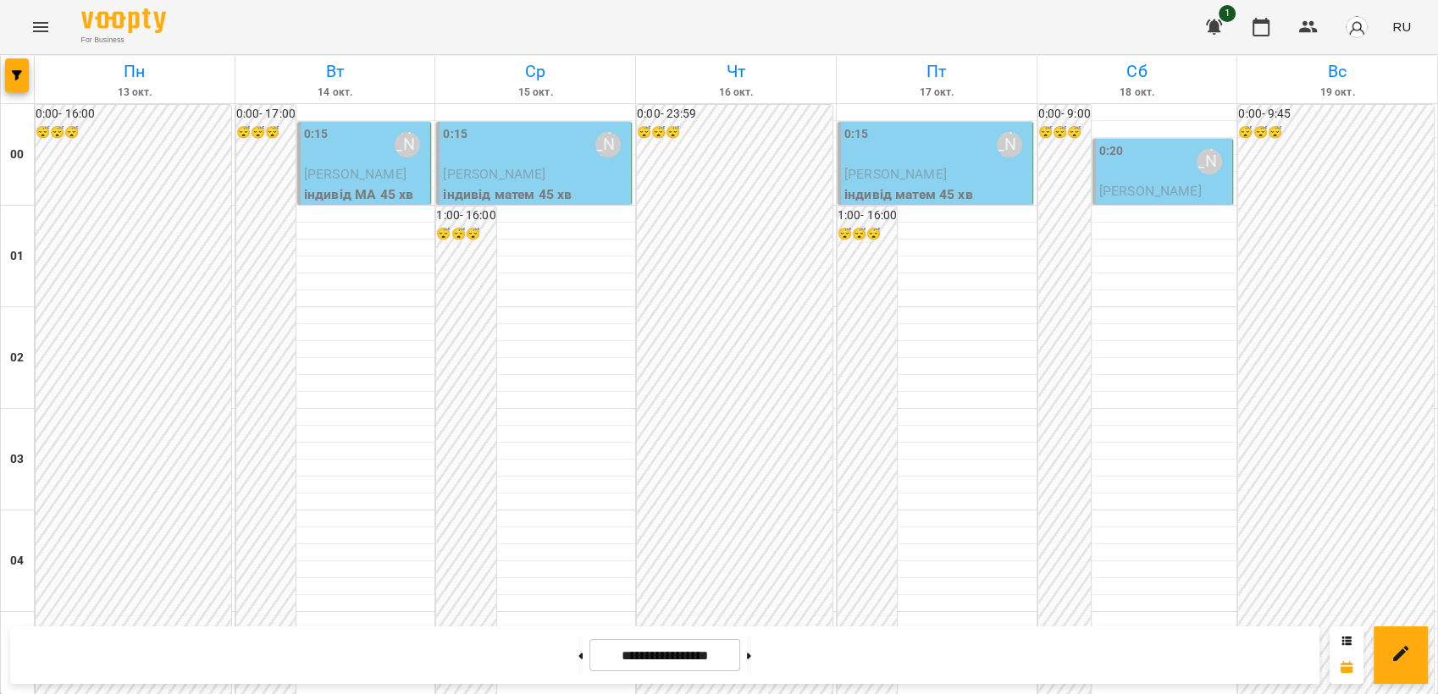
scroll to position [1924, 0]
click at [751, 653] on icon at bounding box center [749, 656] width 4 height 7
click at [579, 655] on icon at bounding box center [581, 656] width 4 height 6
click at [578, 663] on button at bounding box center [580, 655] width 4 height 37
type input "**********"
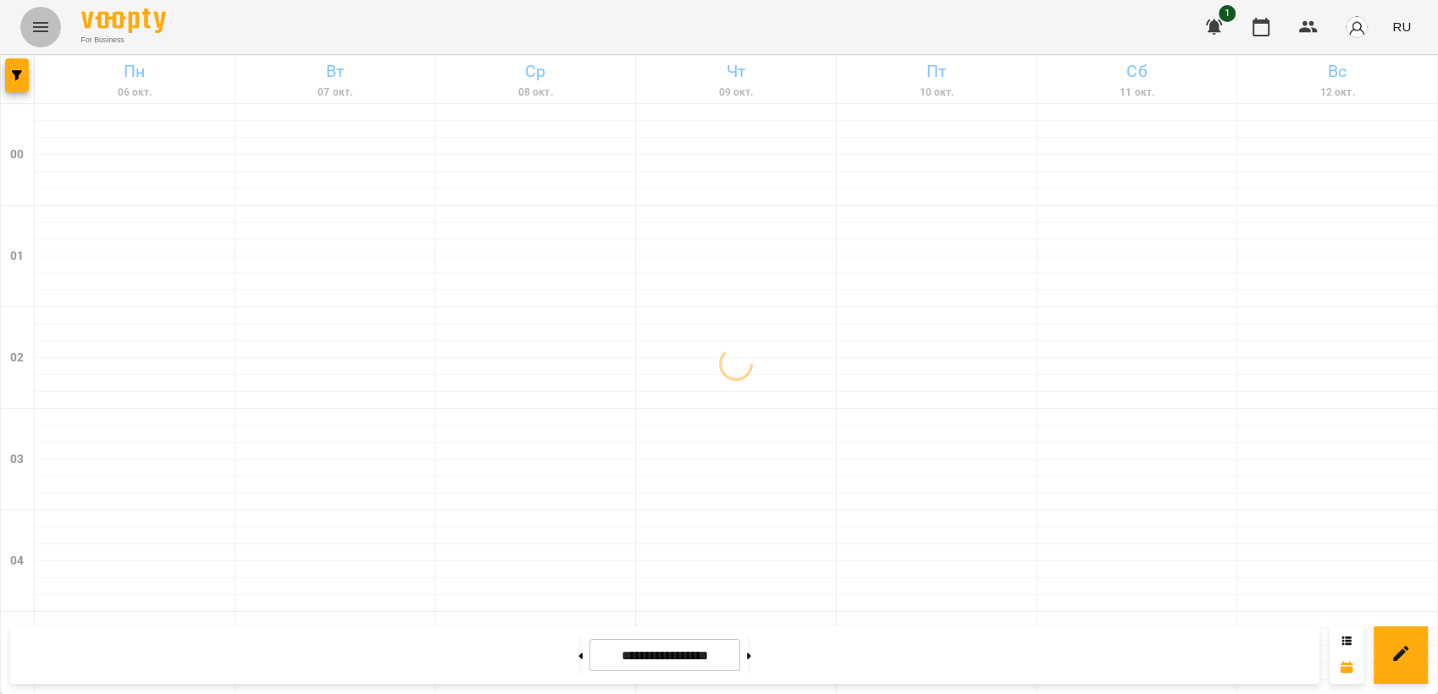
click at [43, 23] on icon "Menu" at bounding box center [40, 27] width 15 height 10
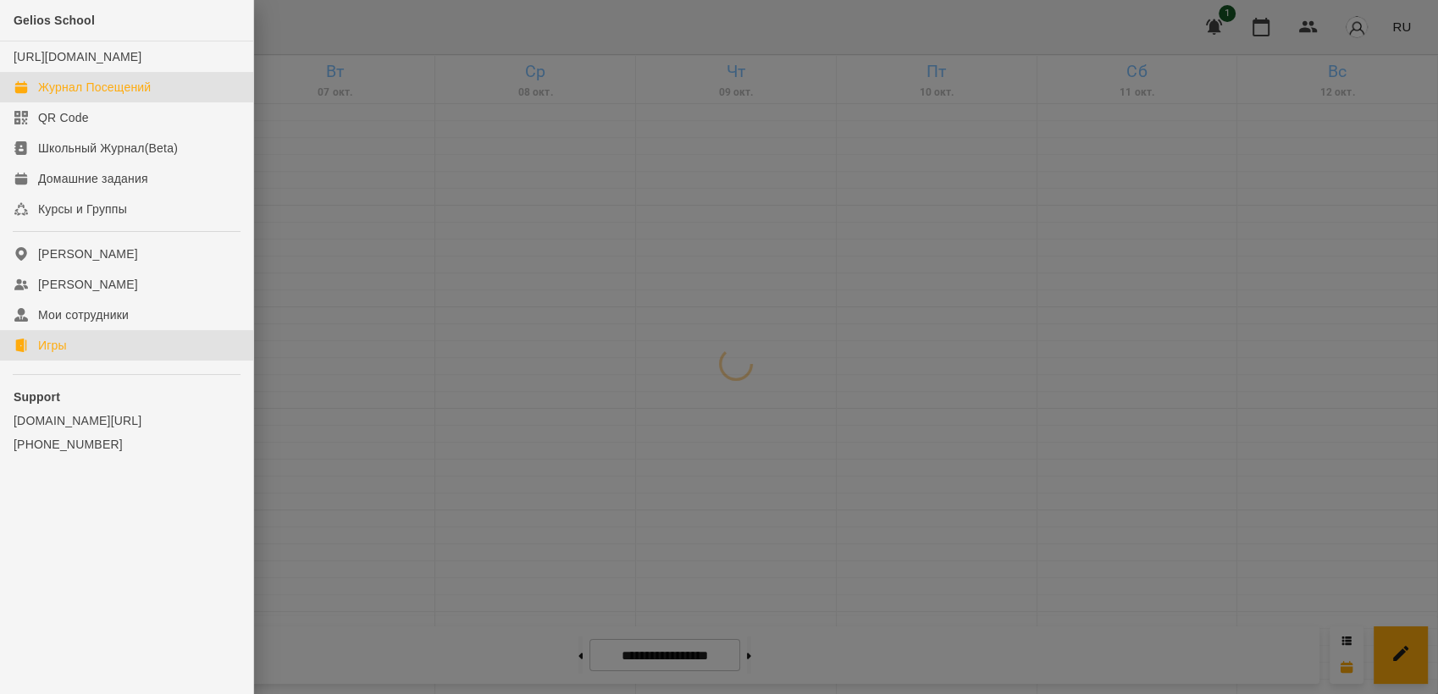
click at [96, 361] on link "Игры" at bounding box center [126, 345] width 253 height 30
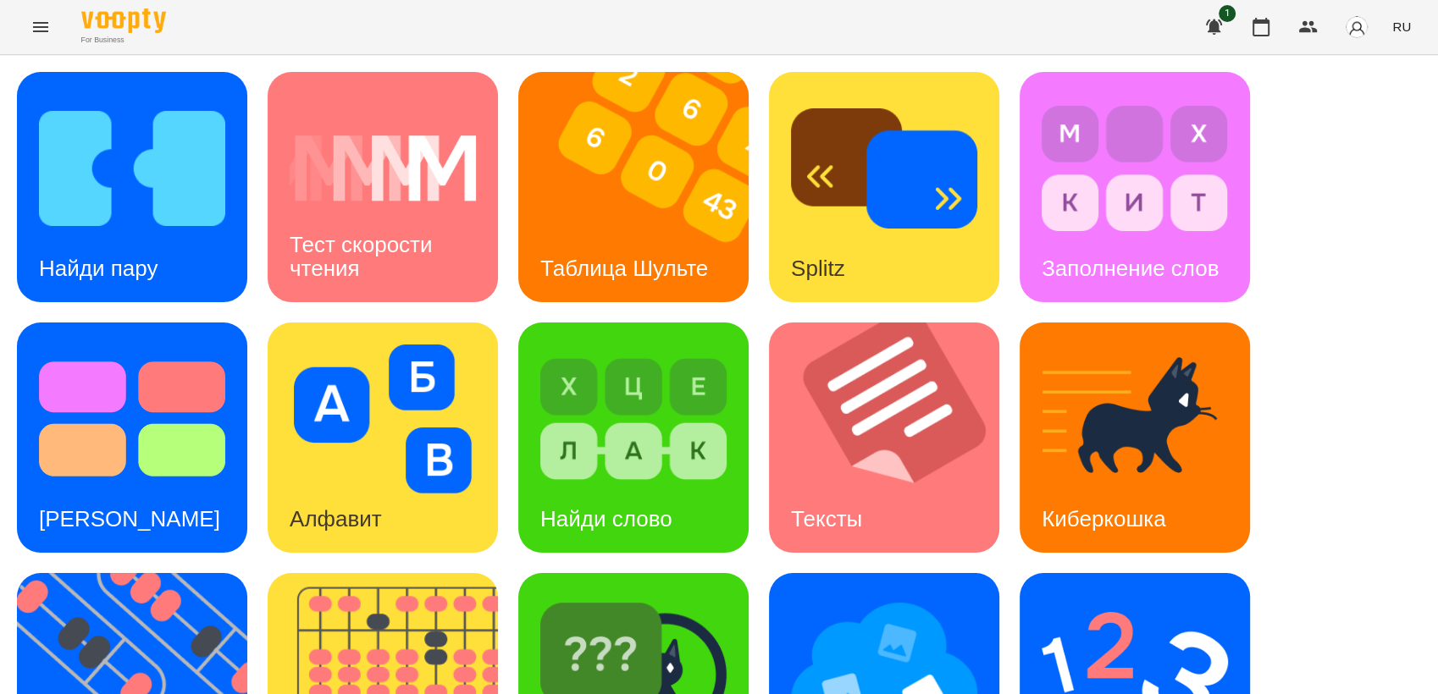
scroll to position [282, 0]
click at [1077, 595] on img at bounding box center [1135, 669] width 186 height 149
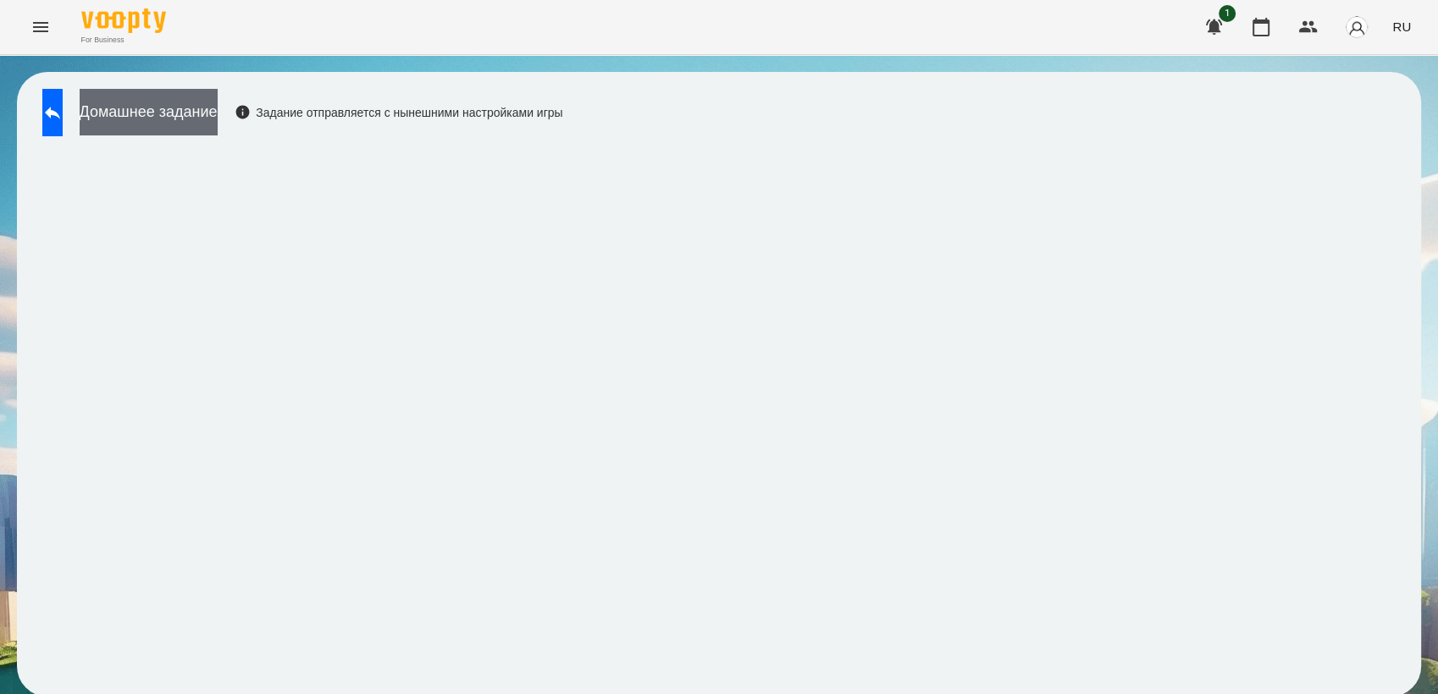
click at [162, 121] on button "Домашнее задание" at bounding box center [149, 112] width 138 height 47
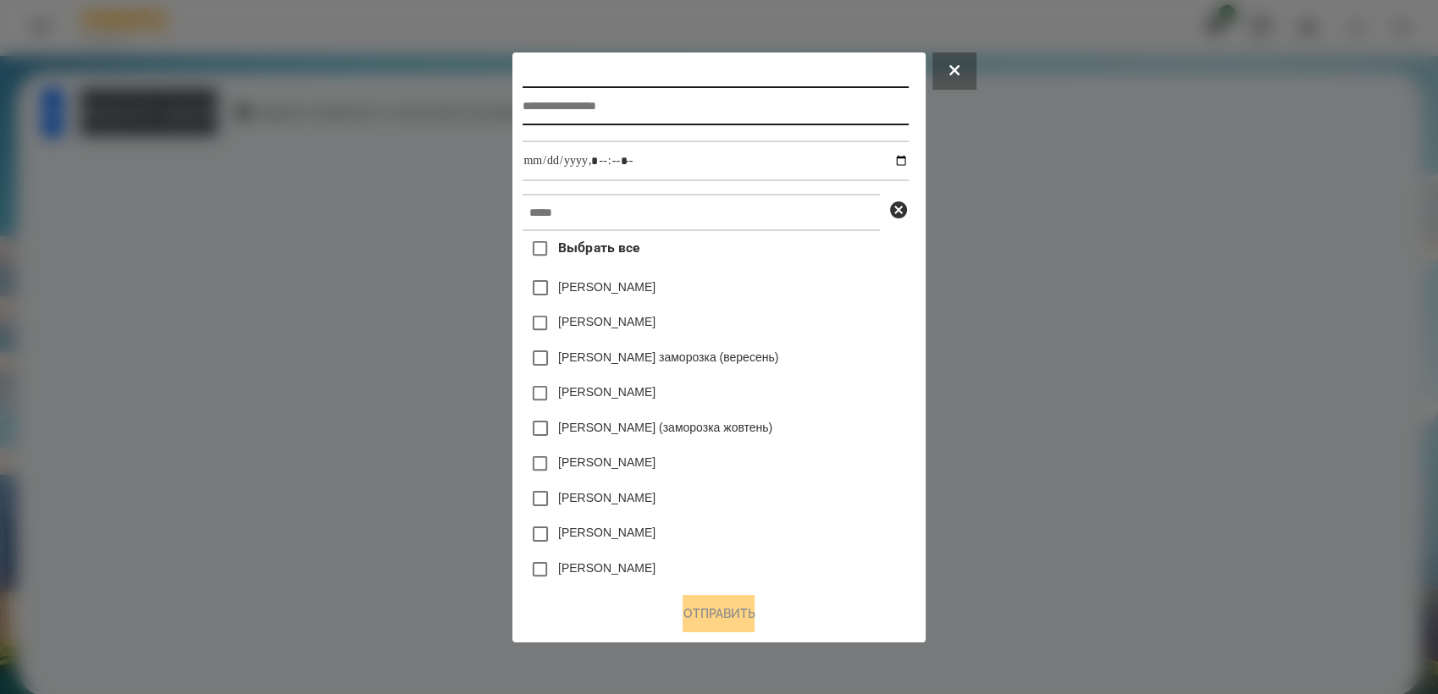
click at [545, 106] on input "text" at bounding box center [714, 105] width 385 height 39
type input "**********"
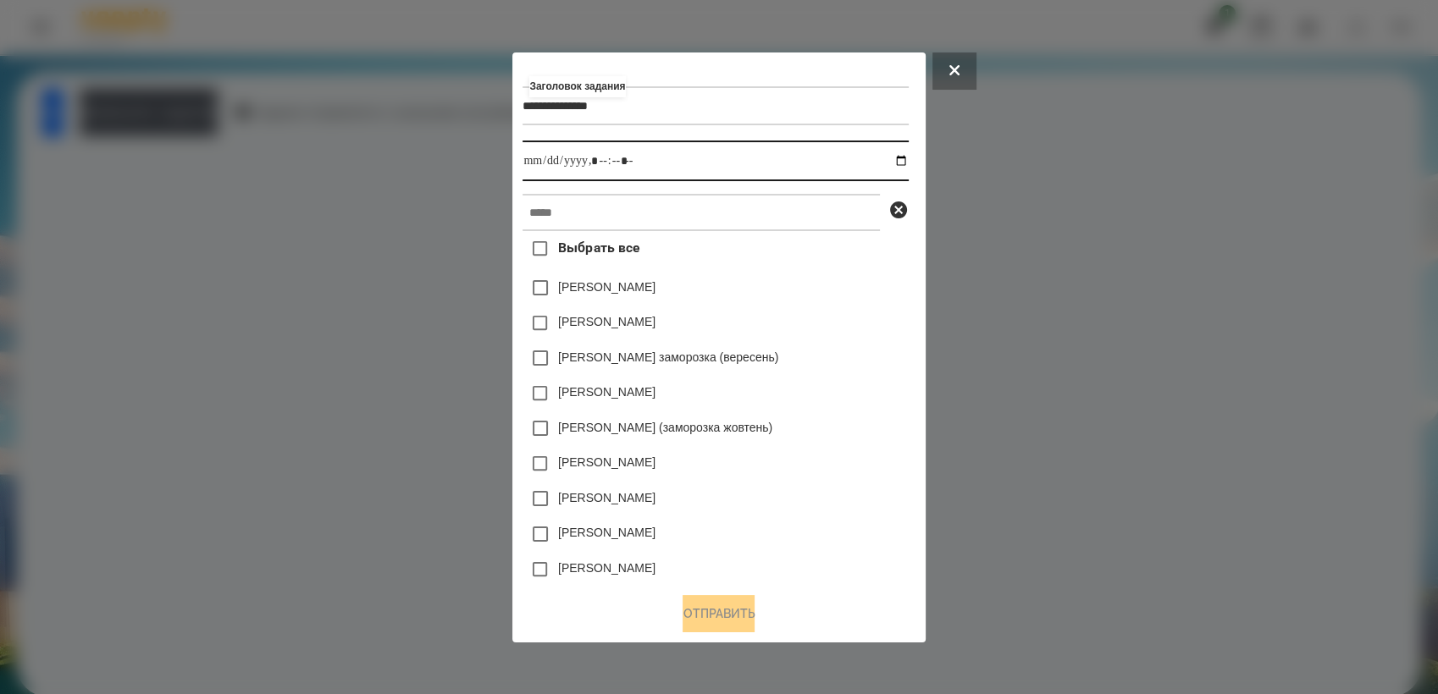
click at [906, 159] on input "datetime-local" at bounding box center [714, 161] width 385 height 41
type input "**********"
drag, startPoint x: 846, startPoint y: 431, endPoint x: 781, endPoint y: 296, distance: 149.6
click at [846, 430] on div "[PERSON_NAME] (заморозка жовтень)" at bounding box center [714, 429] width 385 height 36
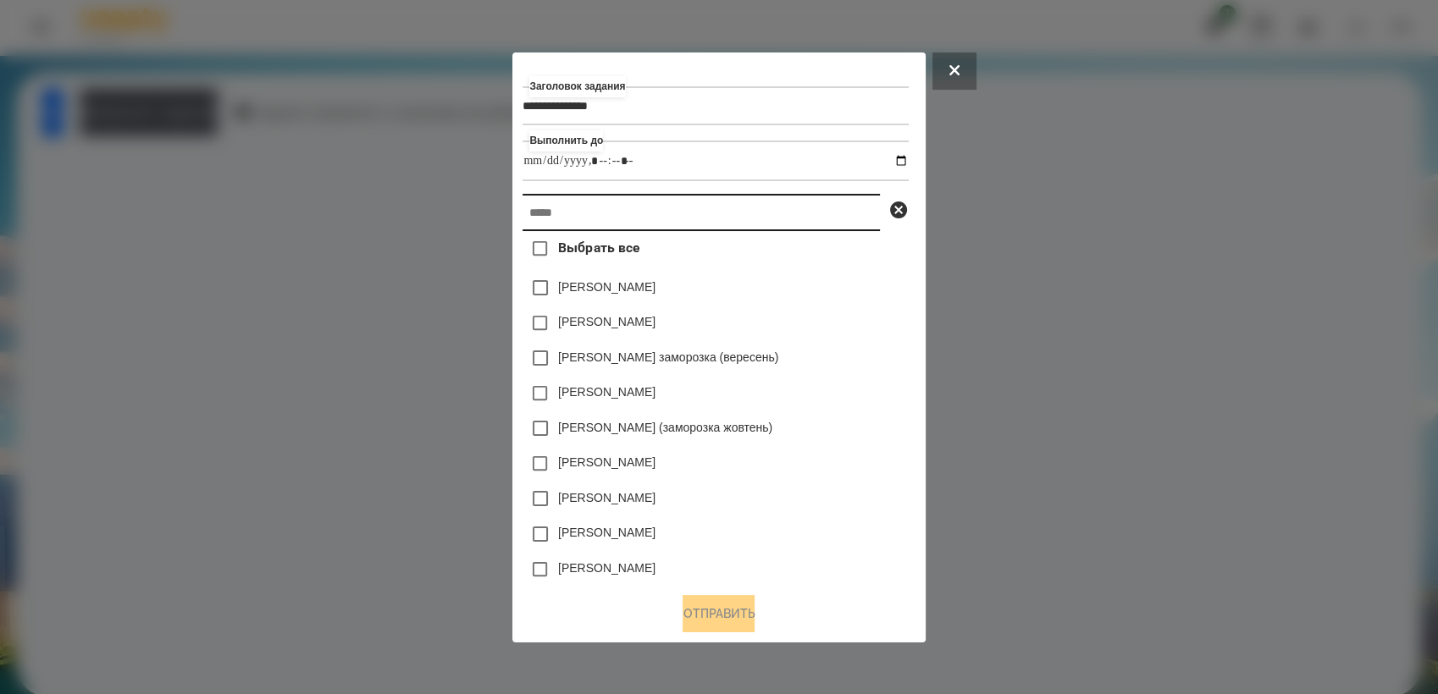
click at [670, 222] on input "text" at bounding box center [700, 212] width 357 height 37
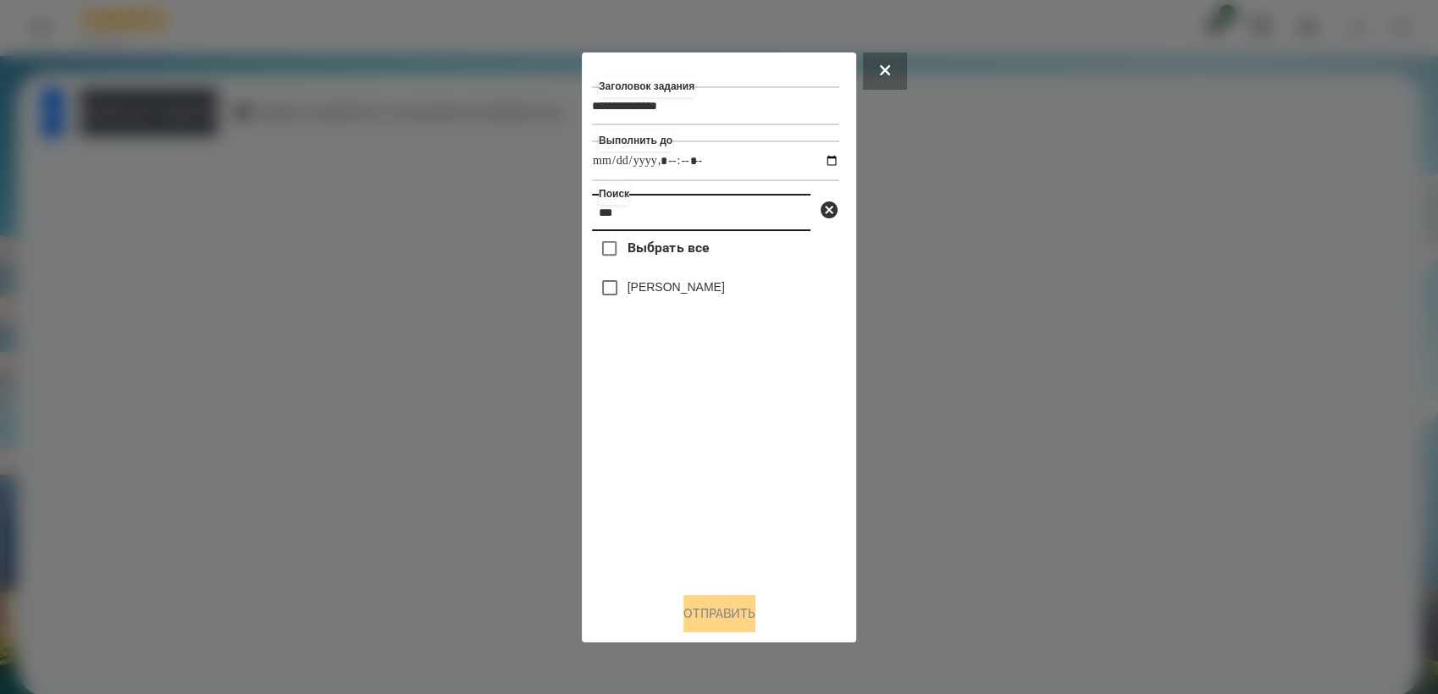
type input "***"
click at [742, 618] on button "Отправить" at bounding box center [719, 613] width 72 height 37
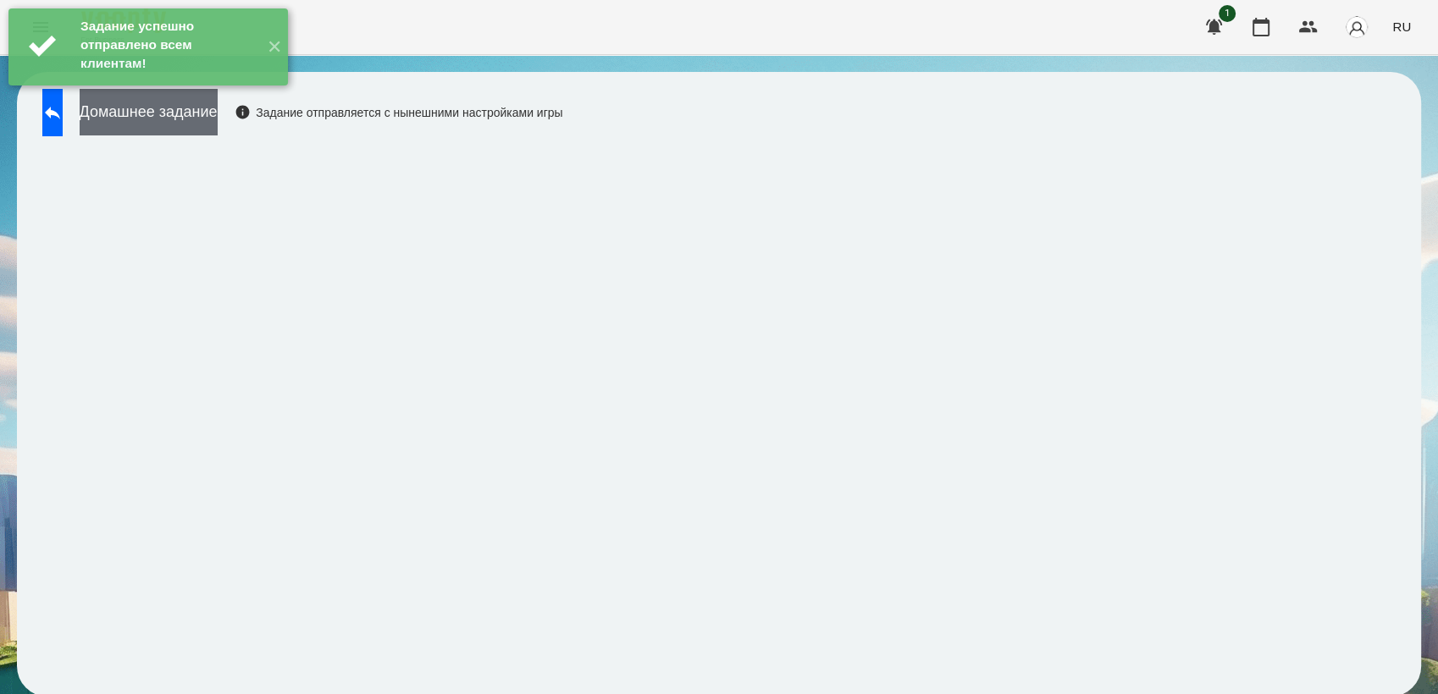
click at [218, 126] on button "Домашнее задание" at bounding box center [149, 112] width 138 height 47
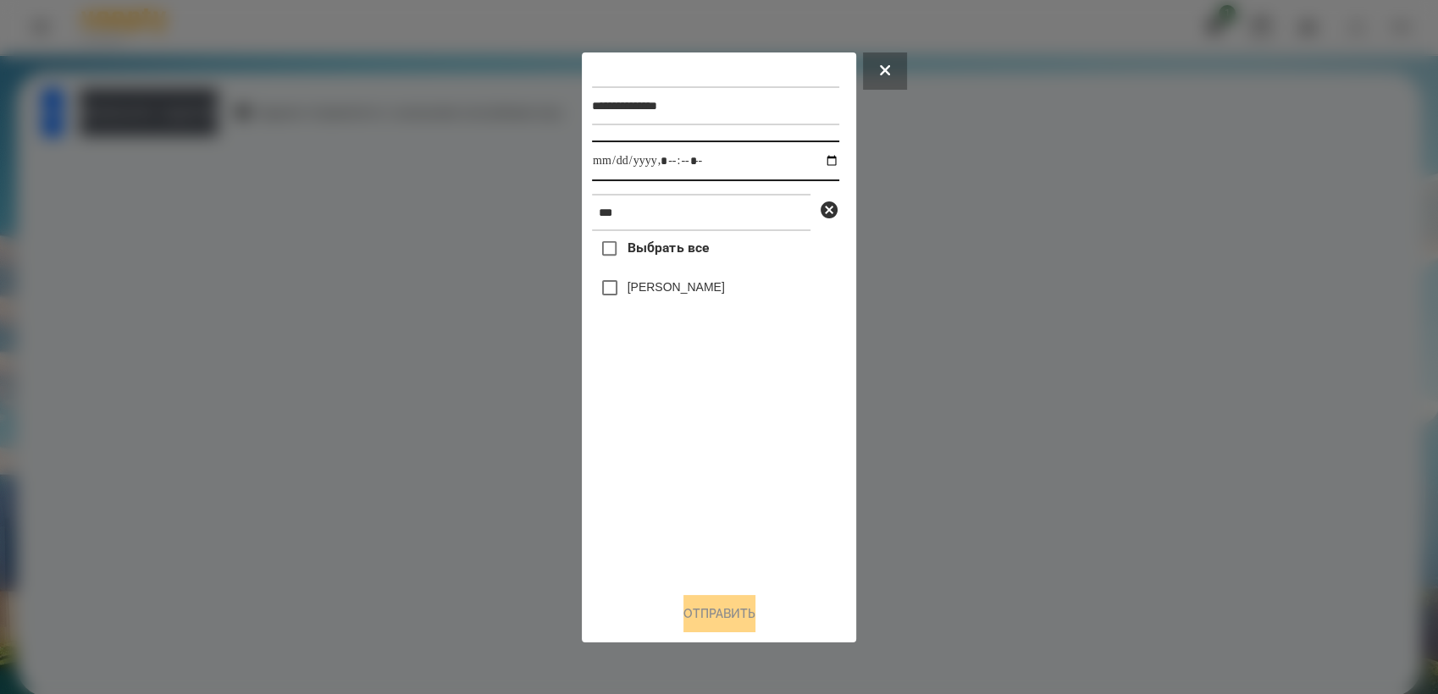
click at [818, 158] on input "datetime-local" at bounding box center [715, 161] width 247 height 41
type input "**********"
drag, startPoint x: 677, startPoint y: 475, endPoint x: 643, endPoint y: 364, distance: 116.0
click at [676, 465] on div "Выбрать все [PERSON_NAME]" at bounding box center [715, 404] width 247 height 347
click at [744, 619] on button "Отправить" at bounding box center [719, 613] width 72 height 37
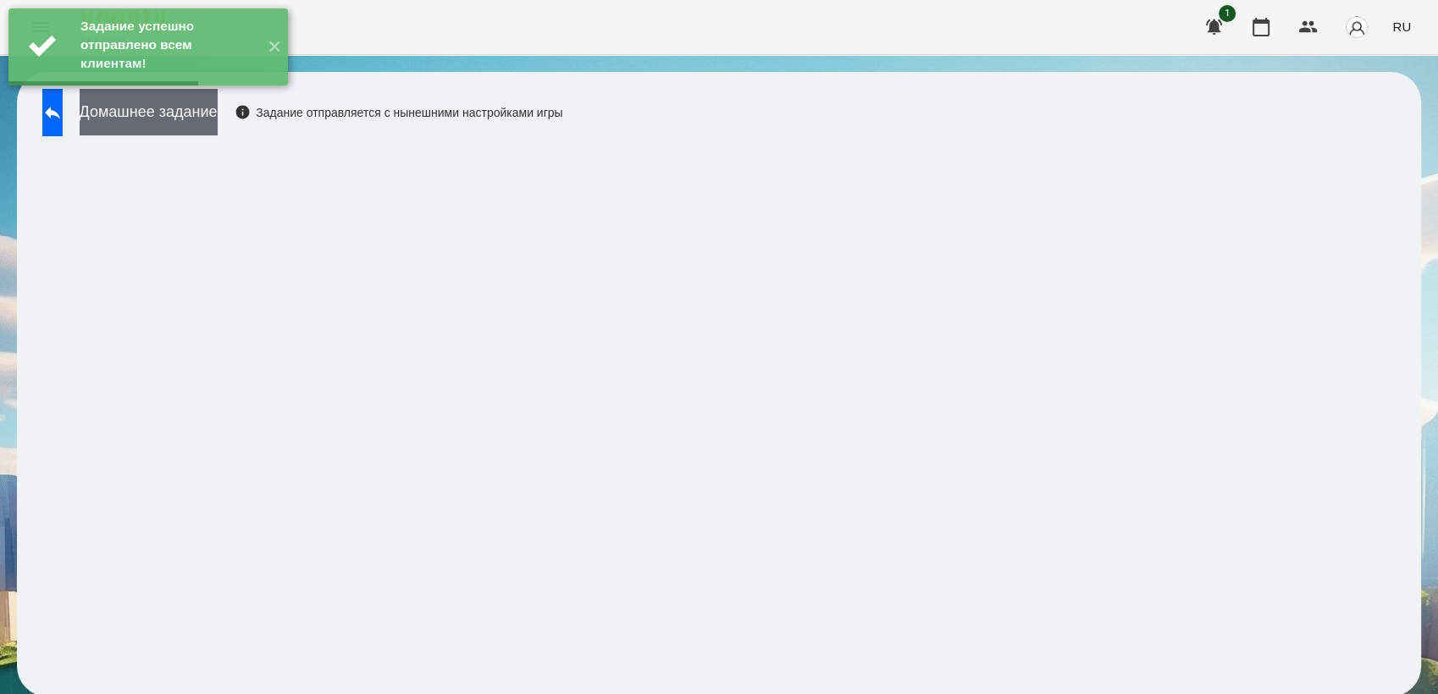
click at [162, 127] on button "Домашнее задание" at bounding box center [149, 112] width 138 height 47
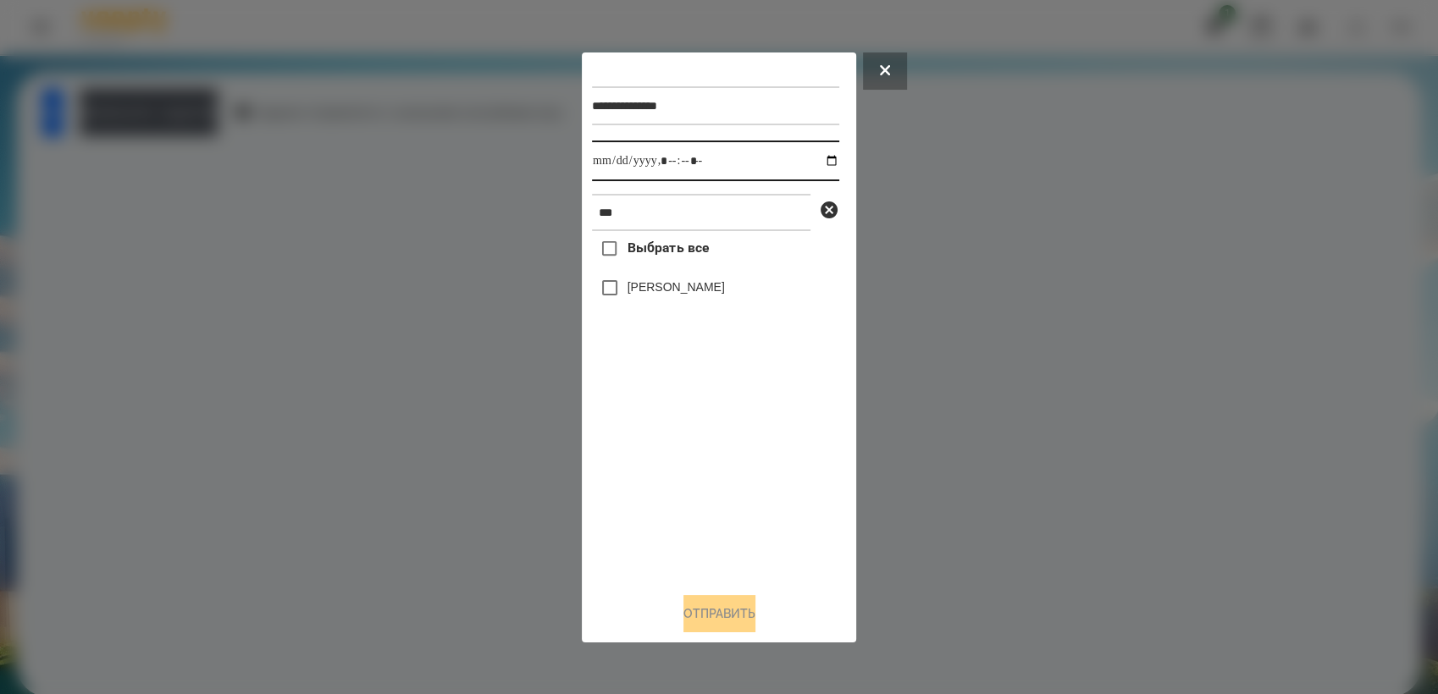
click at [822, 160] on input "datetime-local" at bounding box center [715, 161] width 247 height 41
type input "**********"
click at [678, 464] on div "Выбрать все [PERSON_NAME]" at bounding box center [715, 404] width 247 height 347
click at [730, 621] on button "Отправить" at bounding box center [719, 613] width 72 height 37
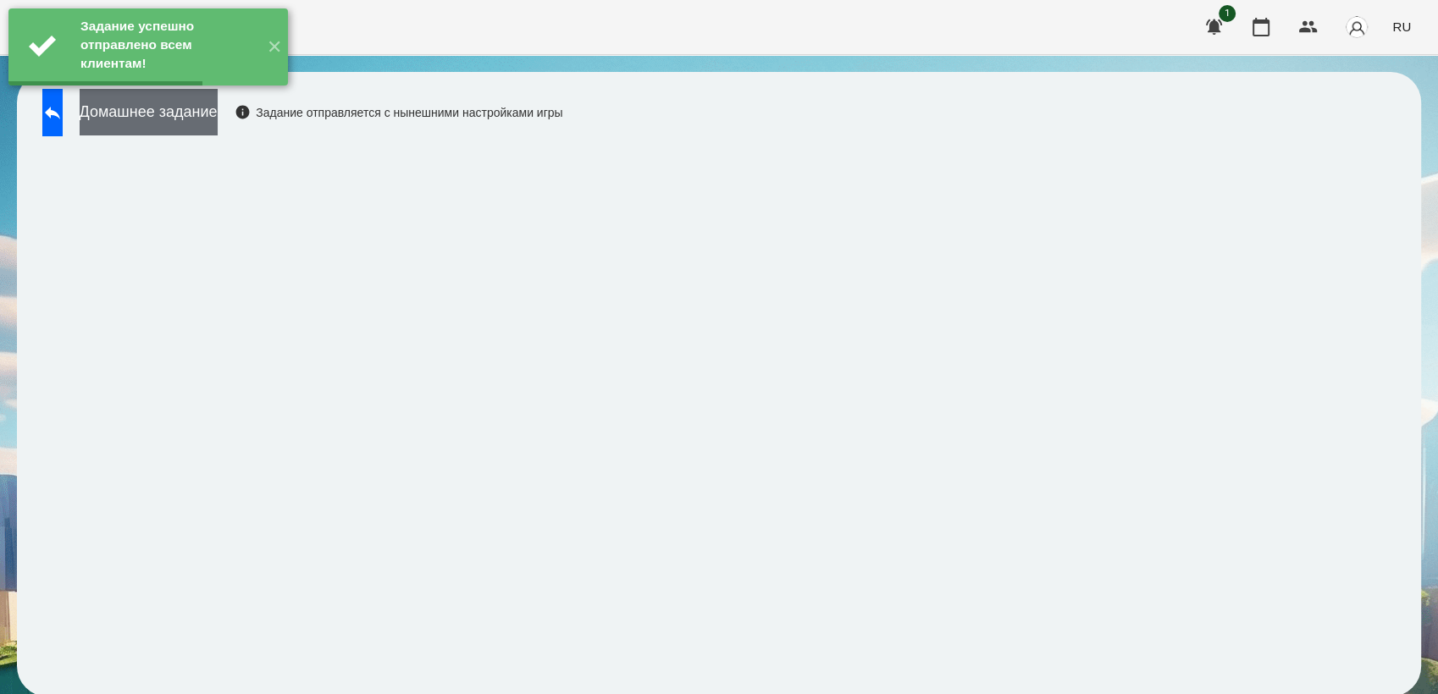
click at [201, 124] on button "Домашнее задание" at bounding box center [149, 112] width 138 height 47
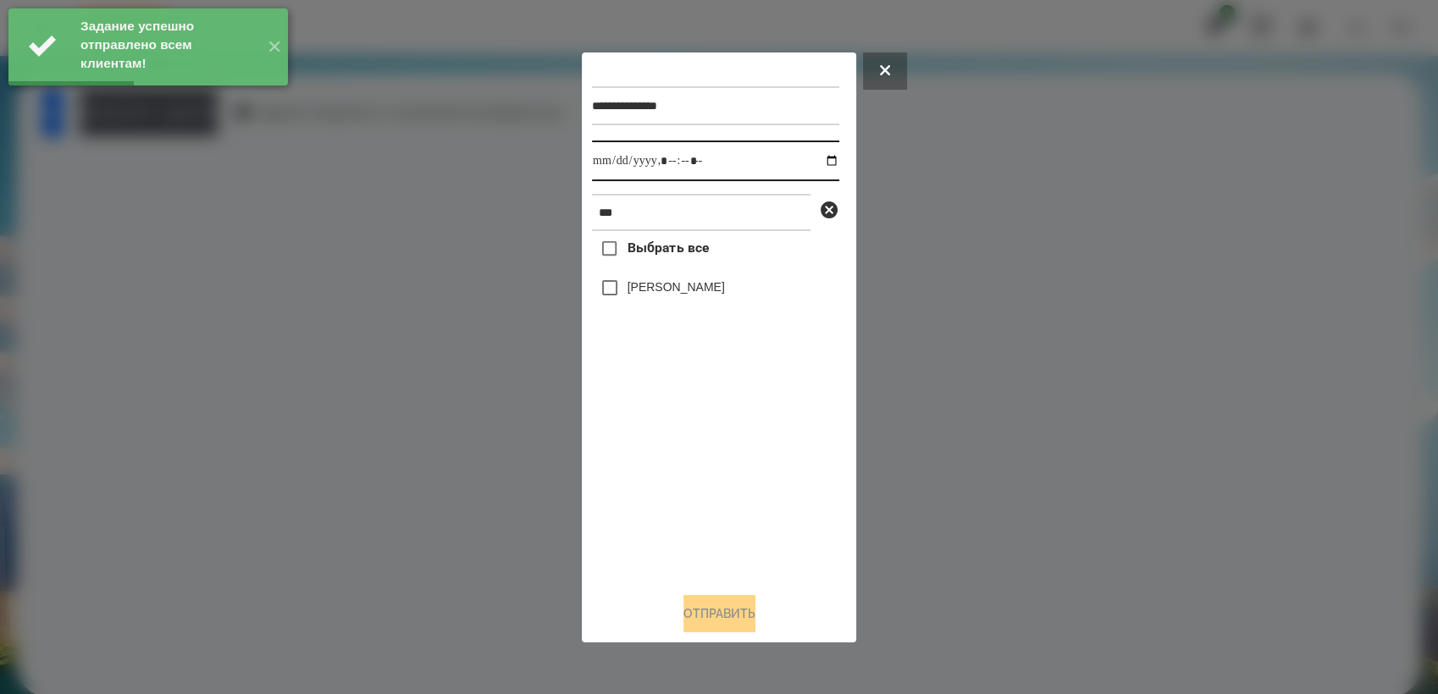
drag, startPoint x: 815, startPoint y: 154, endPoint x: 815, endPoint y: 174, distance: 20.3
click at [815, 155] on input "datetime-local" at bounding box center [715, 161] width 247 height 41
type input "**********"
drag, startPoint x: 705, startPoint y: 481, endPoint x: 700, endPoint y: 458, distance: 23.4
click at [706, 477] on div "Выбрать все [PERSON_NAME]" at bounding box center [715, 404] width 247 height 347
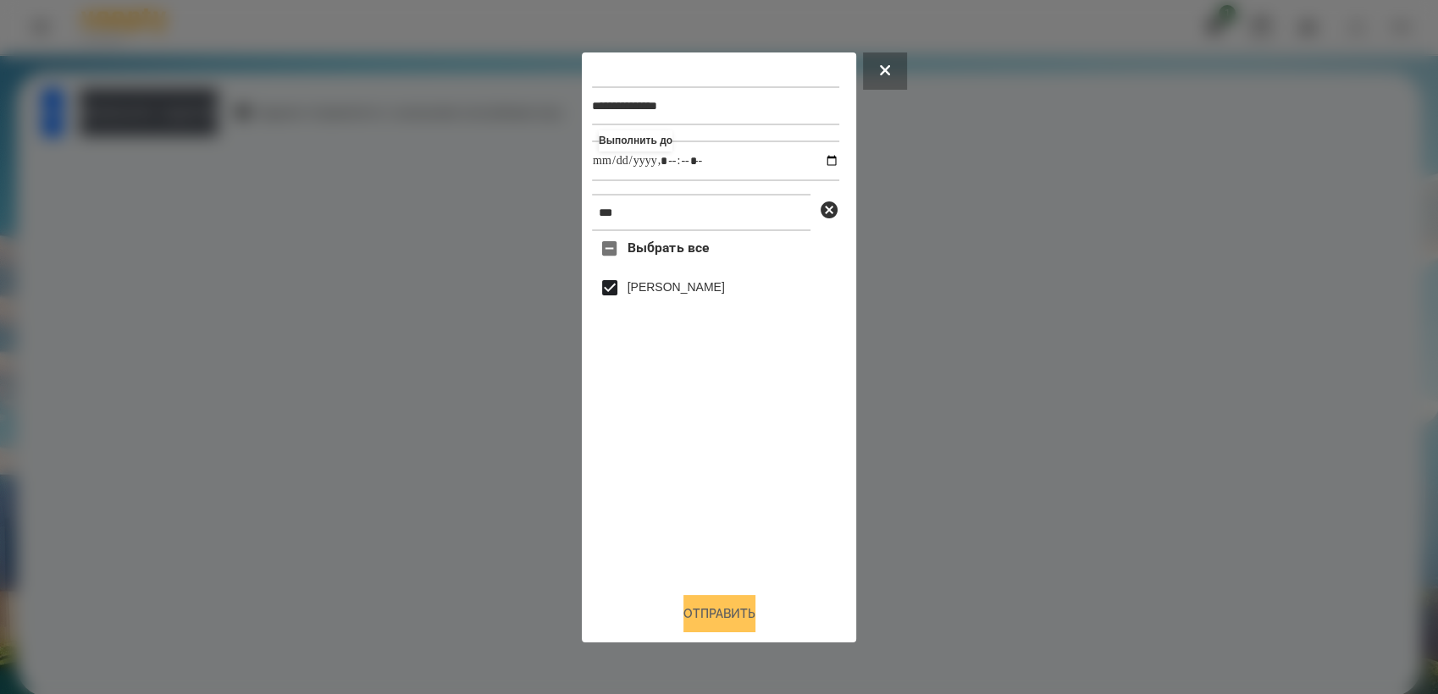
click at [722, 614] on button "Отправить" at bounding box center [719, 613] width 72 height 37
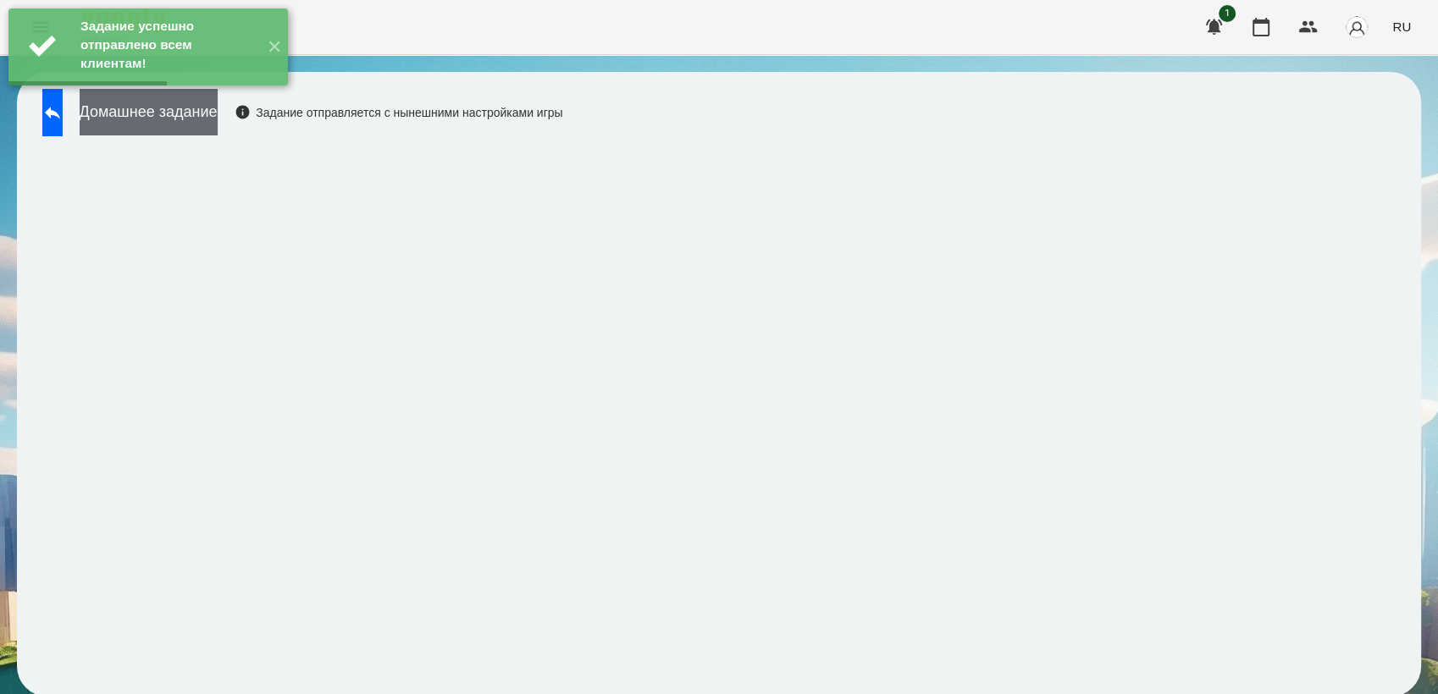
click at [218, 121] on button "Домашнее задание" at bounding box center [149, 112] width 138 height 47
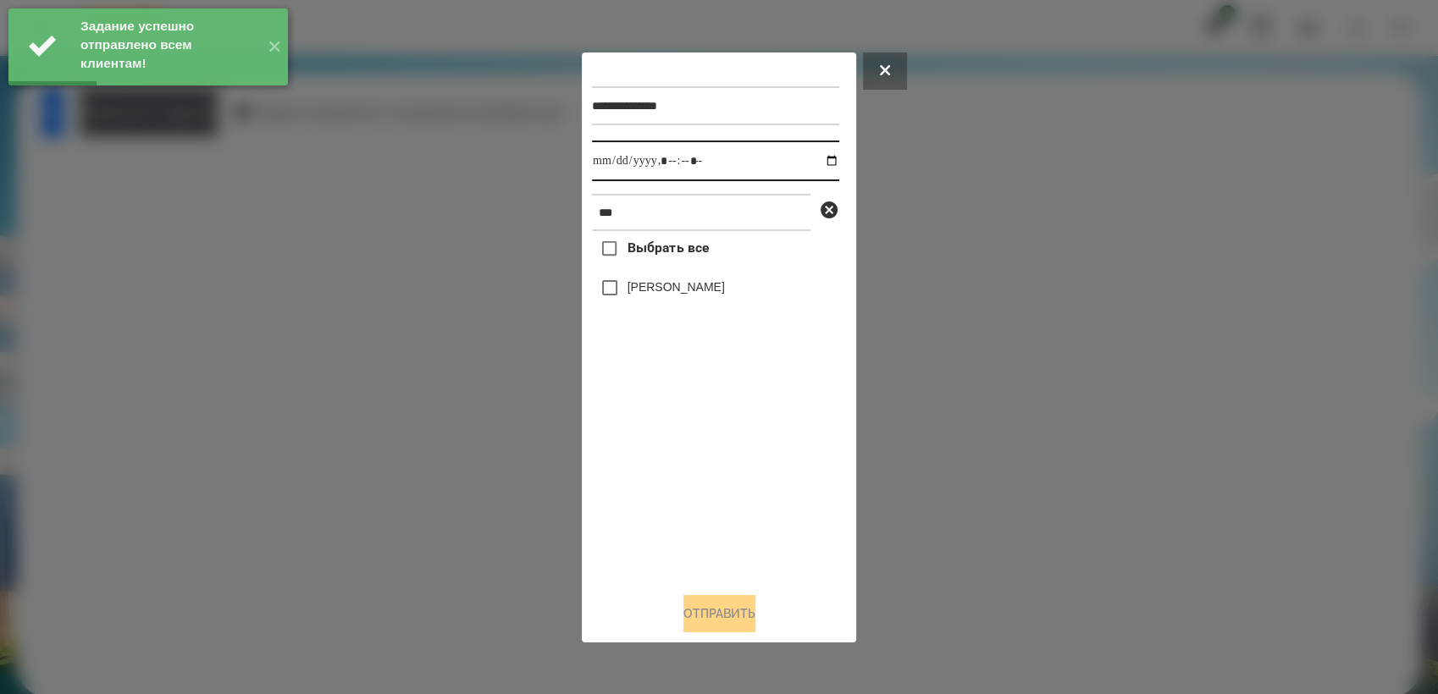
click at [818, 157] on input "datetime-local" at bounding box center [715, 161] width 247 height 41
type input "**********"
drag, startPoint x: 689, startPoint y: 467, endPoint x: 616, endPoint y: 351, distance: 137.0
click at [686, 458] on div "Выбрать все [PERSON_NAME]" at bounding box center [715, 404] width 247 height 347
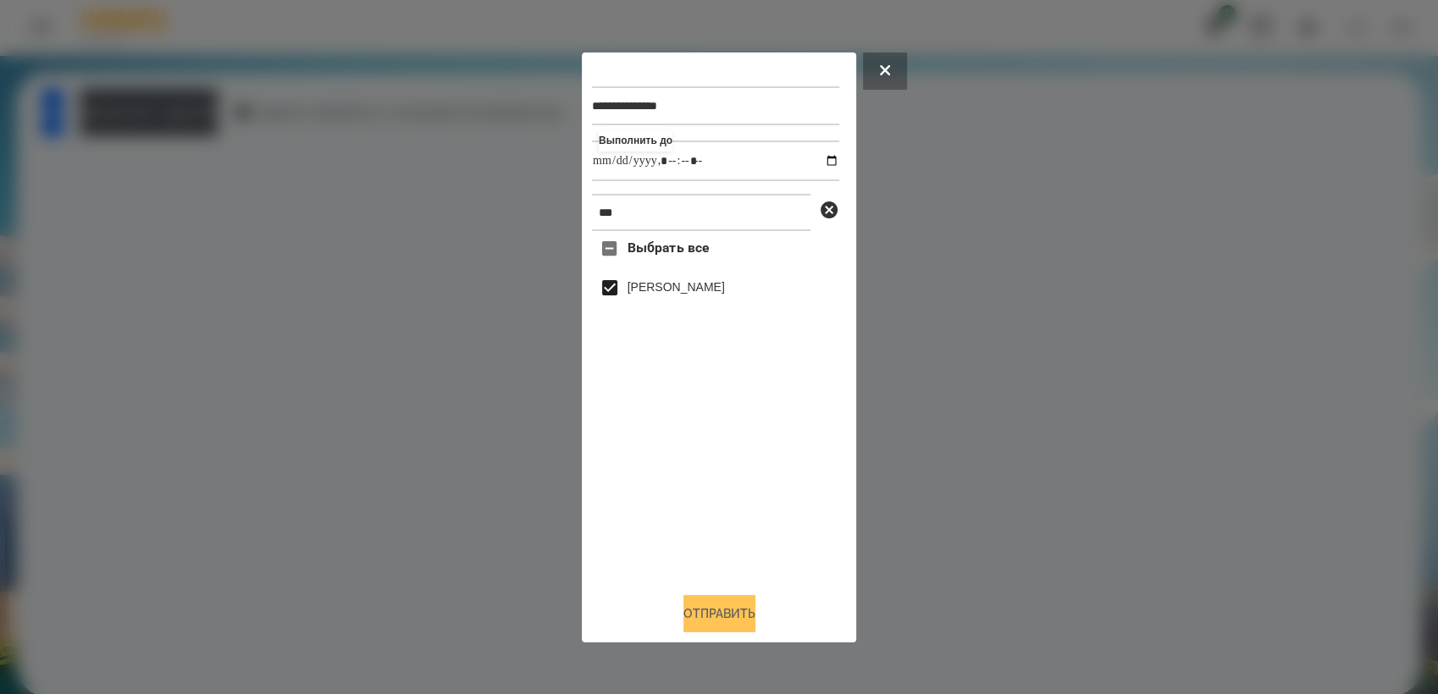
click at [727, 609] on button "Отправить" at bounding box center [719, 613] width 72 height 37
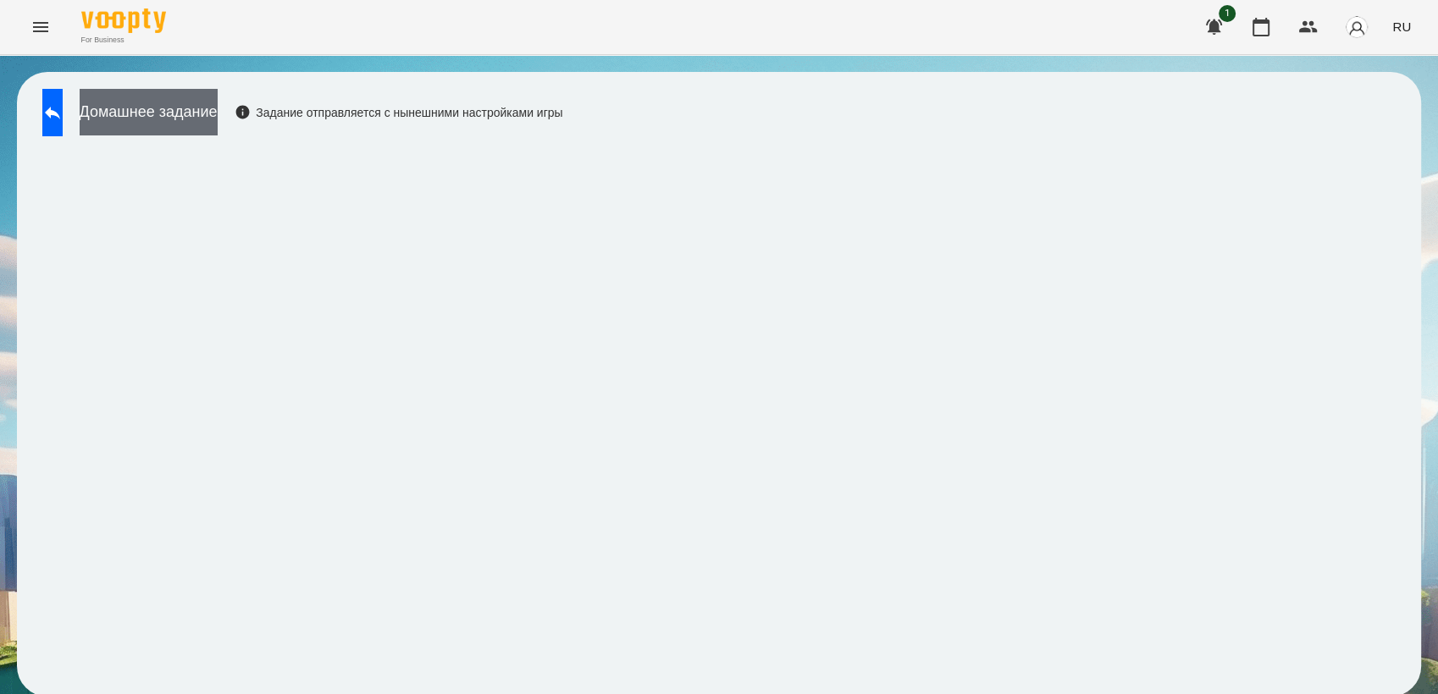
click at [218, 120] on button "Домашнее задание" at bounding box center [149, 112] width 138 height 47
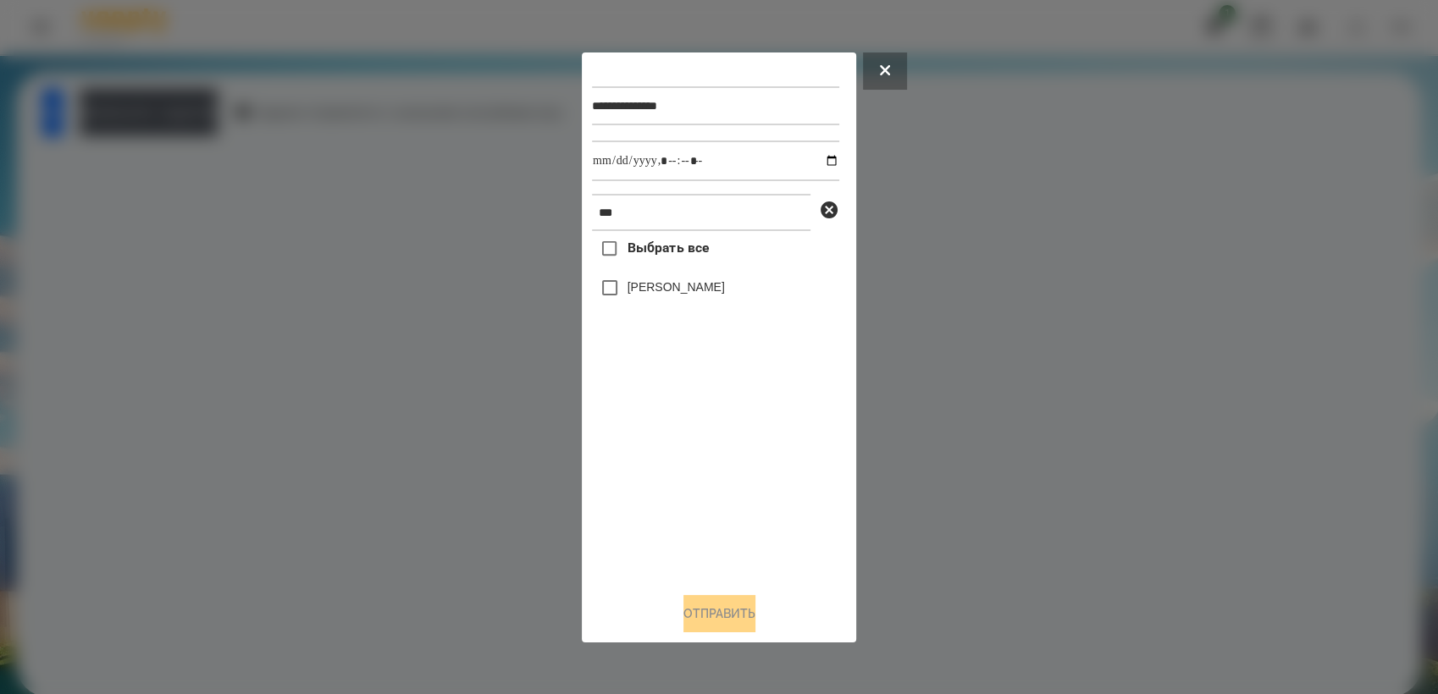
drag, startPoint x: 893, startPoint y: 58, endPoint x: 810, endPoint y: 80, distance: 86.7
click at [893, 58] on button at bounding box center [885, 71] width 44 height 37
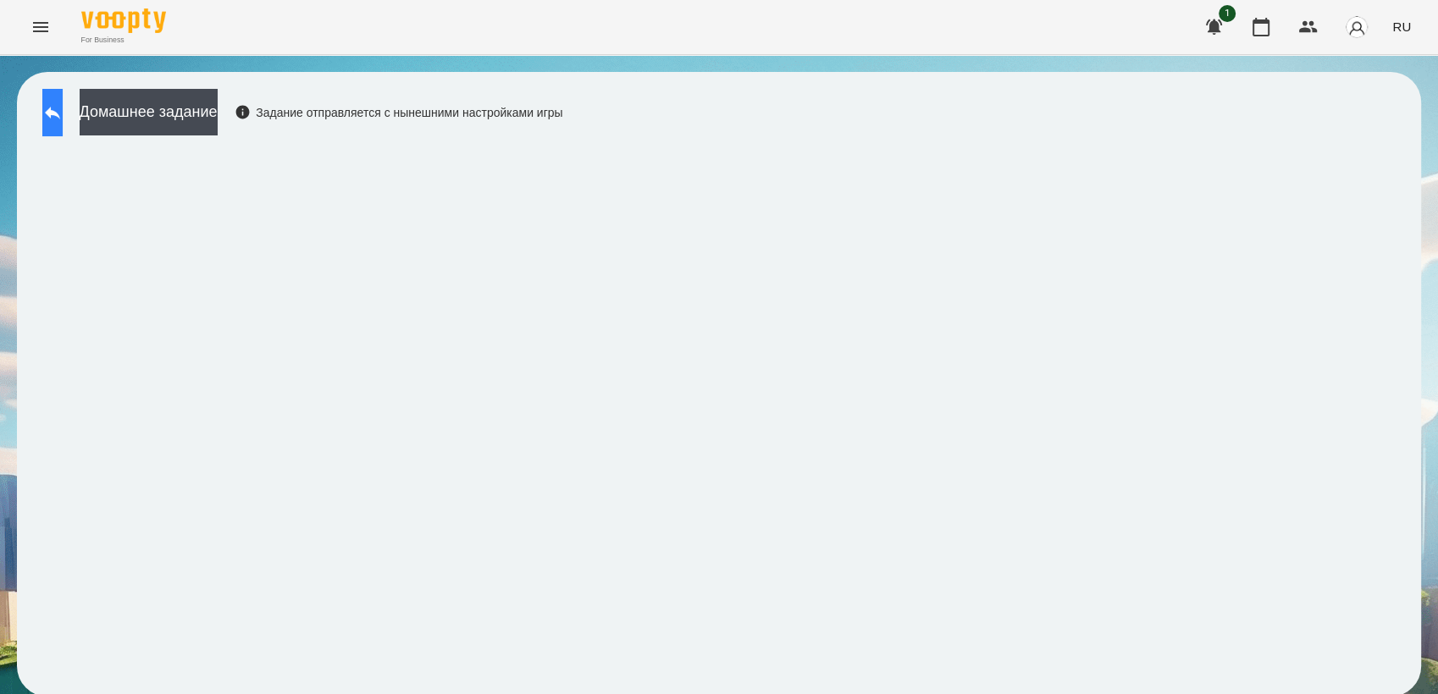
click at [42, 112] on button at bounding box center [52, 112] width 20 height 47
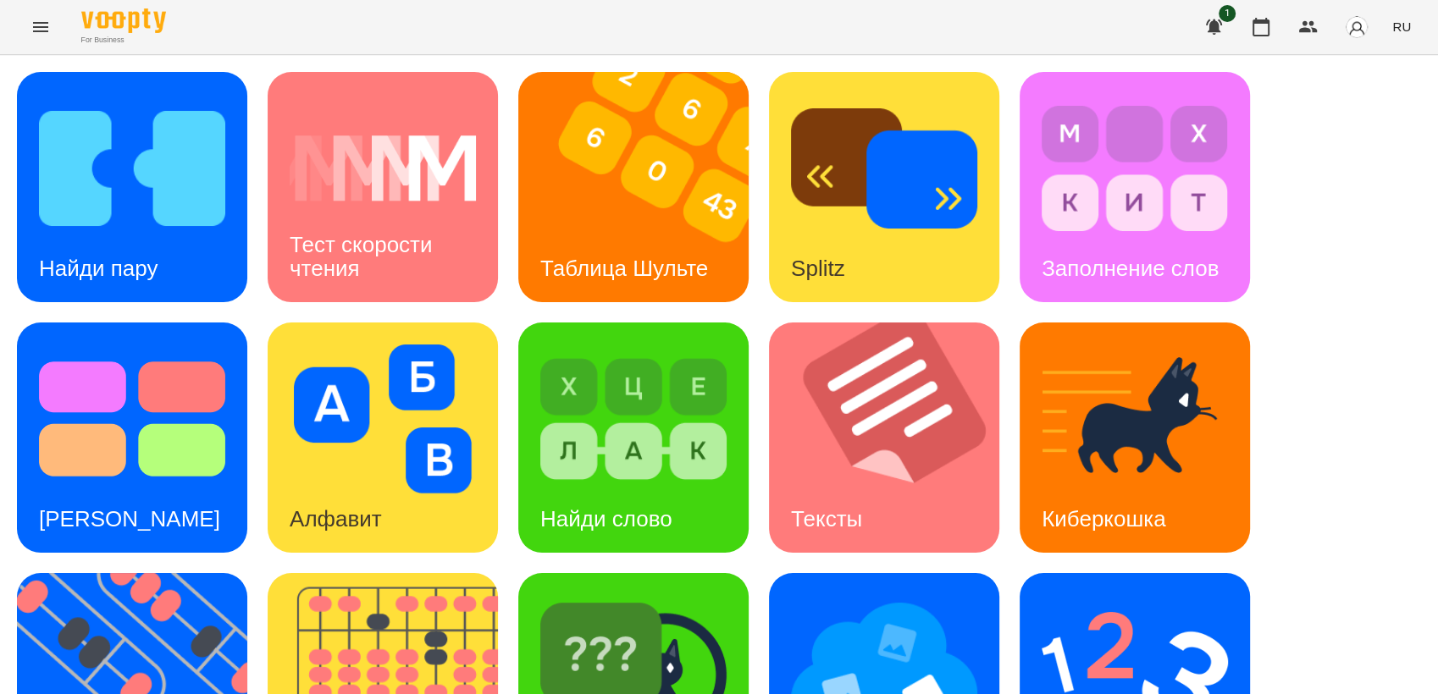
scroll to position [188, 0]
click at [623, 595] on img at bounding box center [633, 669] width 186 height 149
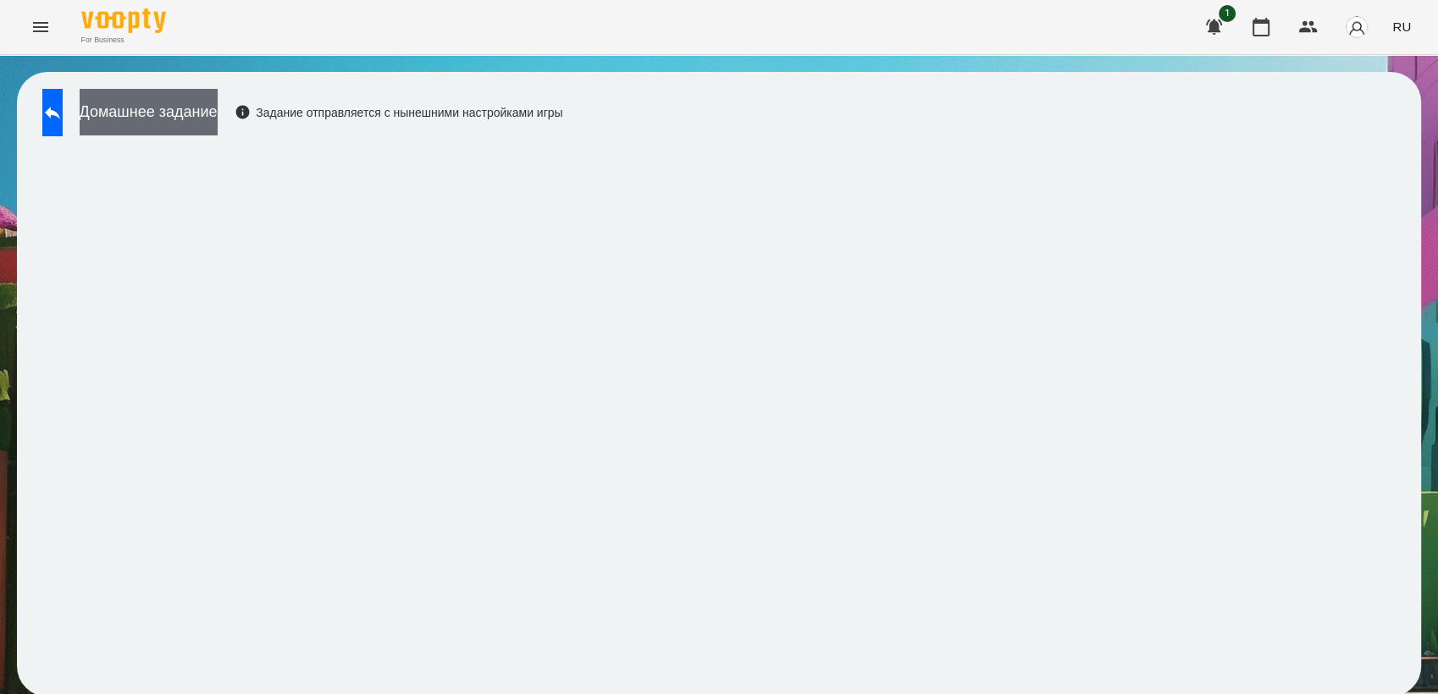
click at [202, 115] on button "Домашнее задание" at bounding box center [149, 112] width 138 height 47
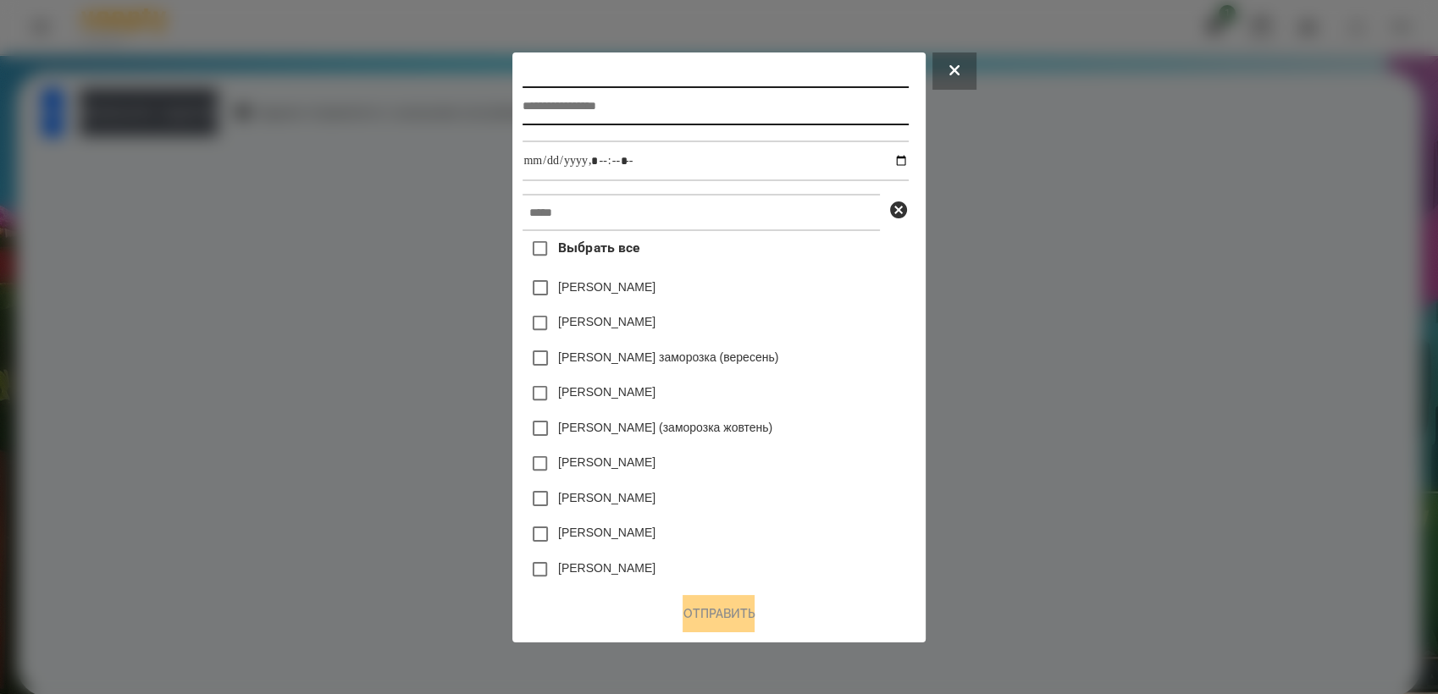
click at [619, 113] on input "text" at bounding box center [714, 105] width 385 height 39
type input "**********"
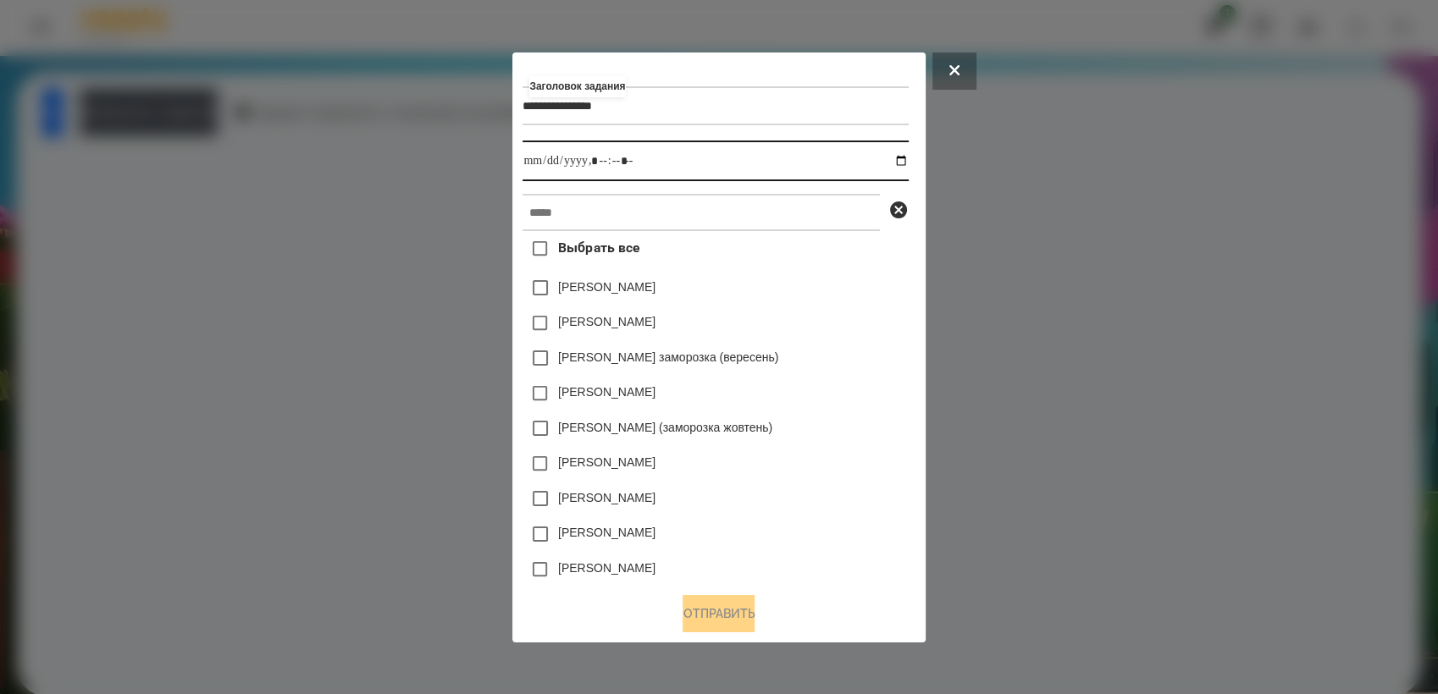
click at [907, 169] on input "datetime-local" at bounding box center [714, 161] width 385 height 41
click at [908, 156] on input "datetime-local" at bounding box center [714, 161] width 385 height 41
type input "**********"
drag, startPoint x: 854, startPoint y: 466, endPoint x: 732, endPoint y: 196, distance: 295.6
click at [854, 462] on div "[PERSON_NAME]" at bounding box center [714, 464] width 385 height 36
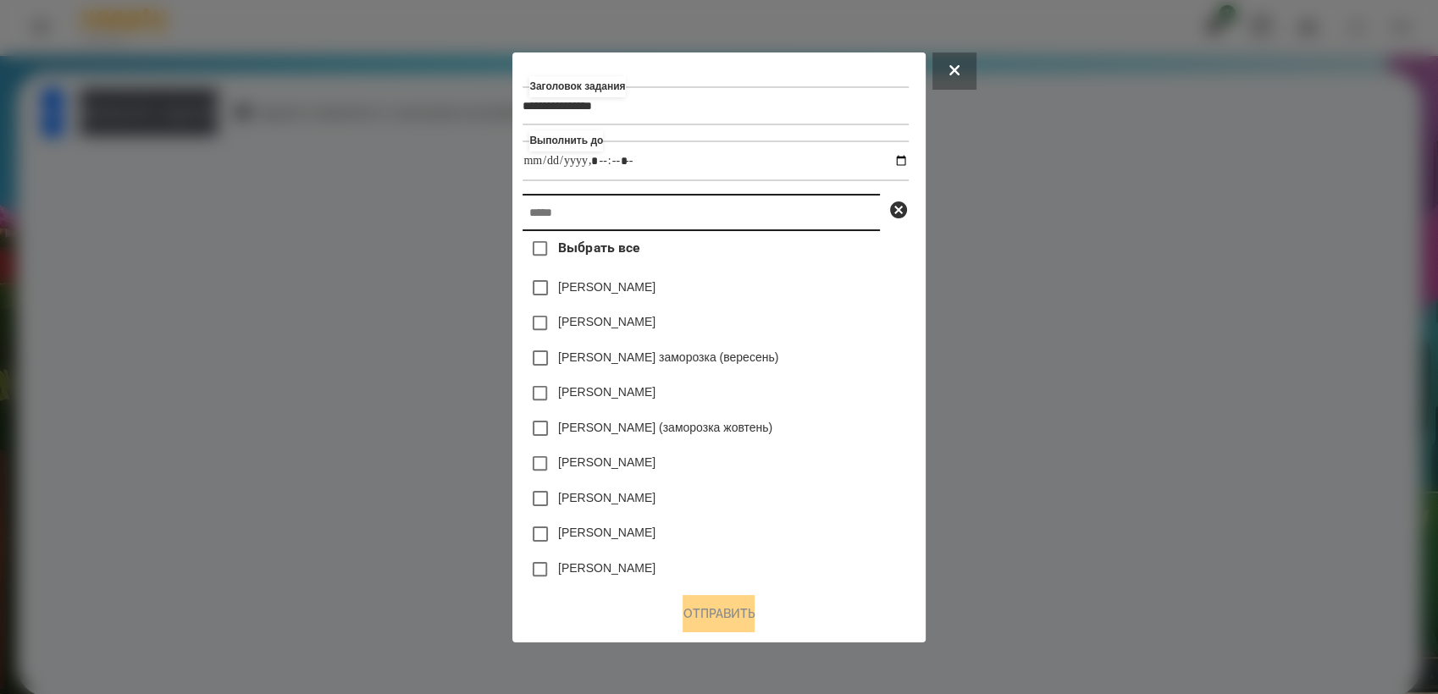
click at [729, 209] on input "text" at bounding box center [700, 212] width 357 height 37
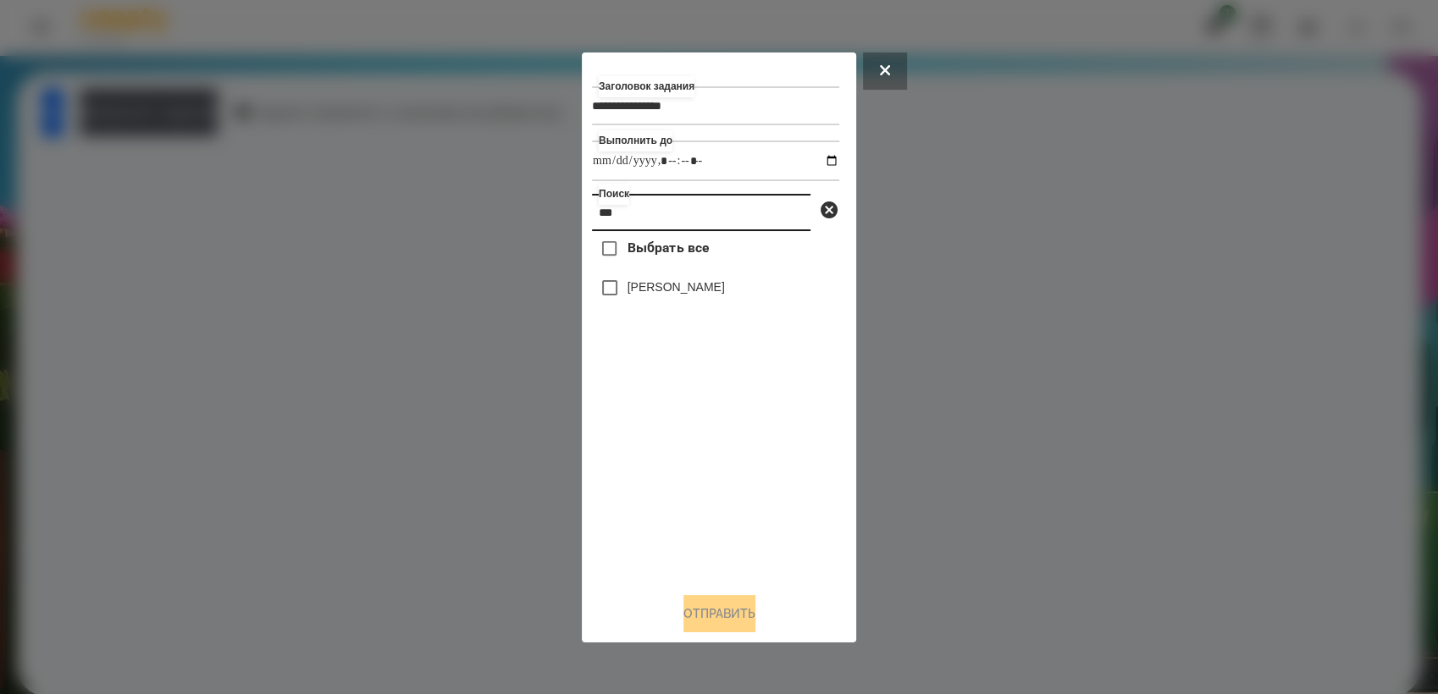
type input "***"
click at [728, 622] on button "Отправить" at bounding box center [719, 613] width 72 height 37
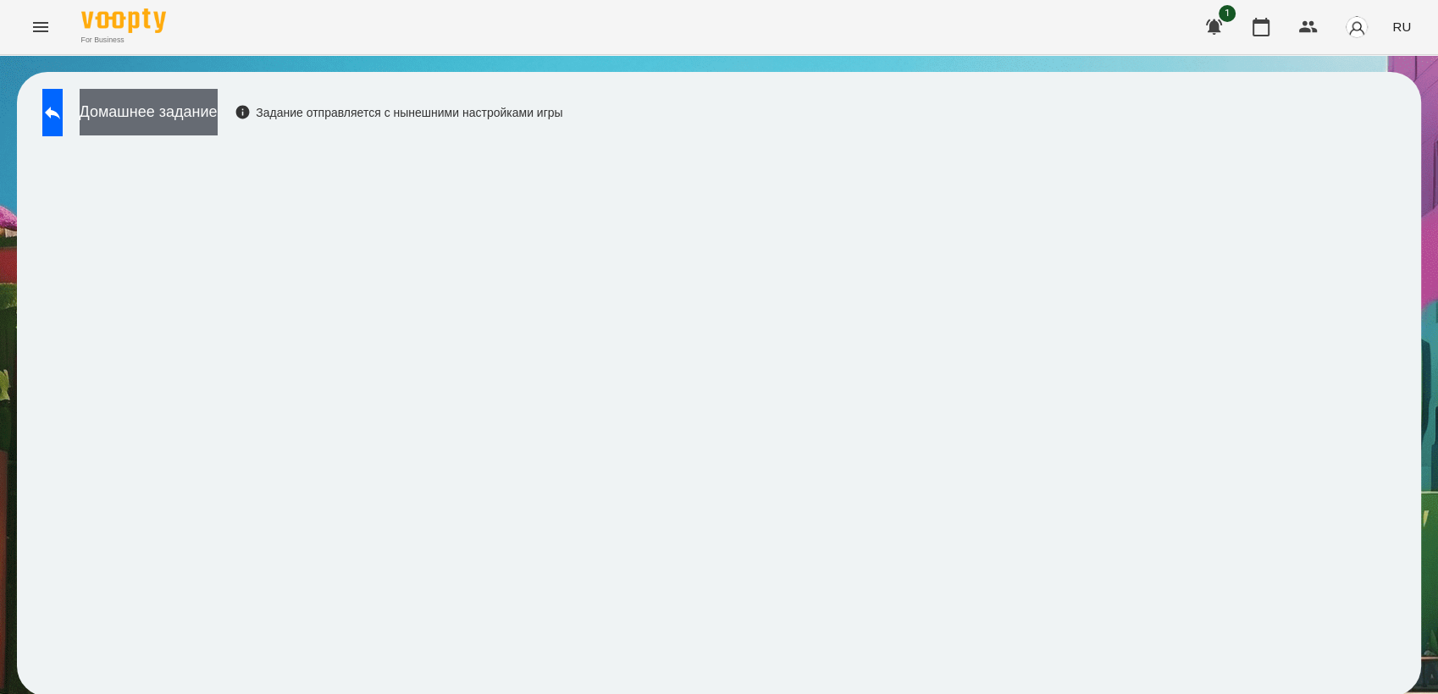
click at [218, 124] on button "Домашнее задание" at bounding box center [149, 112] width 138 height 47
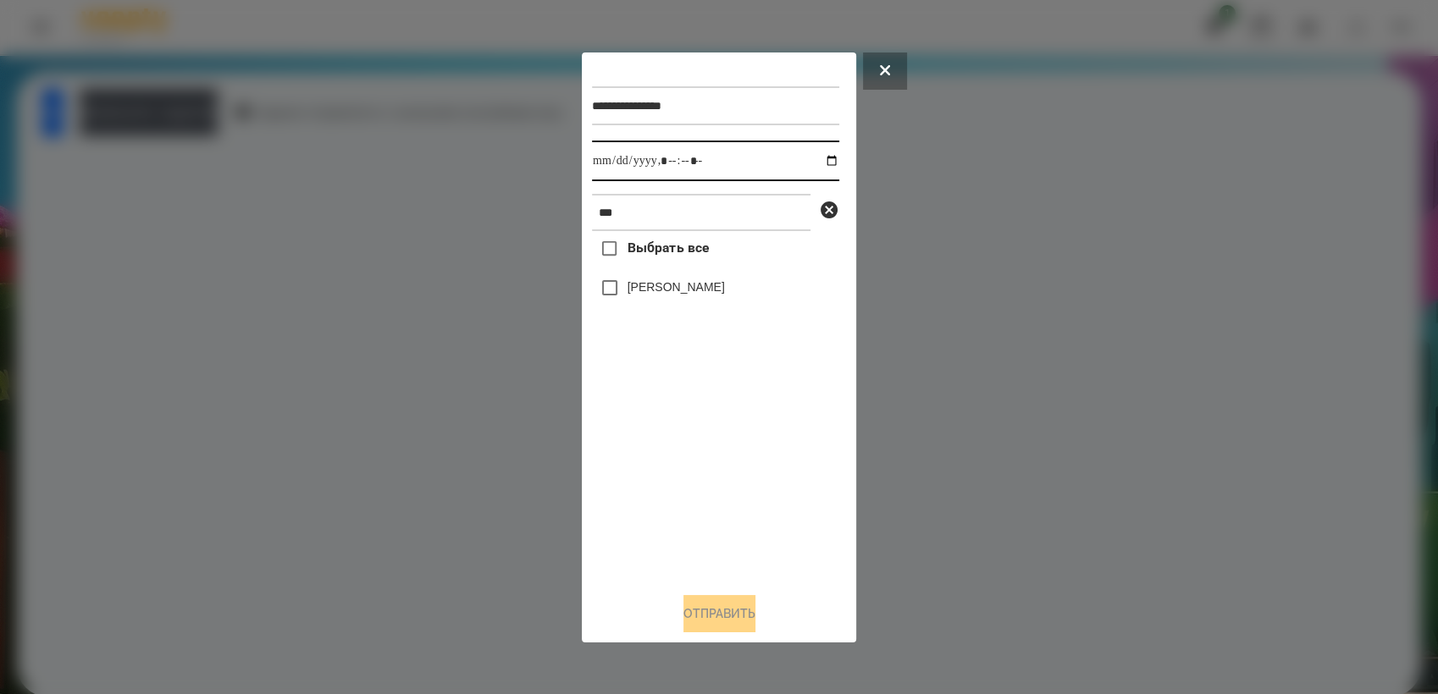
click at [825, 158] on input "datetime-local" at bounding box center [715, 161] width 247 height 41
type input "**********"
drag, startPoint x: 680, startPoint y: 474, endPoint x: 644, endPoint y: 358, distance: 121.6
click at [677, 467] on div "Выбрать все [PERSON_NAME]" at bounding box center [715, 404] width 247 height 347
click at [755, 622] on button "Отправить" at bounding box center [719, 613] width 72 height 37
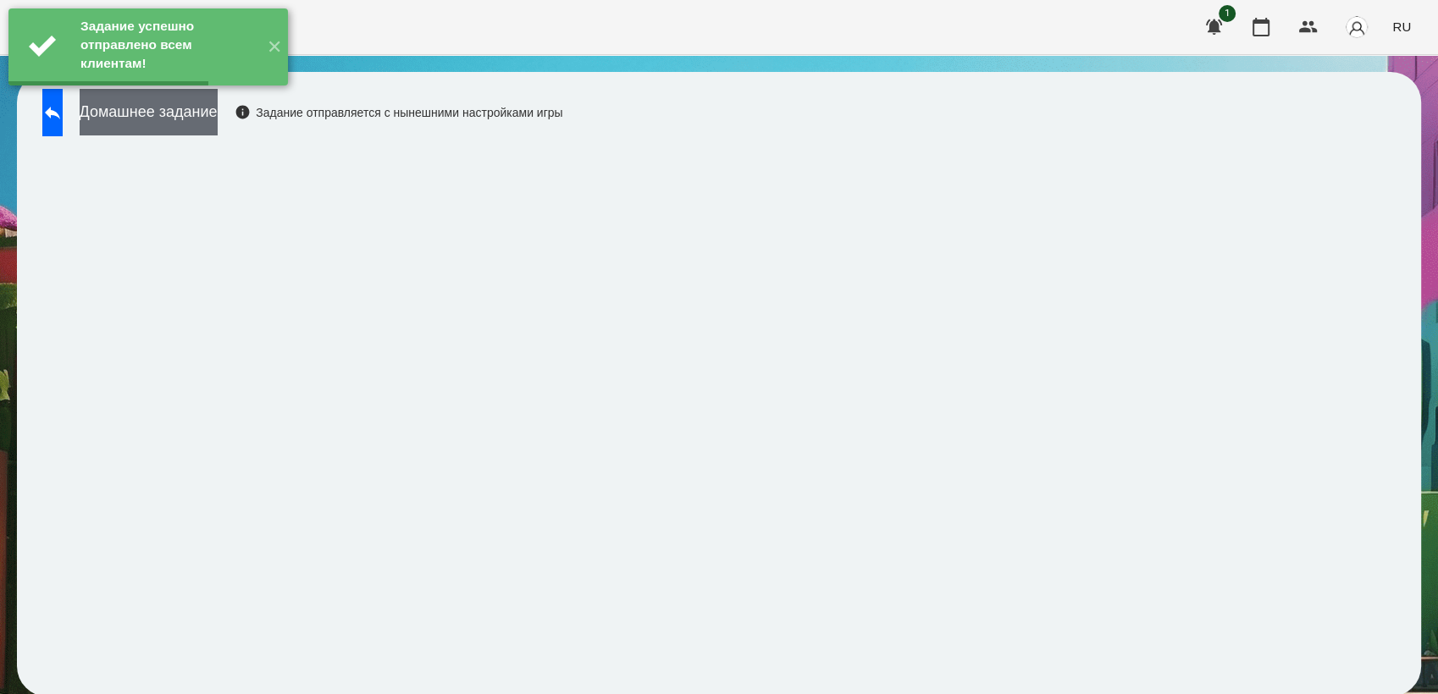
click at [207, 117] on button "Домашнее задание" at bounding box center [149, 112] width 138 height 47
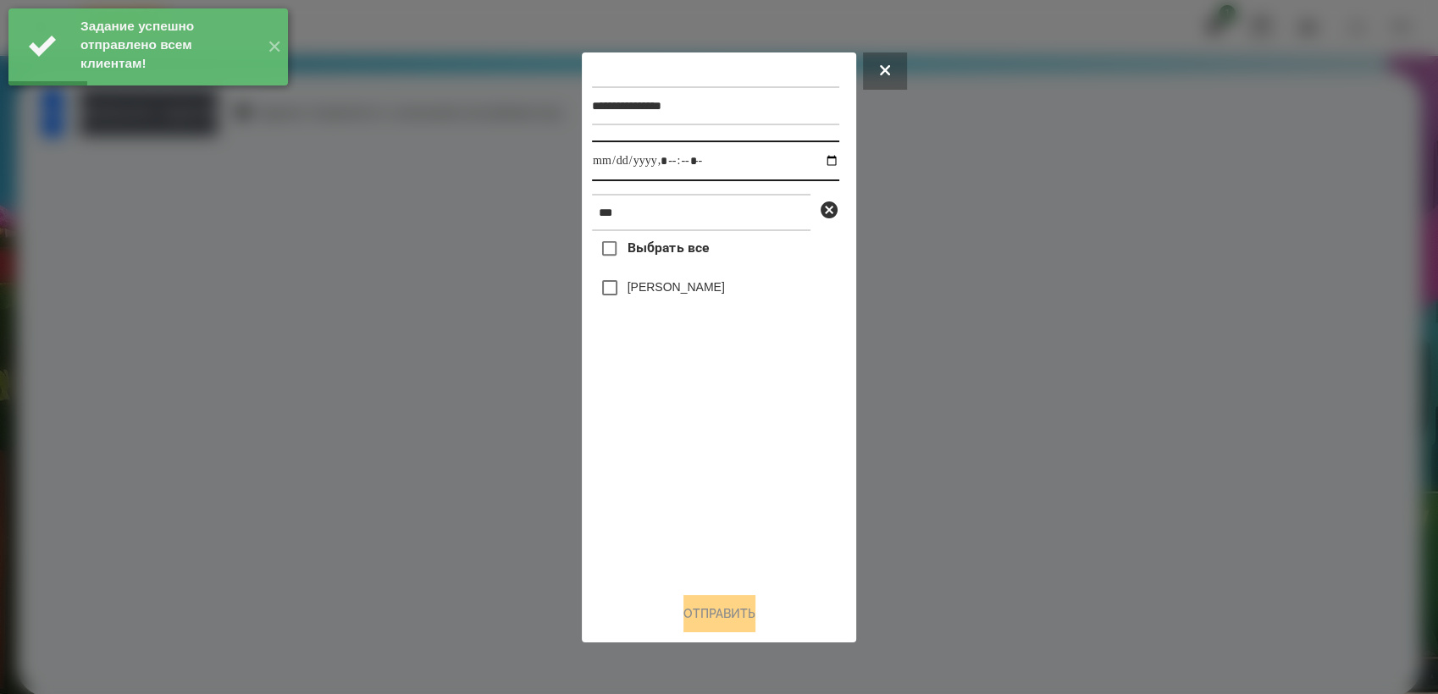
click at [816, 159] on input "datetime-local" at bounding box center [715, 161] width 247 height 41
type input "**********"
drag, startPoint x: 692, startPoint y: 489, endPoint x: 688, endPoint y: 476, distance: 13.1
click at [688, 476] on div "Выбрать все [PERSON_NAME]" at bounding box center [715, 404] width 247 height 347
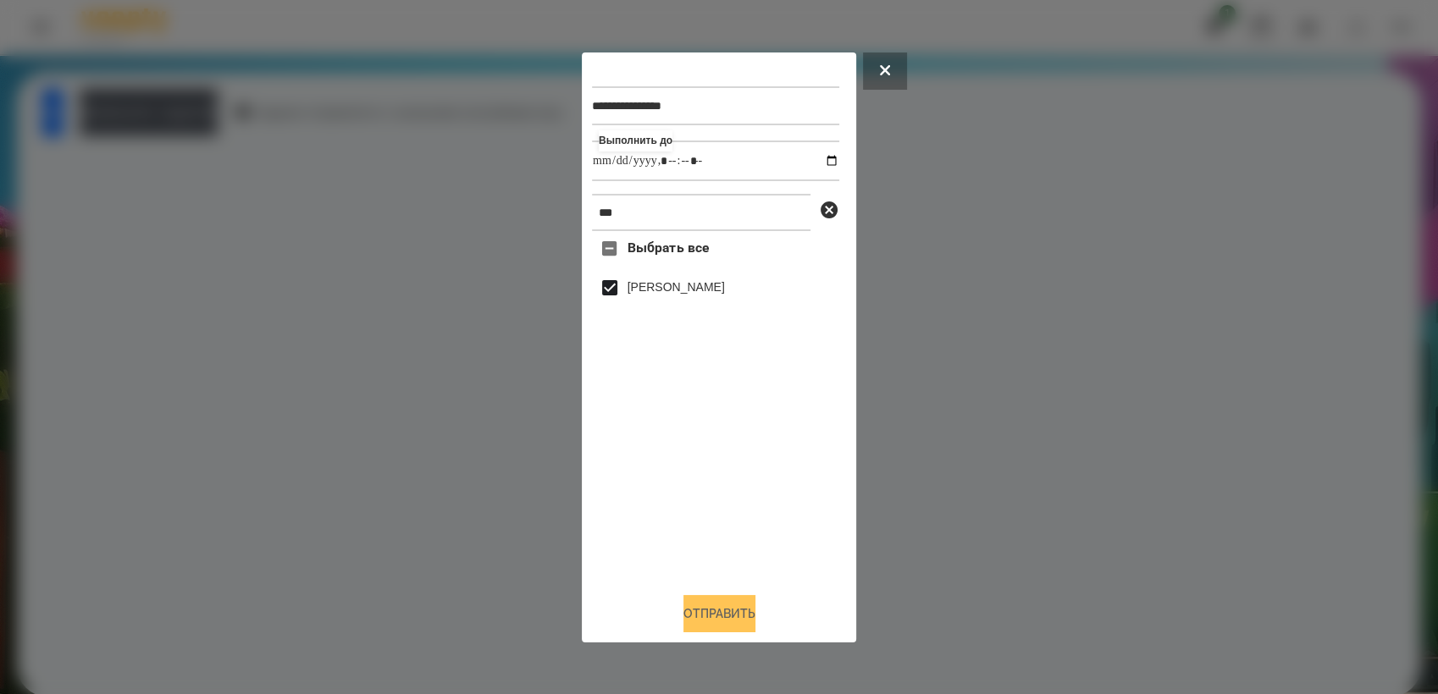
click at [718, 613] on button "Отправить" at bounding box center [719, 613] width 72 height 37
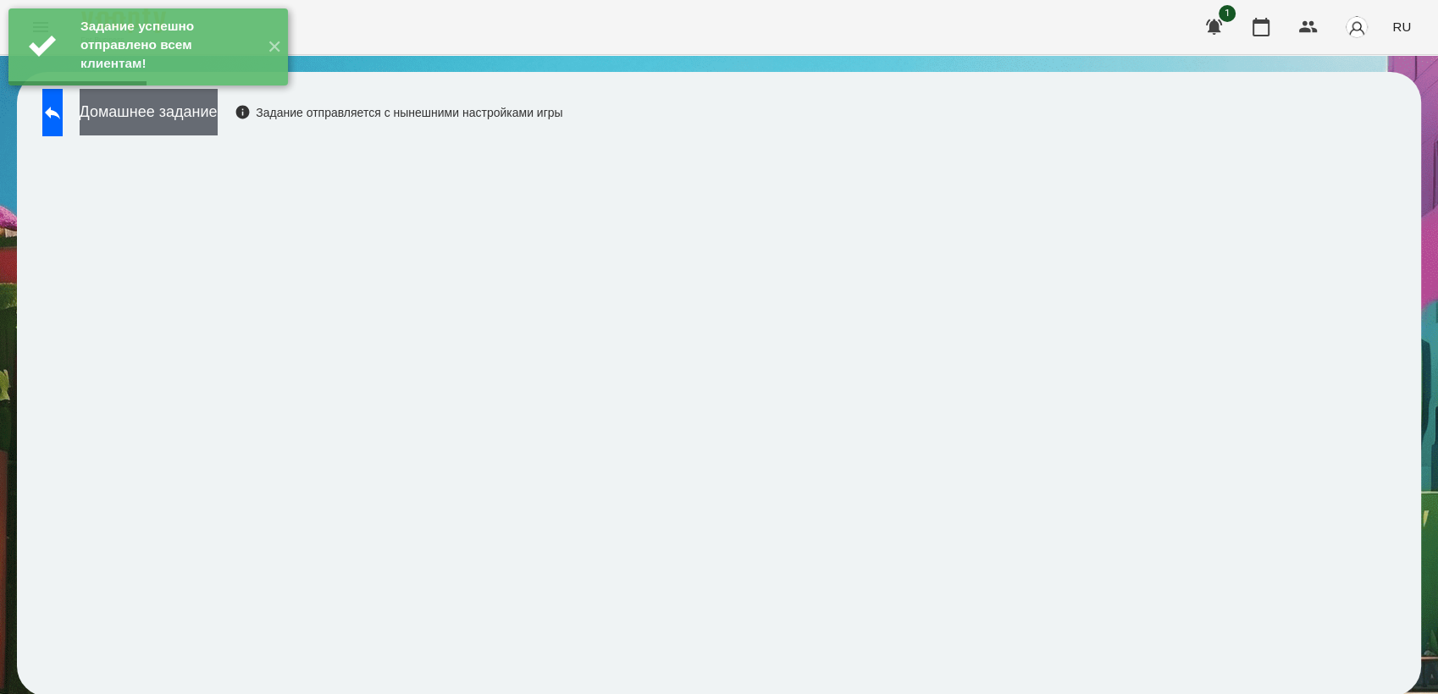
click at [218, 127] on button "Домашнее задание" at bounding box center [149, 112] width 138 height 47
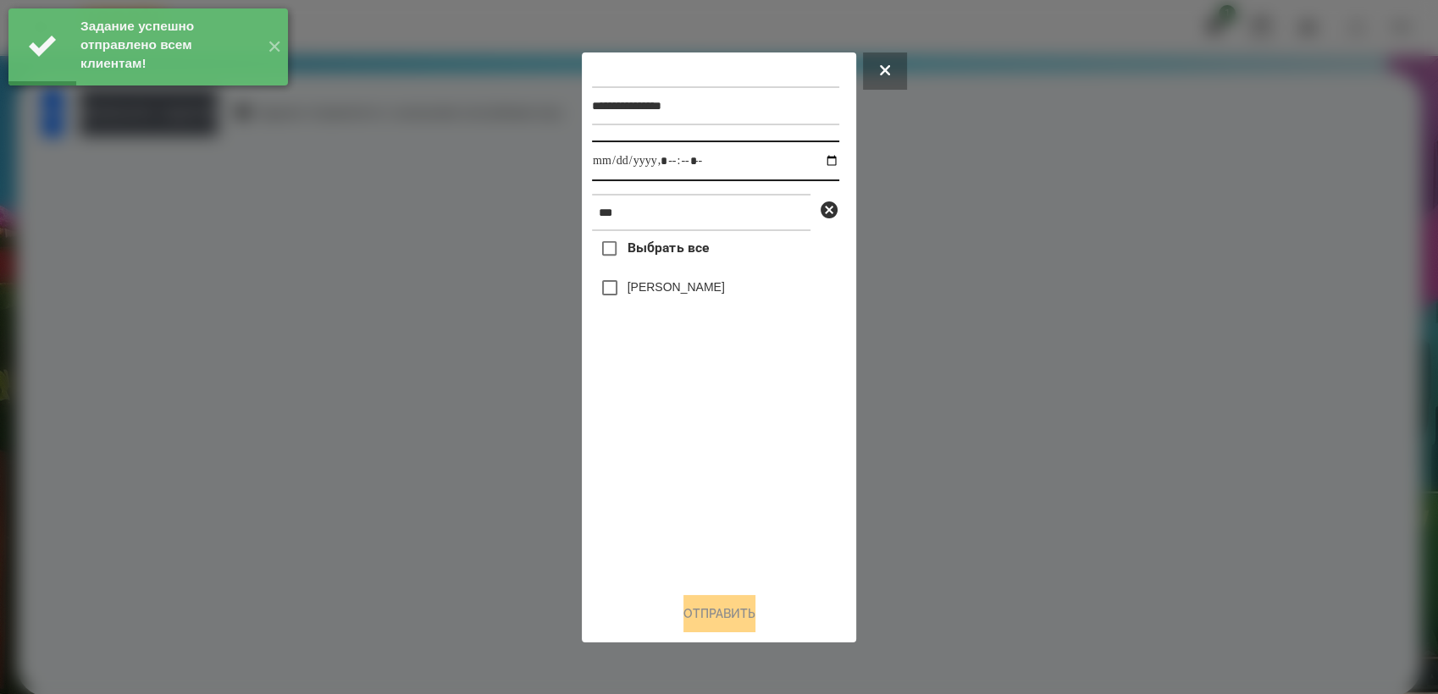
drag, startPoint x: 810, startPoint y: 156, endPoint x: 812, endPoint y: 175, distance: 19.6
click at [810, 156] on input "datetime-local" at bounding box center [715, 161] width 247 height 41
type input "**********"
drag, startPoint x: 680, startPoint y: 491, endPoint x: 671, endPoint y: 467, distance: 26.3
click at [677, 485] on div "Выбрать все [PERSON_NAME]" at bounding box center [715, 404] width 247 height 347
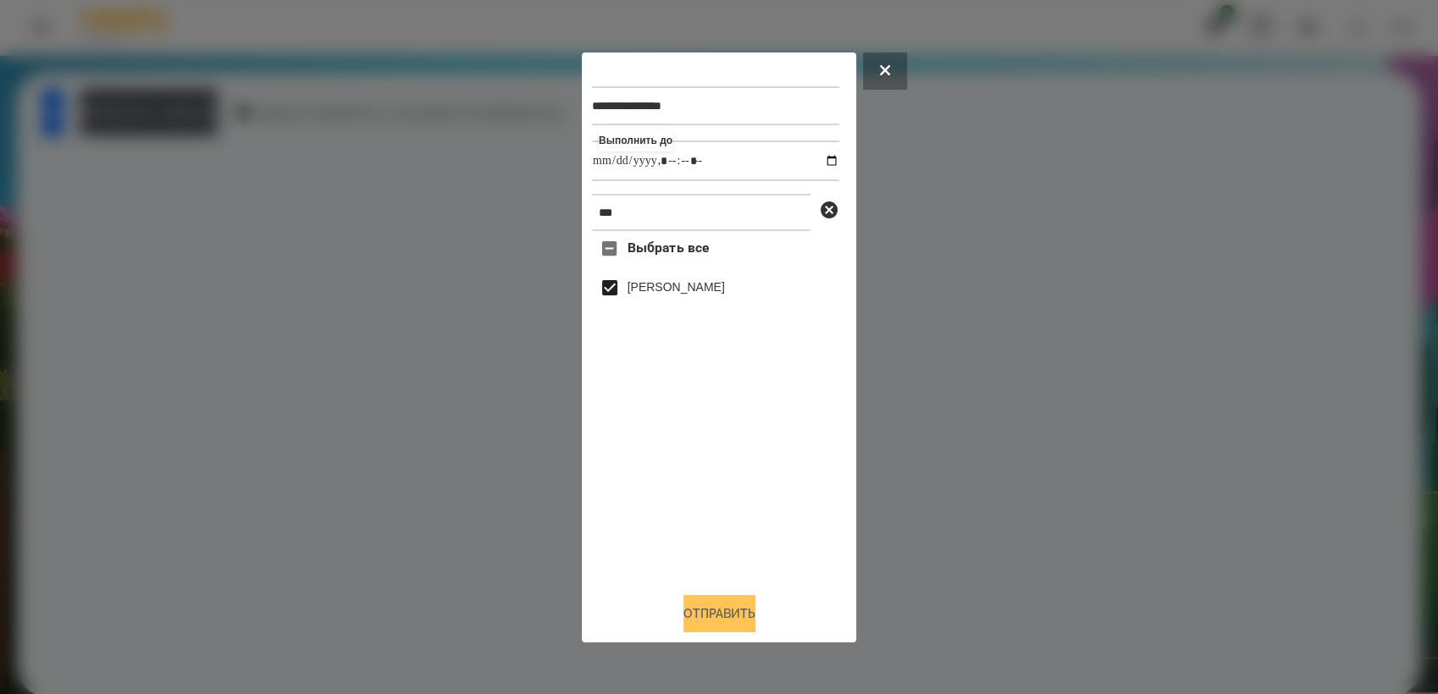
drag, startPoint x: 732, startPoint y: 611, endPoint x: 738, endPoint y: 605, distance: 9.6
click at [733, 610] on button "Отправить" at bounding box center [719, 613] width 72 height 37
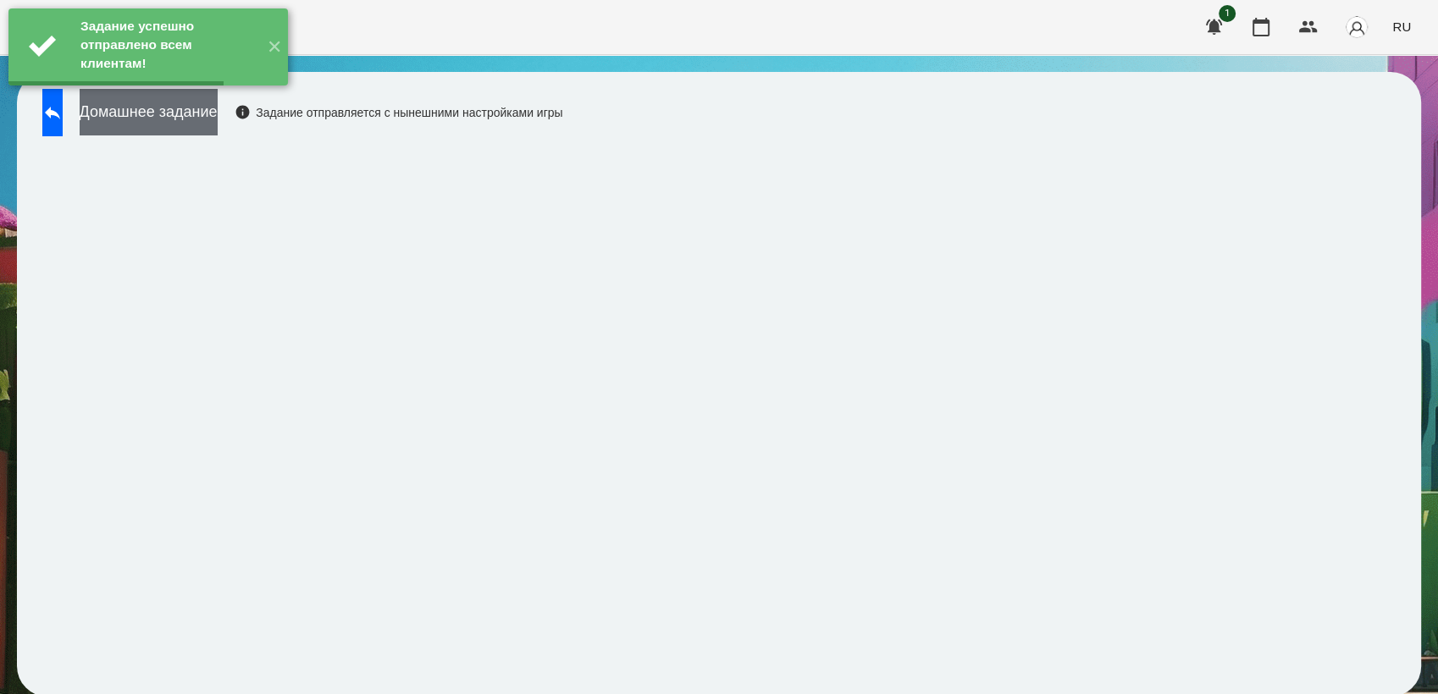
click at [218, 105] on button "Домашнее задание" at bounding box center [149, 112] width 138 height 47
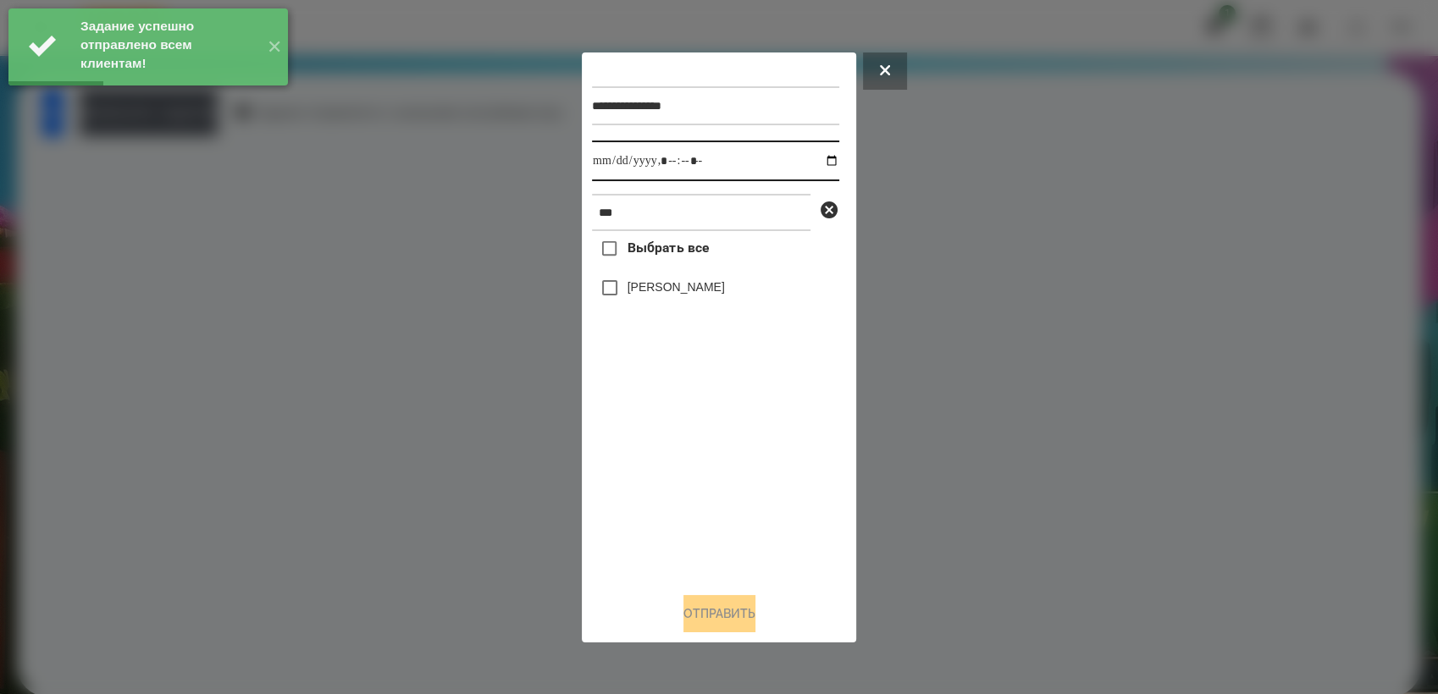
click at [815, 157] on input "datetime-local" at bounding box center [715, 161] width 247 height 41
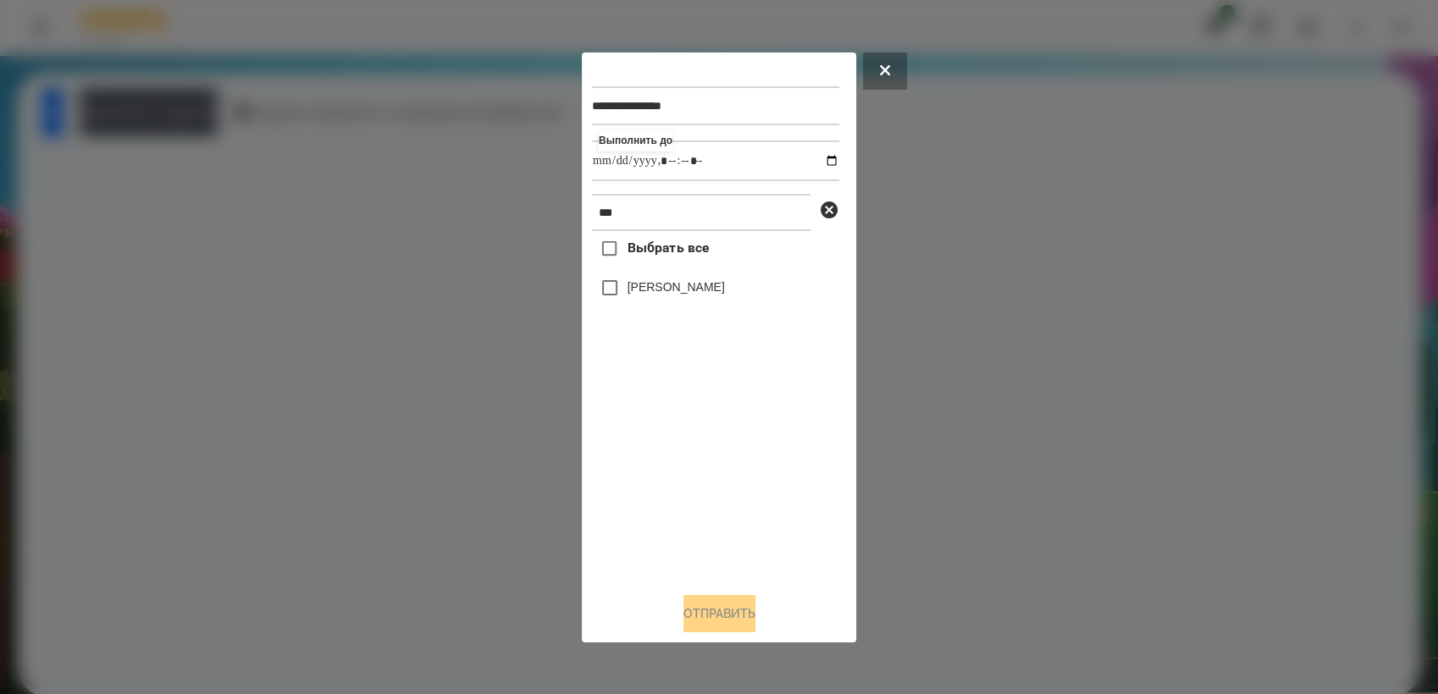
type input "**********"
drag, startPoint x: 688, startPoint y: 466, endPoint x: 666, endPoint y: 418, distance: 52.3
click at [683, 455] on div "Выбрать все [PERSON_NAME]" at bounding box center [715, 404] width 247 height 347
click at [752, 627] on button "Отправить" at bounding box center [719, 613] width 72 height 37
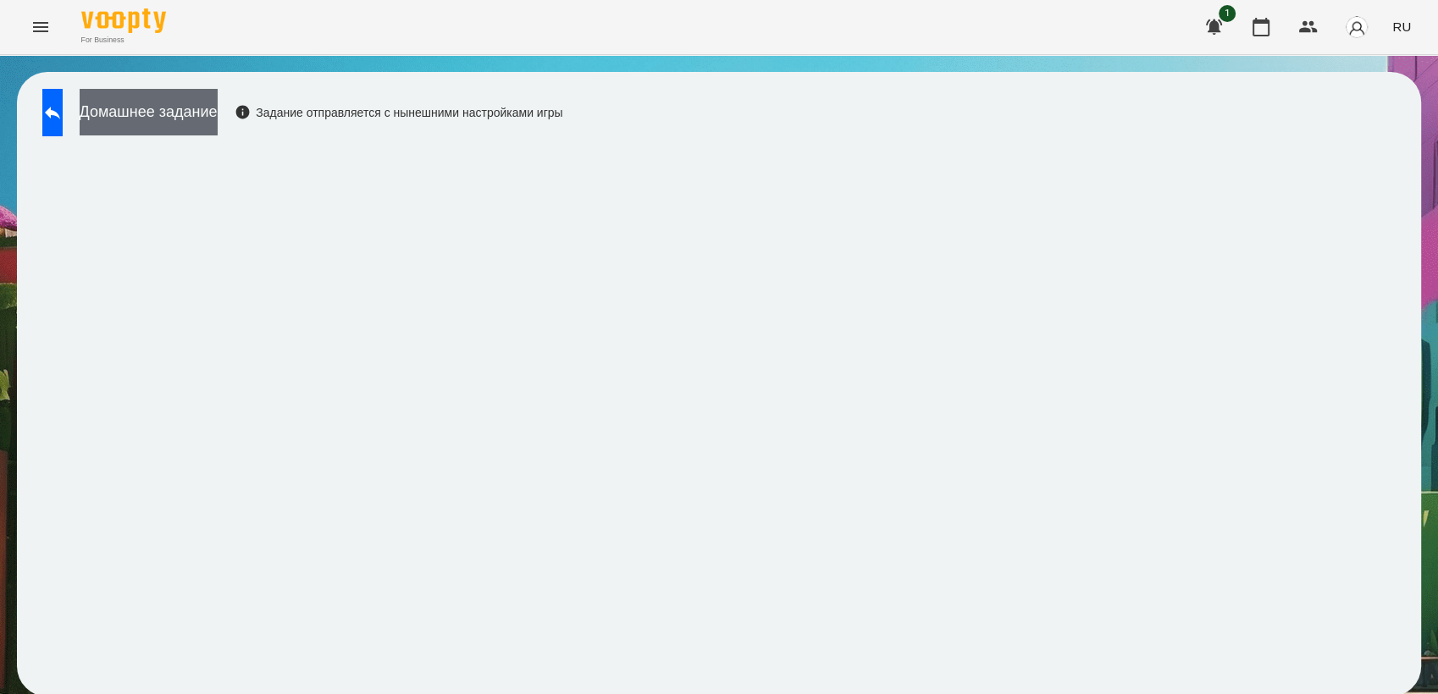
click at [163, 113] on button "Домашнее задание" at bounding box center [149, 112] width 138 height 47
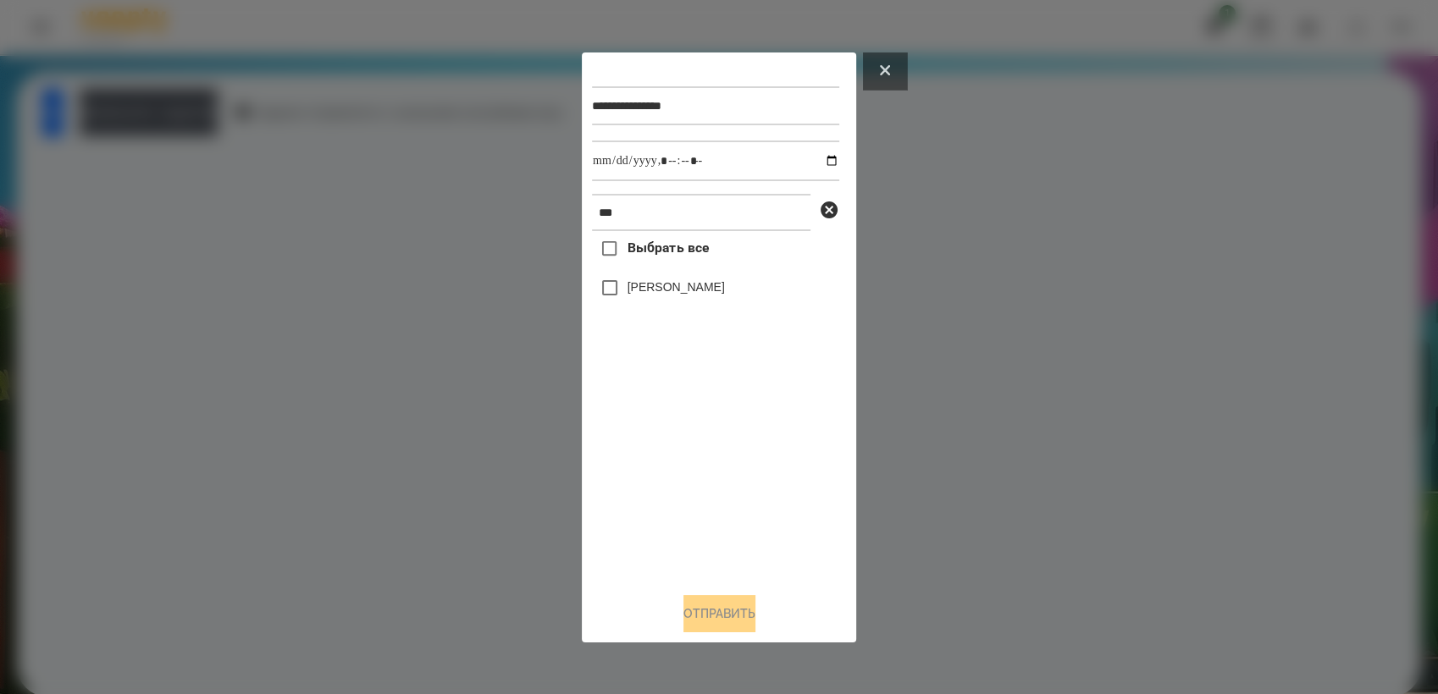
click at [875, 73] on button at bounding box center [885, 71] width 44 height 37
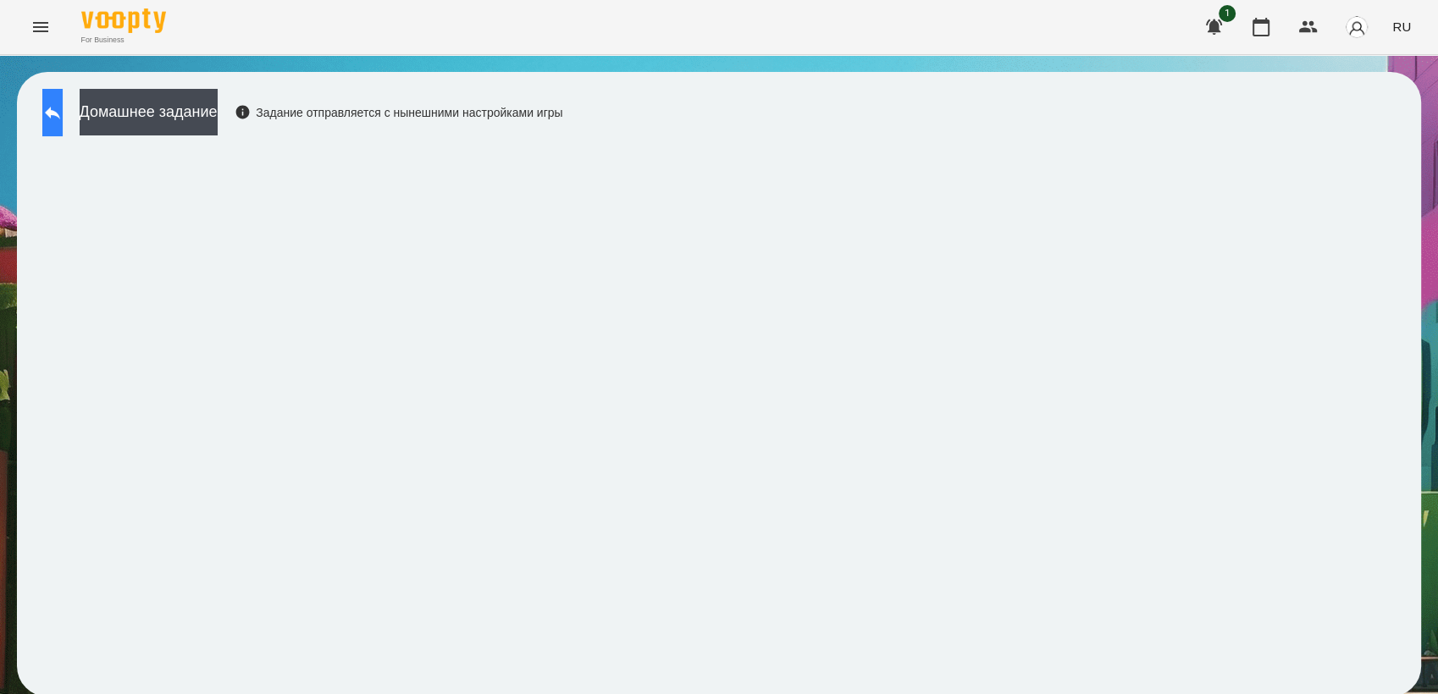
click at [63, 104] on button at bounding box center [52, 112] width 20 height 47
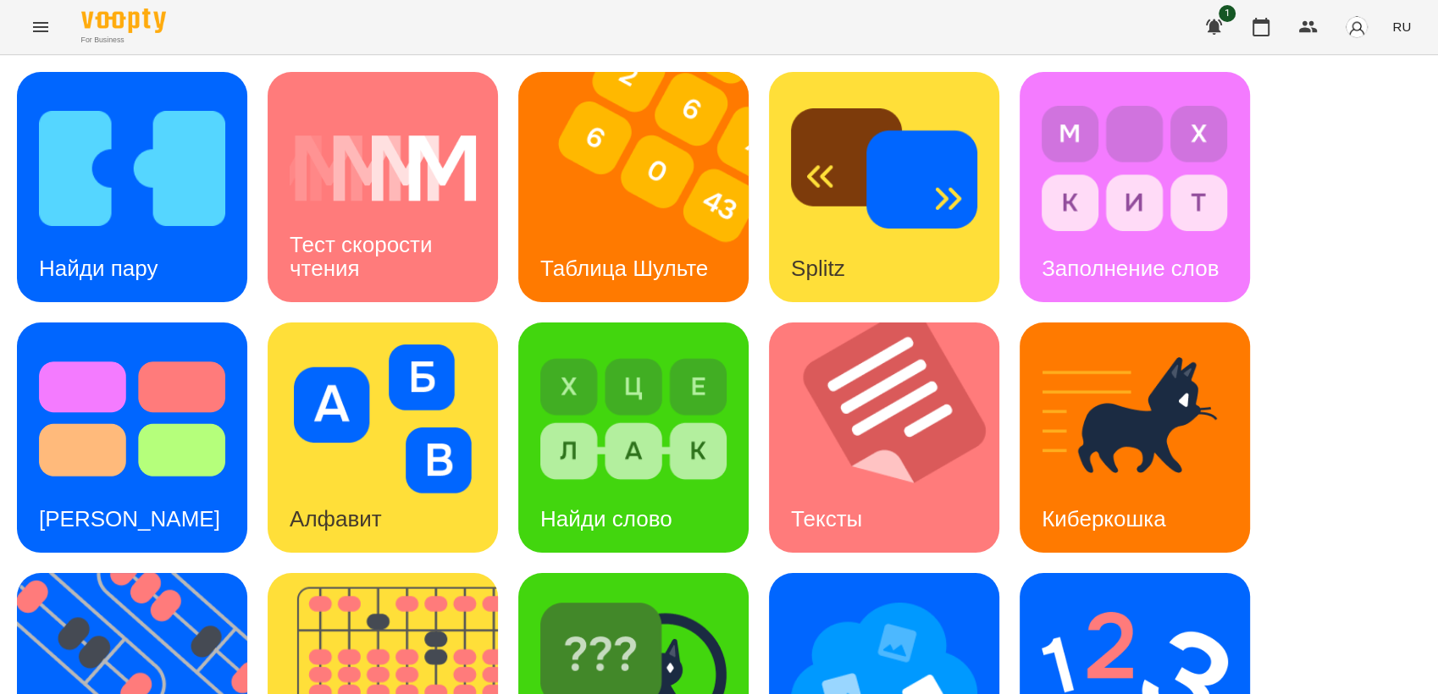
click at [47, 20] on icon "Menu" at bounding box center [40, 27] width 20 height 20
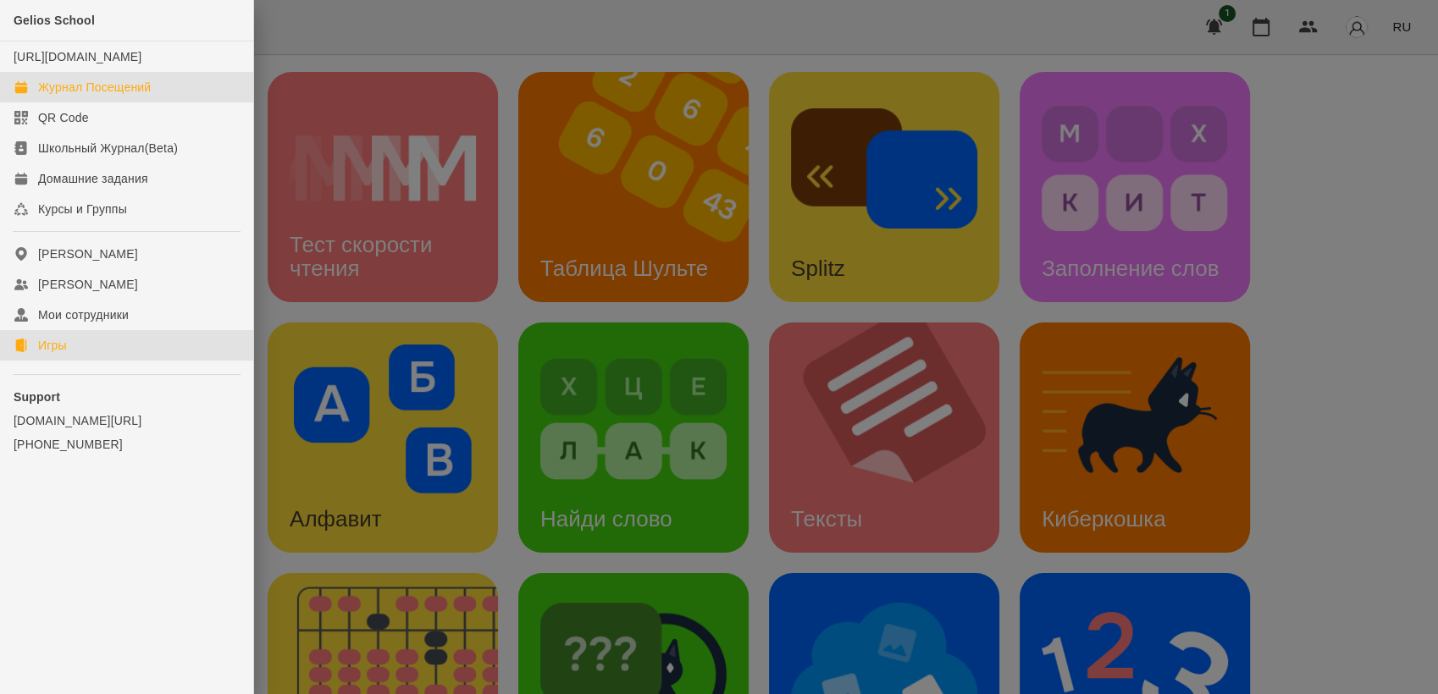
click at [79, 96] on div "Журнал Посещений" at bounding box center [94, 87] width 113 height 17
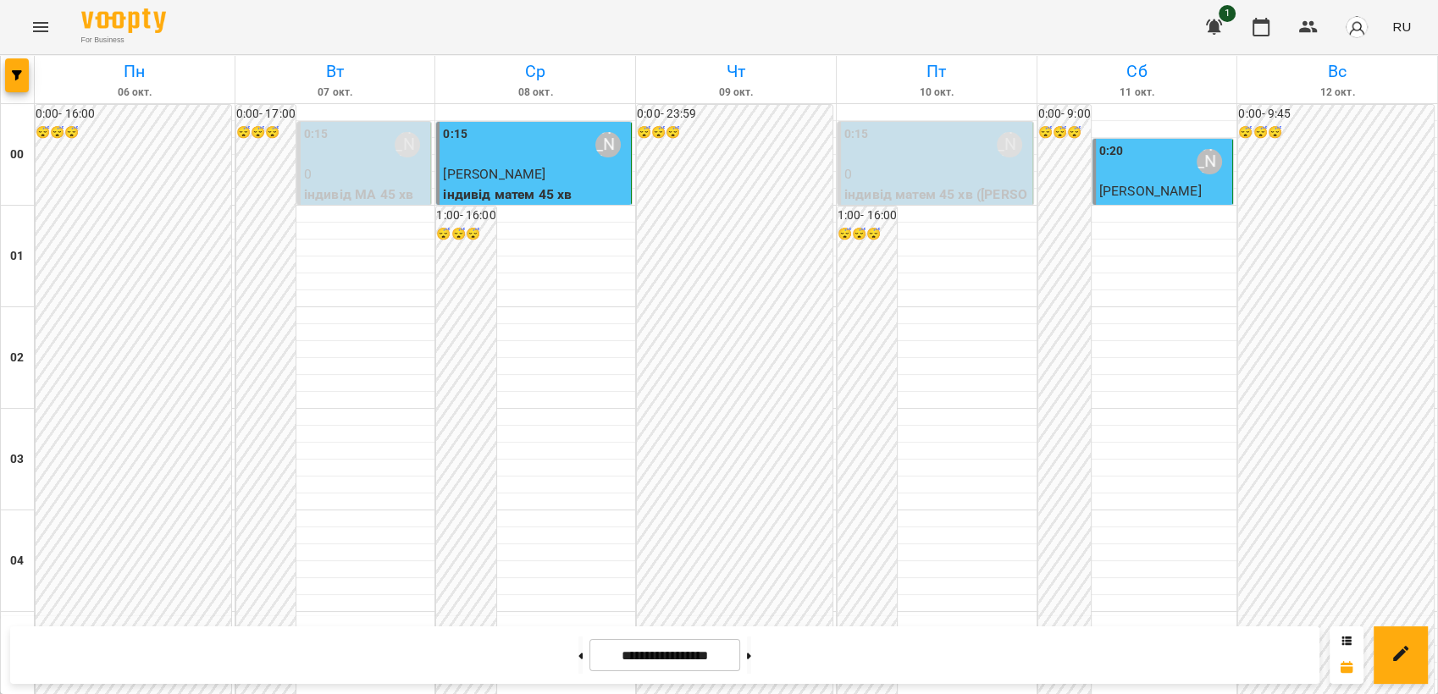
scroll to position [1129, 0]
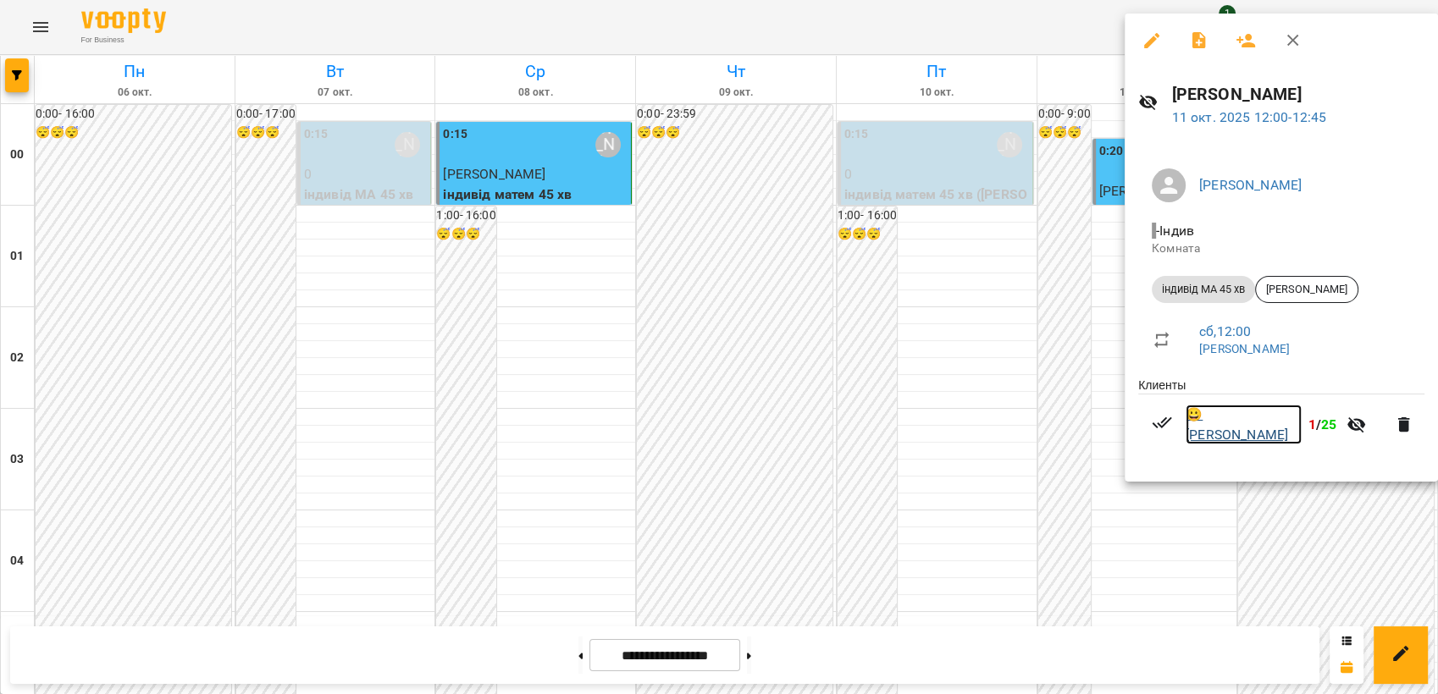
click at [1220, 422] on link "😀 [PERSON_NAME]" at bounding box center [1244, 425] width 116 height 40
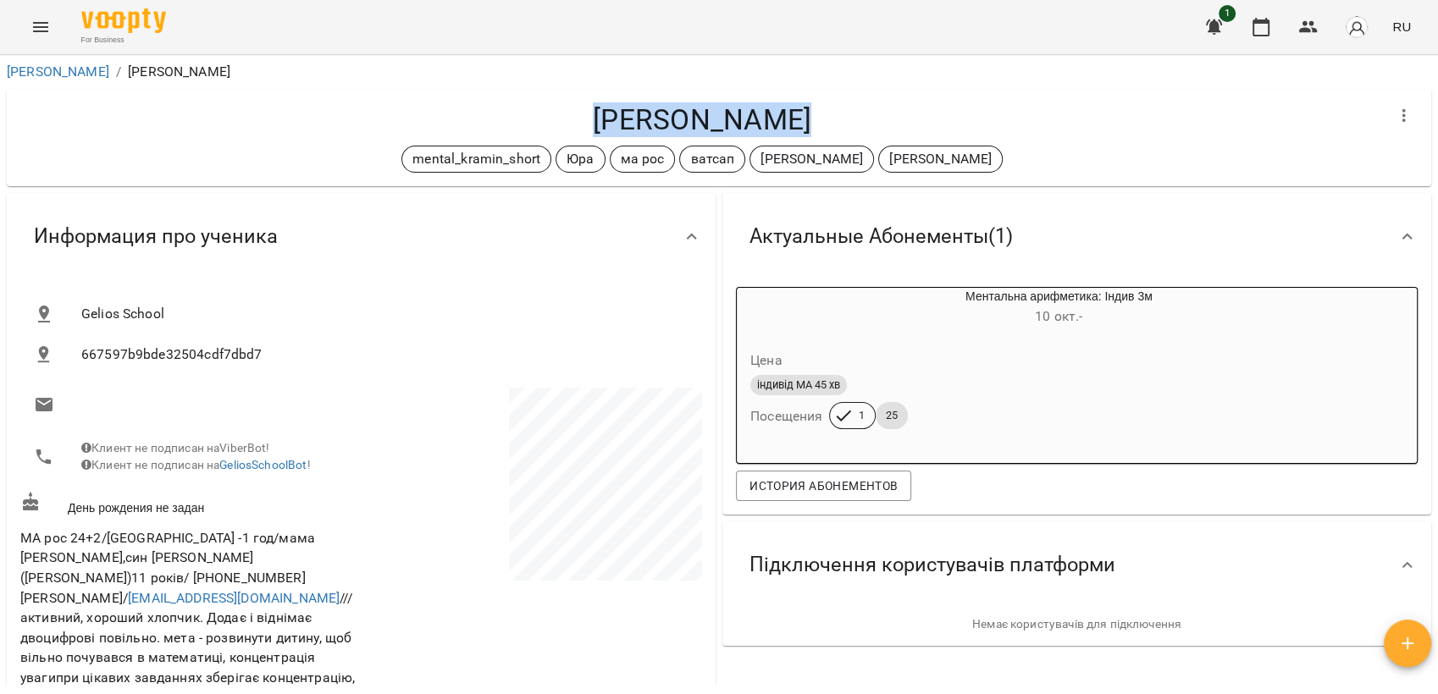
drag, startPoint x: 616, startPoint y: 115, endPoint x: 789, endPoint y: 122, distance: 173.7
click at [789, 122] on h4 "[PERSON_NAME]" at bounding box center [701, 119] width 1363 height 35
drag, startPoint x: 789, startPoint y: 122, endPoint x: 710, endPoint y: 115, distance: 79.0
copy h4 "[PERSON_NAME]"
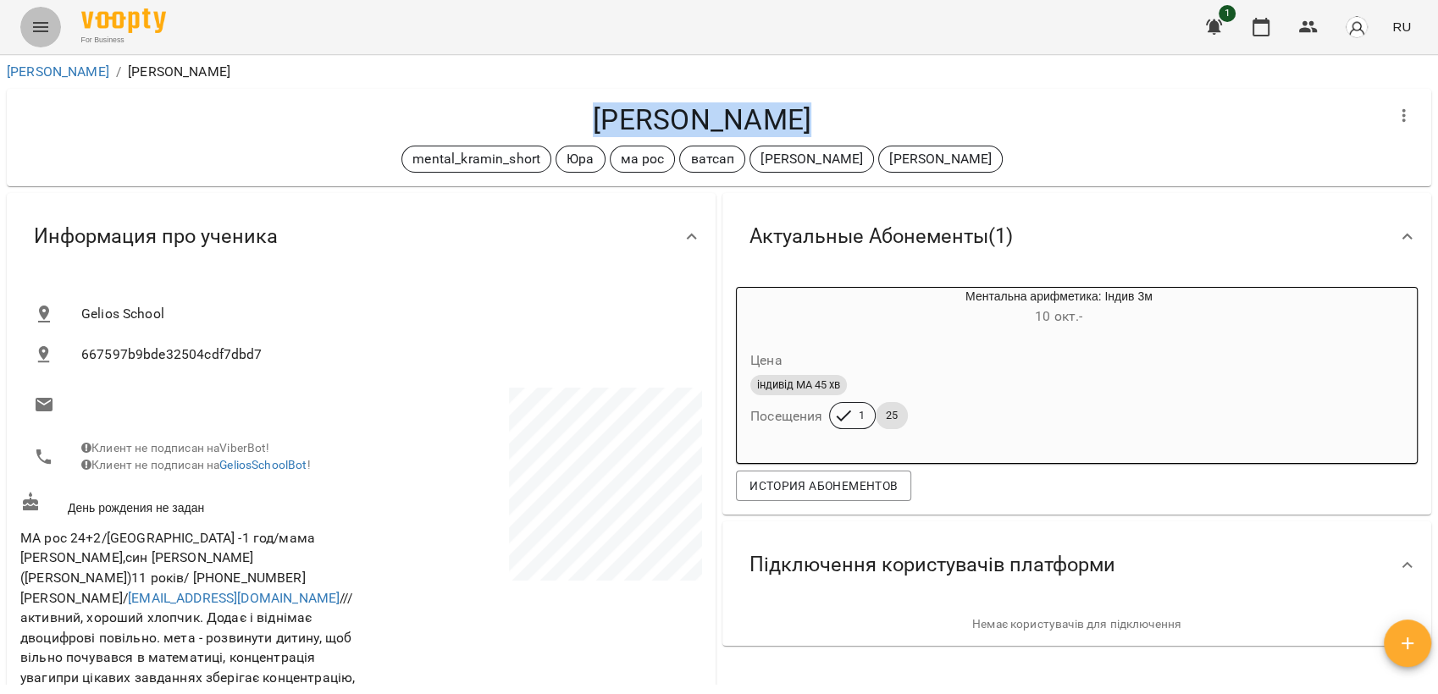
click at [36, 29] on icon "Menu" at bounding box center [40, 27] width 20 height 20
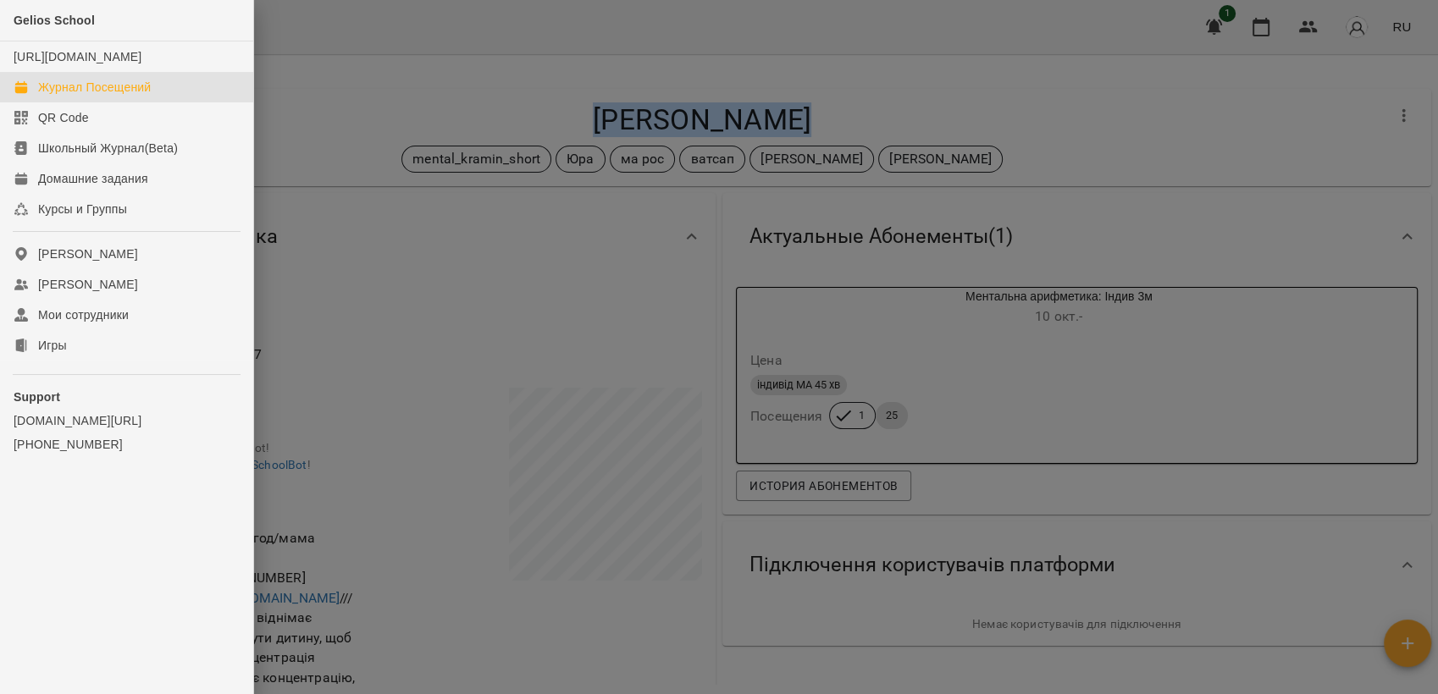
drag, startPoint x: 71, startPoint y: 97, endPoint x: 81, endPoint y: 106, distance: 13.2
click at [72, 96] on div "Журнал Посещений" at bounding box center [94, 87] width 113 height 17
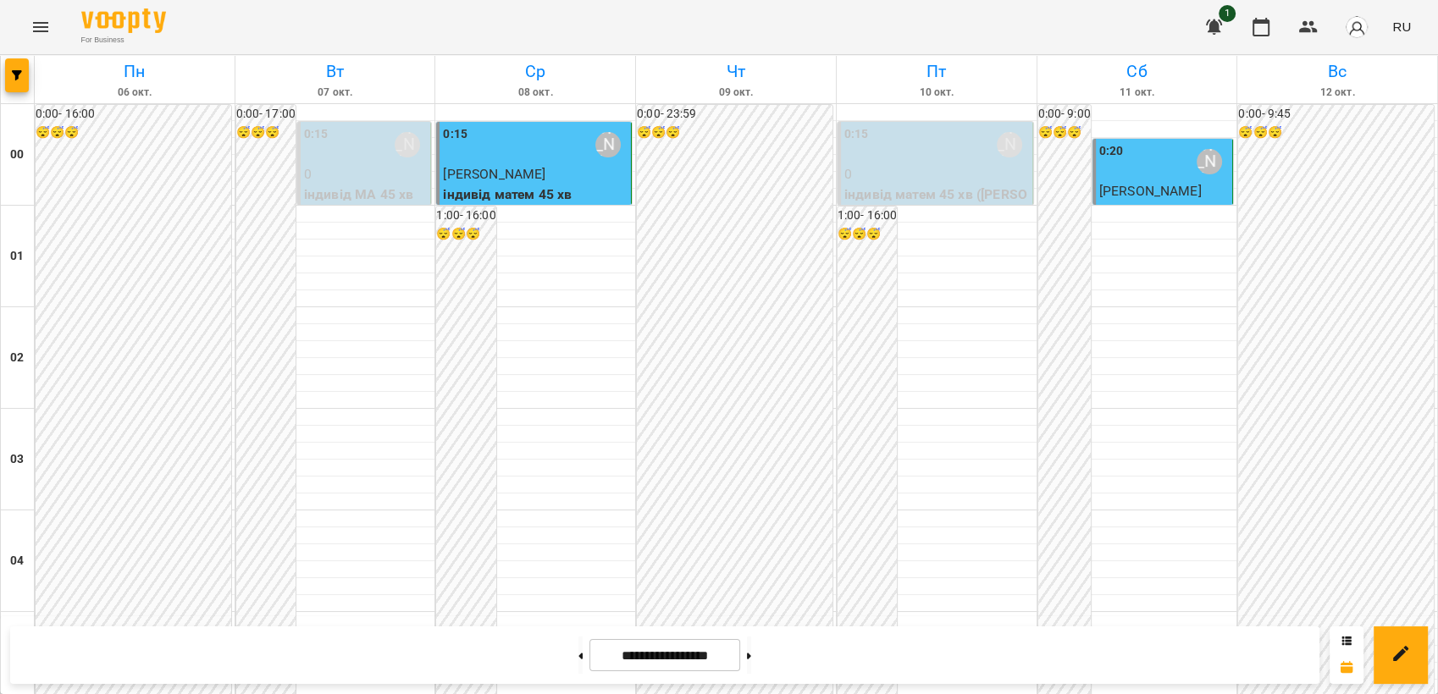
scroll to position [1599, 0]
click at [34, 19] on icon "Menu" at bounding box center [40, 27] width 20 height 20
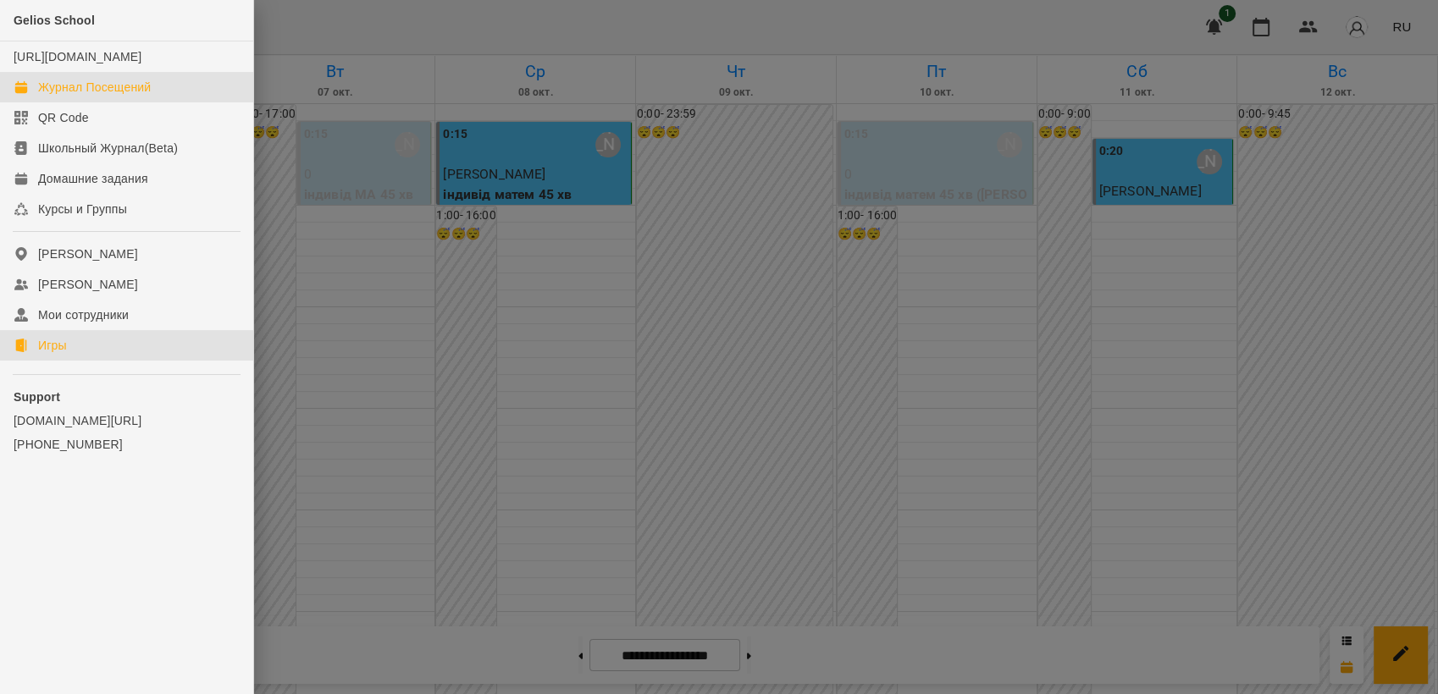
click at [75, 361] on link "Игры" at bounding box center [126, 345] width 253 height 30
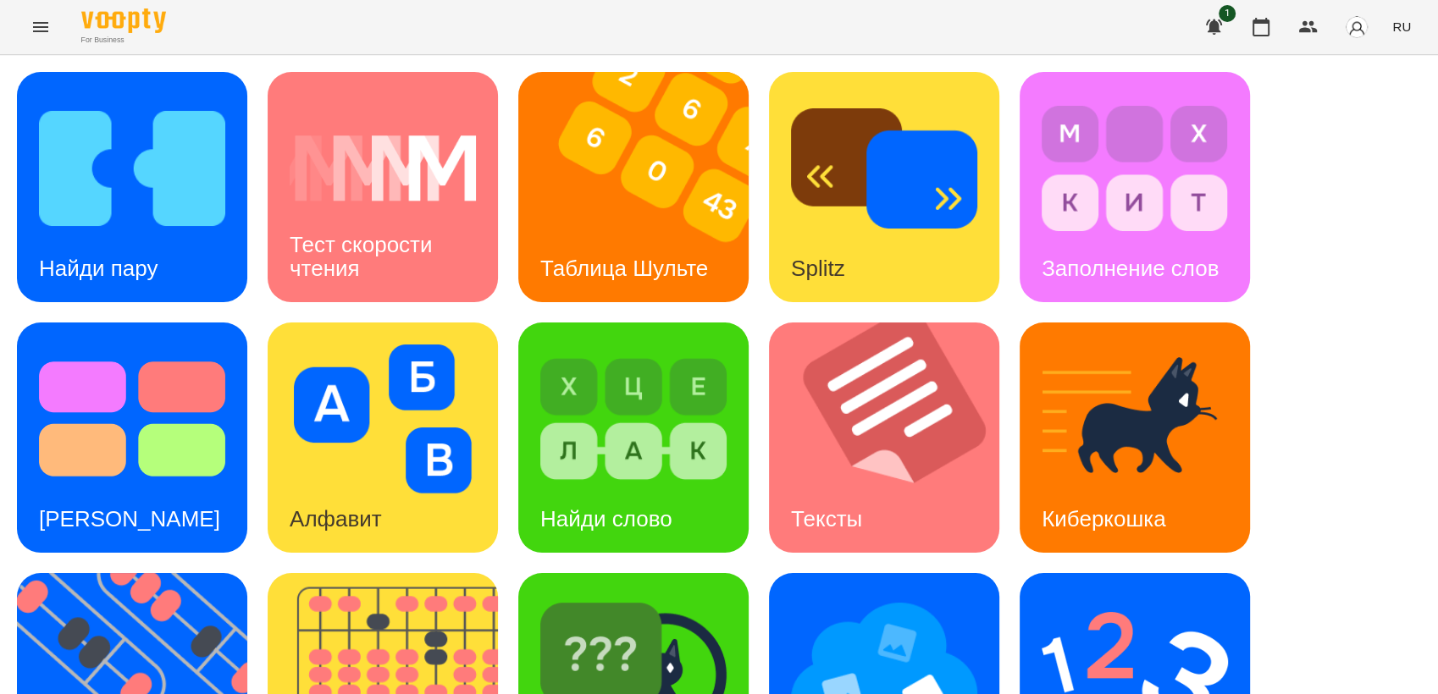
scroll to position [282, 0]
click at [1409, 33] on span "RU" at bounding box center [1401, 27] width 19 height 18
click at [1366, 96] on div "Українська" at bounding box center [1370, 95] width 86 height 30
click at [86, 573] on img at bounding box center [143, 688] width 252 height 230
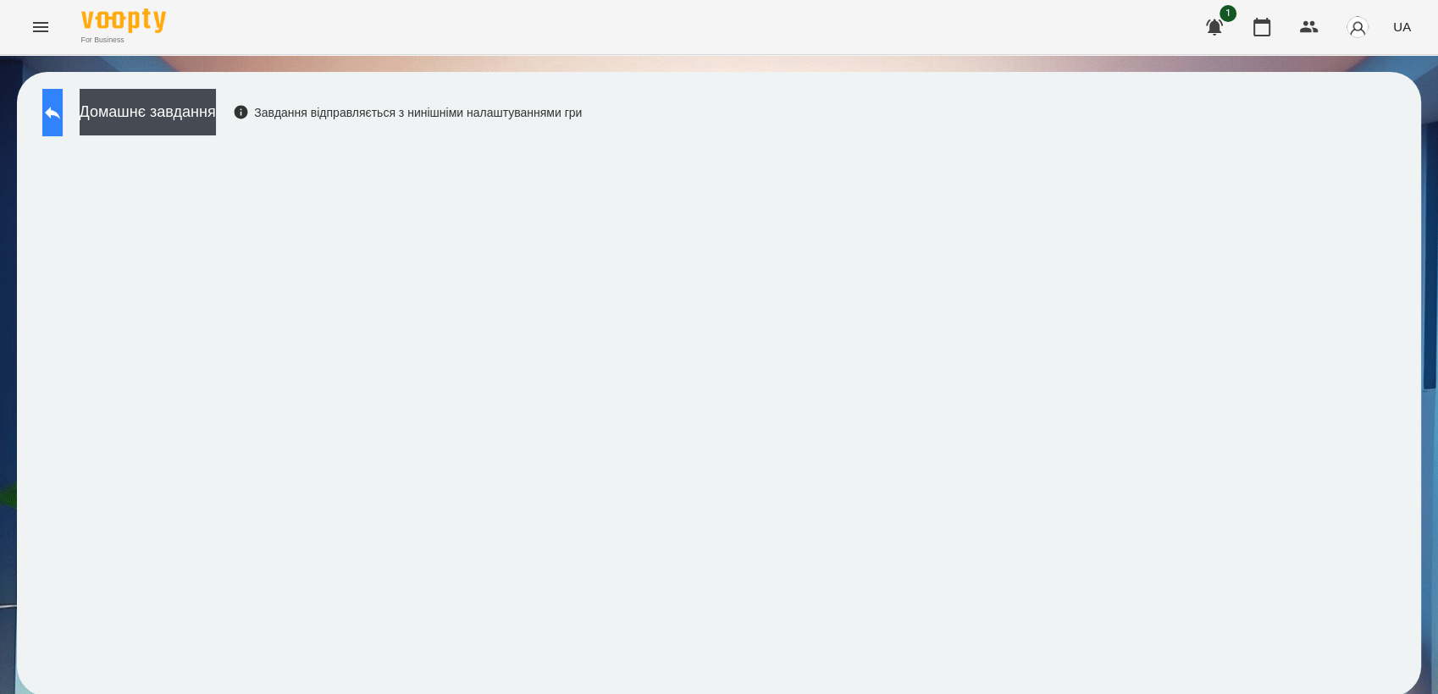
click at [60, 115] on icon at bounding box center [52, 113] width 15 height 13
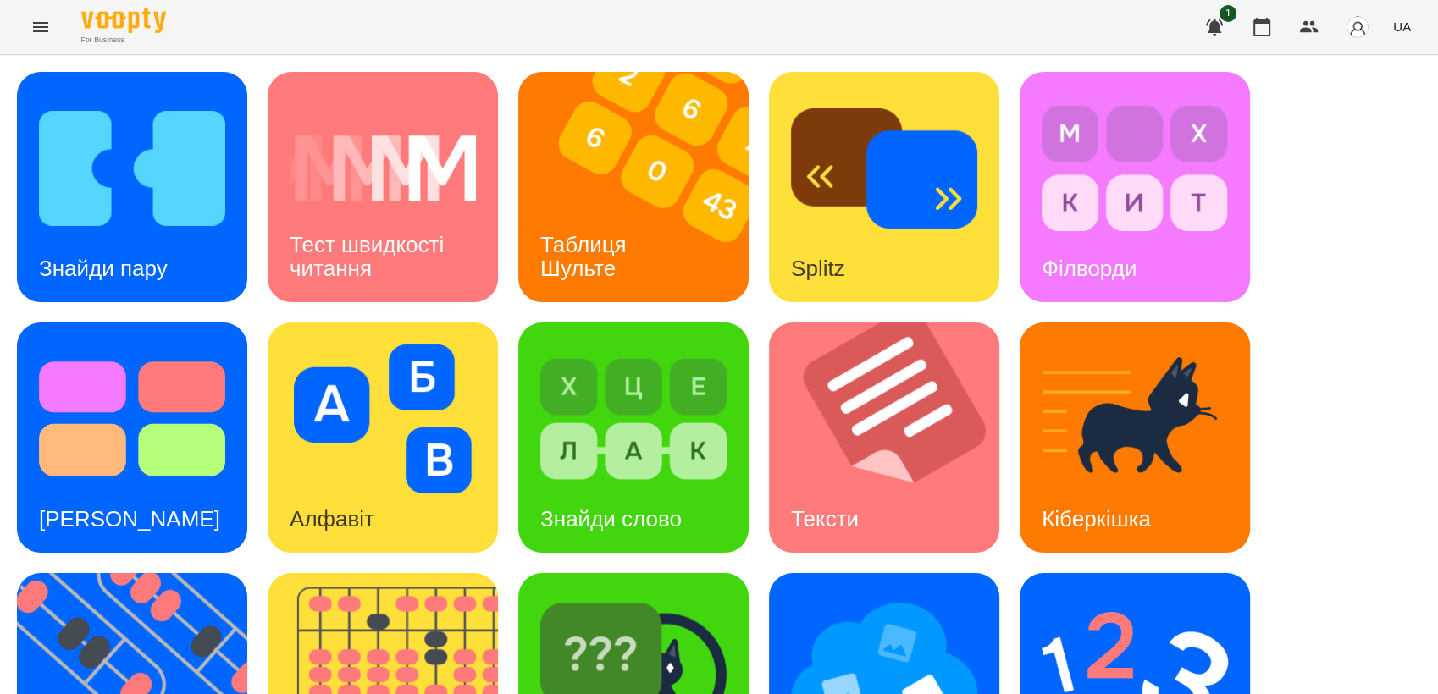
scroll to position [376, 0]
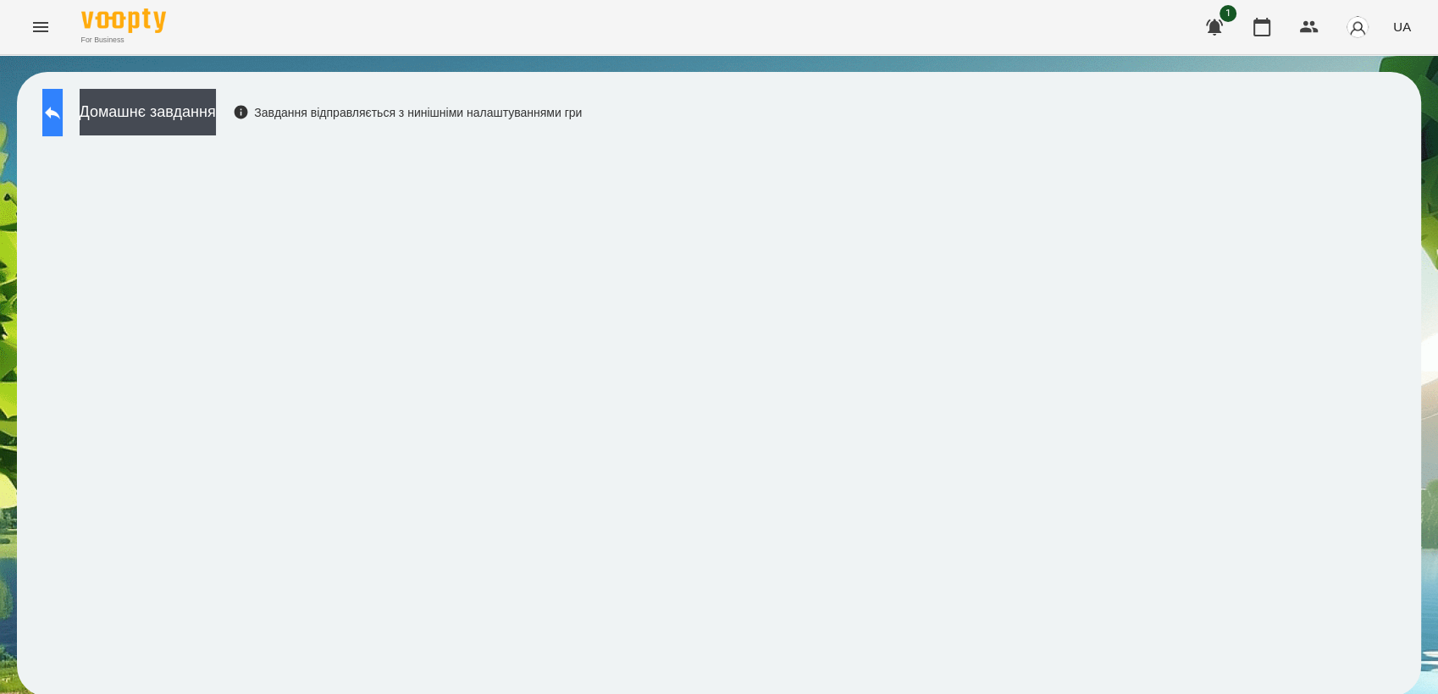
click at [60, 113] on icon at bounding box center [52, 113] width 15 height 13
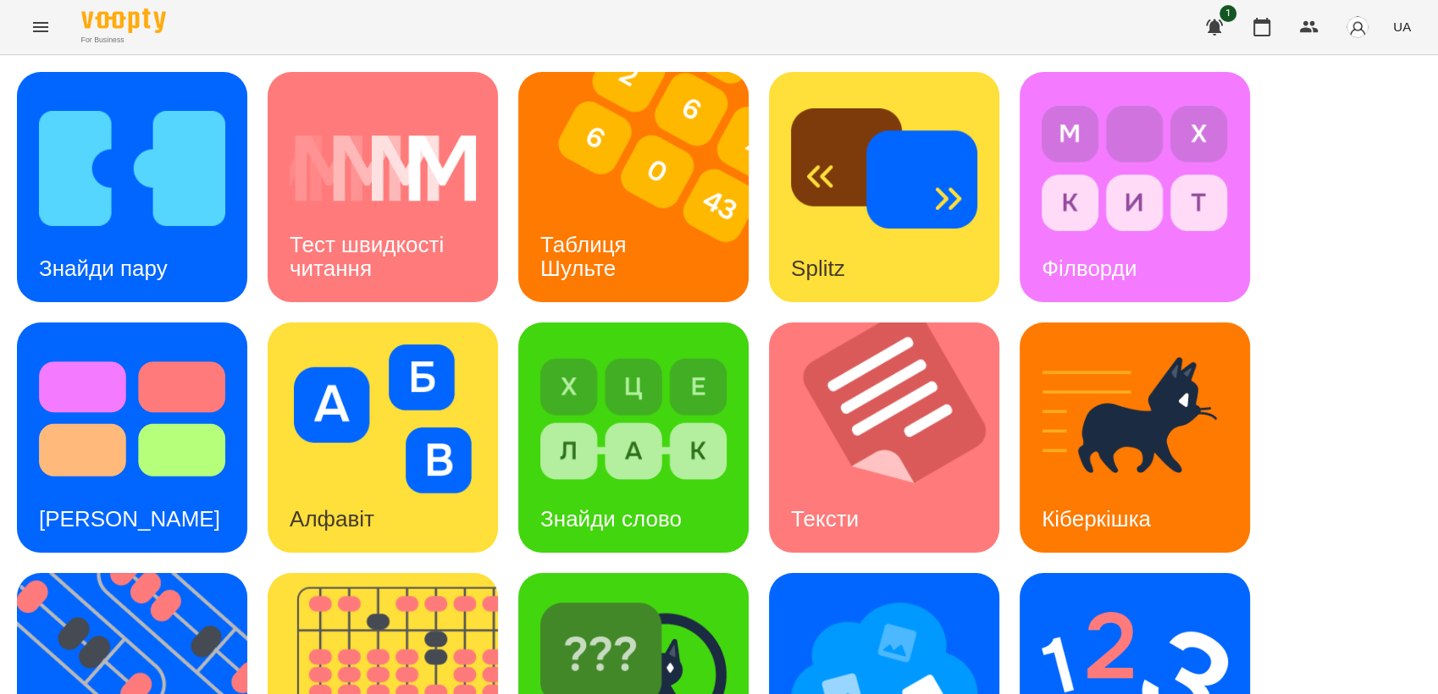
scroll to position [282, 0]
click at [1097, 595] on img at bounding box center [1135, 669] width 186 height 149
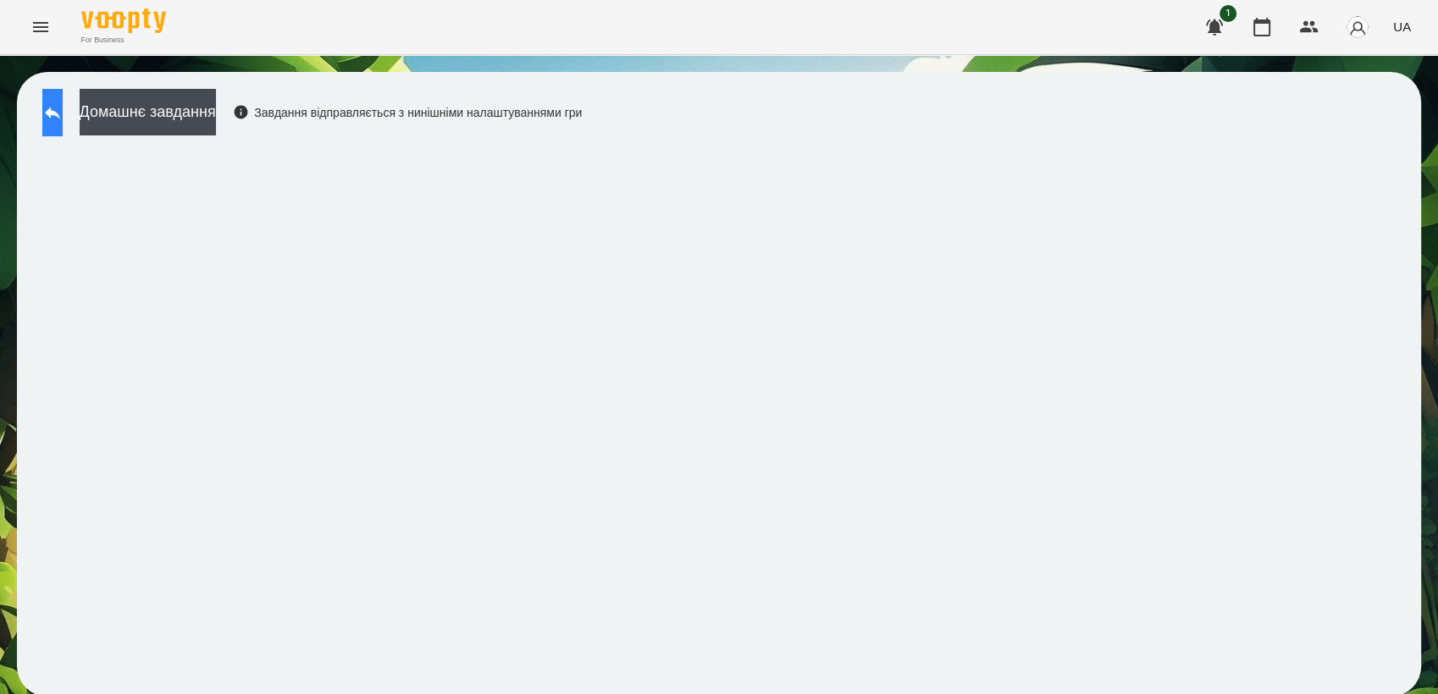
click at [56, 104] on button at bounding box center [52, 112] width 20 height 47
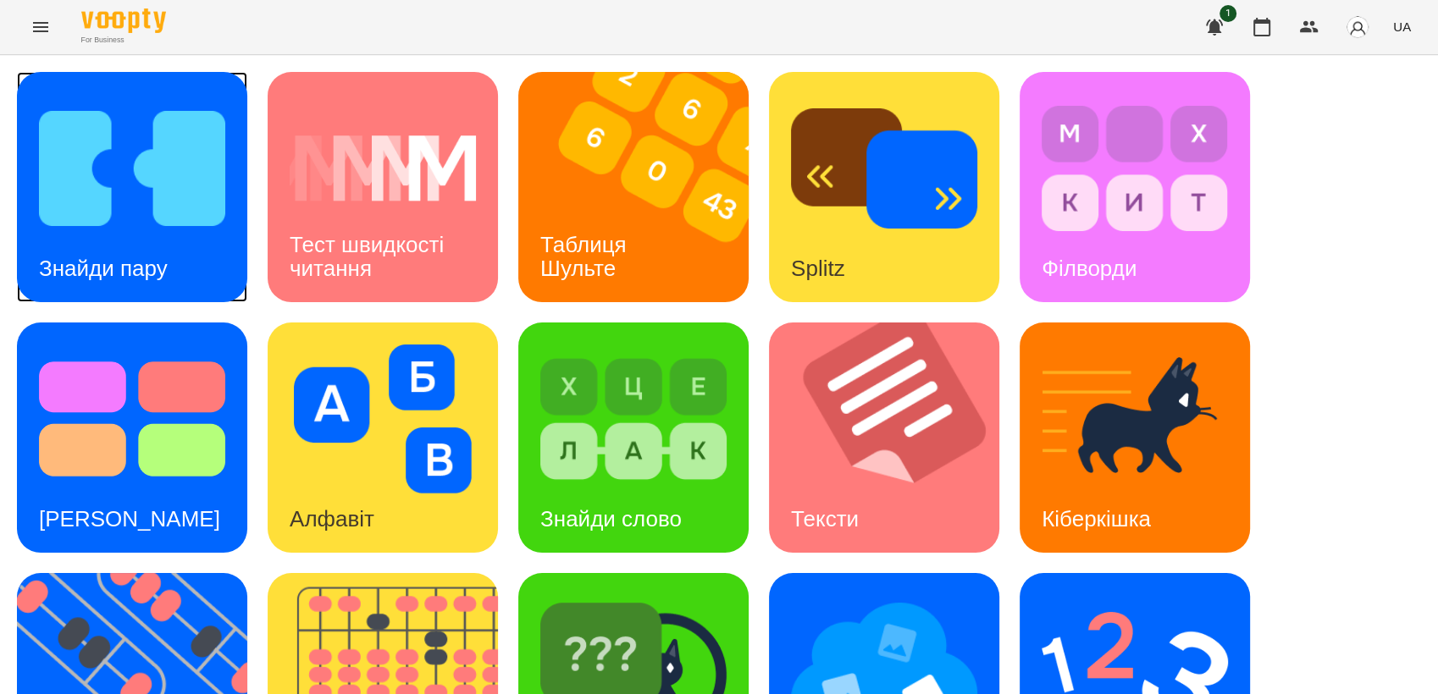
click at [60, 240] on div "Знайди пару" at bounding box center [103, 268] width 173 height 67
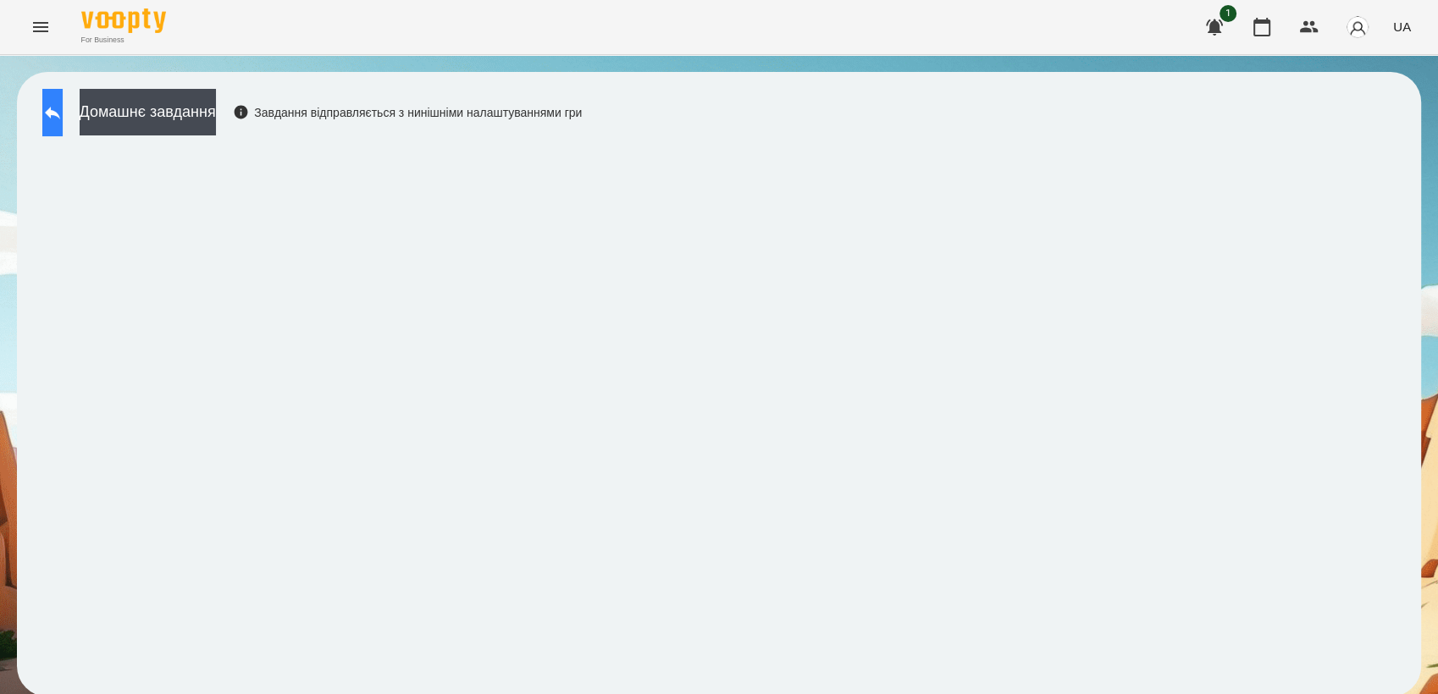
click at [63, 117] on button at bounding box center [52, 112] width 20 height 47
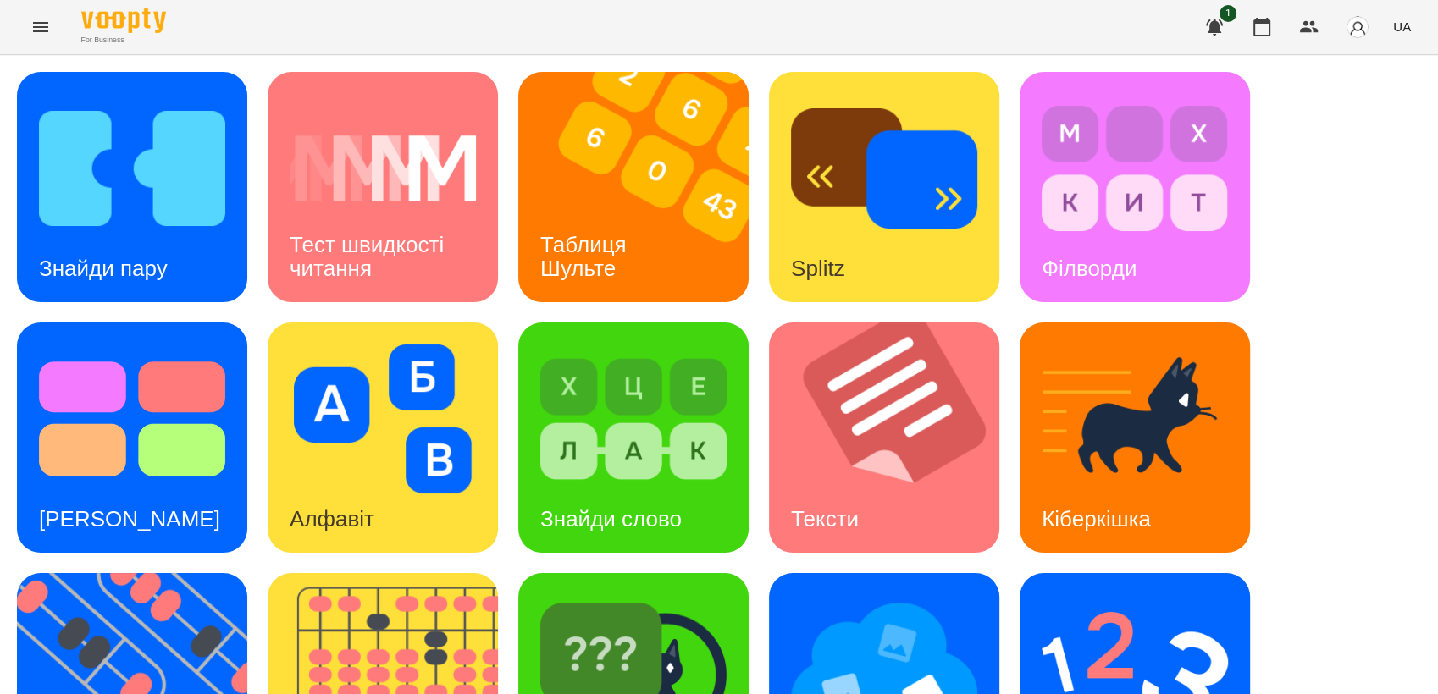
scroll to position [376, 0]
click at [594, 595] on img at bounding box center [633, 669] width 186 height 149
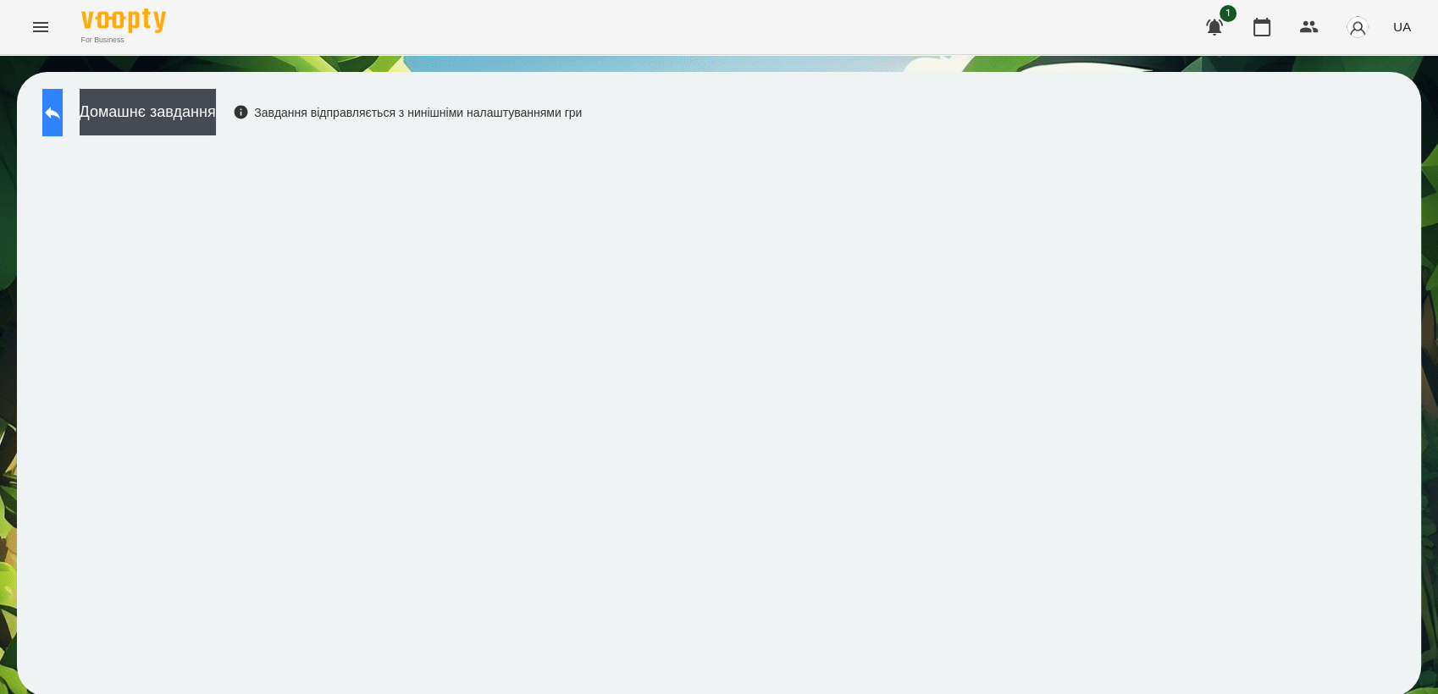
click at [63, 116] on button at bounding box center [52, 112] width 20 height 47
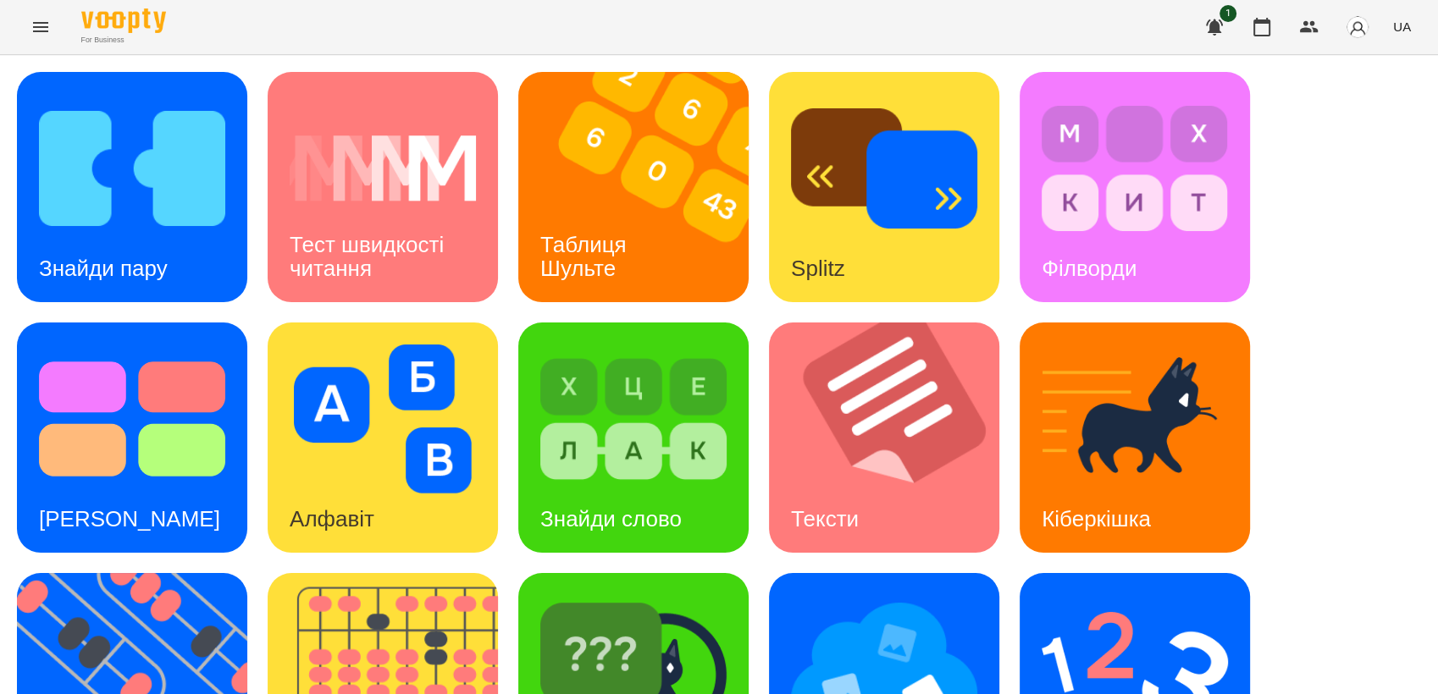
scroll to position [376, 0]
click at [860, 595] on img at bounding box center [884, 669] width 186 height 149
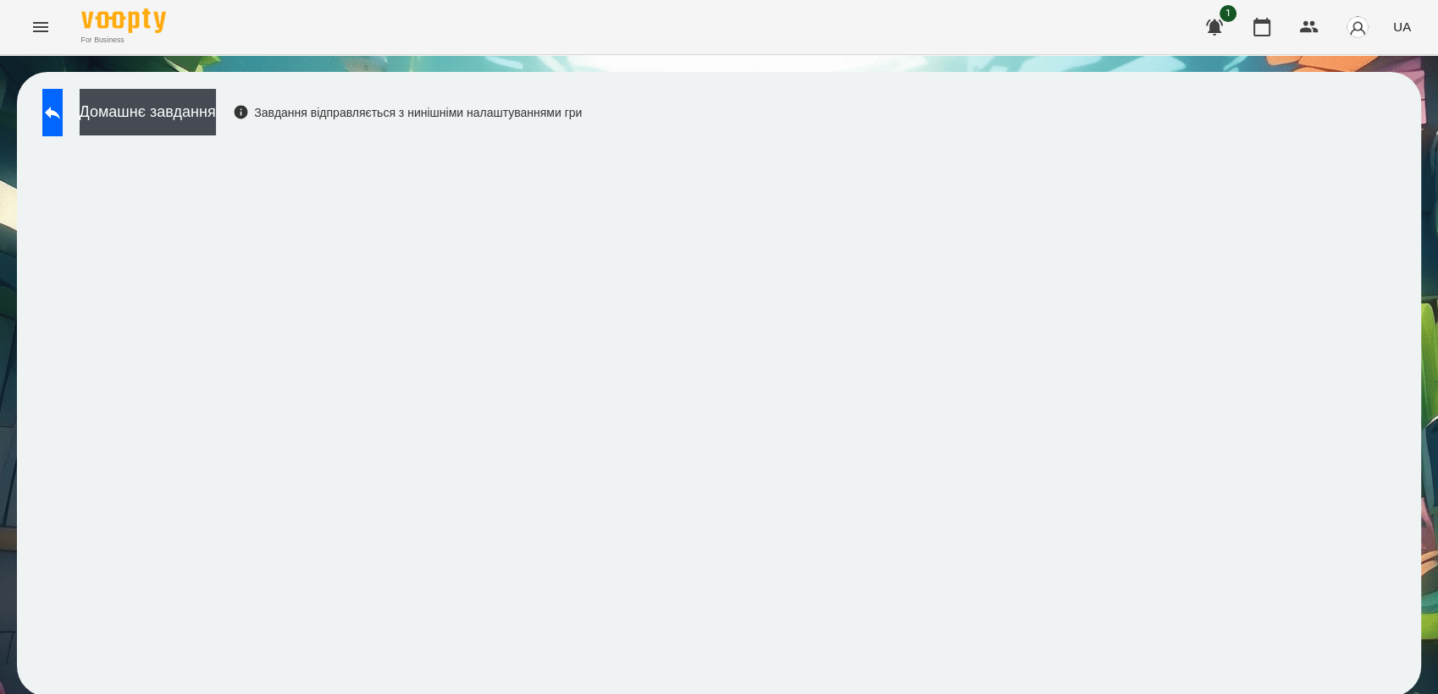
click at [96, 119] on div "Домашнє завдання Завдання відправляється з нинішніми налаштуваннями гри" at bounding box center [308, 117] width 548 height 56
click at [46, 123] on button at bounding box center [52, 112] width 20 height 47
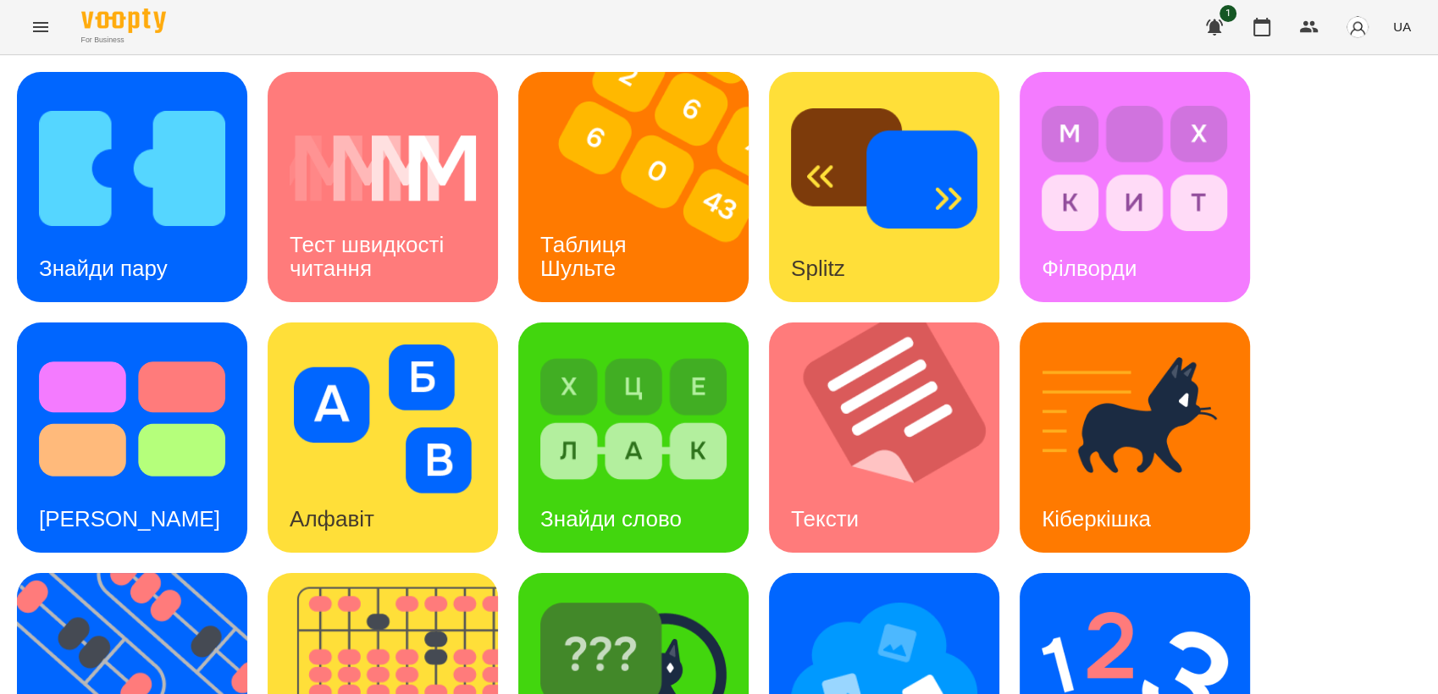
scroll to position [282, 0]
click at [1050, 595] on img at bounding box center [1135, 669] width 186 height 149
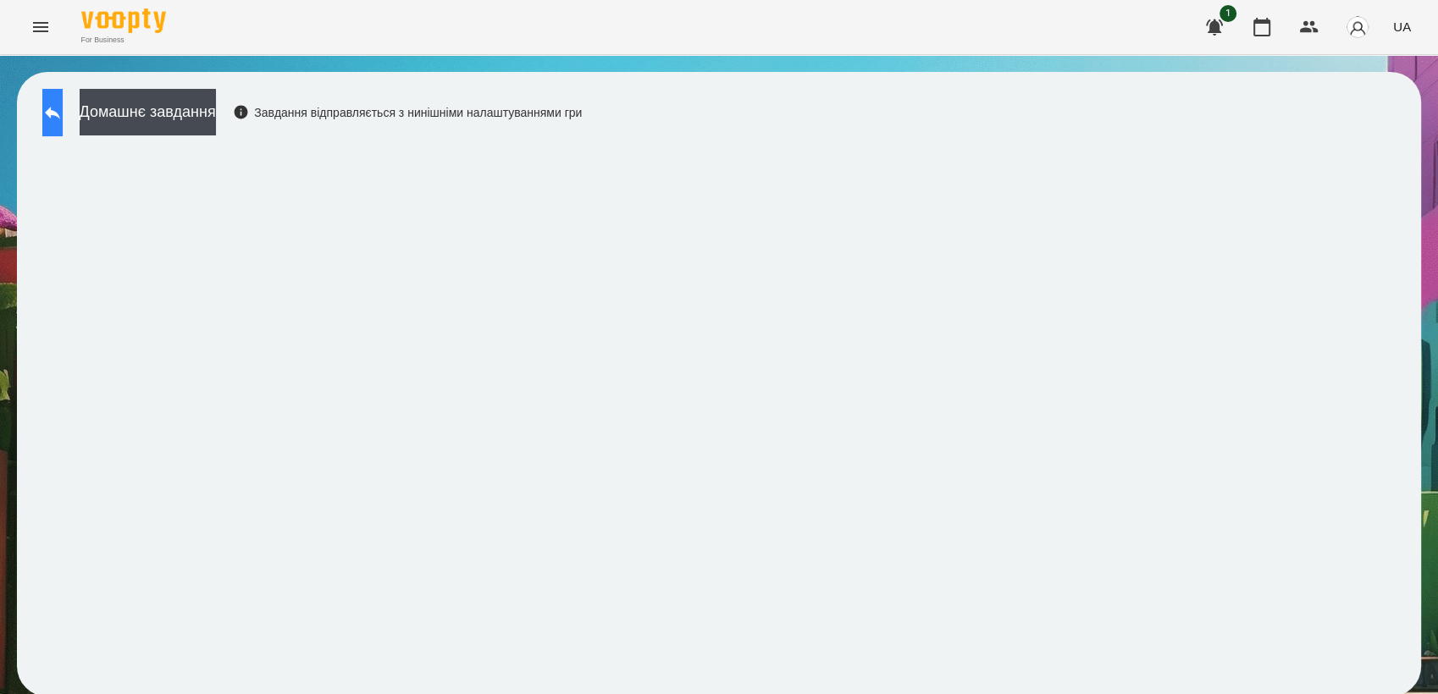
click at [63, 101] on button at bounding box center [52, 112] width 20 height 47
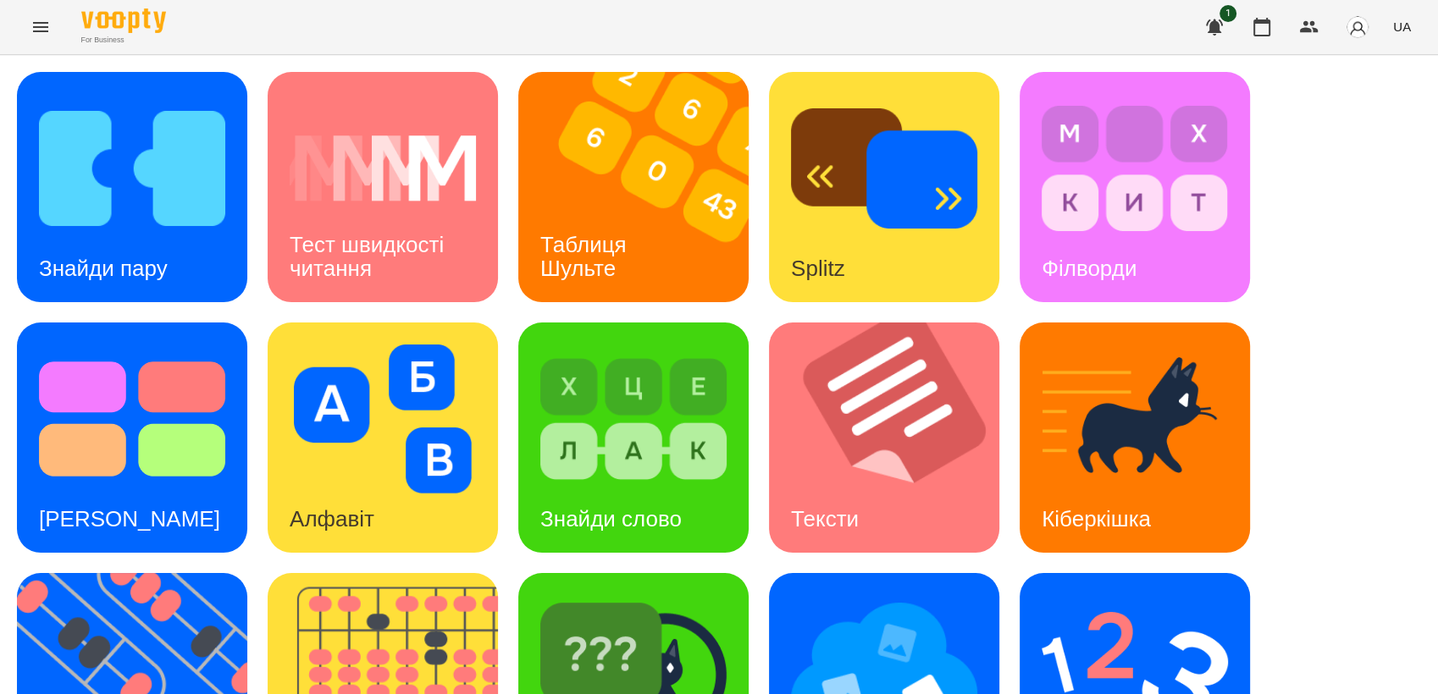
scroll to position [376, 0]
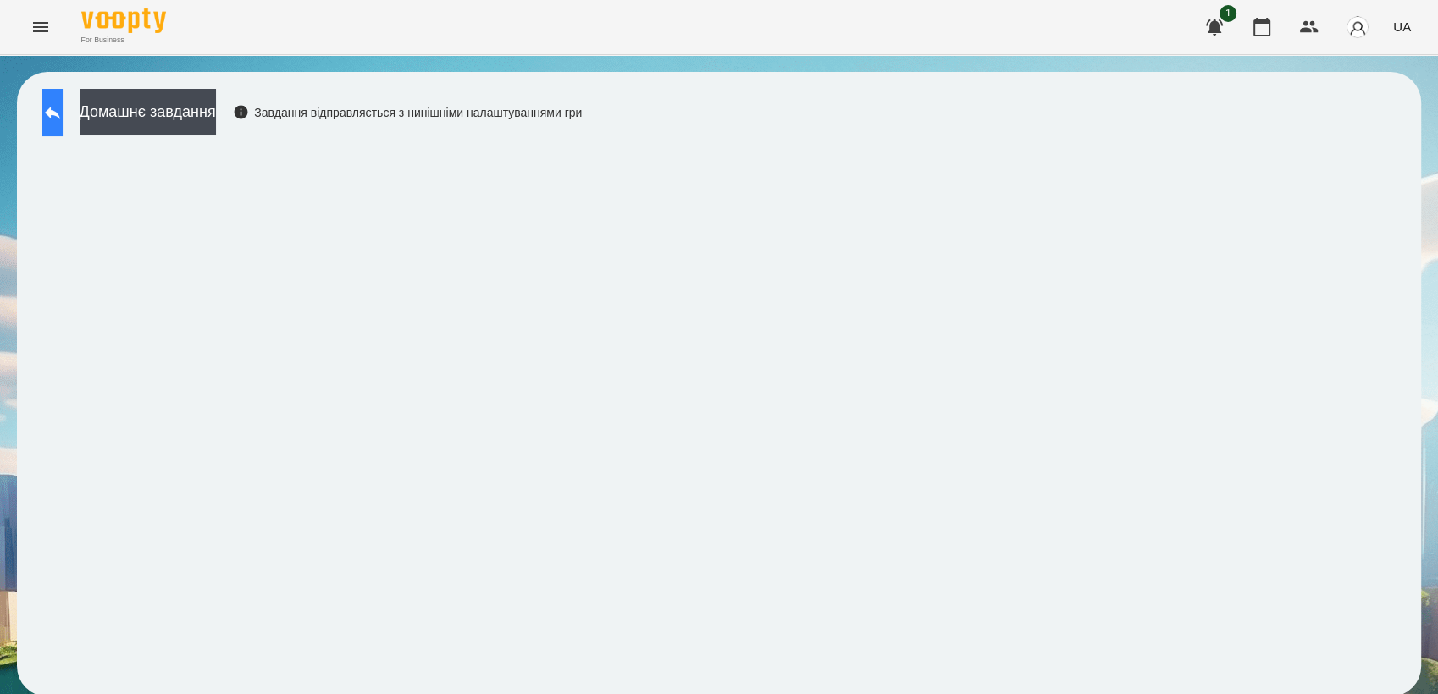
click at [63, 115] on icon at bounding box center [52, 112] width 20 height 20
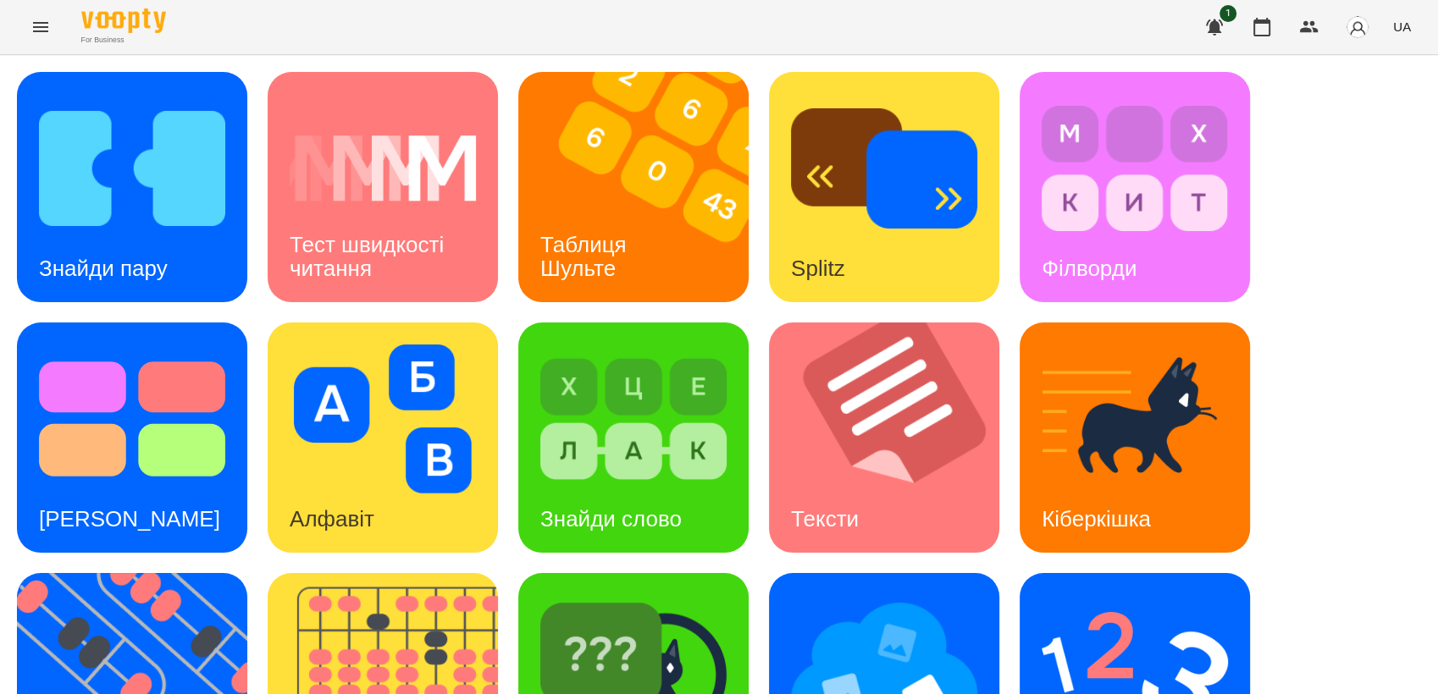
click at [45, 32] on icon "Menu" at bounding box center [40, 27] width 20 height 20
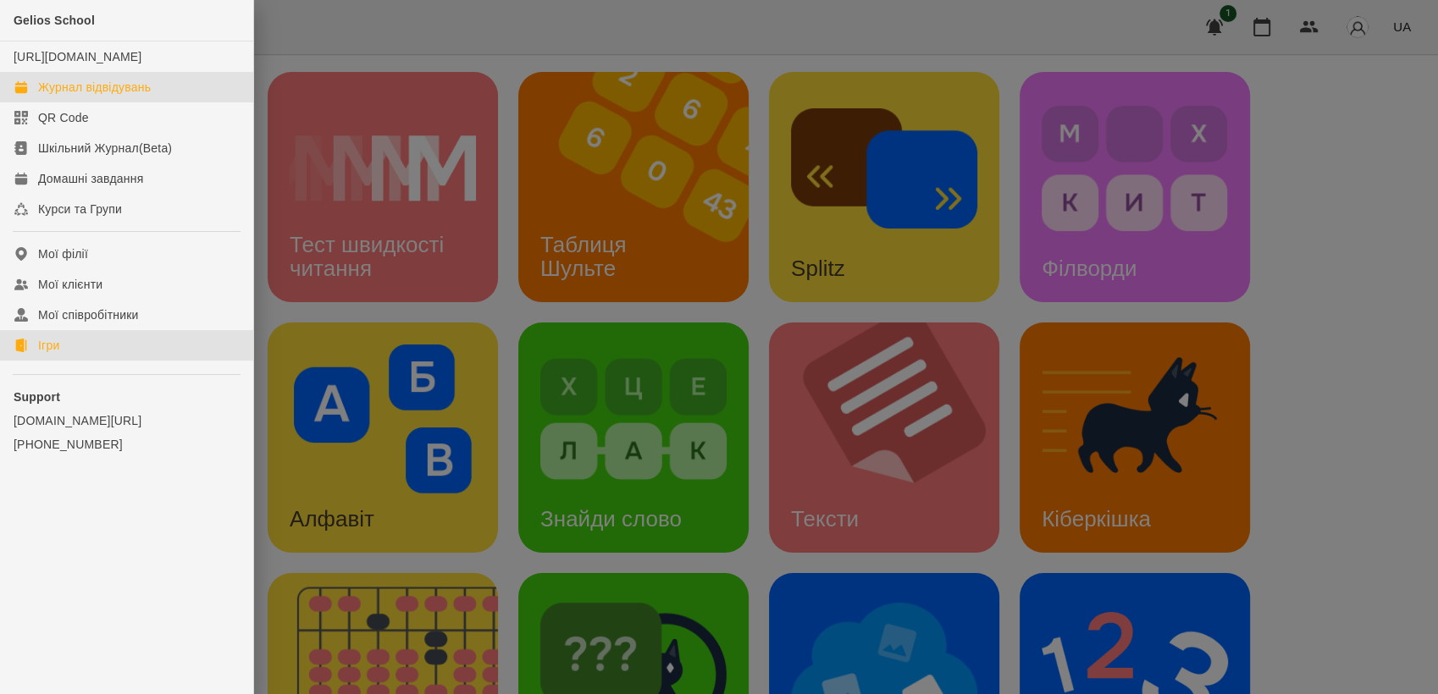
click at [108, 96] on div "Журнал відвідувань" at bounding box center [94, 87] width 113 height 17
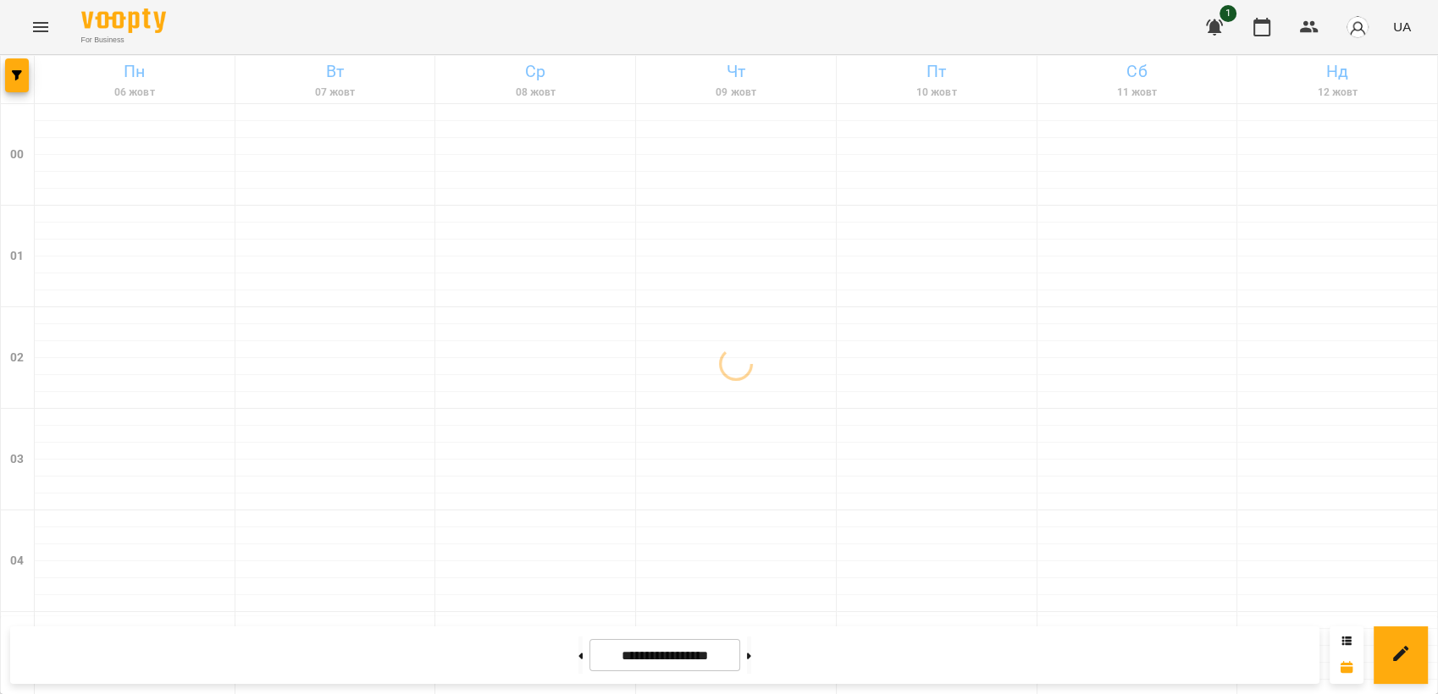
click at [39, 35] on icon "Menu" at bounding box center [40, 27] width 20 height 20
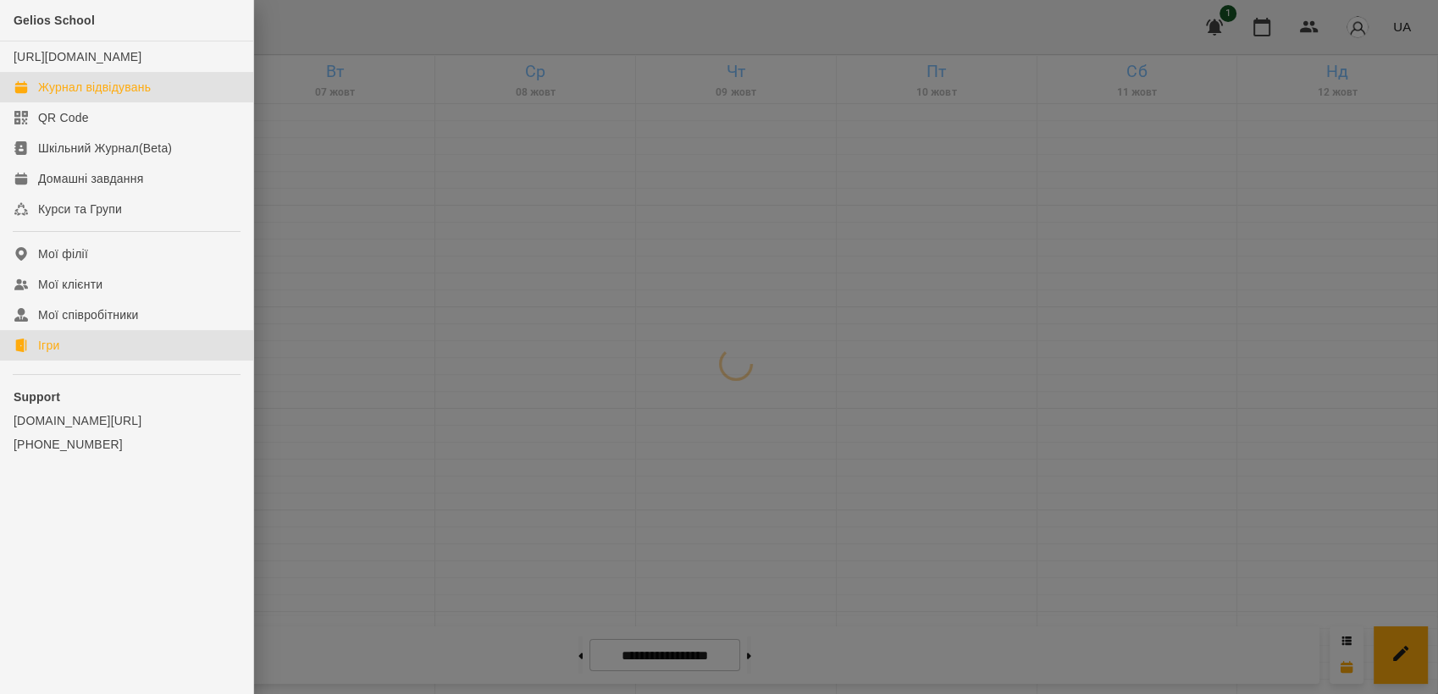
click at [71, 361] on link "Ігри" at bounding box center [126, 345] width 253 height 30
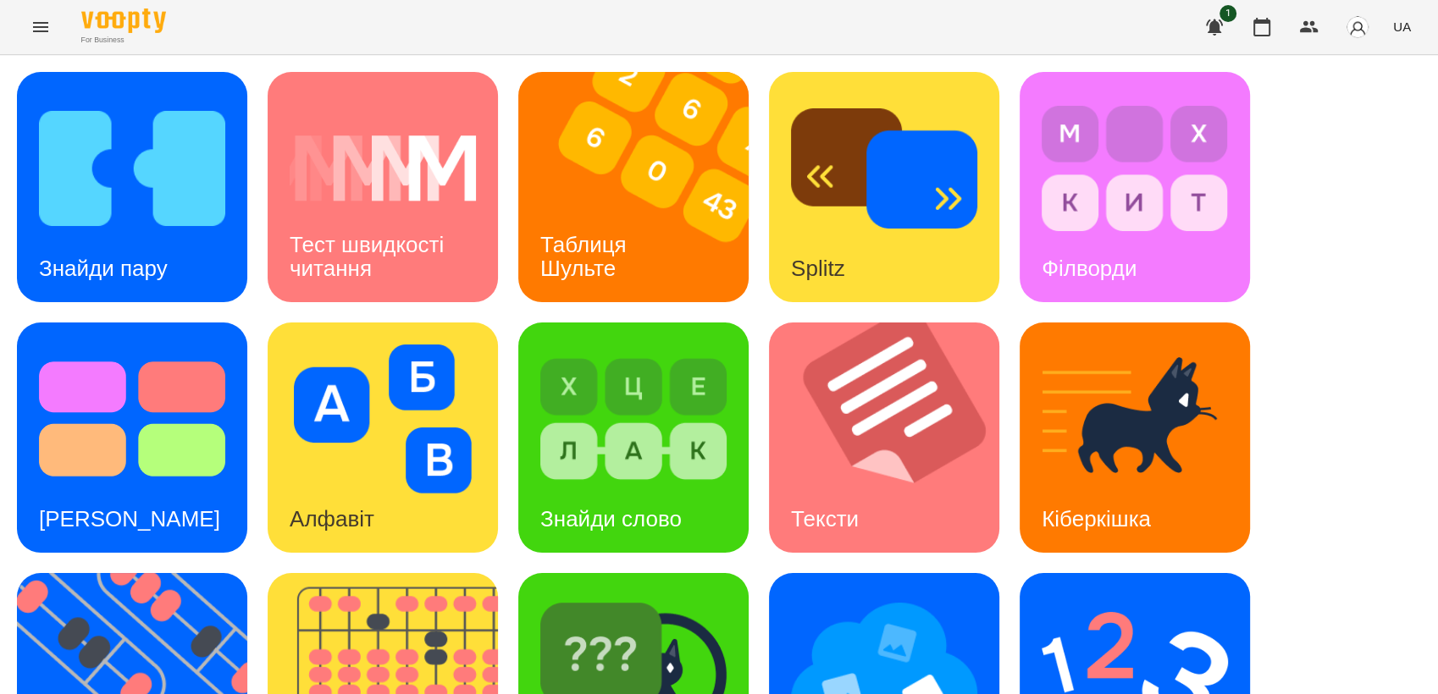
scroll to position [376, 0]
click at [116, 573] on img at bounding box center [143, 688] width 252 height 230
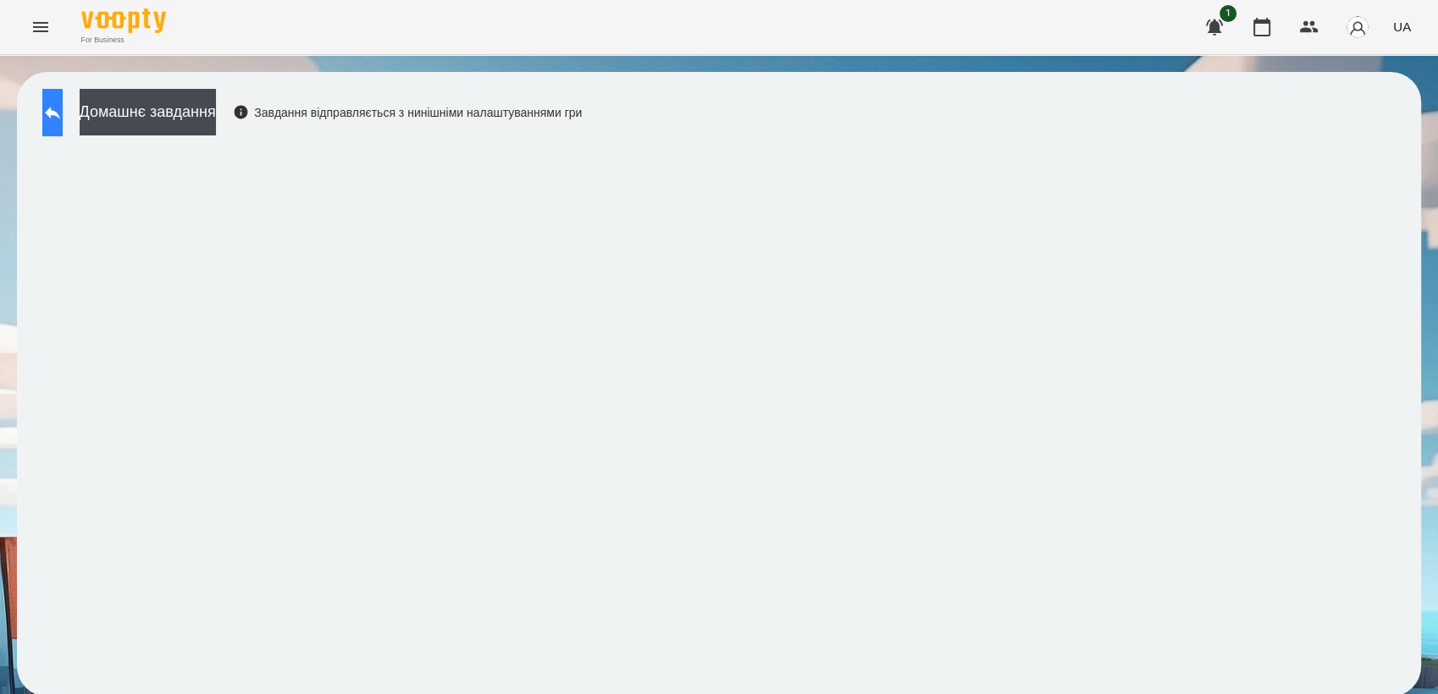
click at [63, 116] on icon at bounding box center [52, 112] width 20 height 20
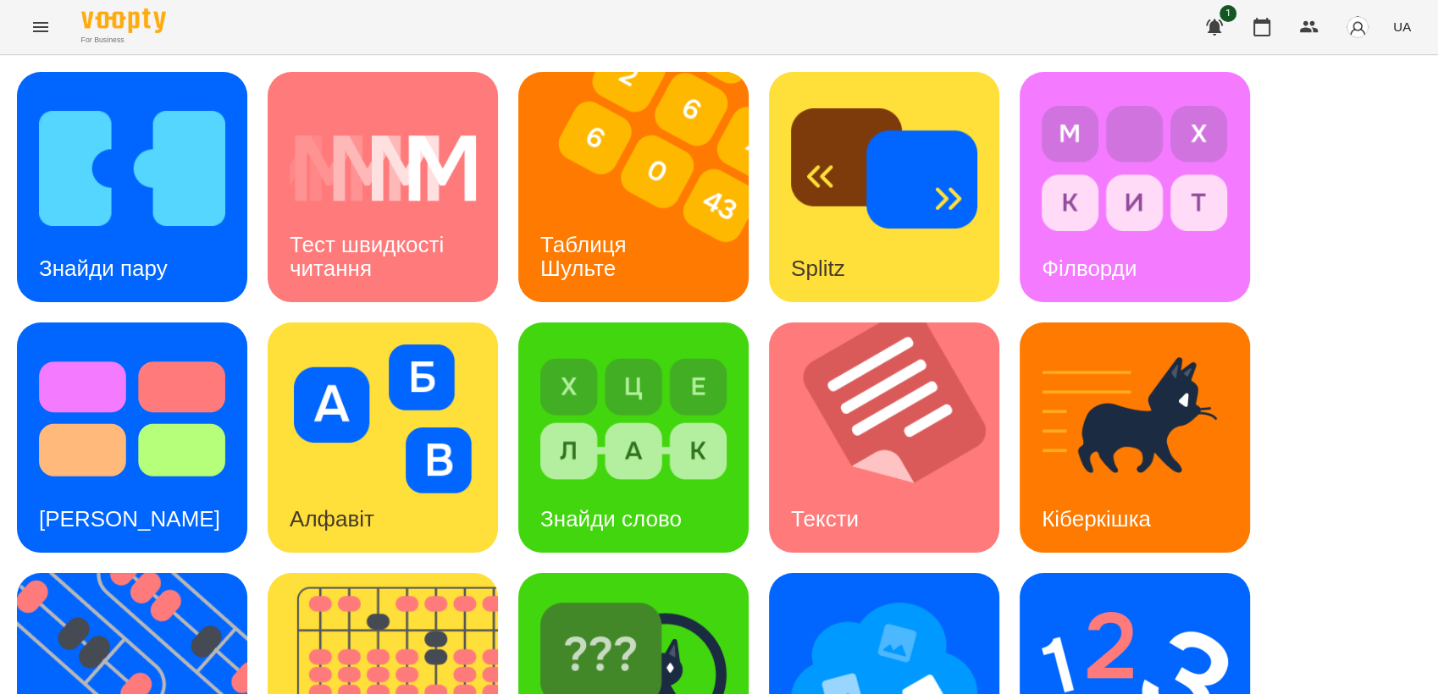
scroll to position [376, 0]
click at [129, 573] on img at bounding box center [143, 688] width 252 height 230
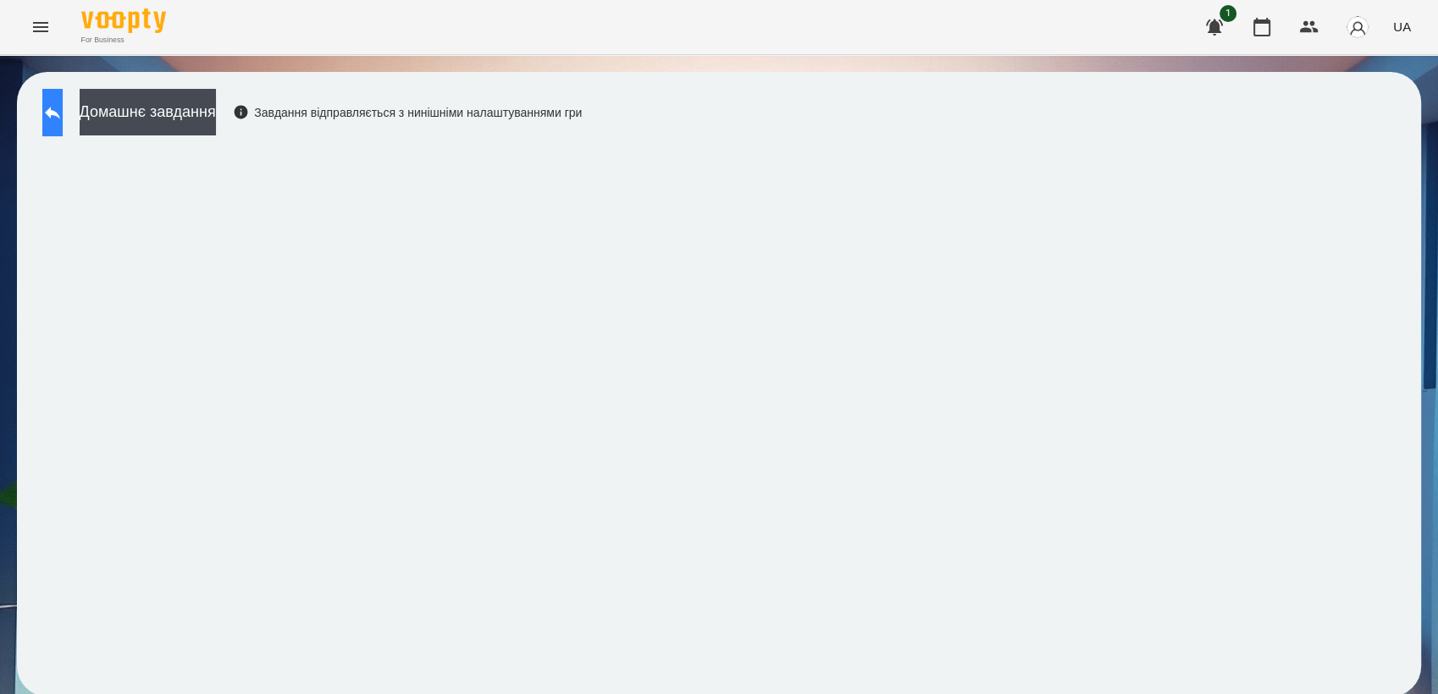
click at [63, 124] on button at bounding box center [52, 112] width 20 height 47
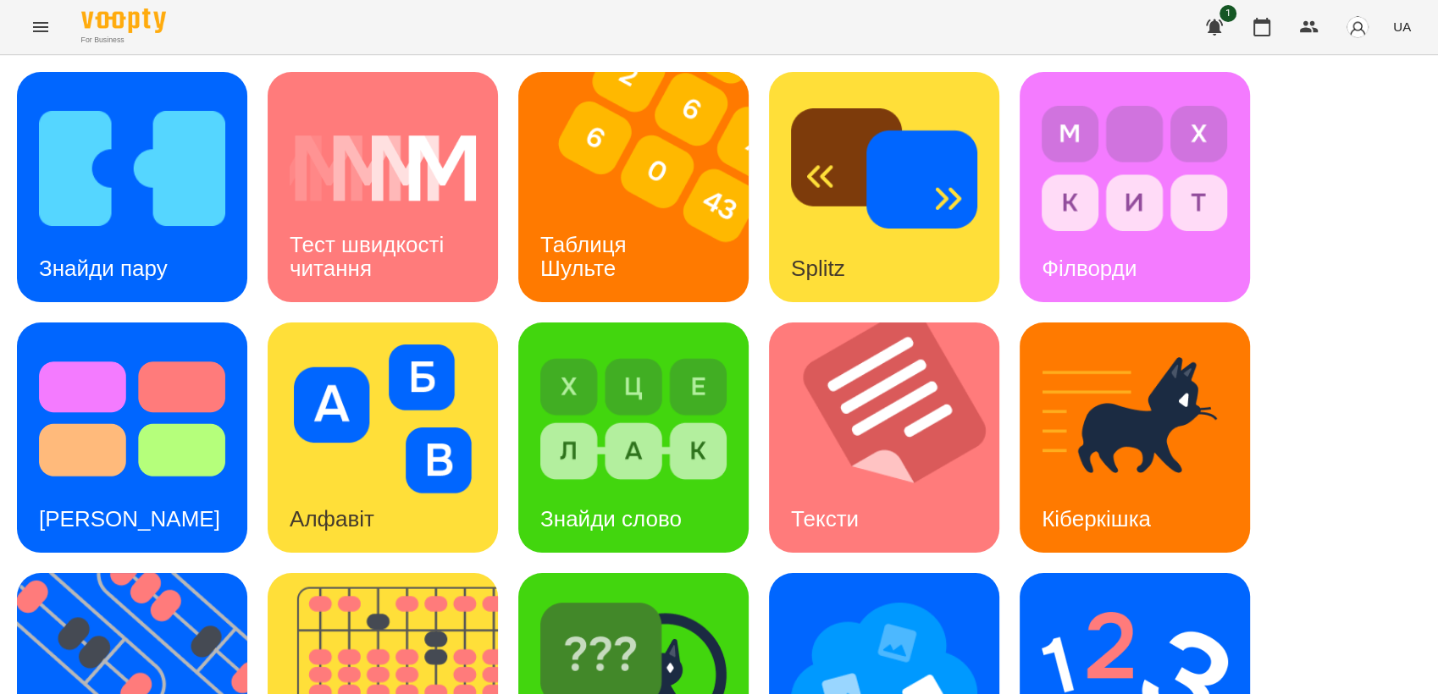
scroll to position [376, 0]
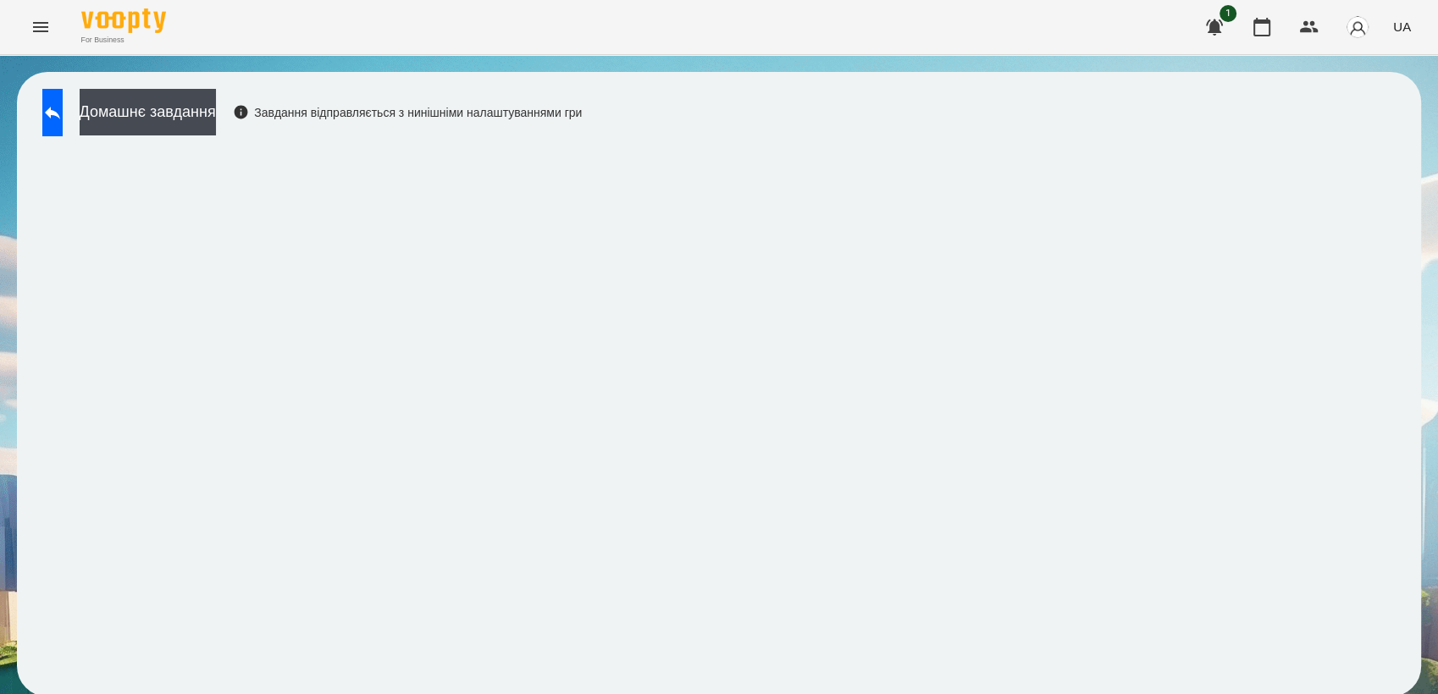
scroll to position [2, 0]
click at [60, 111] on icon at bounding box center [52, 113] width 15 height 13
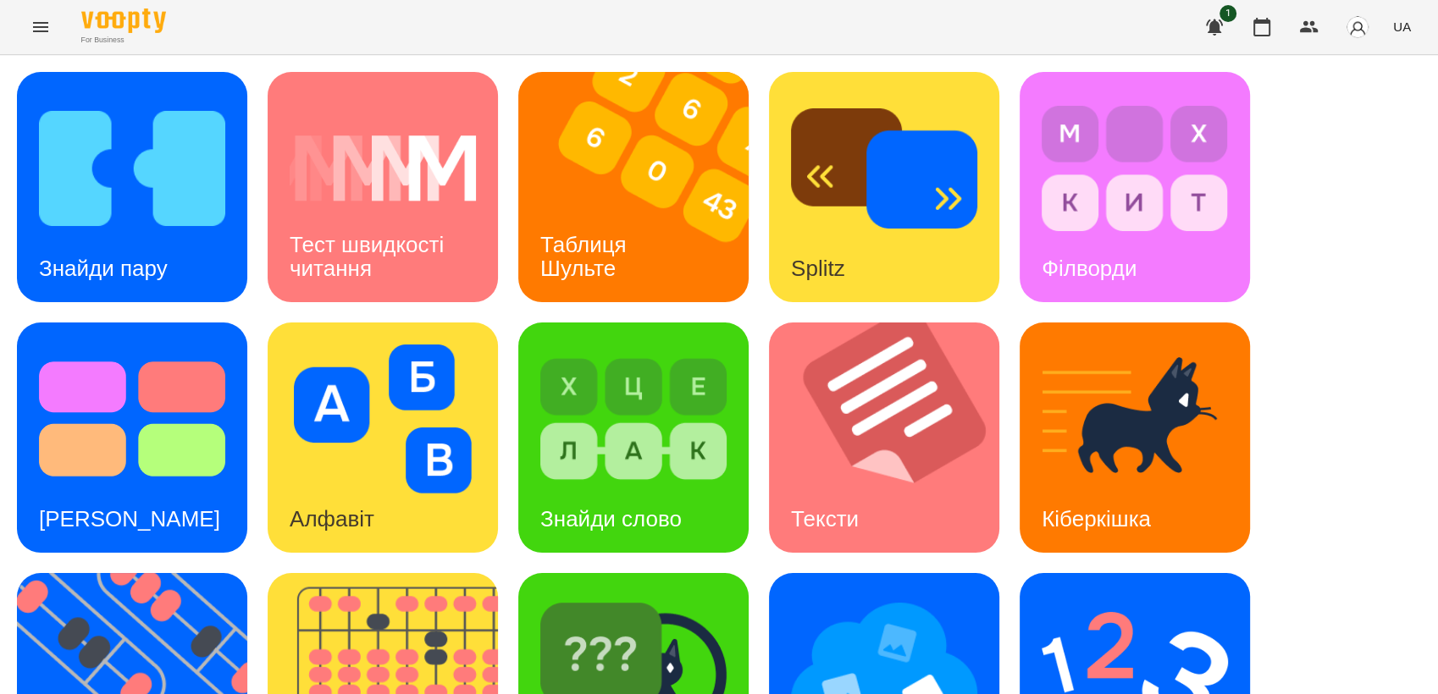
scroll to position [376, 0]
click at [1121, 595] on img at bounding box center [1135, 669] width 186 height 149
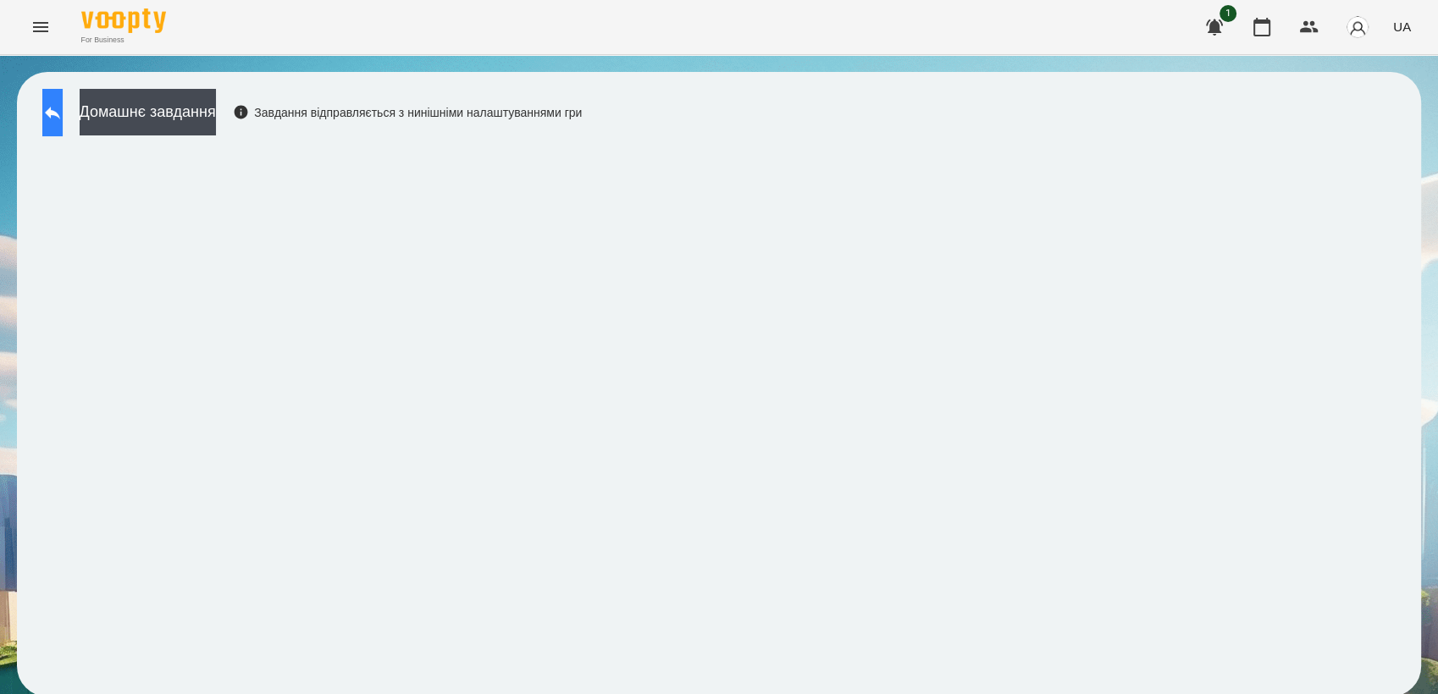
click at [60, 111] on icon at bounding box center [52, 113] width 15 height 13
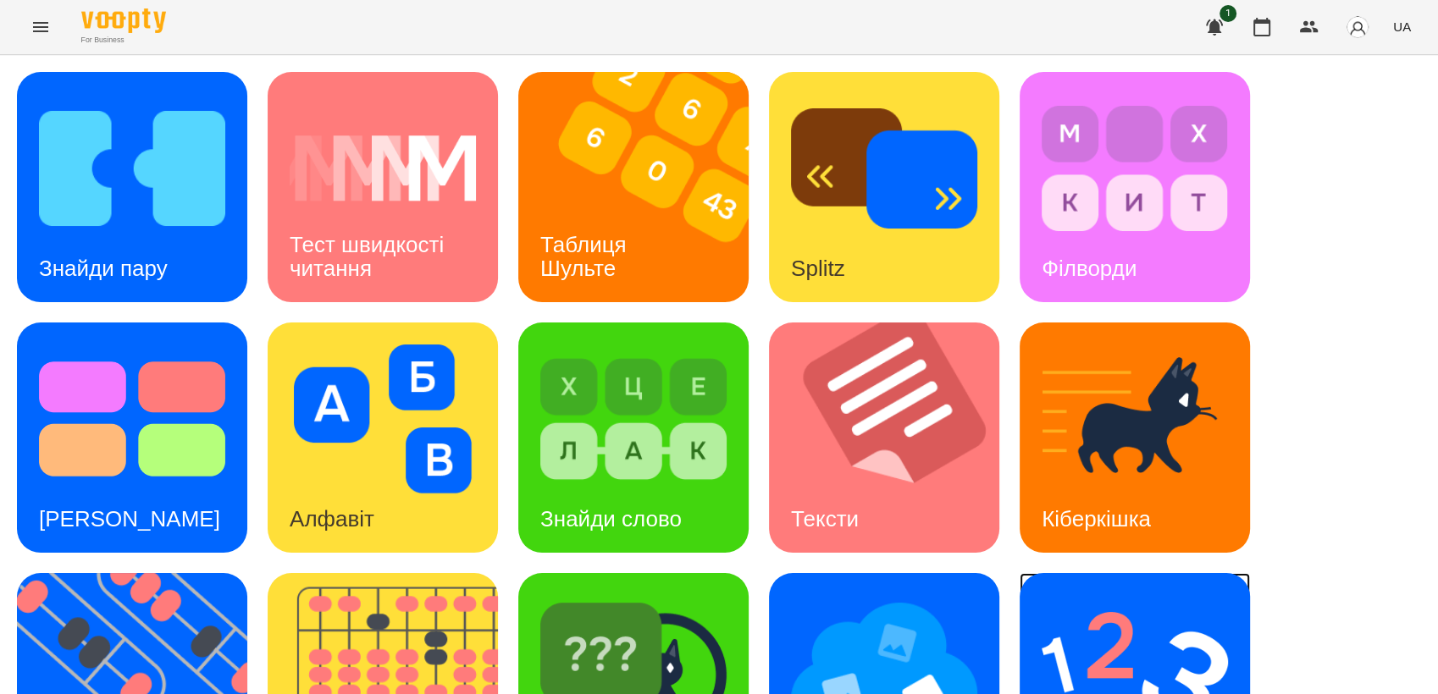
click at [1164, 613] on img at bounding box center [1135, 669] width 186 height 149
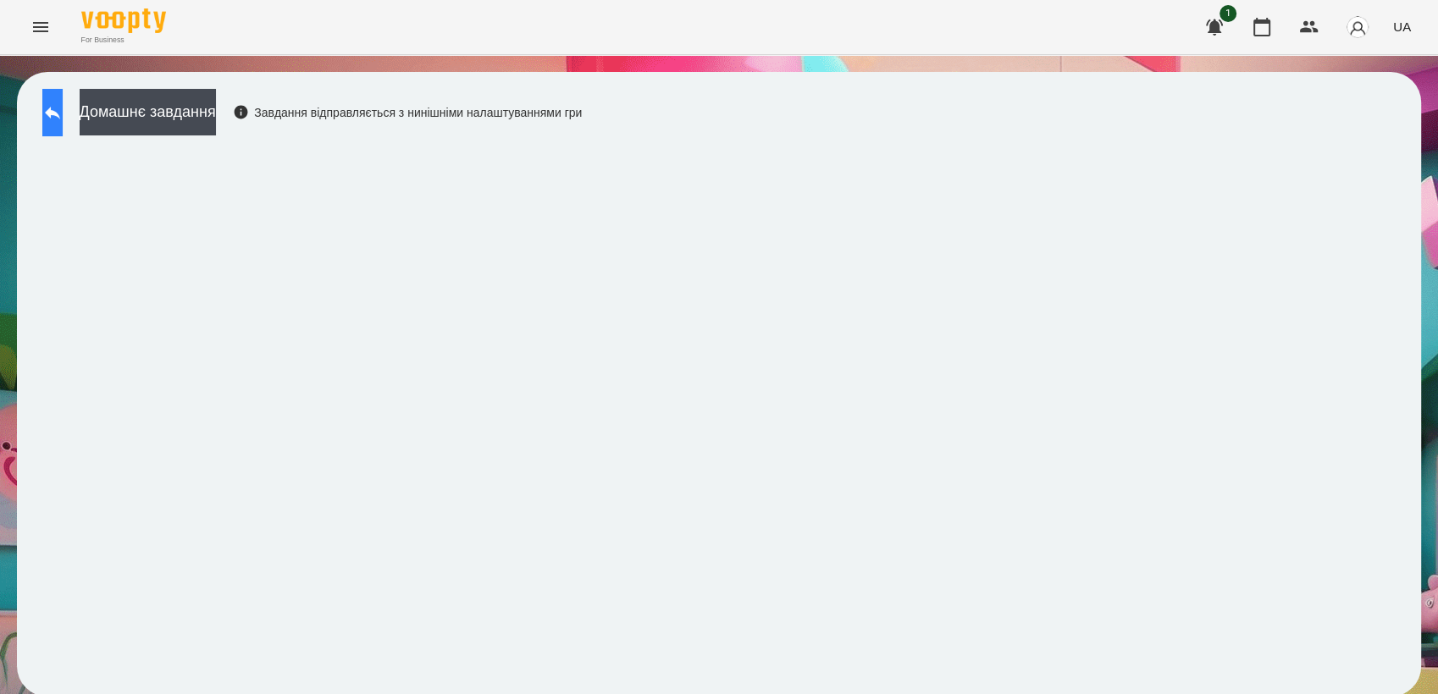
click at [63, 117] on icon at bounding box center [52, 112] width 20 height 20
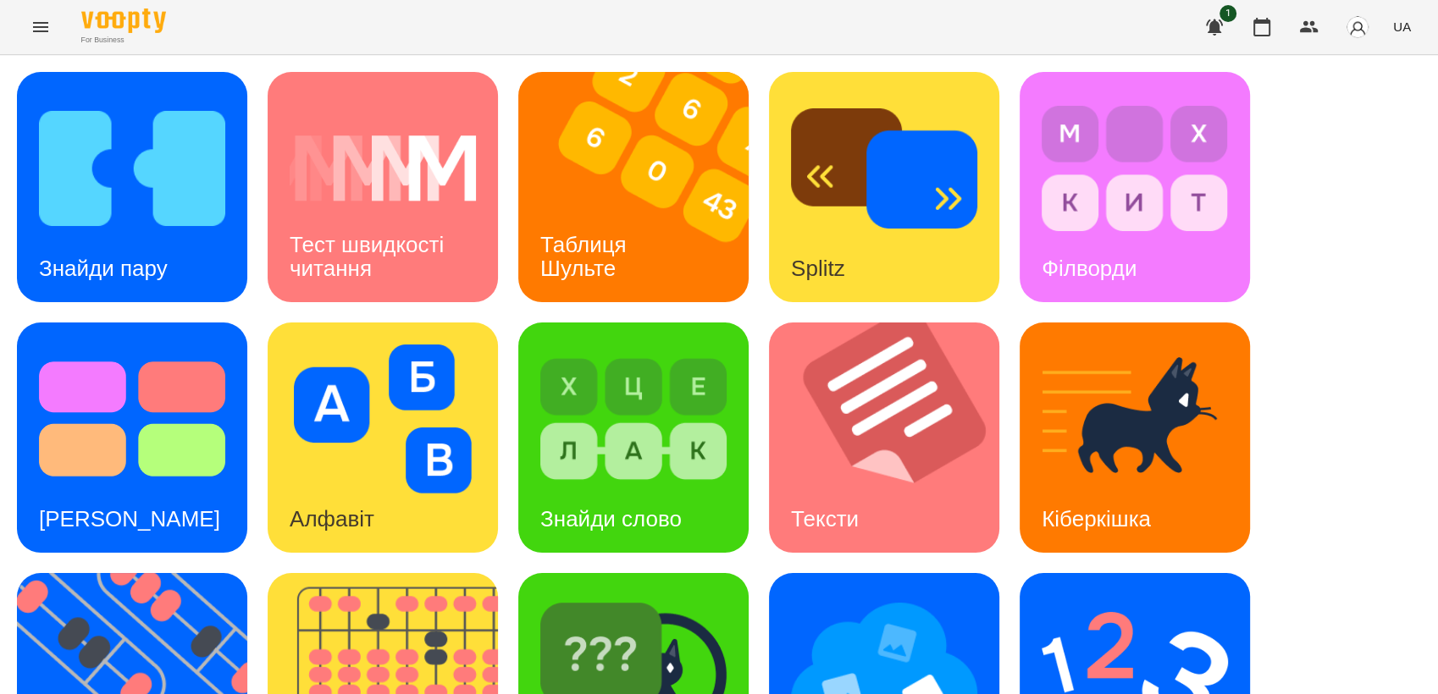
scroll to position [376, 0]
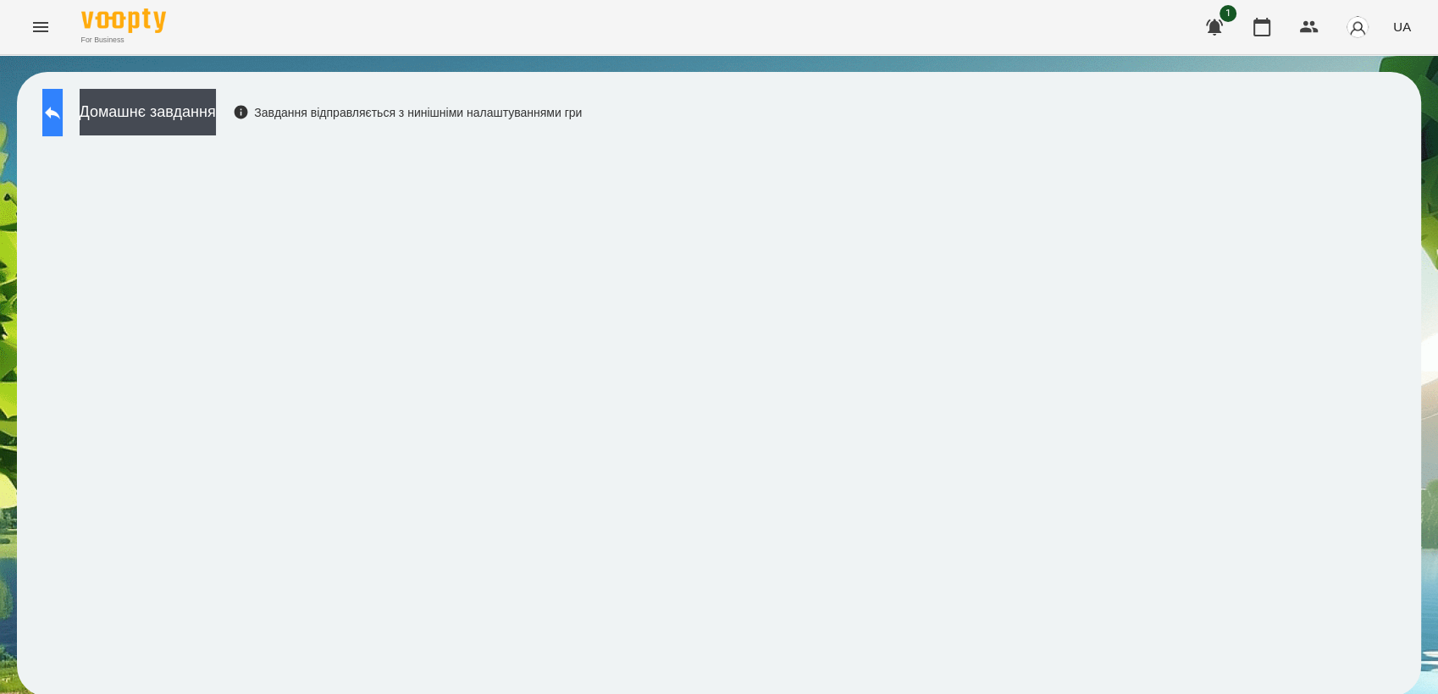
click at [63, 121] on button at bounding box center [52, 112] width 20 height 47
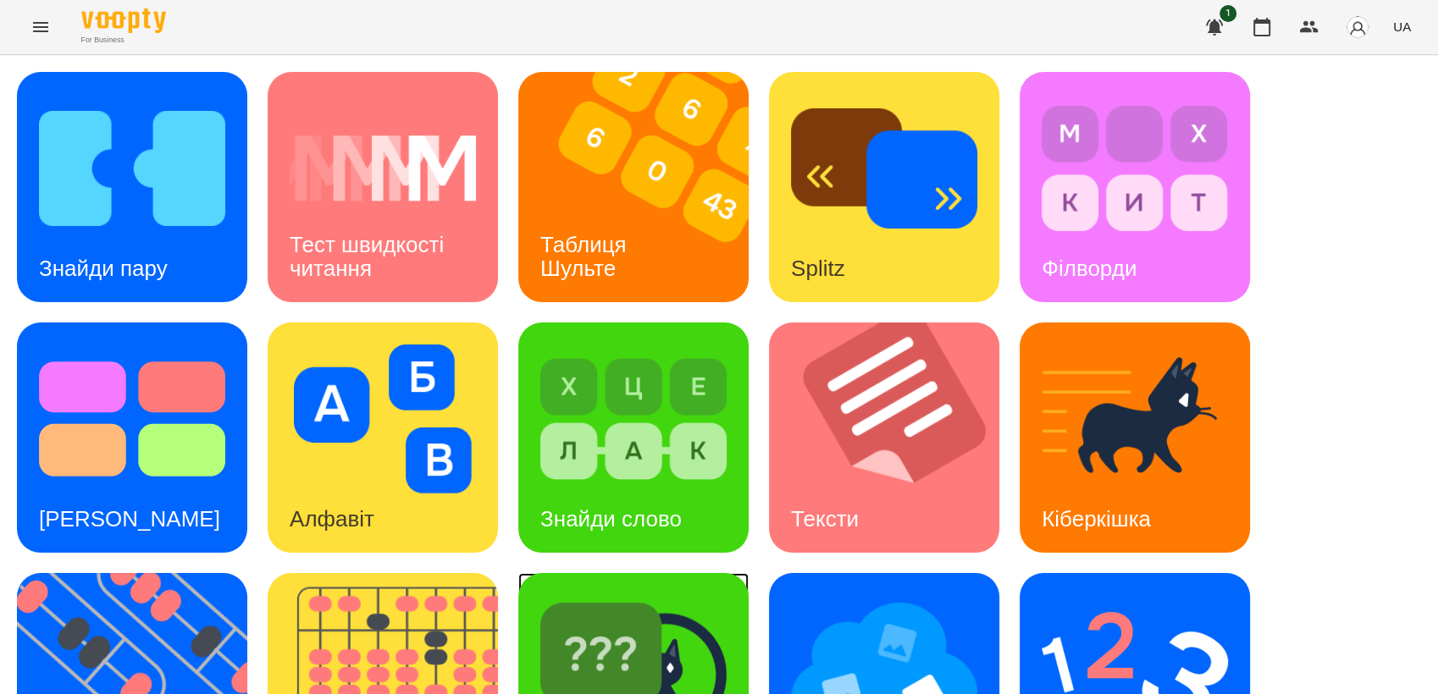
click at [660, 652] on img at bounding box center [633, 669] width 186 height 149
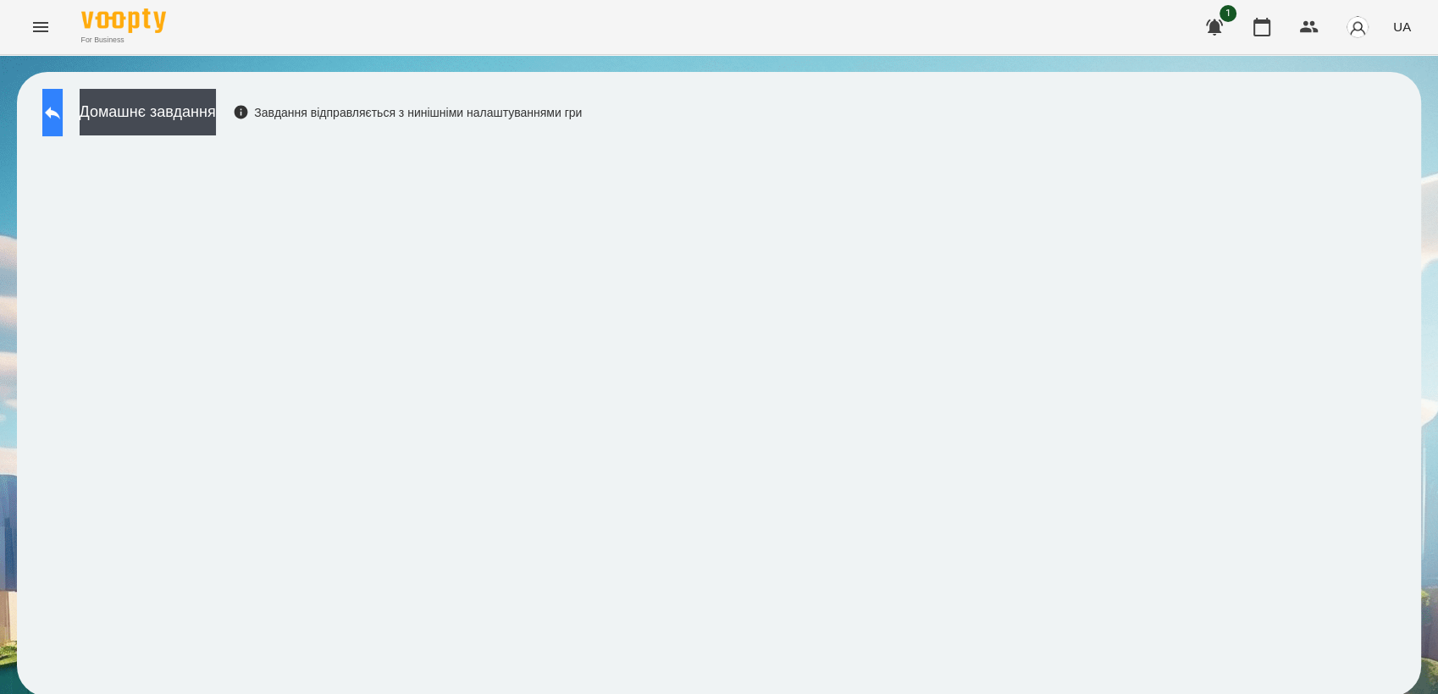
click at [63, 114] on button at bounding box center [52, 112] width 20 height 47
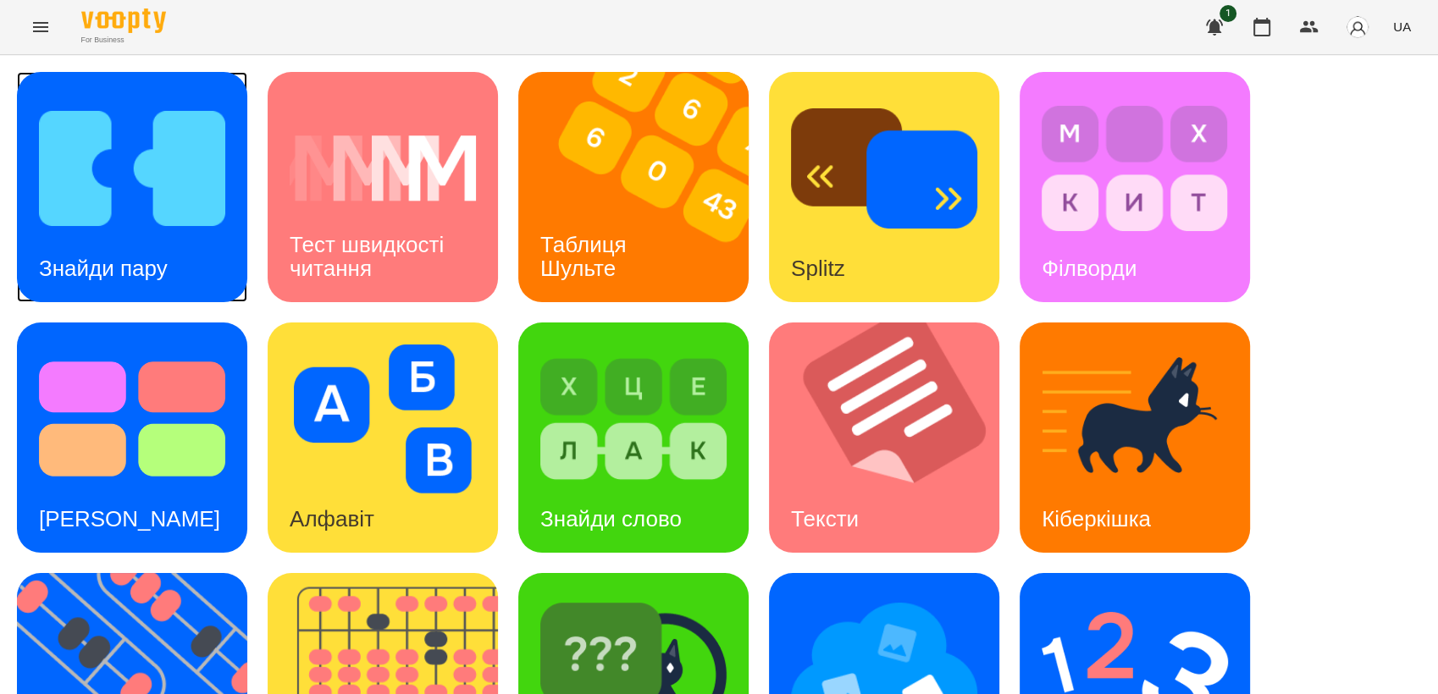
click at [98, 235] on div "Знайди пару" at bounding box center [103, 268] width 173 height 67
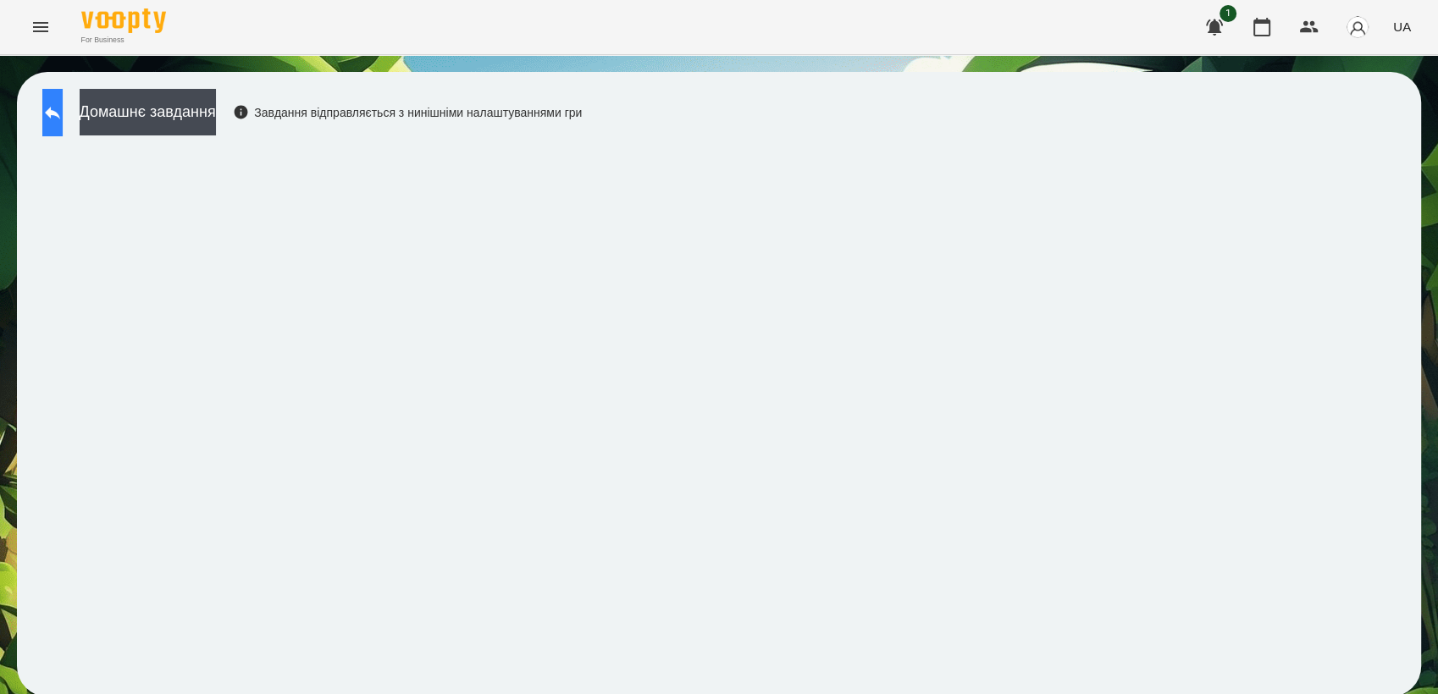
click at [63, 101] on button at bounding box center [52, 112] width 20 height 47
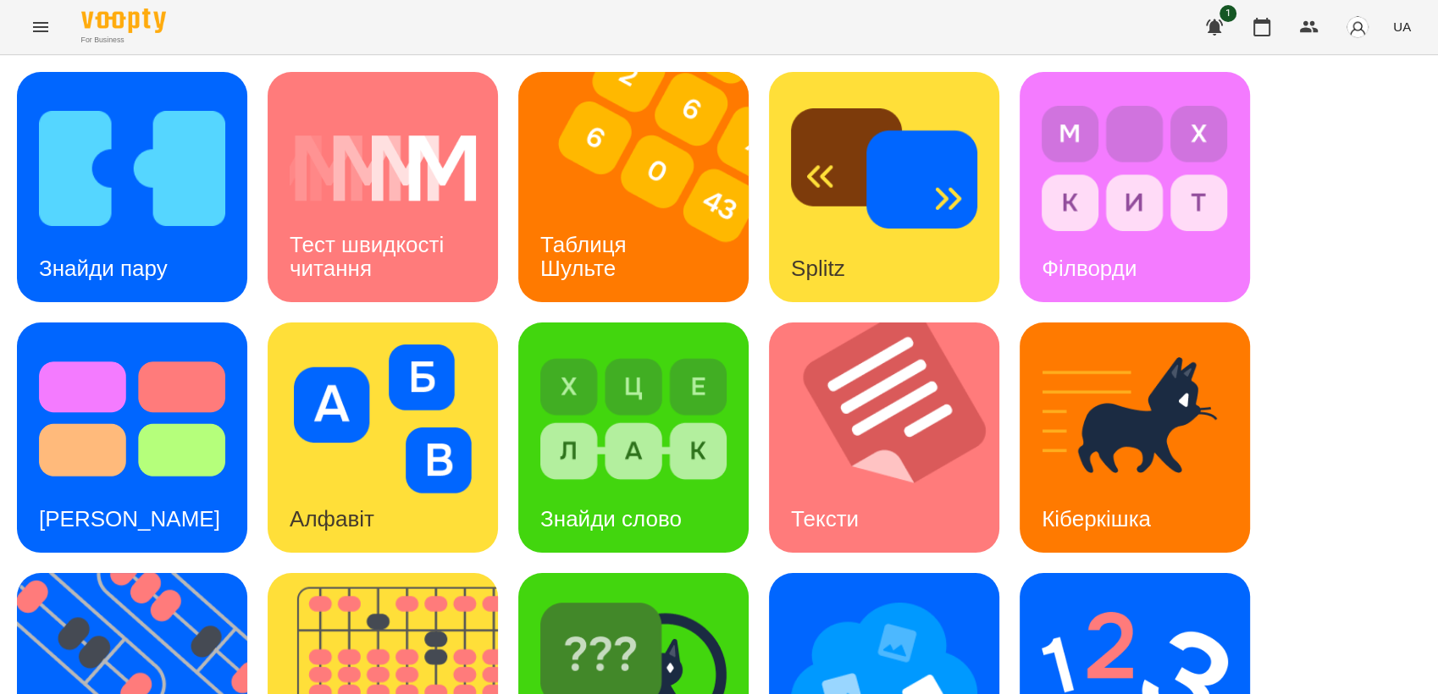
scroll to position [376, 0]
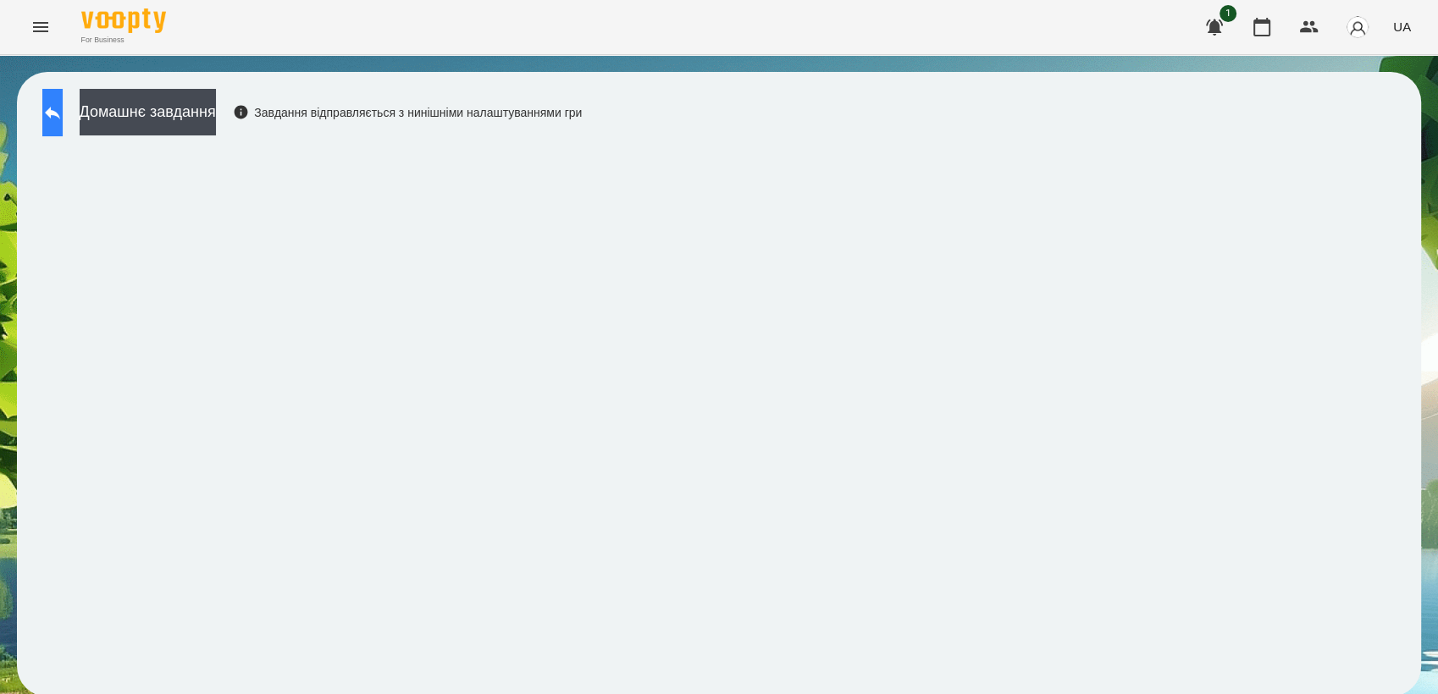
click at [62, 108] on icon at bounding box center [52, 112] width 20 height 20
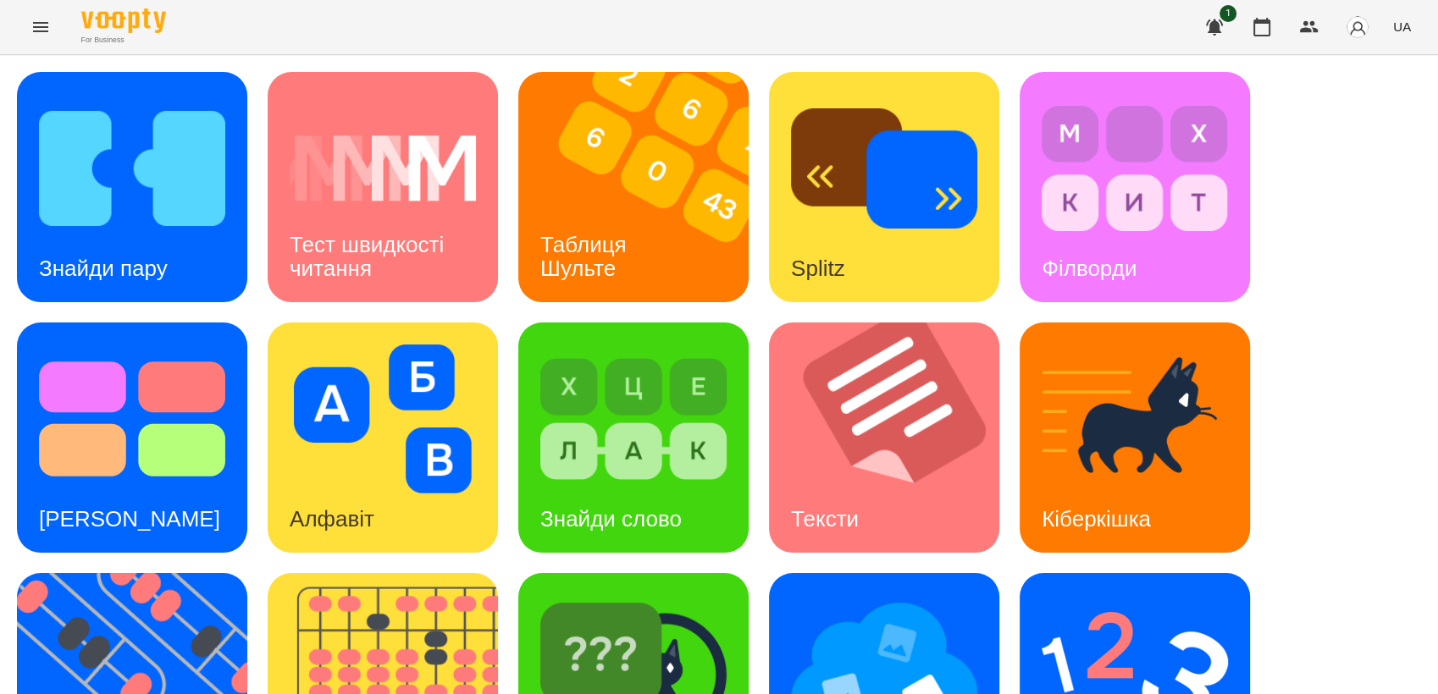
scroll to position [376, 0]
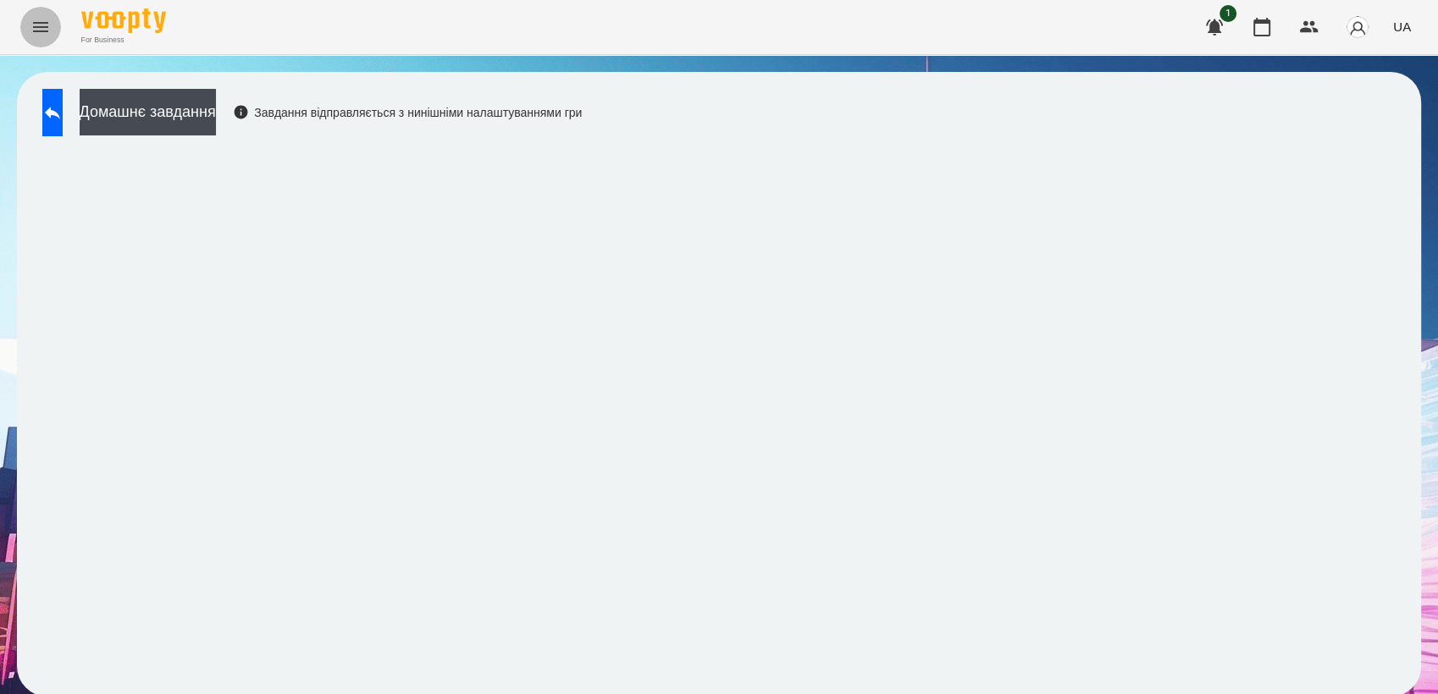
click at [34, 30] on icon "Menu" at bounding box center [40, 27] width 15 height 10
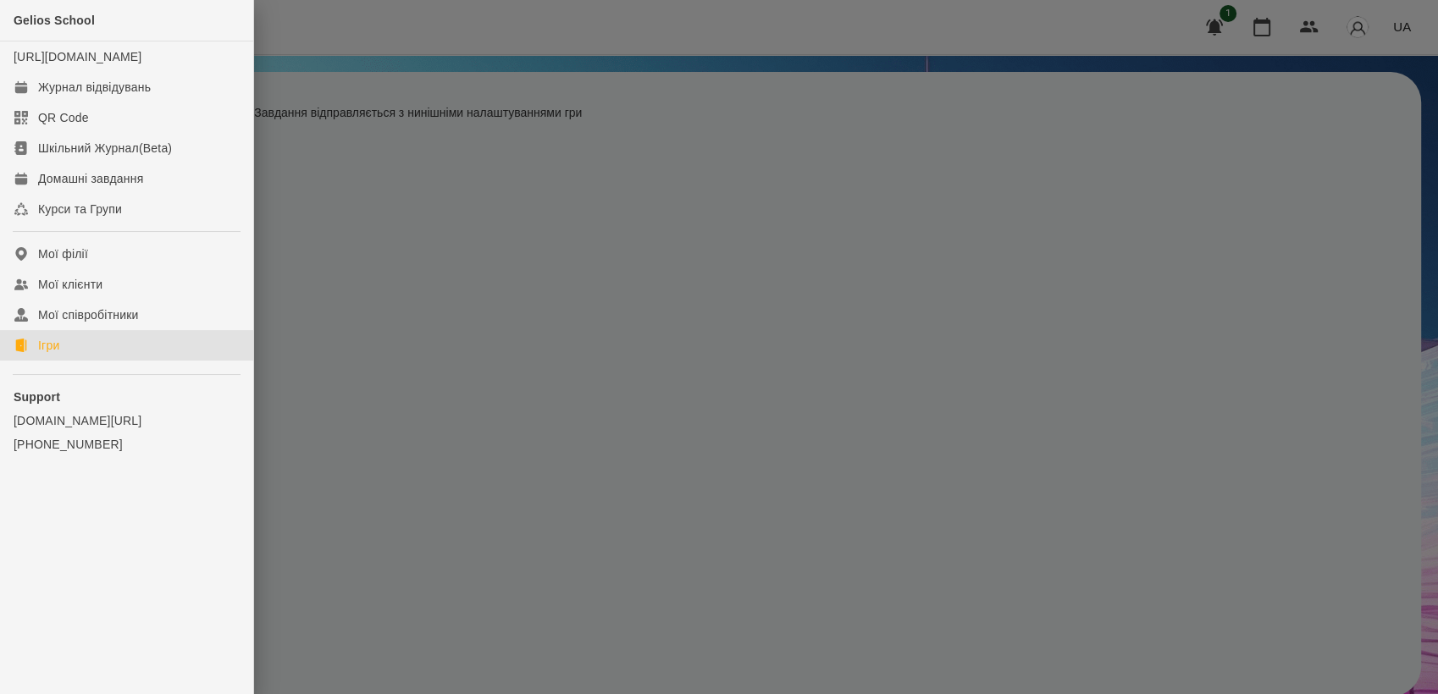
click at [118, 361] on link "Ігри" at bounding box center [126, 345] width 253 height 30
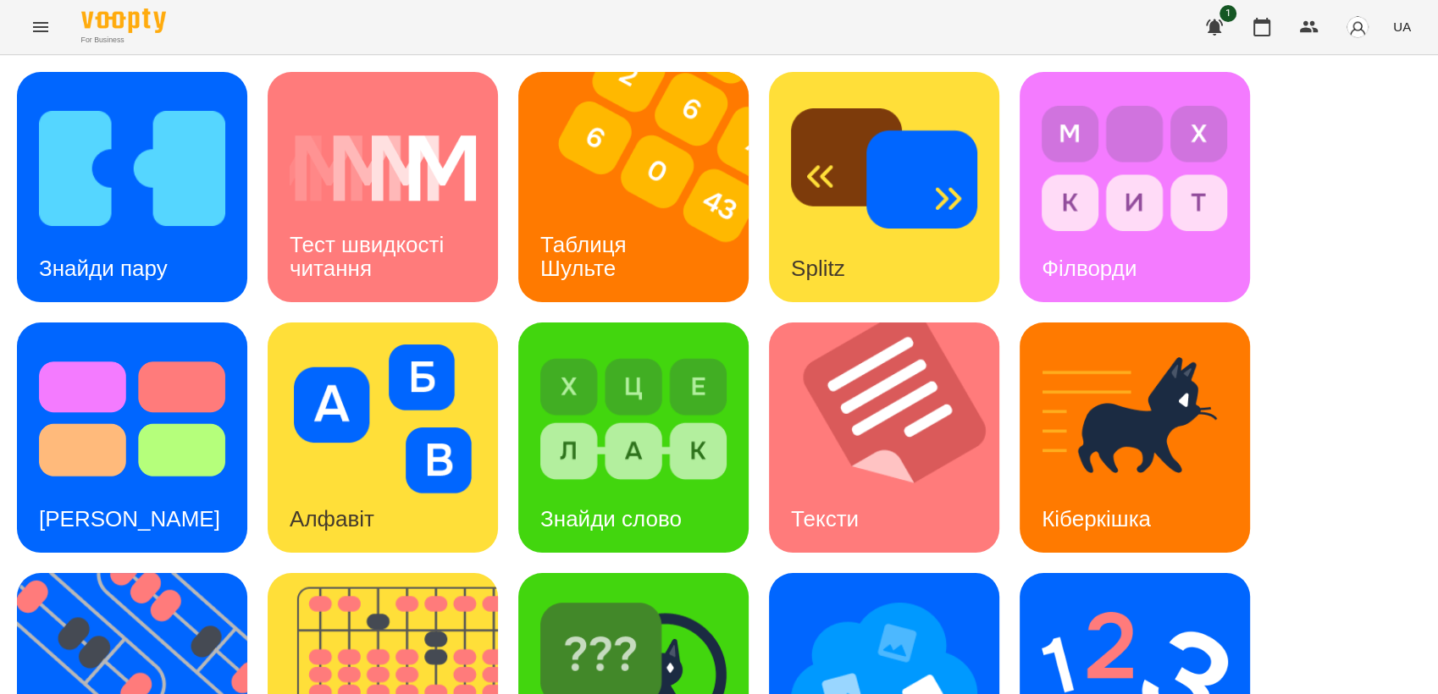
click at [33, 24] on icon "Menu" at bounding box center [40, 27] width 20 height 20
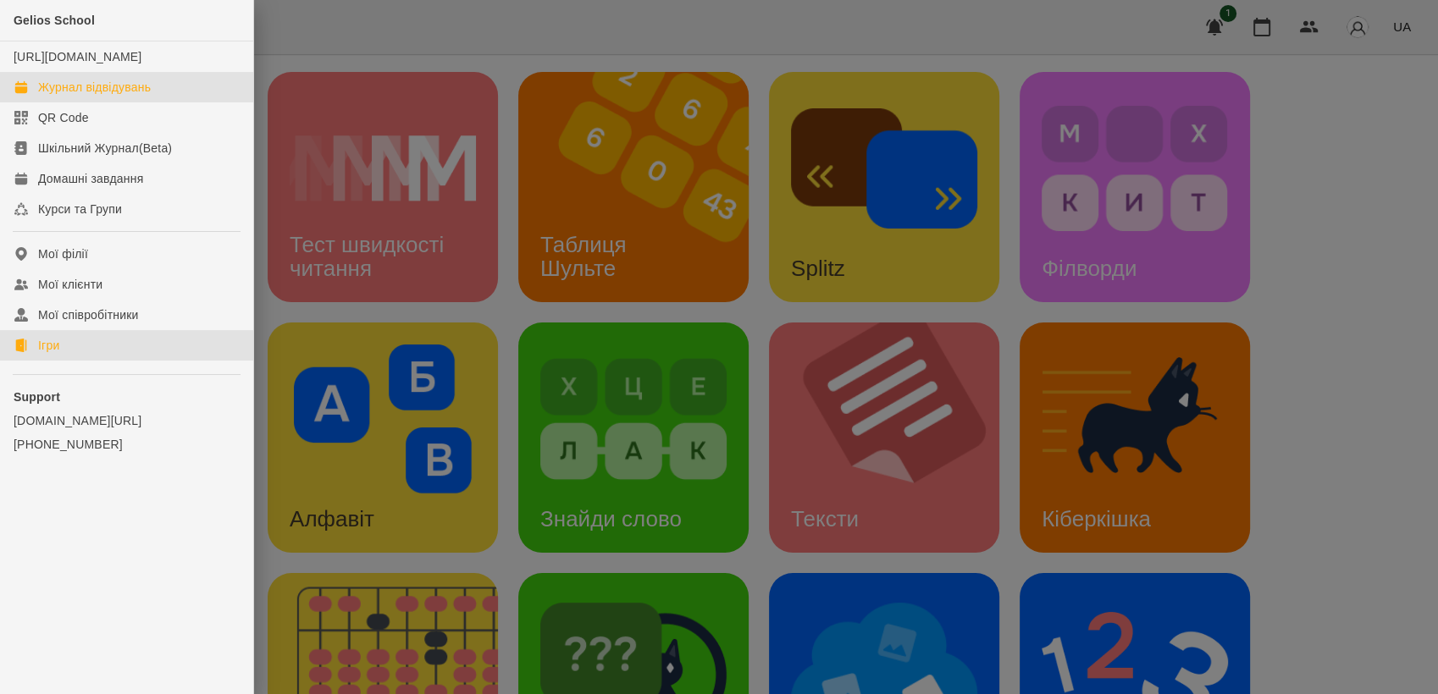
click at [99, 96] on div "Журнал відвідувань" at bounding box center [94, 87] width 113 height 17
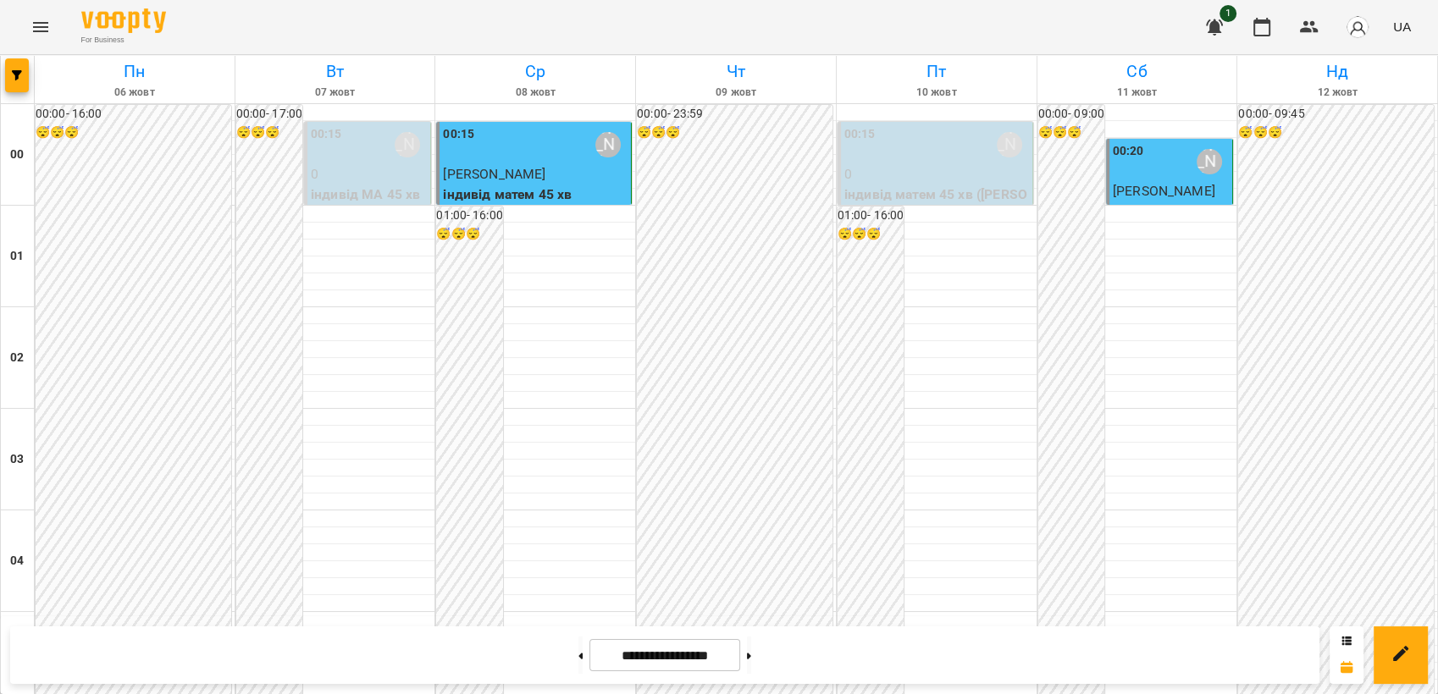
scroll to position [752, 0]
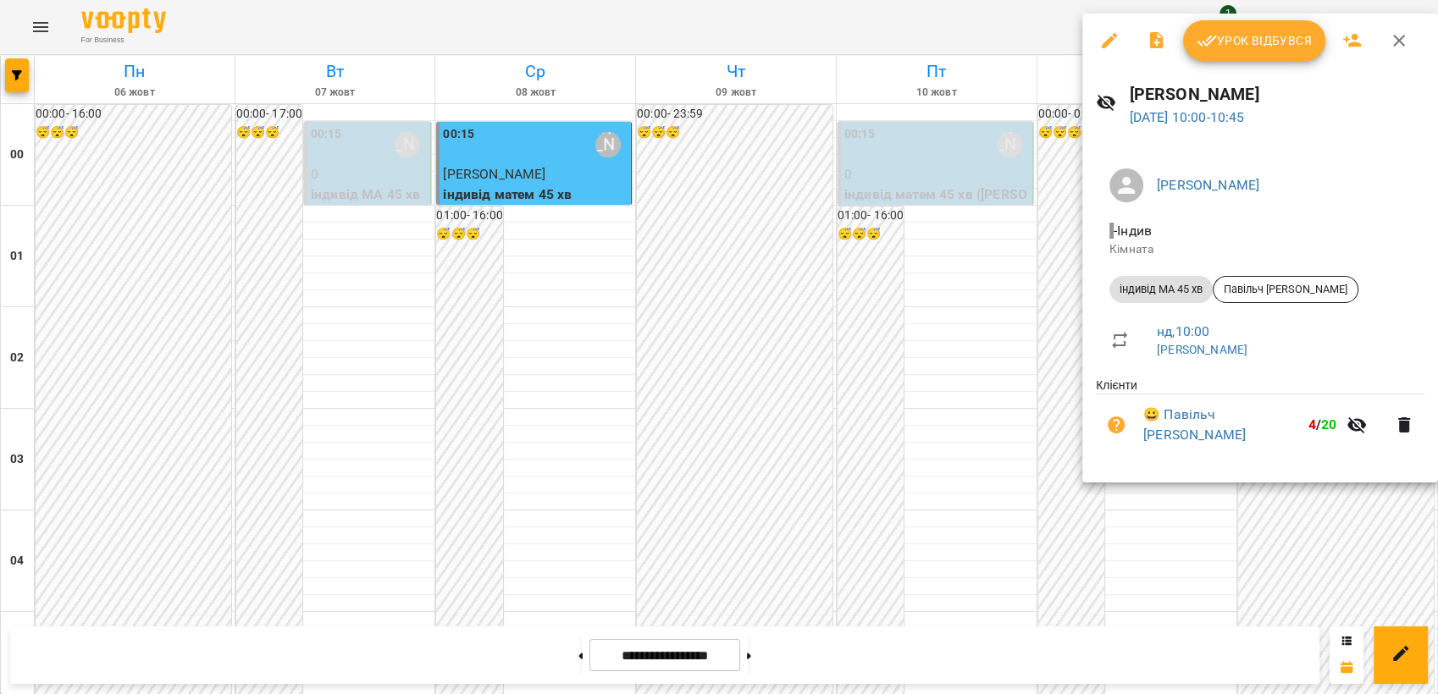
click at [1267, 34] on span "Урок відбувся" at bounding box center [1254, 40] width 115 height 20
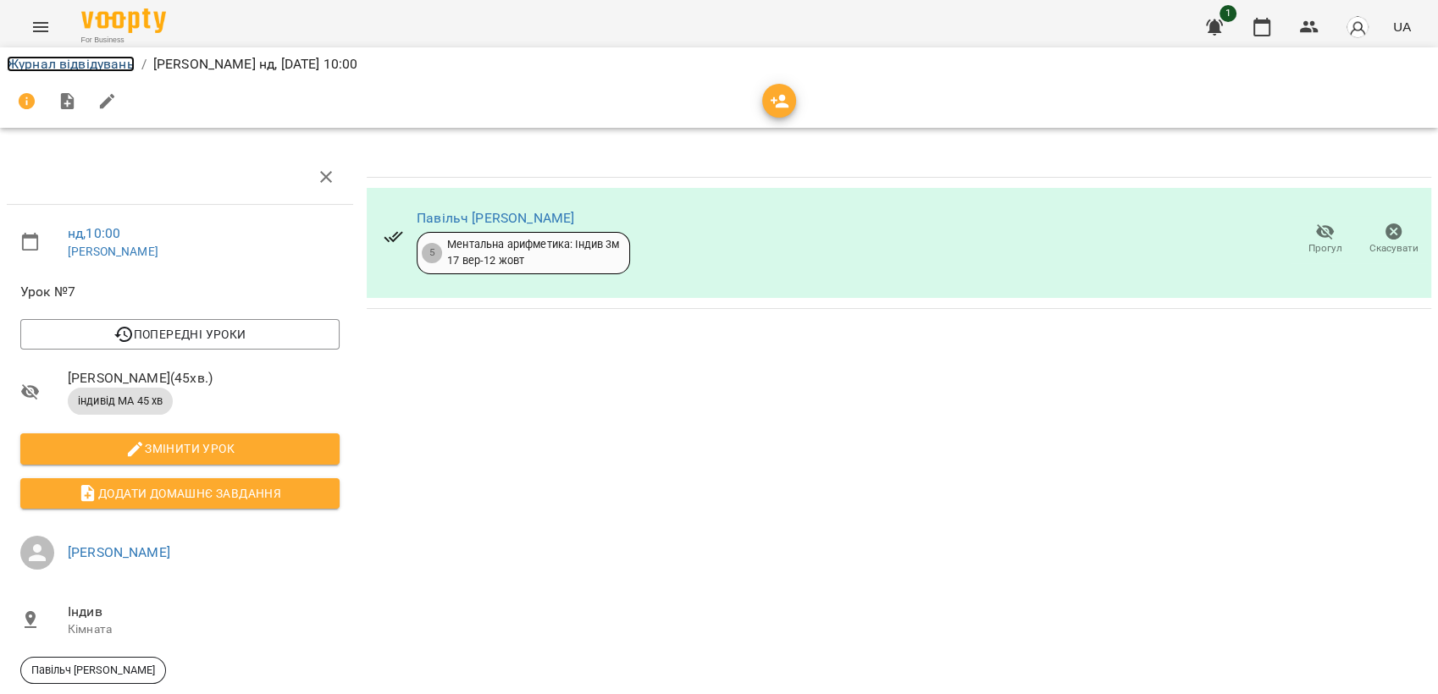
drag, startPoint x: 100, startPoint y: 61, endPoint x: 976, endPoint y: 288, distance: 904.6
click at [102, 62] on link "Журнал відвідувань" at bounding box center [71, 64] width 128 height 16
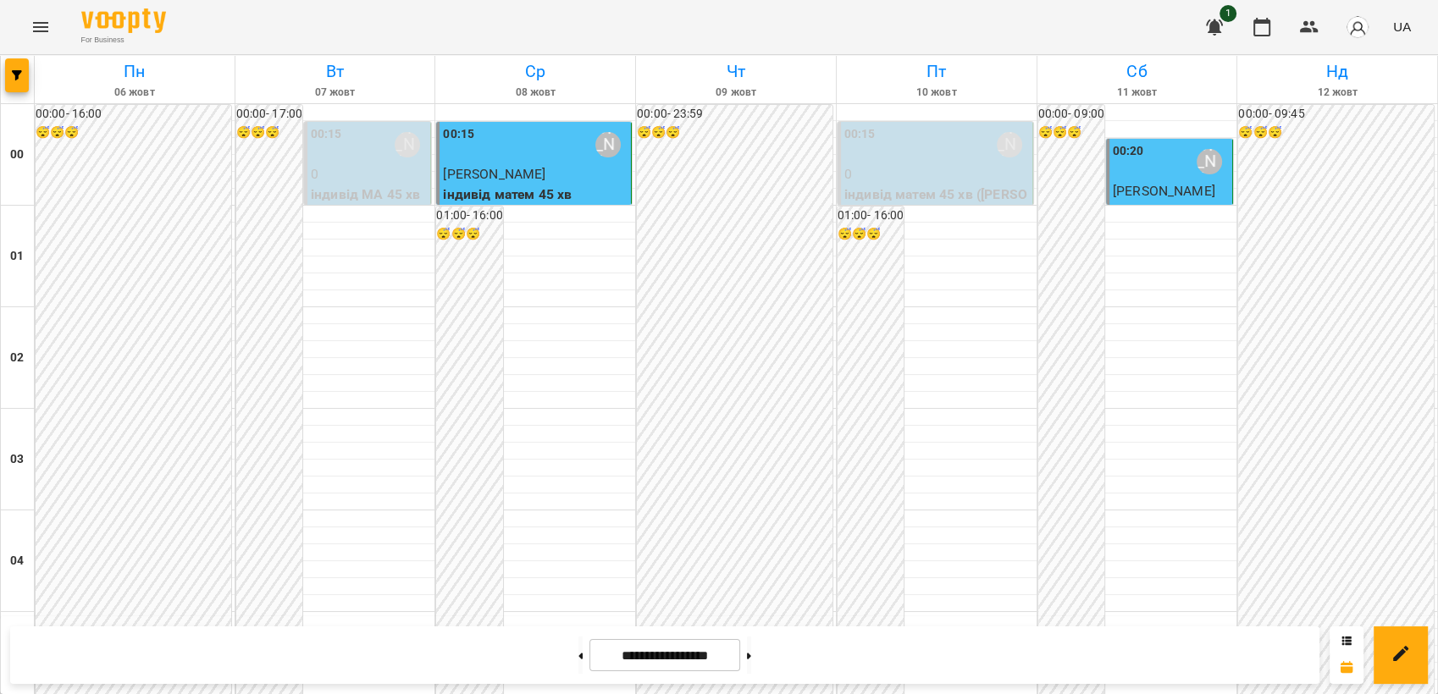
scroll to position [847, 0]
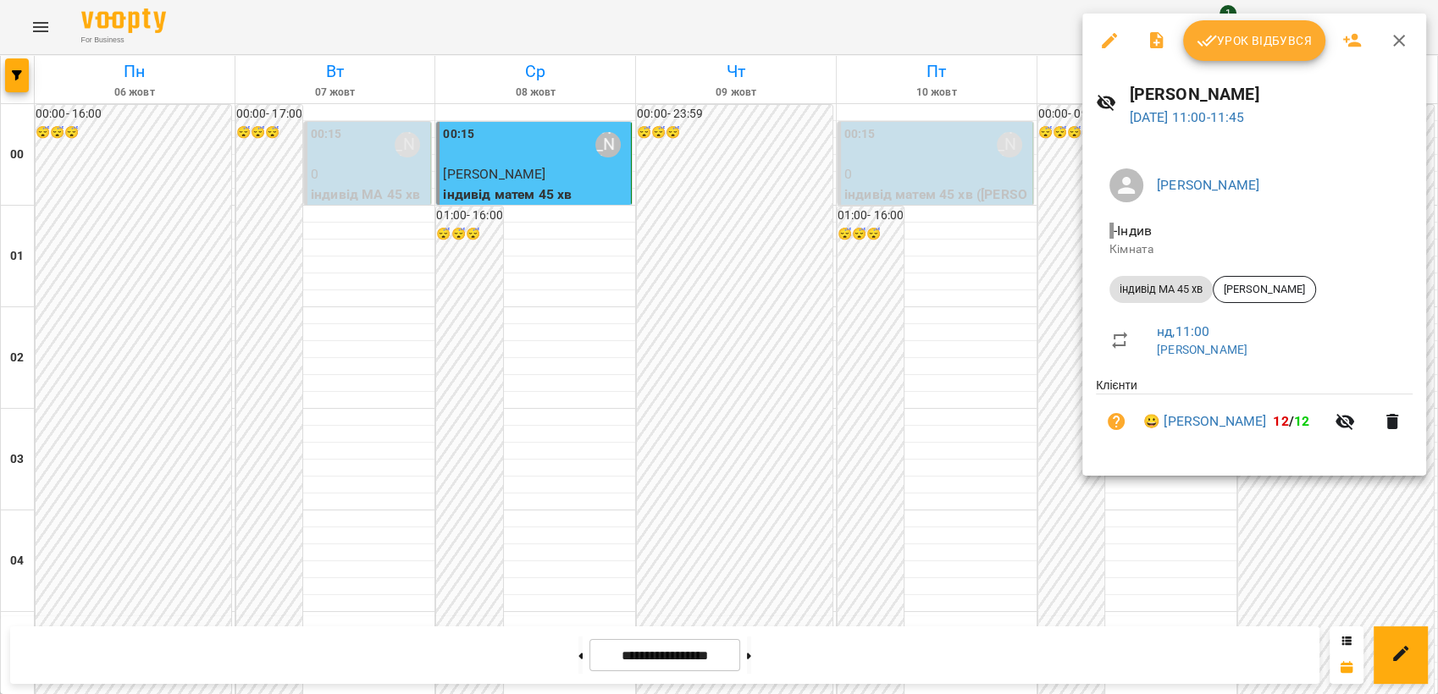
click at [815, 442] on div at bounding box center [719, 347] width 1438 height 694
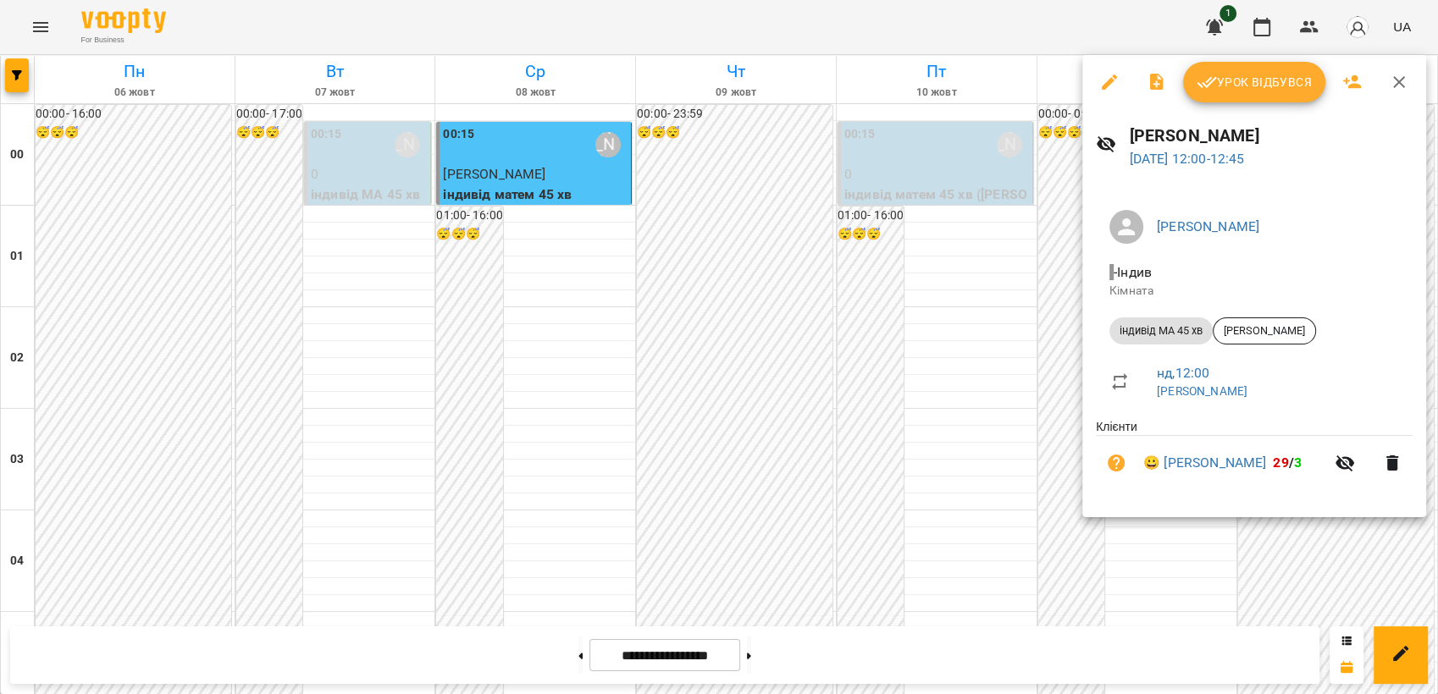
click at [1229, 80] on span "Урок відбувся" at bounding box center [1254, 82] width 115 height 20
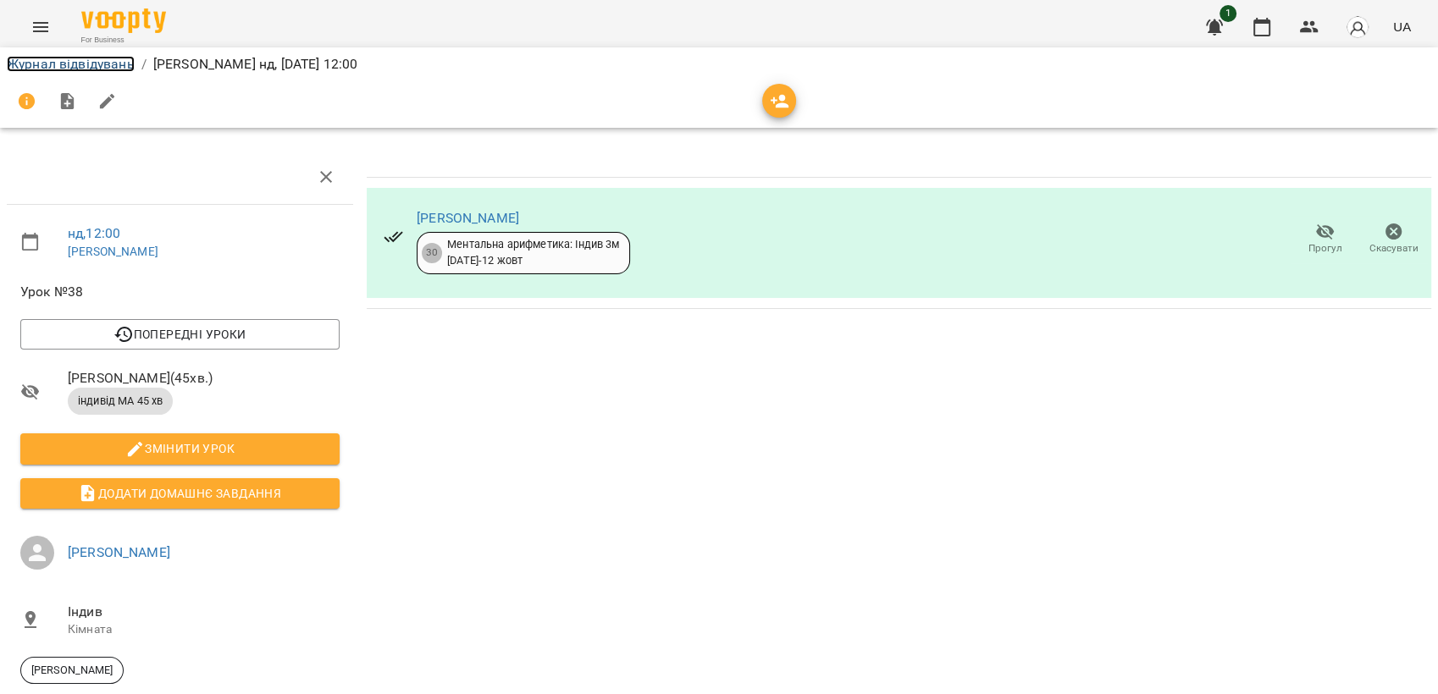
click at [89, 69] on link "Журнал відвідувань" at bounding box center [71, 64] width 128 height 16
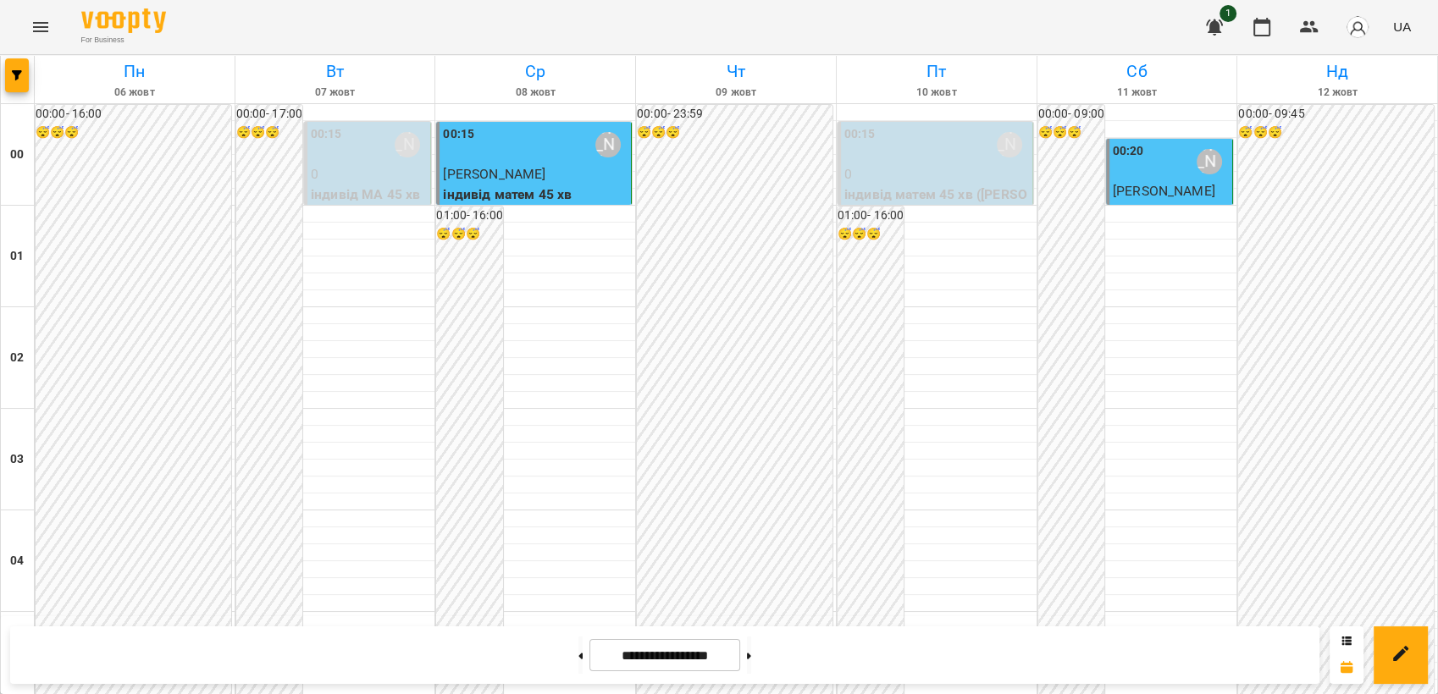
scroll to position [941, 0]
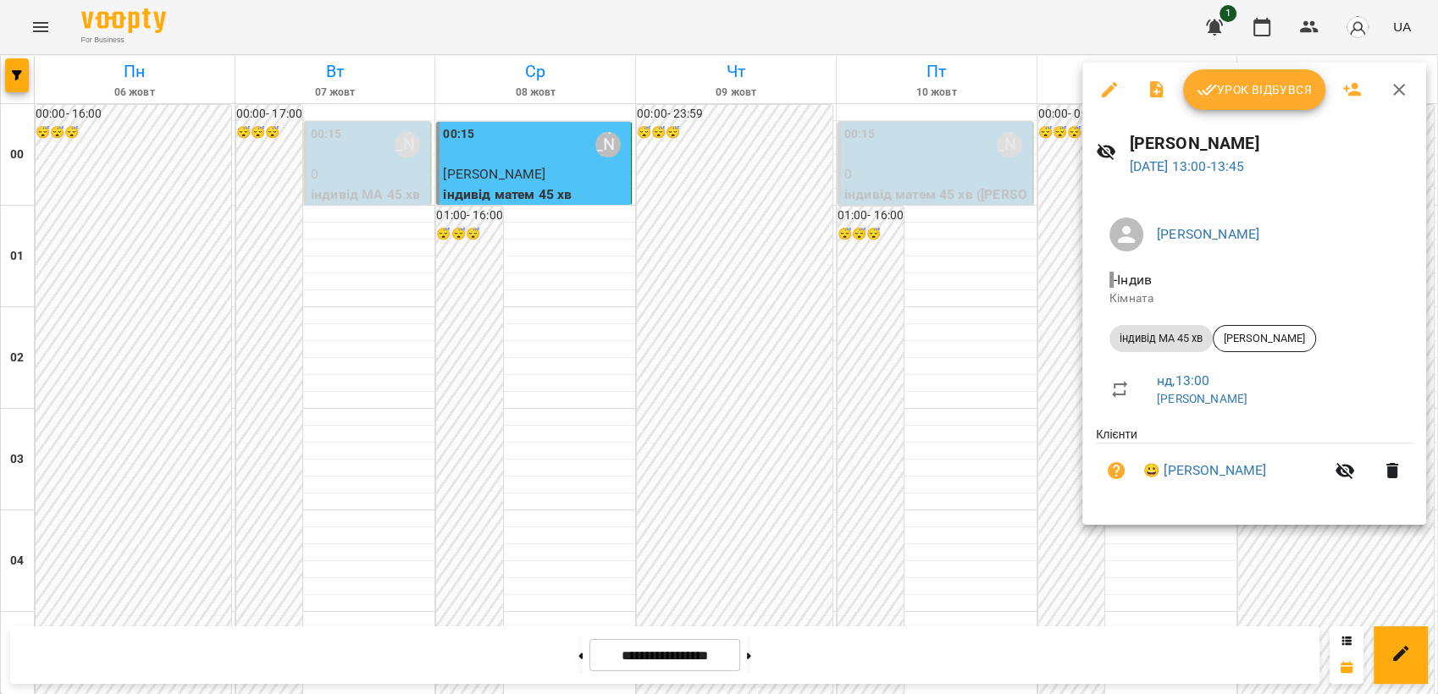
click at [1272, 80] on span "Урок відбувся" at bounding box center [1254, 90] width 115 height 20
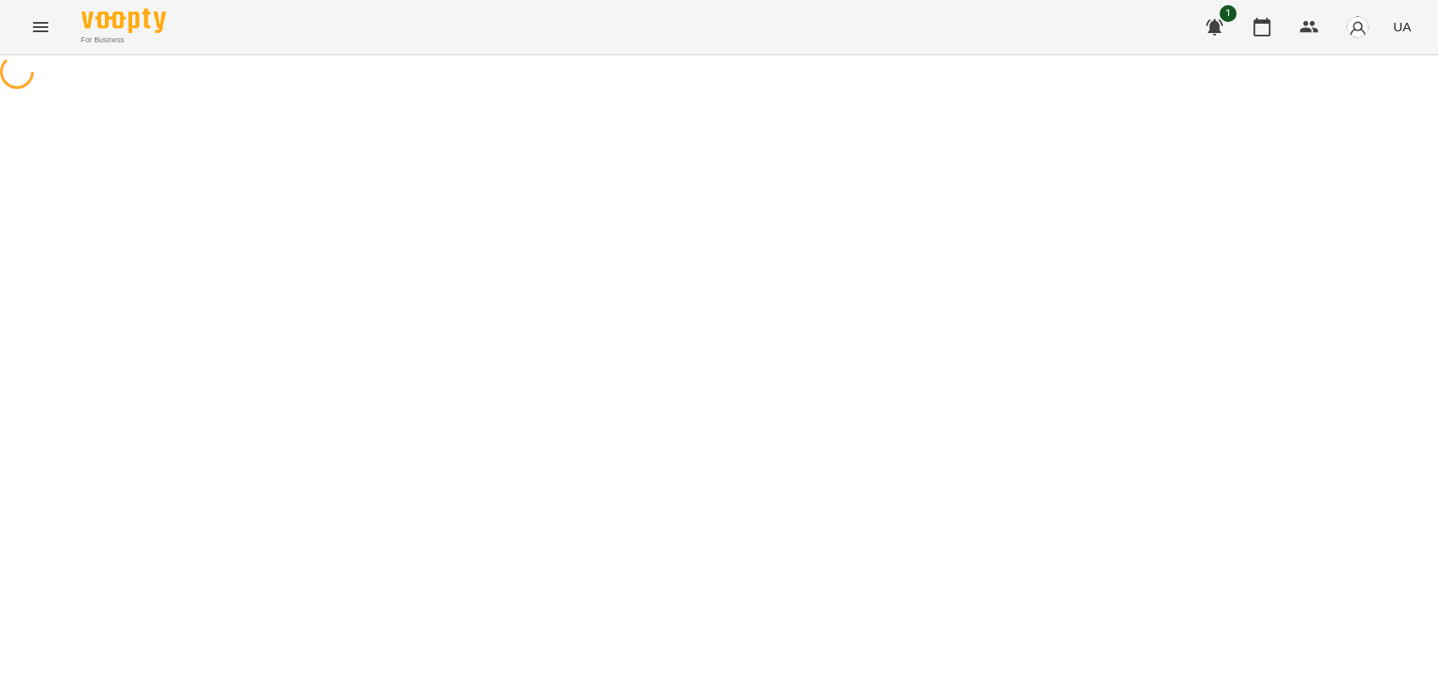
click at [1288, 88] on div at bounding box center [719, 74] width 1438 height 38
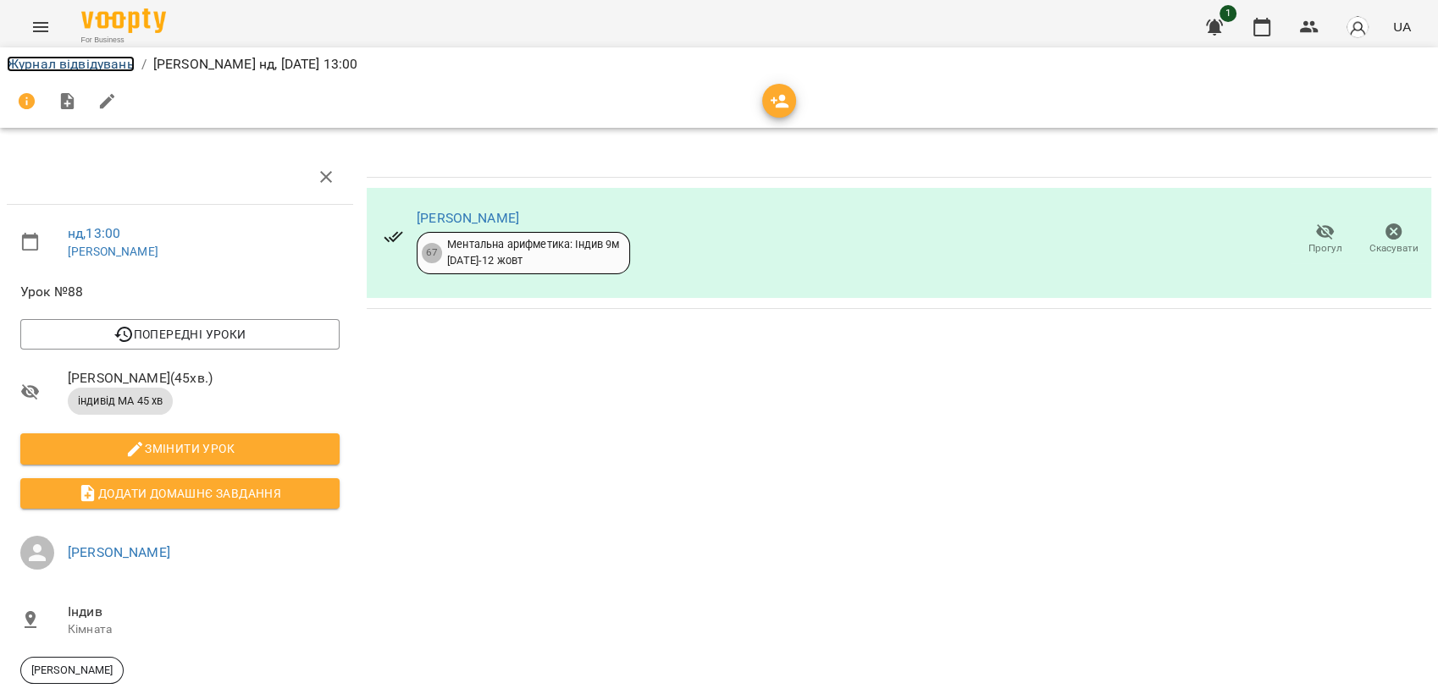
click at [86, 60] on link "Журнал відвідувань" at bounding box center [71, 64] width 128 height 16
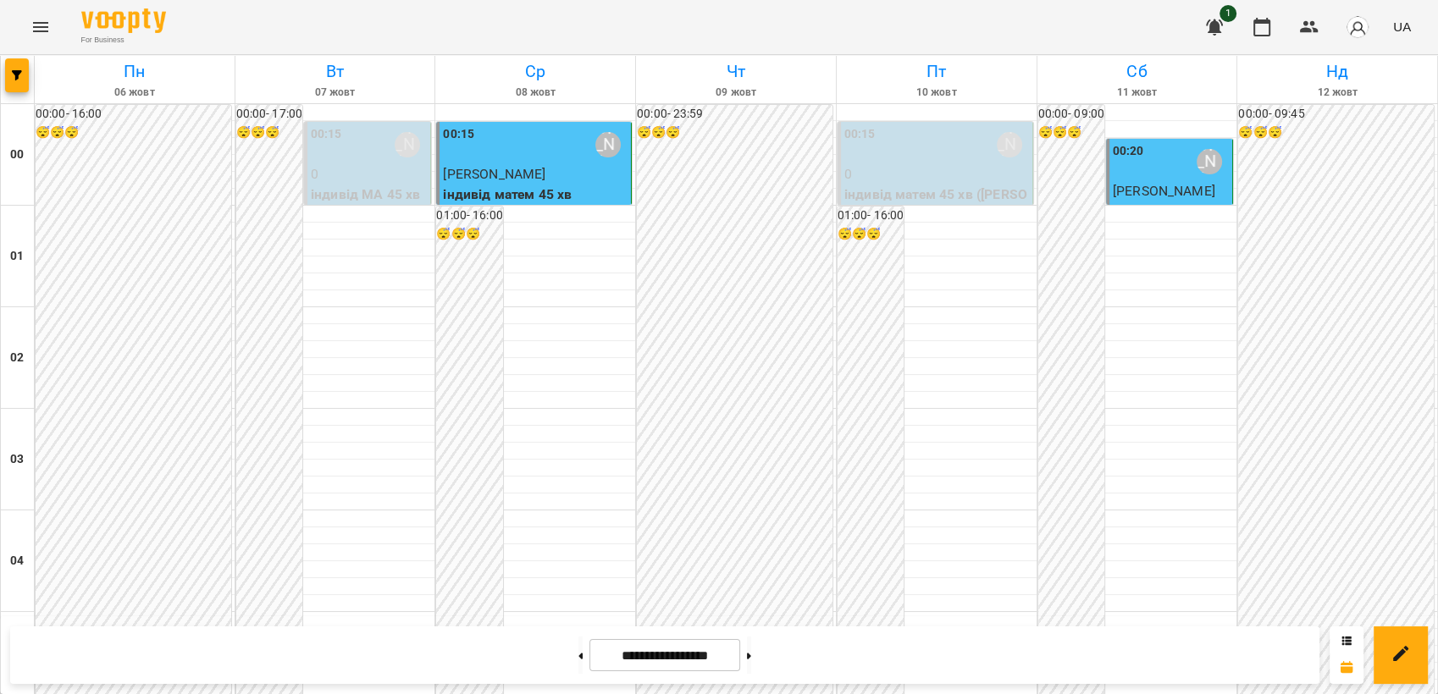
scroll to position [889, 0]
